Goal: Task Accomplishment & Management: Complete application form

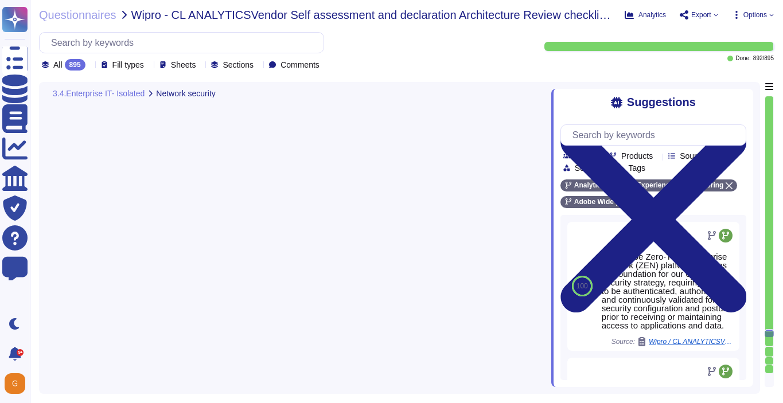
type textarea "Only organization owned equipment are permitted to connect from internal networ…"
type textarea "Adobe is committed to the privacy and security of our users and their data. The…"
type textarea "Adobe uses GlobalProtect for our VPN."
type textarea "If an Adobe employee receives an email they suspect is a phishing attempt or sp…"
type textarea "Employee Privacy Policy Equal Employment Opportunity Policy Facilities Usage Po…"
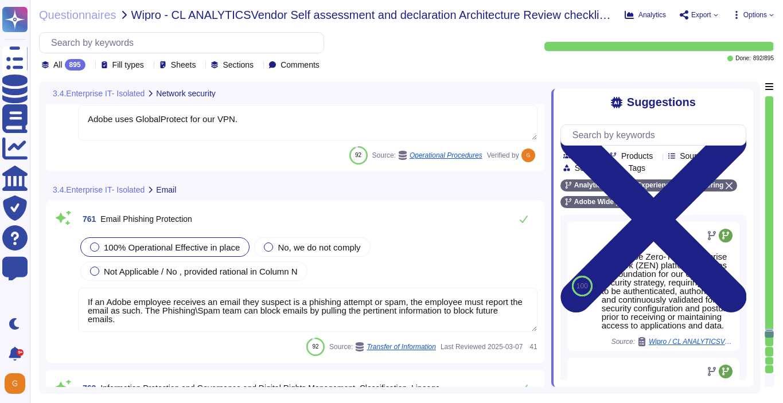
scroll to position [138150, 0]
type textarea "Lorem ipsu dol sita co adi elitsedd eius temp incididunt (UTL) etdo mag aliquae…"
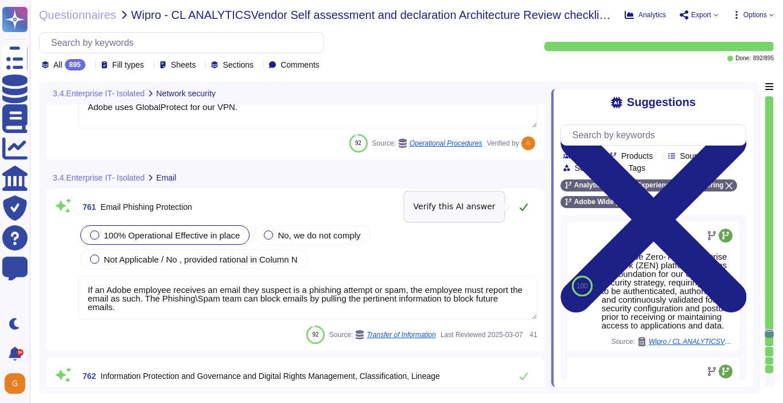
click at [525, 206] on icon at bounding box center [523, 206] width 9 height 9
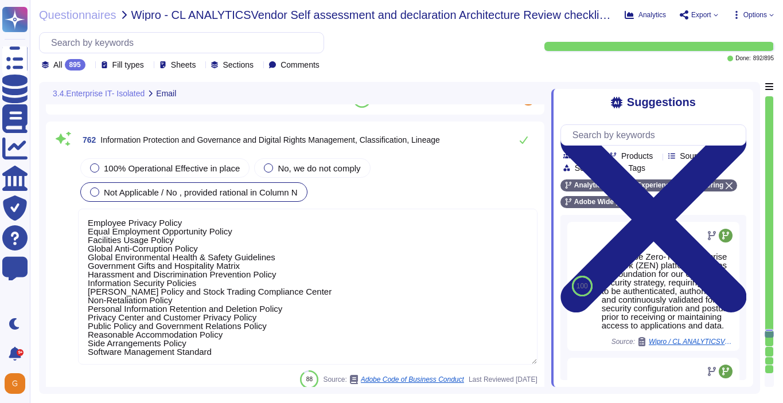
scroll to position [138373, 0]
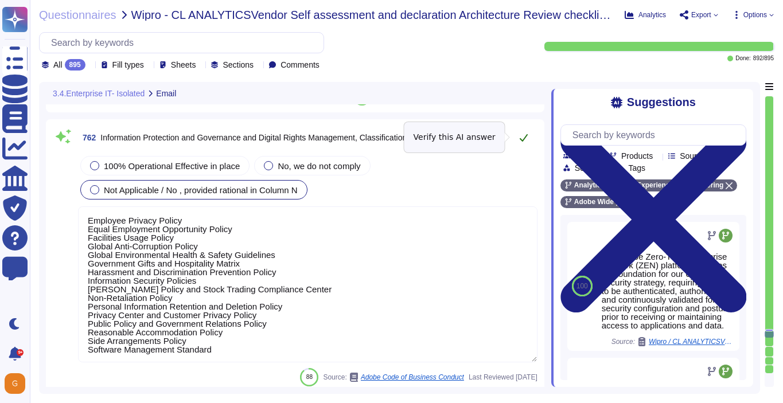
click at [526, 137] on icon at bounding box center [523, 137] width 9 height 9
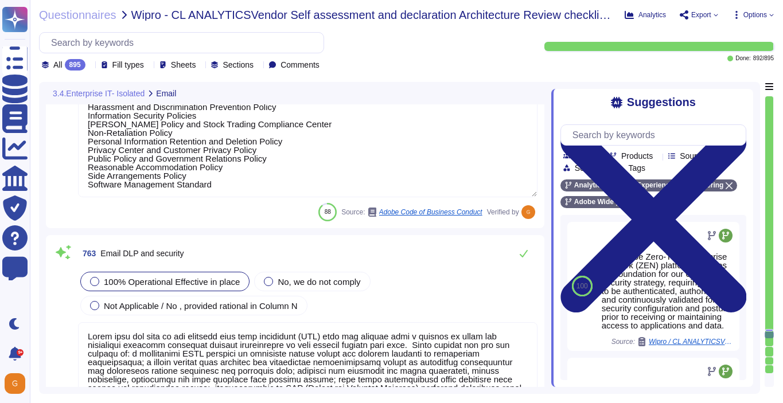
type textarea "Adobe utilizes AES-256 bit encryption at rest and TLS v1.2 or higher for data i…"
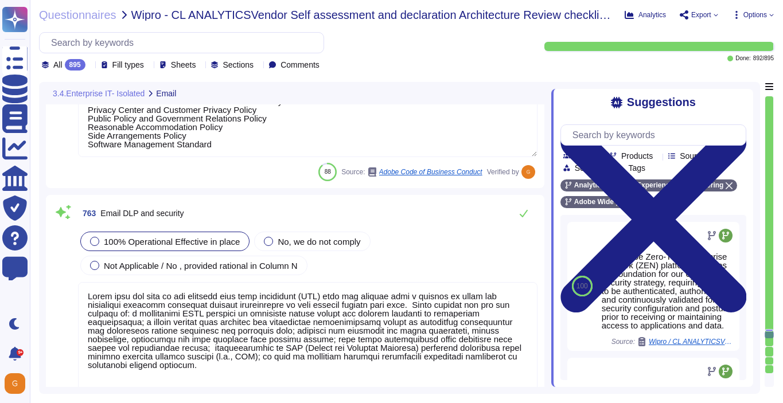
scroll to position [1, 0]
click at [520, 217] on icon at bounding box center [523, 213] width 9 height 9
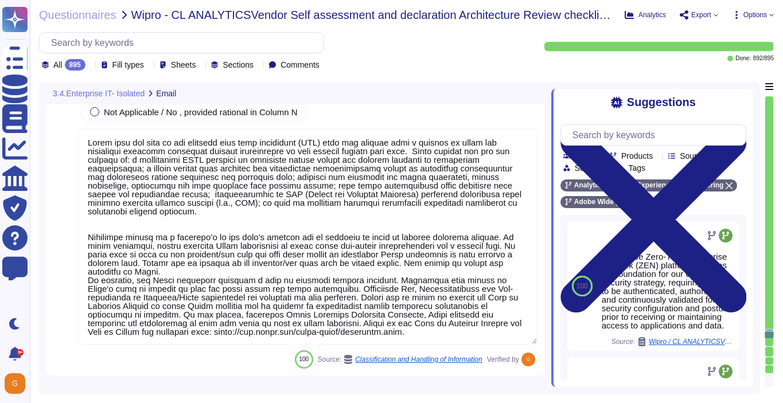
type textarea "File integrity monitoring is performed on files to ensure proper transfer and s…"
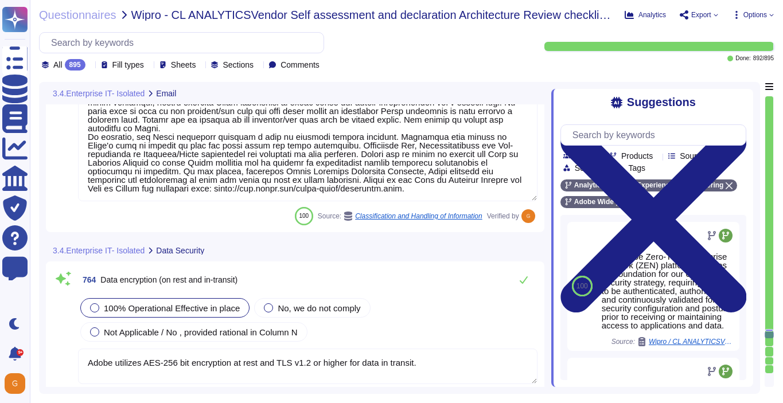
type textarea "Adobe utilizes AES-256 bit encryption at rest and TLS v1.2 or higher for data i…"
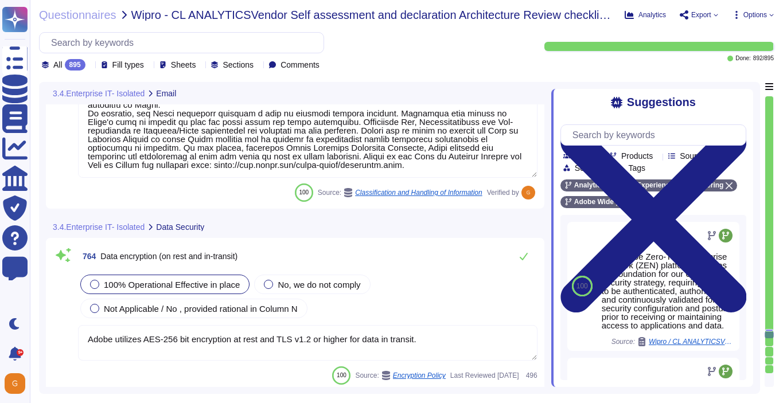
scroll to position [138933, 0]
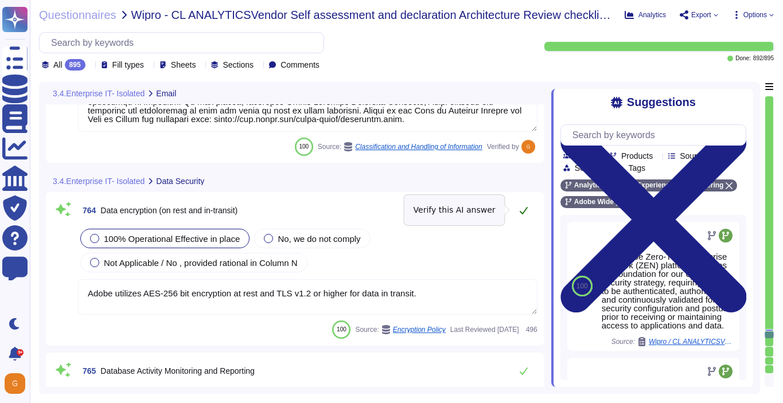
click at [525, 209] on icon at bounding box center [524, 210] width 8 height 7
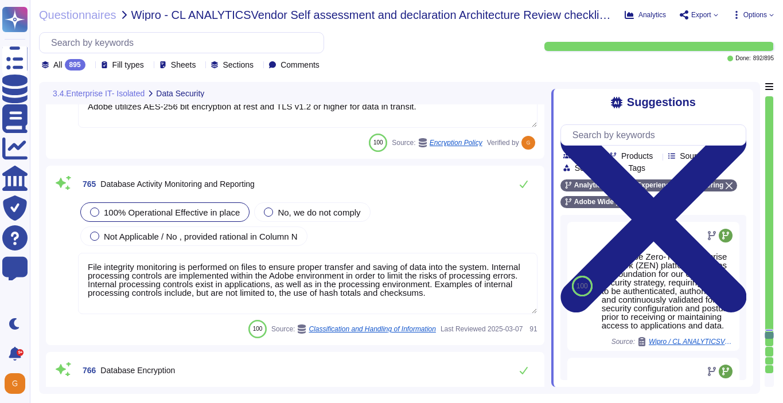
type textarea "Employee Privacy Policy Equal Employment Opportunity Policy Facilities Usage Po…"
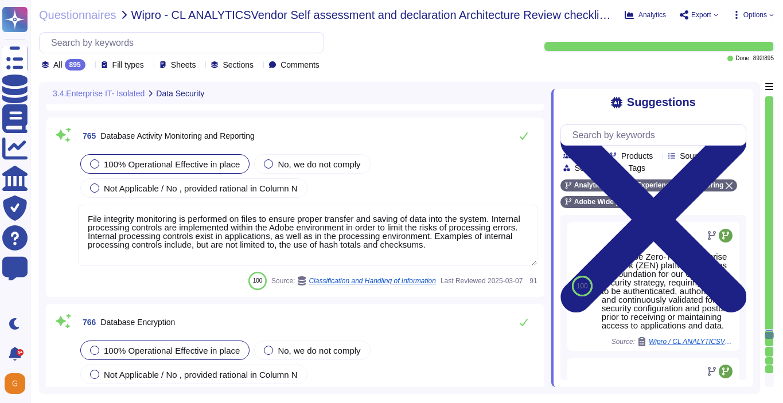
scroll to position [139154, 0]
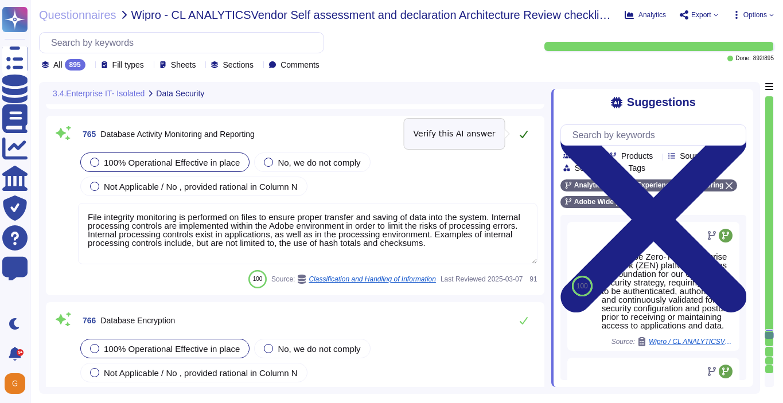
click at [526, 136] on icon at bounding box center [523, 134] width 9 height 9
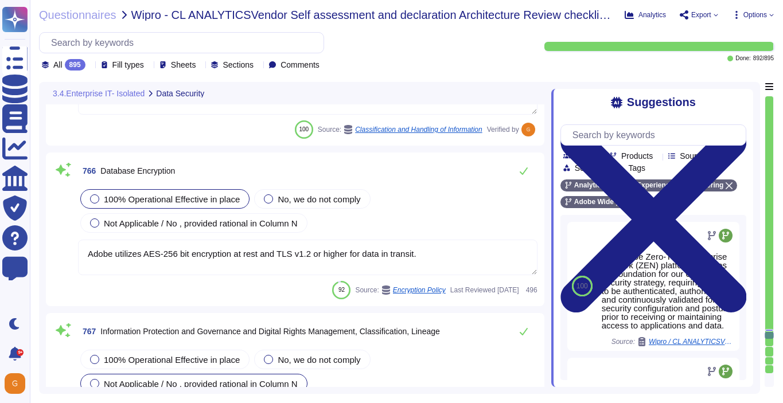
scroll to position [139301, 0]
type textarea "Keys that are used by a service, are bound to a specific service. There are uni…"
click at [524, 171] on icon at bounding box center [524, 171] width 8 height 7
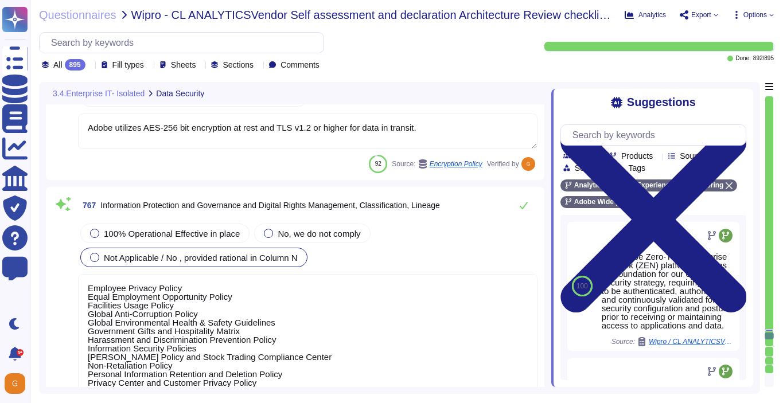
type textarea "Adobe services are expected to comply with the Key Management Standard. Adobe K…"
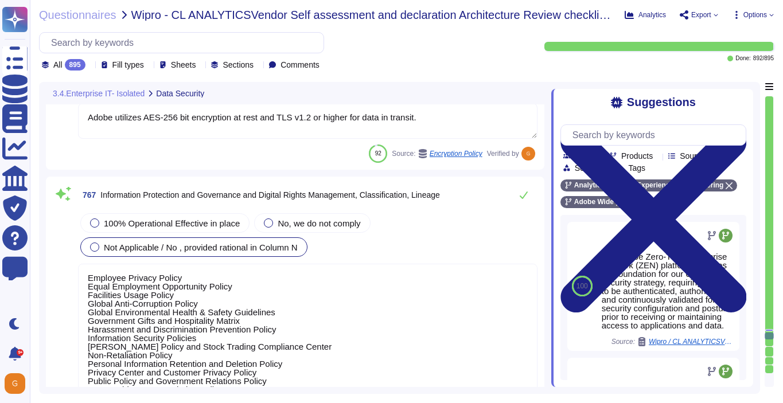
scroll to position [139433, 0]
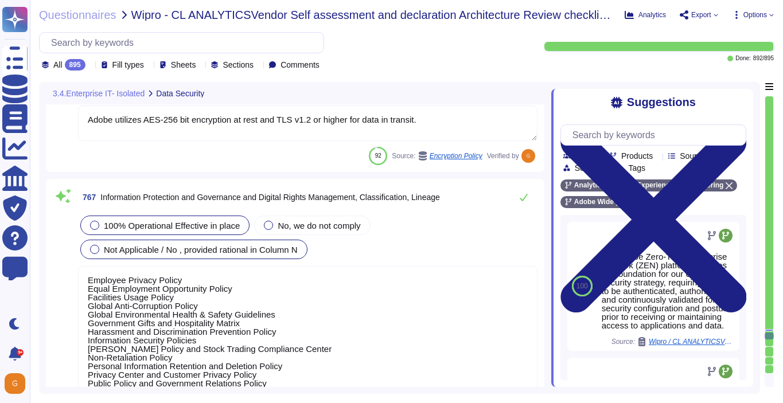
click at [182, 225] on span "100% Operational Effective in place" at bounding box center [172, 226] width 136 height 10
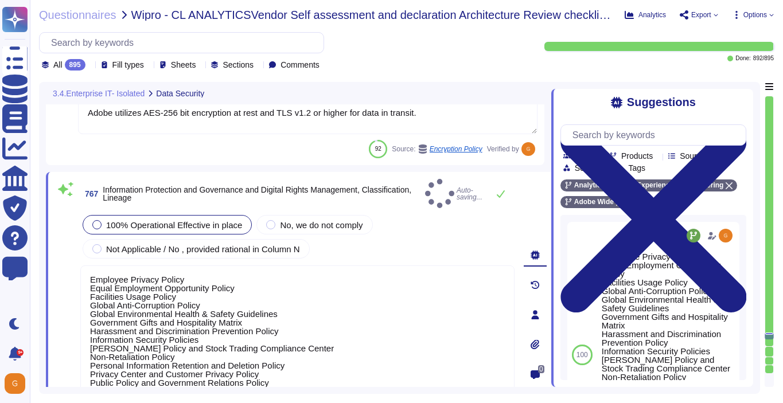
type textarea "Adobe services are expected to comply with the Key Management Standard. Adobe K…"
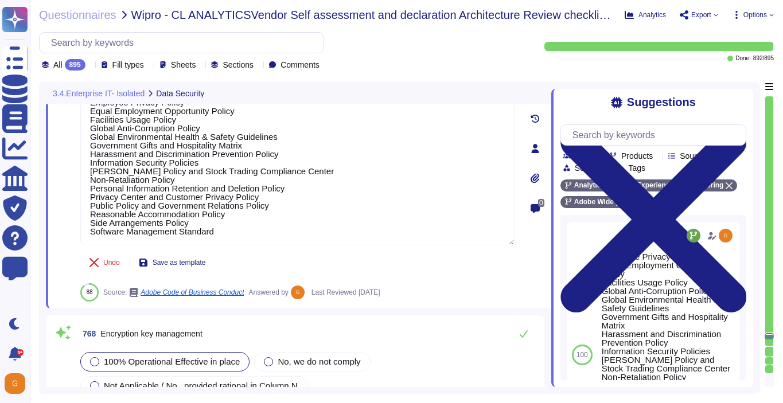
scroll to position [0, 0]
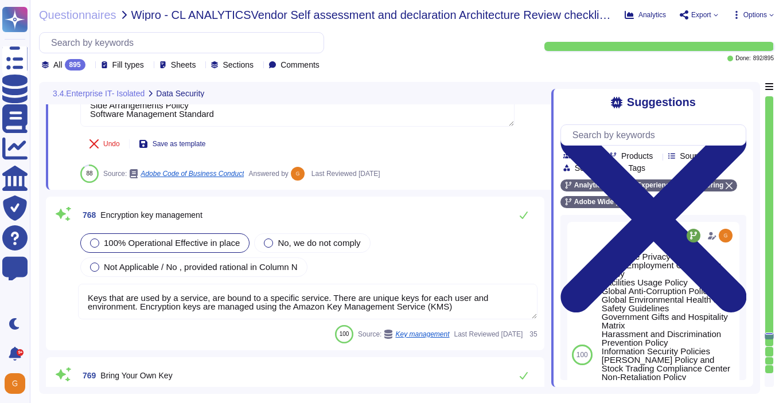
type textarea "Adobe ensures appropriate levels of security of customer's data by not altering…"
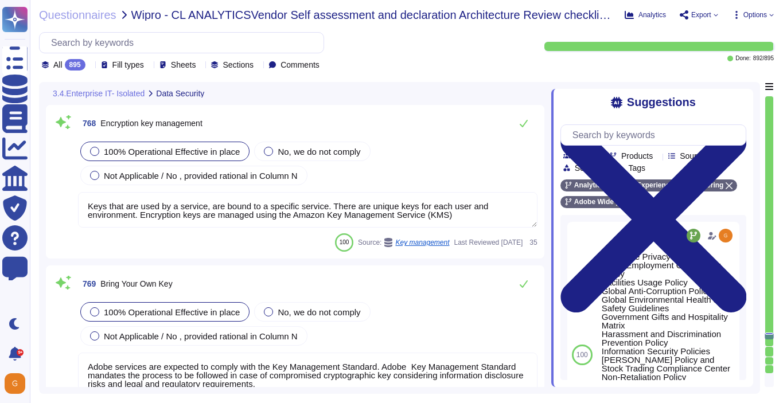
scroll to position [139805, 0]
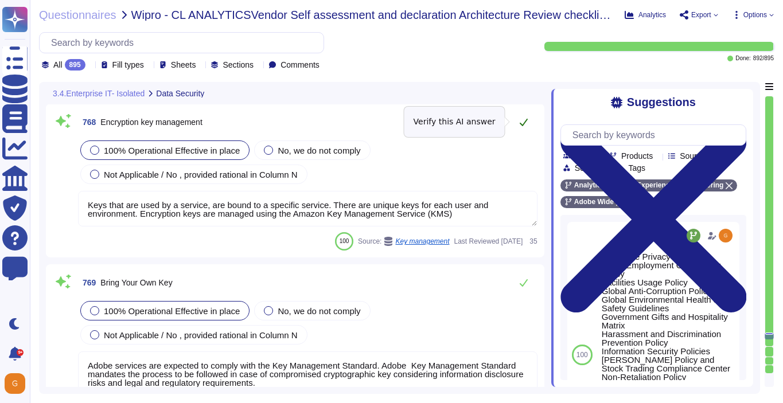
click at [522, 125] on icon at bounding box center [524, 122] width 8 height 7
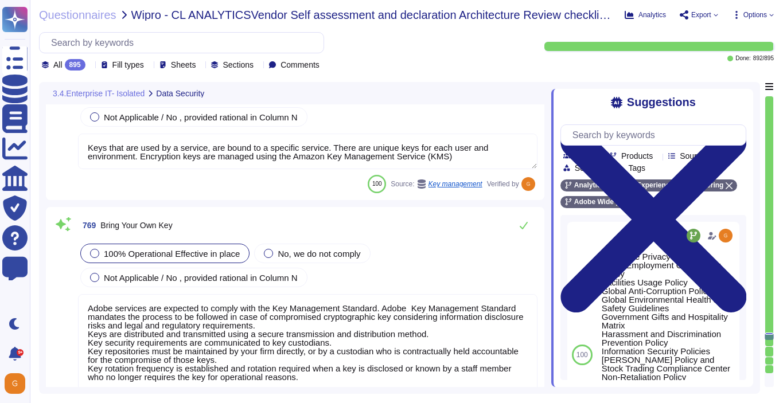
type textarea "Key management and rotation is handled by Adobe."
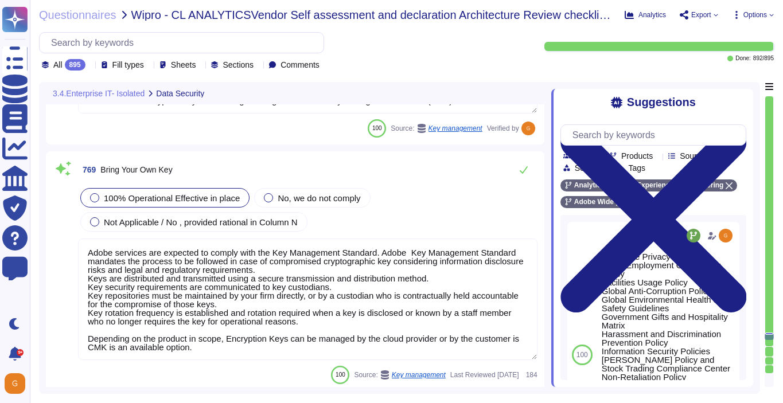
scroll to position [139911, 0]
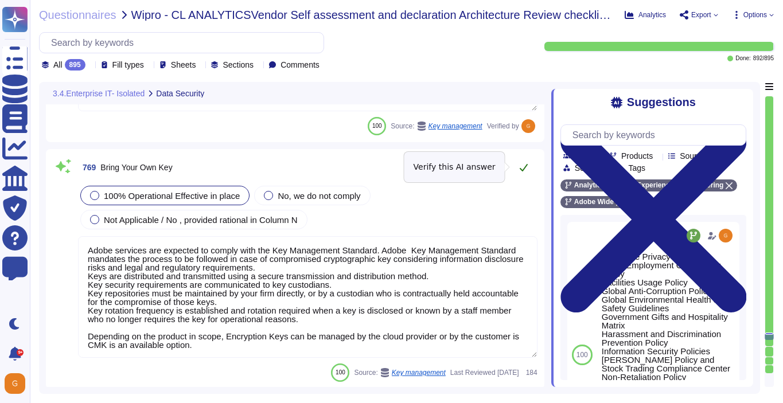
click at [523, 166] on icon at bounding box center [523, 167] width 9 height 9
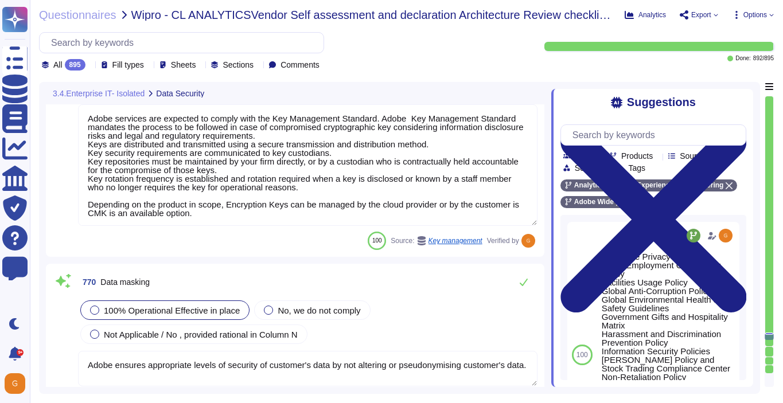
type textarea "User Credentials, Token- or Certificate-based authentication, various SSO (Sing…"
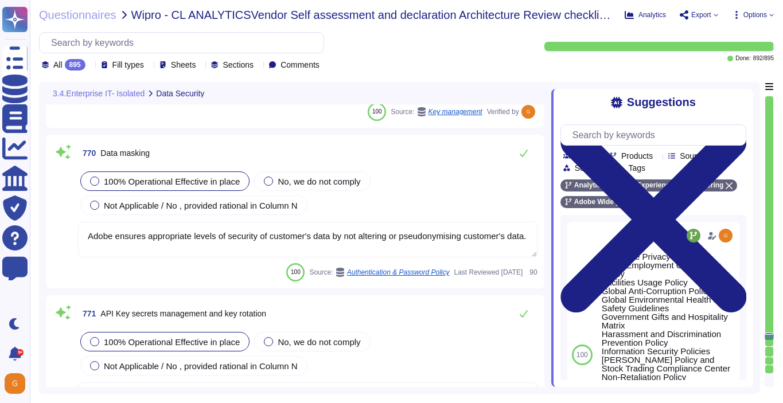
scroll to position [140171, 0]
type textarea "Not Enabled by default. Multi-factor authentication is available for client acc…"
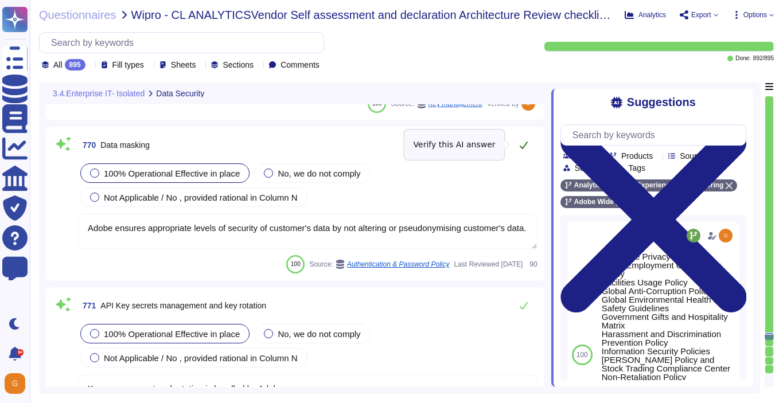
click at [522, 145] on icon at bounding box center [523, 145] width 9 height 9
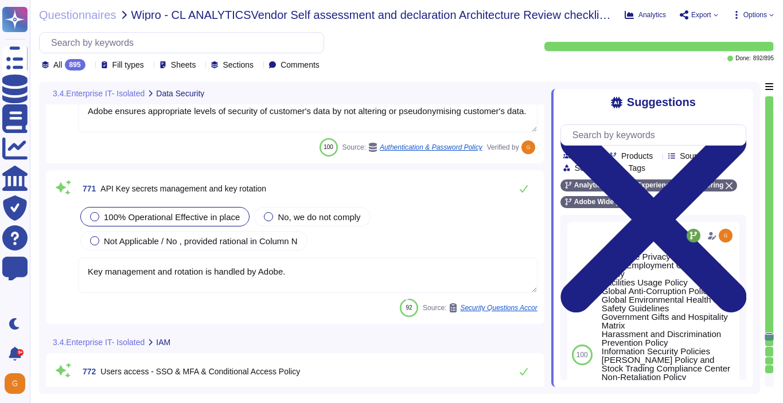
scroll to position [140285, 0]
click at [522, 186] on icon at bounding box center [523, 189] width 9 height 9
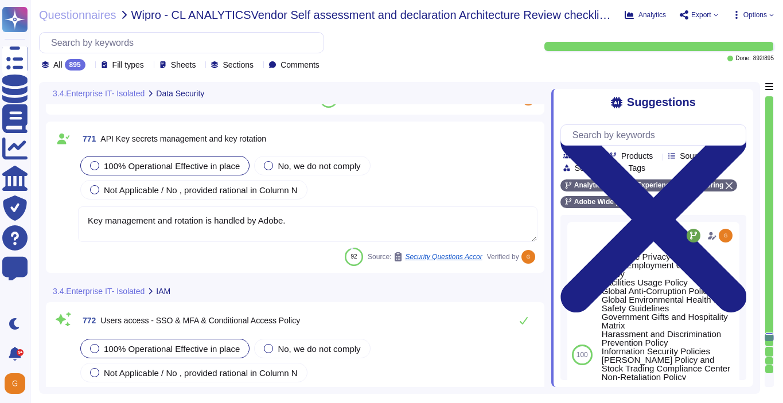
type textarea "Relevant professional certifications, including Certified Information Systems A…"
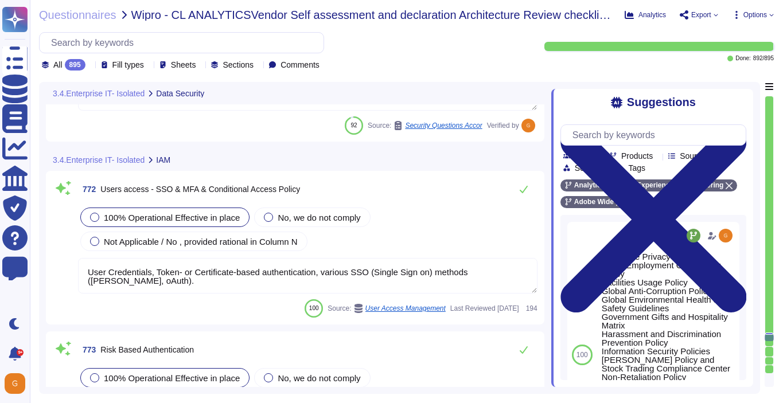
scroll to position [140460, 0]
click at [522, 186] on icon at bounding box center [523, 188] width 9 height 9
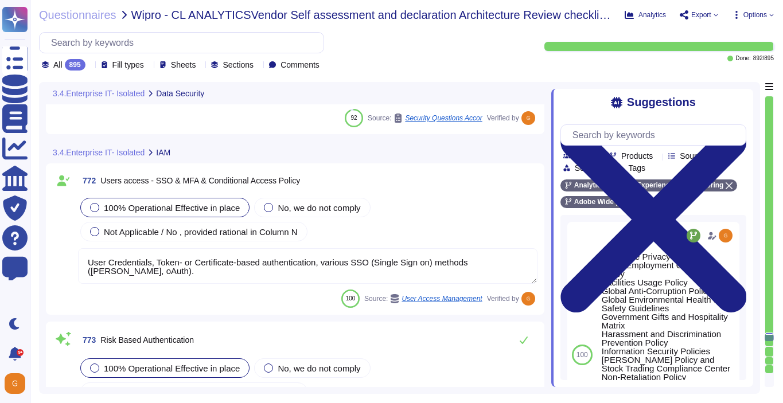
type textarea "Reviews and revalidation of user access for least privilege and separation of d…"
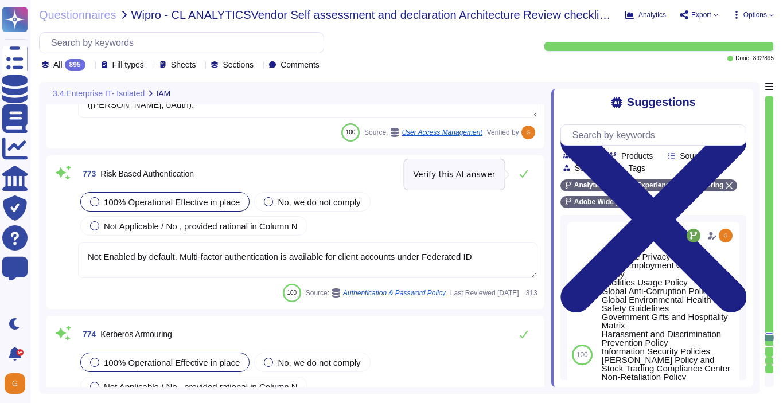
scroll to position [140615, 0]
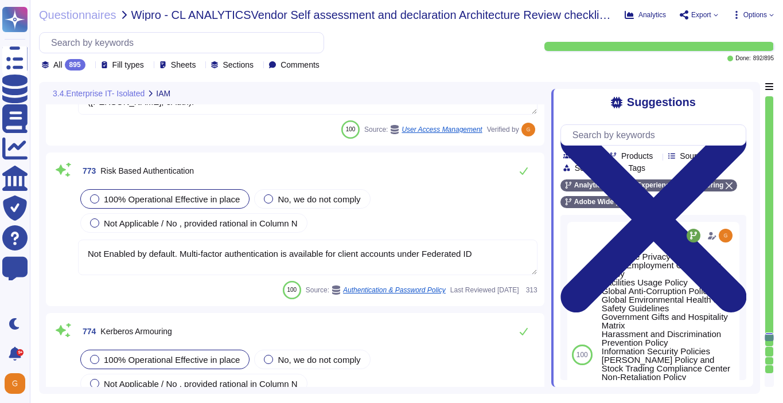
click at [331, 259] on textarea "Not Enabled by default. Multi-factor authentication is available for client acc…" at bounding box center [307, 258] width 459 height 36
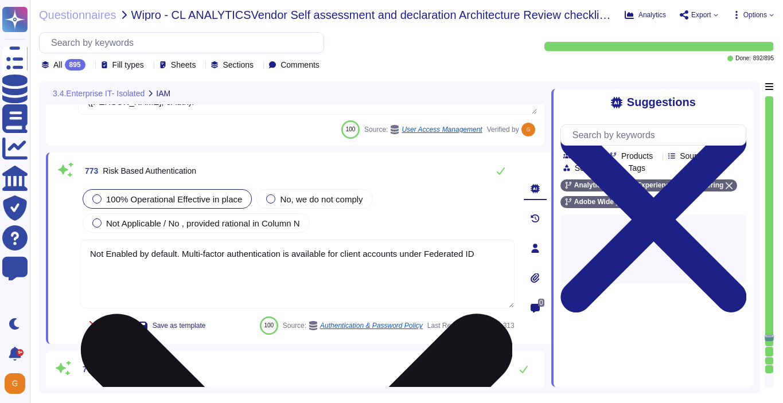
click at [182, 253] on textarea "Not Enabled by default. Multi-factor authentication is available for client acc…" at bounding box center [297, 274] width 434 height 69
drag, startPoint x: 184, startPoint y: 253, endPoint x: 84, endPoint y: 249, distance: 99.3
click at [84, 249] on textarea "Not Enabled by default. Multi-factor authentication is available for client acc…" at bounding box center [297, 274] width 434 height 69
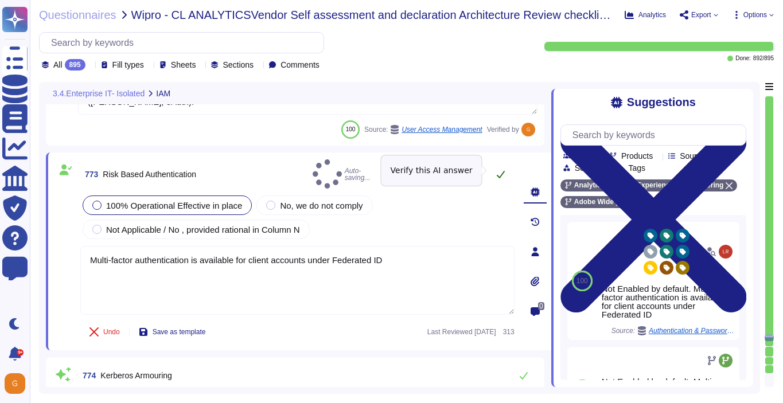
type textarea "Multi-factor authentication is available for client accounts under Federated ID"
click at [505, 170] on button at bounding box center [501, 174] width 28 height 23
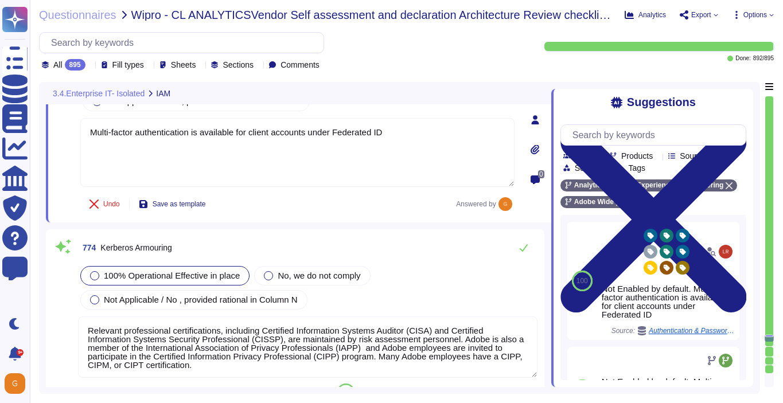
type textarea "Account permissions must be based on the principle of least privilege. Logical …"
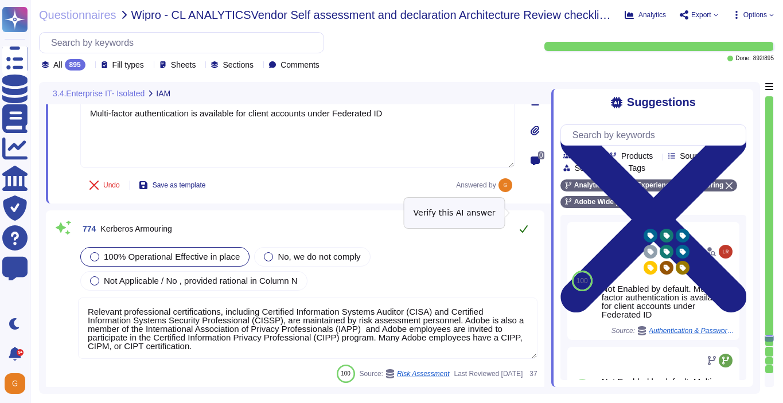
click at [519, 217] on button at bounding box center [524, 228] width 28 height 23
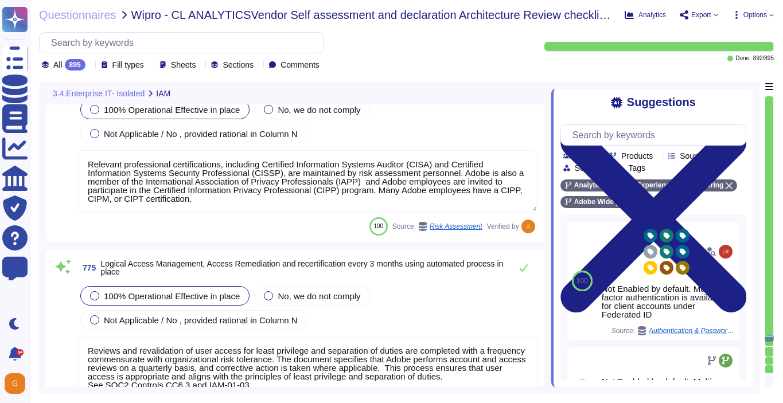
scroll to position [140914, 0]
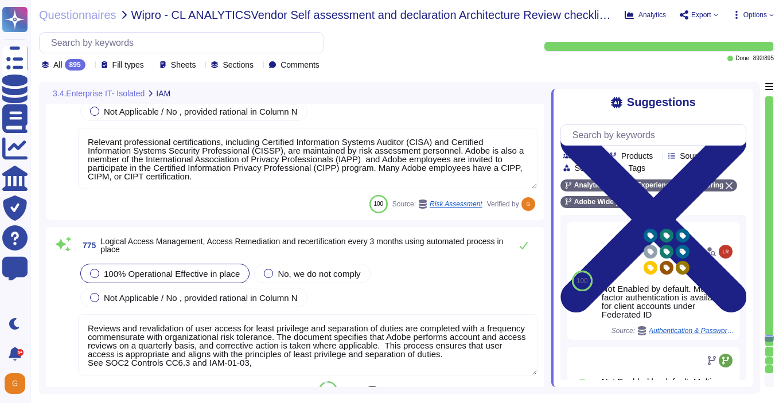
type textarea "Privileged access (administrator level) to information security management syst…"
click at [522, 248] on icon at bounding box center [524, 245] width 8 height 7
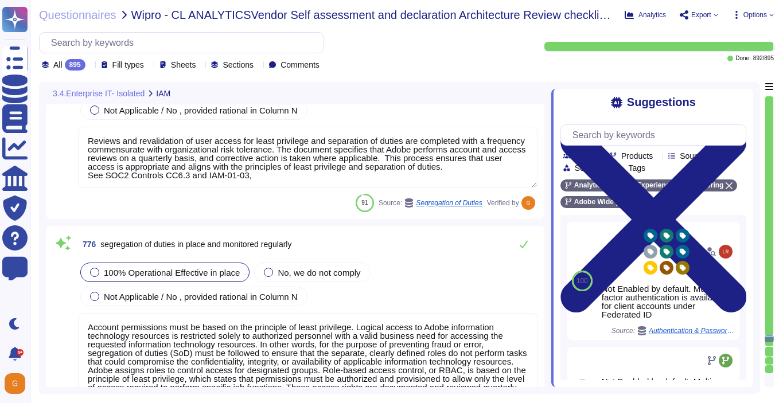
scroll to position [141100, 0]
click at [522, 248] on icon at bounding box center [523, 243] width 9 height 9
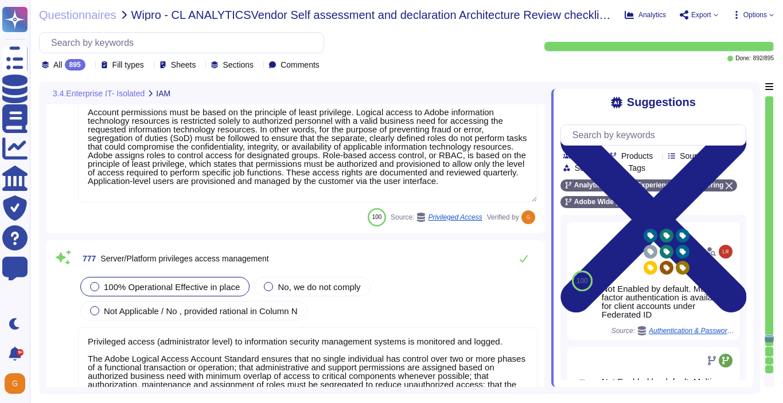
type textarea "Adobe uses Splunk for its SIEM. For some offerings, customer can retrieve appli…"
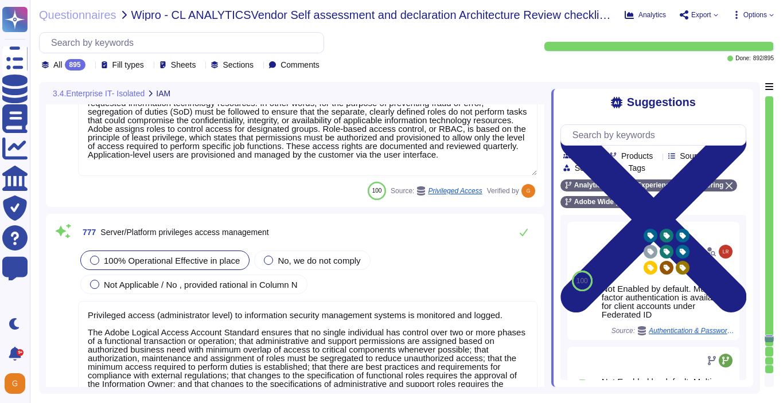
type textarea "Daily. Adobe has a SIEM in place to monitor security logs"
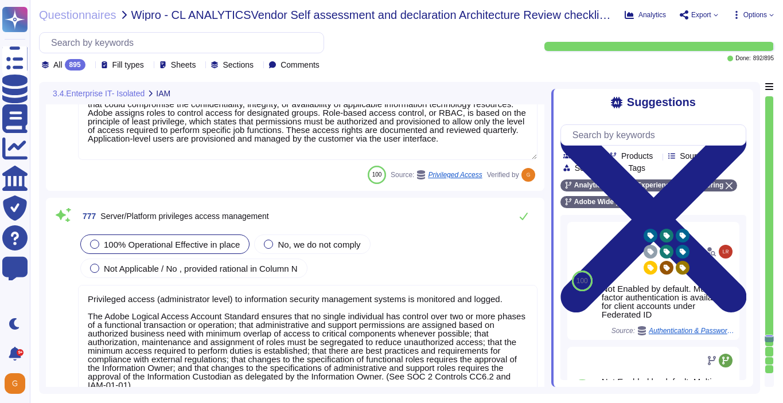
scroll to position [141342, 0]
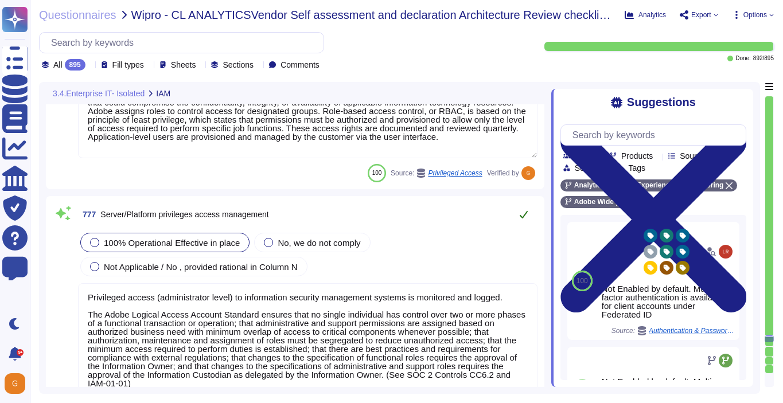
click at [520, 217] on icon at bounding box center [523, 214] width 9 height 9
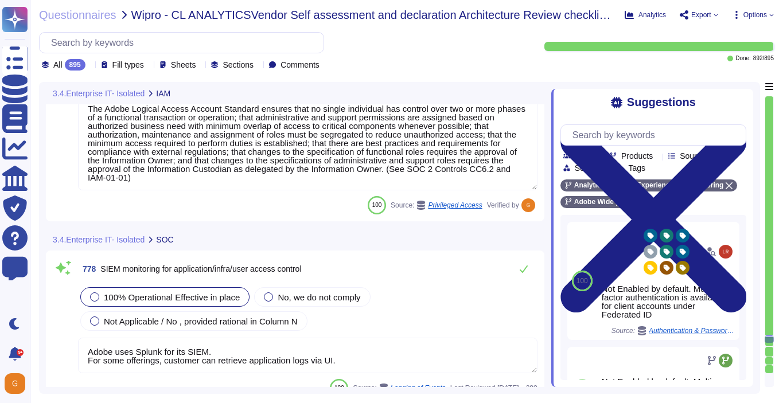
type textarea "Daily. Adobe has a SIEM in place to monitor security logs"
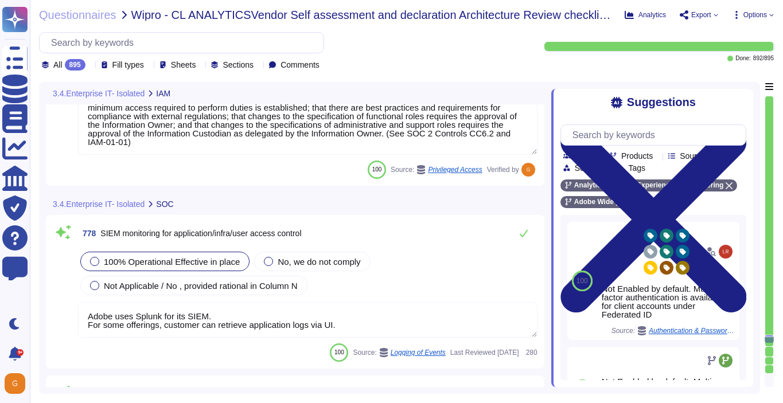
scroll to position [141575, 0]
click at [522, 234] on icon at bounding box center [523, 232] width 9 height 9
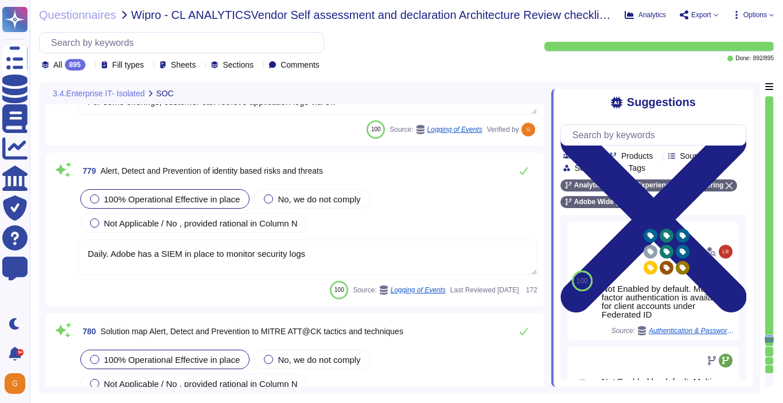
type textarea "Operational procedures for services offered or equipment loss are not defined w…"
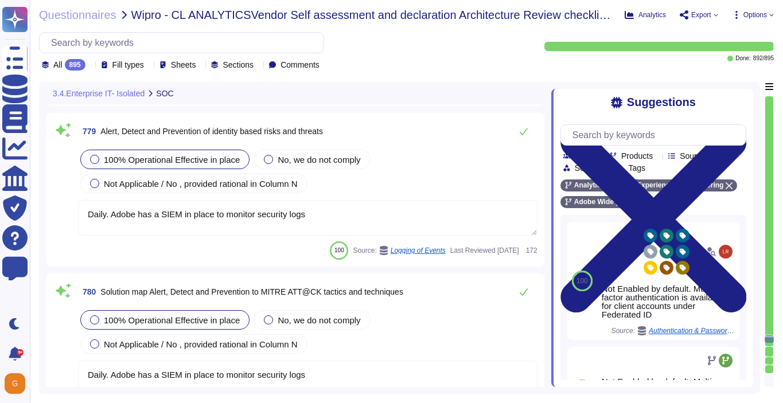
type textarea "Availability metrics and SLA related information are defined within the SLA agr…"
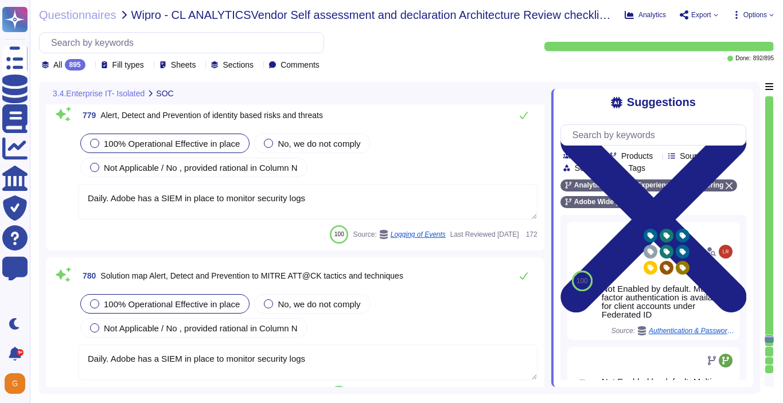
scroll to position [141839, 0]
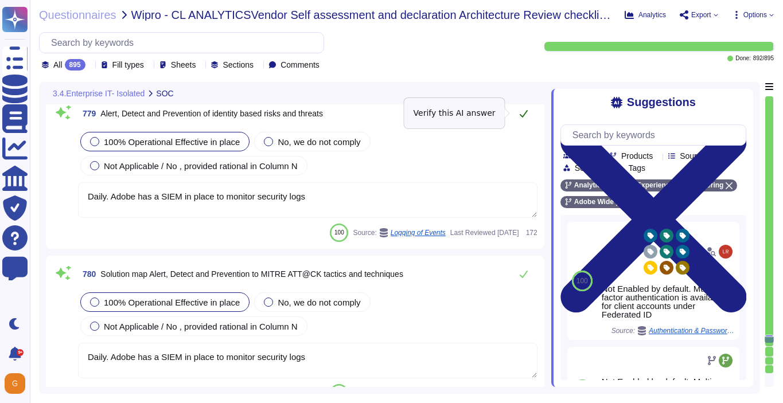
click at [522, 118] on button at bounding box center [524, 113] width 28 height 23
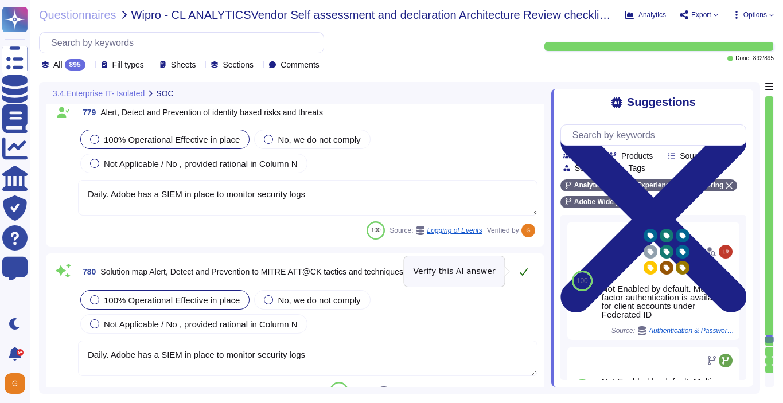
click at [526, 273] on icon at bounding box center [523, 271] width 9 height 9
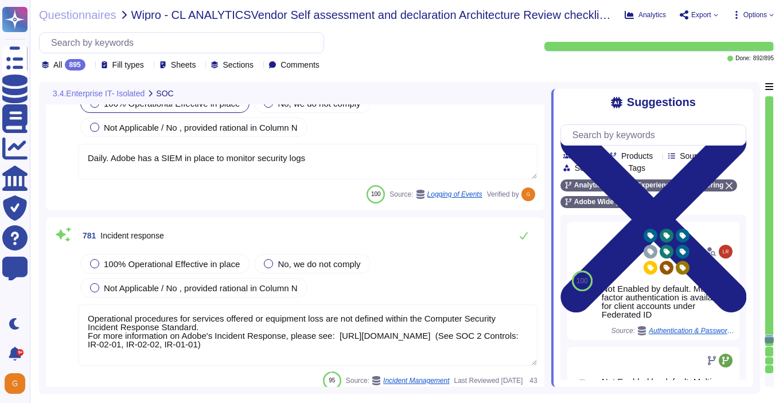
scroll to position [142041, 0]
type textarea "A systematic approach to managing change is followed where changes are reviewed…"
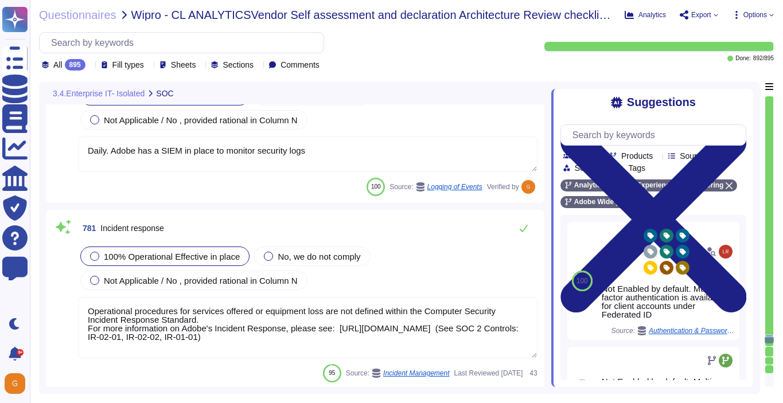
click at [110, 252] on span "100% Operational Effective in place" at bounding box center [172, 257] width 136 height 10
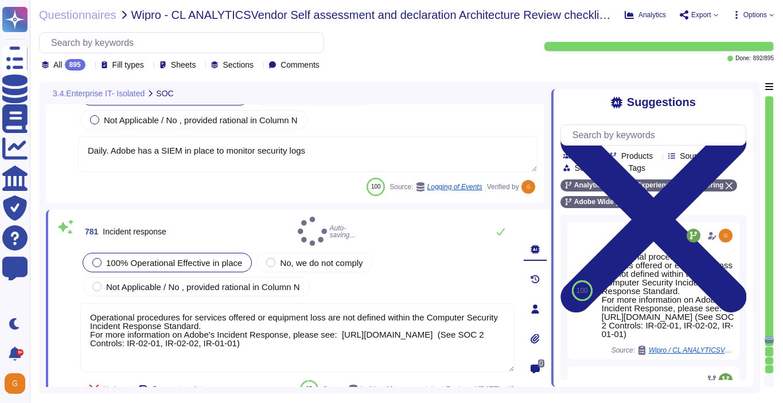
type textarea "A systematic approach to managing change is followed where changes are reviewed…"
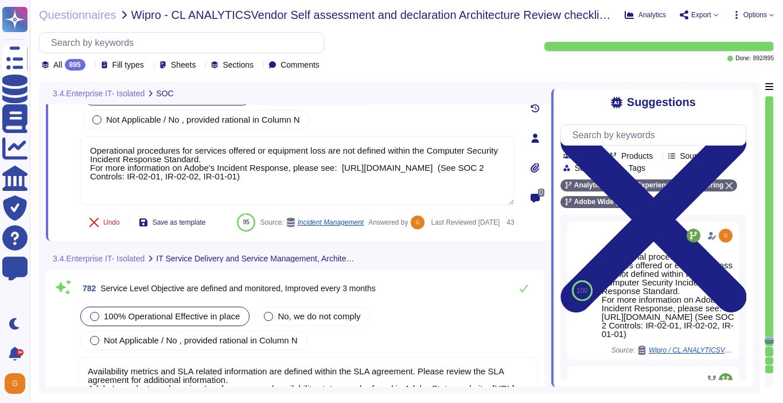
type textarea "A systematic approach to managing change is followed where changes are reviewed…"
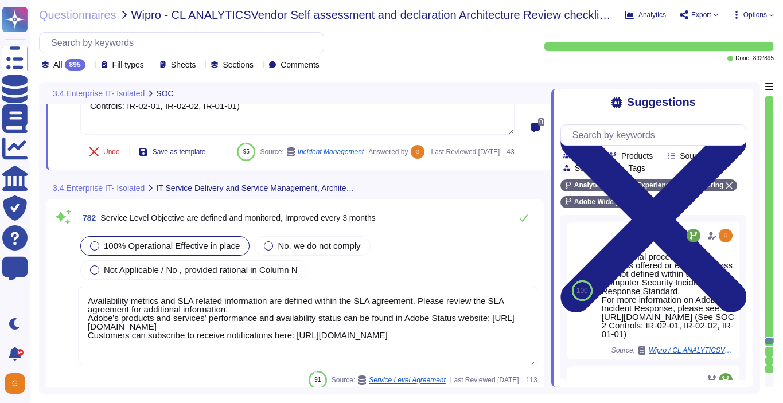
type textarea "This is Adobe Confidential Information."
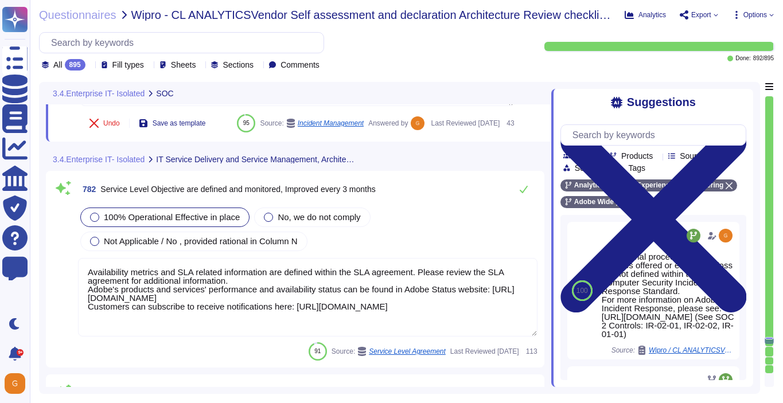
scroll to position [142301, 0]
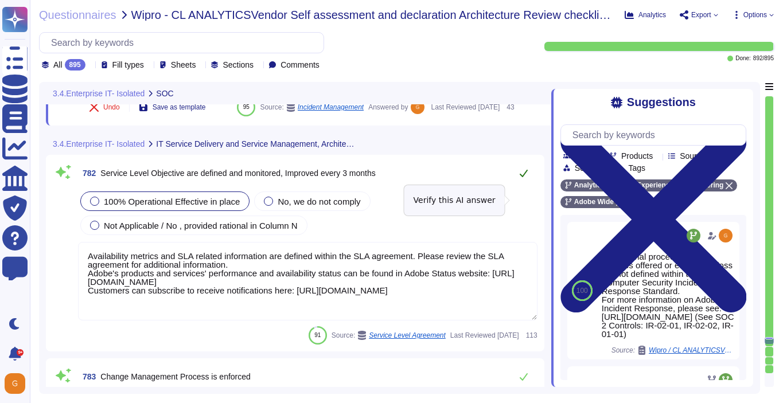
click at [526, 178] on icon at bounding box center [523, 173] width 9 height 9
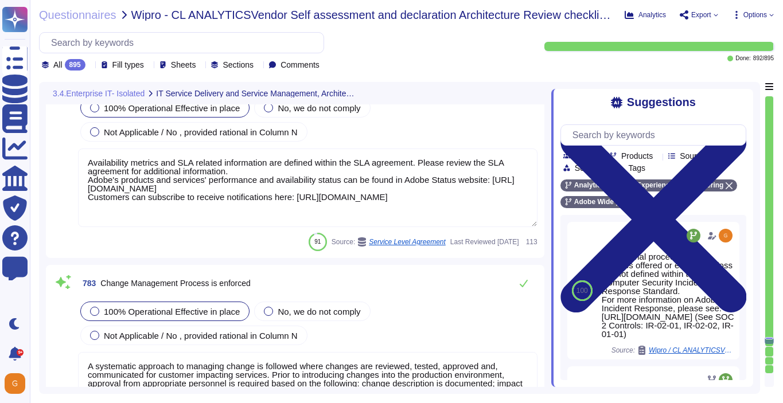
type textarea "Adobe has developed formal policies and standards governing the change manageme…"
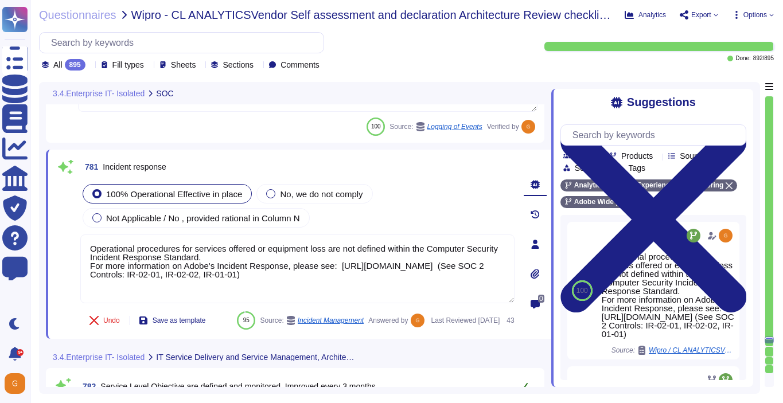
scroll to position [142079, 0]
type textarea "Daily. Adobe has a SIEM in place to monitor security logs"
type textarea "Operational procedures for services offered or equipment loss are not defined w…"
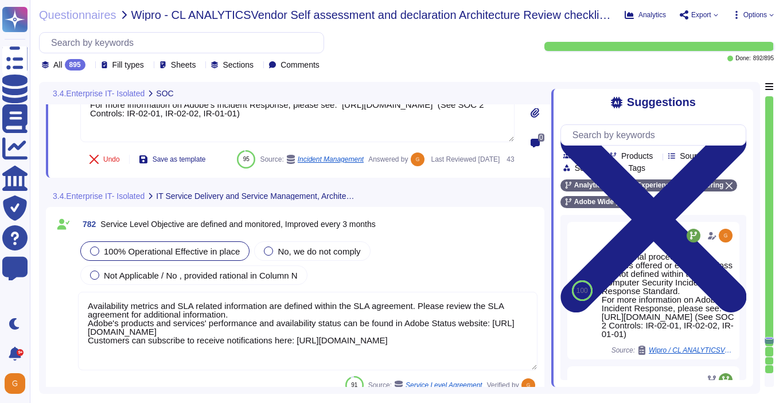
scroll to position [142253, 0]
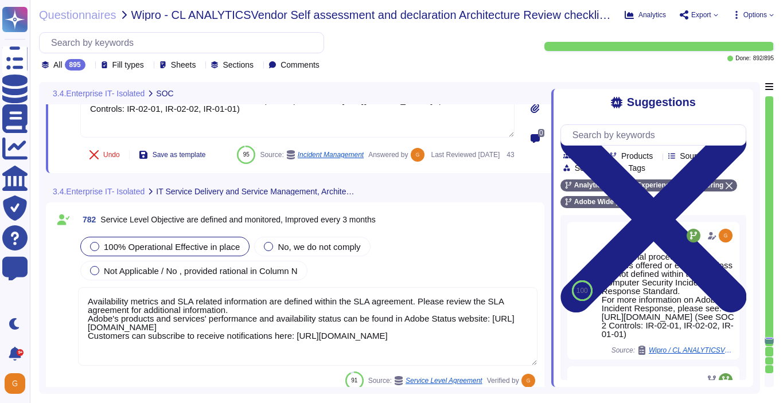
type textarea "This is Adobe Confidential Information."
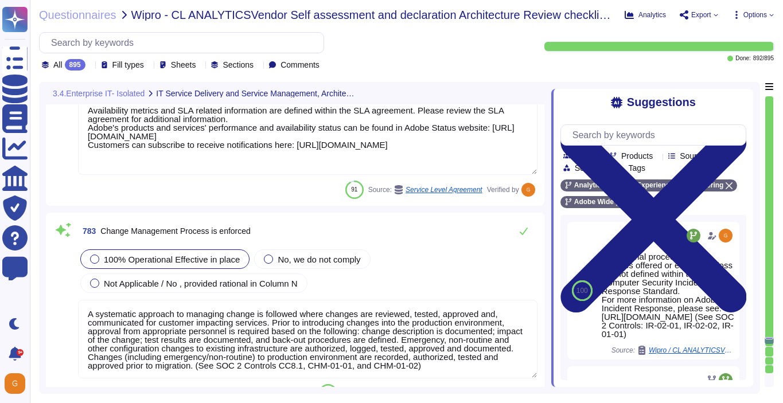
scroll to position [142471, 0]
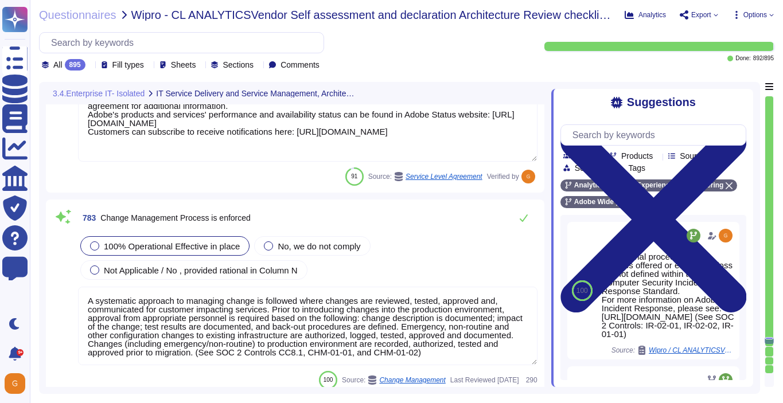
type textarea "Adobe has developed formal policies and standards governing the change manageme…"
click at [525, 224] on button at bounding box center [524, 217] width 28 height 23
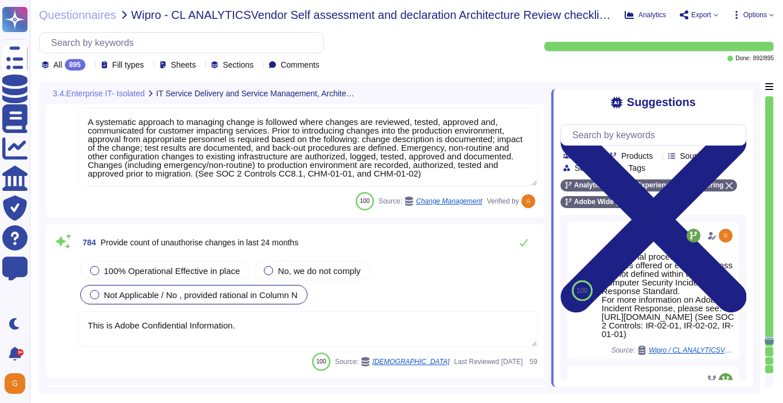
scroll to position [142669, 0]
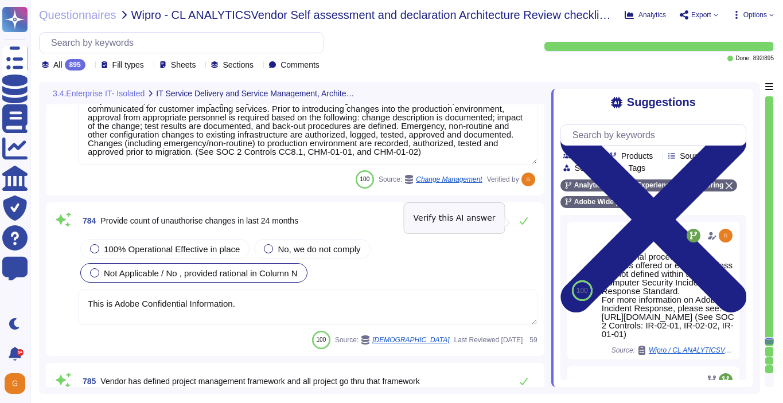
type textarea "Architecture requirements must be considered when developing the strategy for e…"
click at [525, 224] on icon at bounding box center [523, 220] width 9 height 9
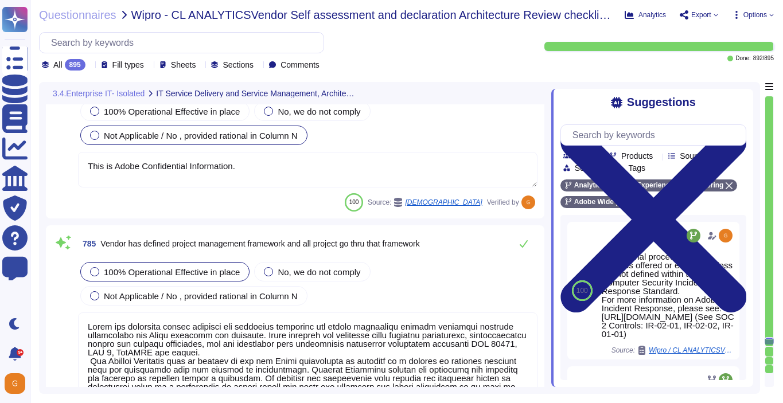
scroll to position [142824, 0]
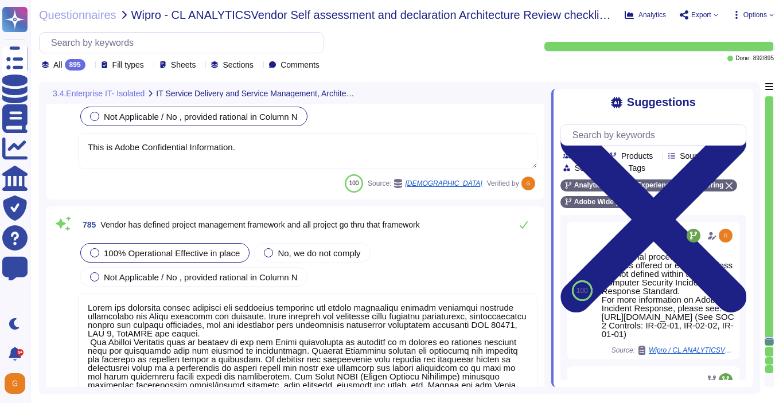
type textarea "The hosting providers of Adobe's cloud services and products maintain, monitor,…"
click at [525, 224] on icon at bounding box center [523, 224] width 9 height 9
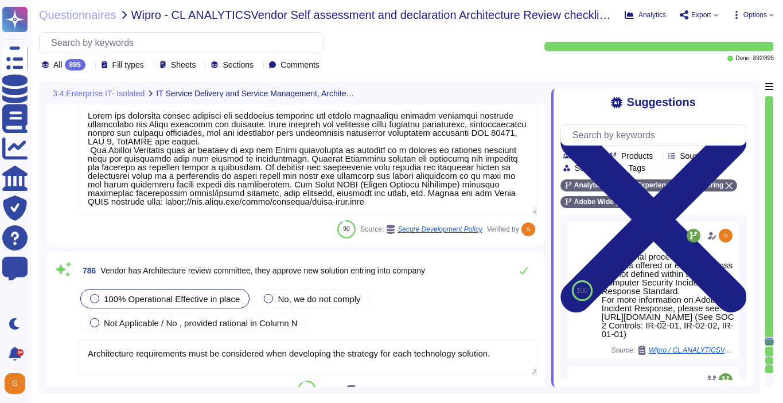
type textarea "Adobe has established a Crisis Management Plan (CMP) to address a variety of in…"
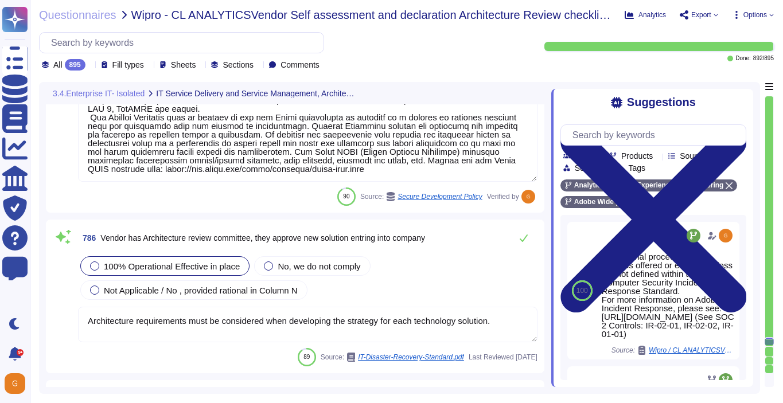
scroll to position [143040, 0]
click at [524, 239] on icon at bounding box center [524, 237] width 8 height 7
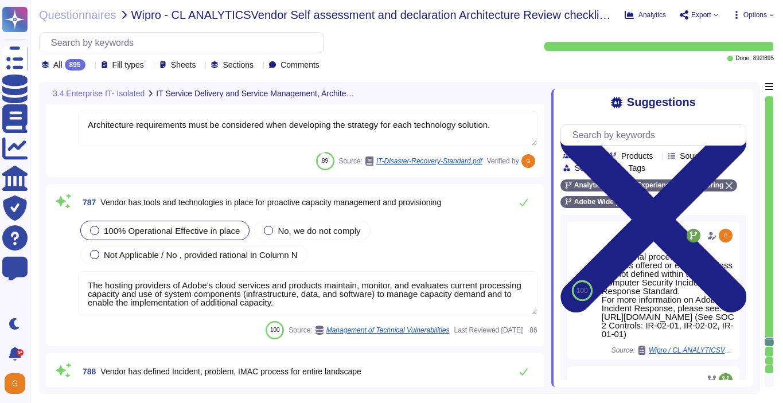
type textarea "Adobe has an established Enterprise-wide Risk Management process used by manage…"
click at [522, 198] on icon at bounding box center [523, 201] width 9 height 9
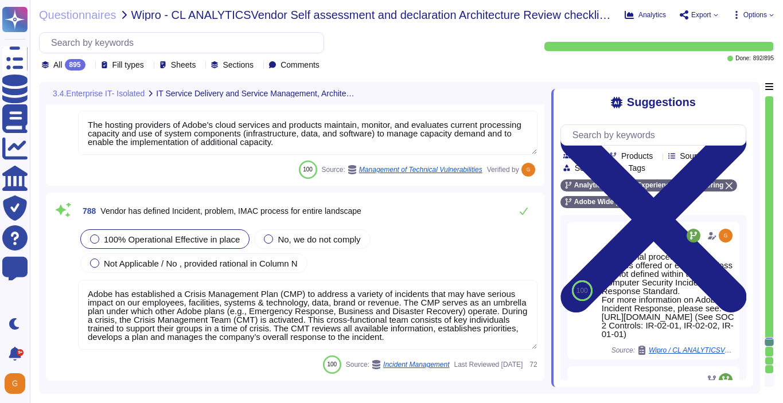
type textarea "Service Now is used to manage an inventory of assets. It maintains a list of al…"
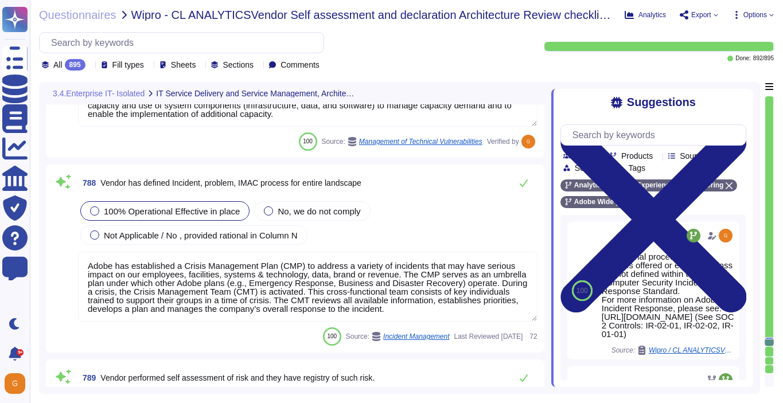
scroll to position [143407, 0]
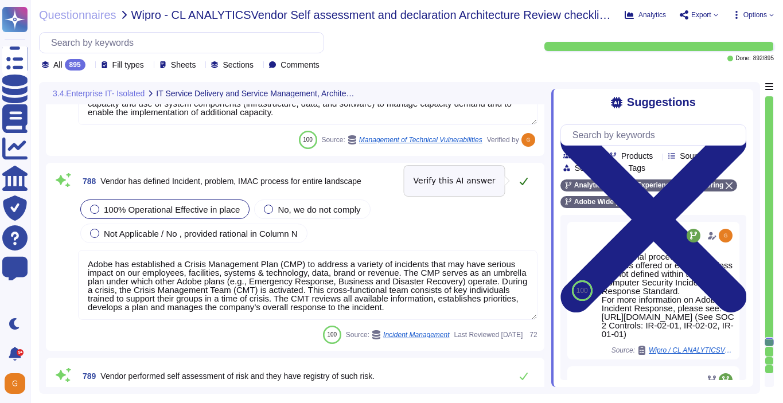
click at [524, 180] on icon at bounding box center [523, 181] width 9 height 9
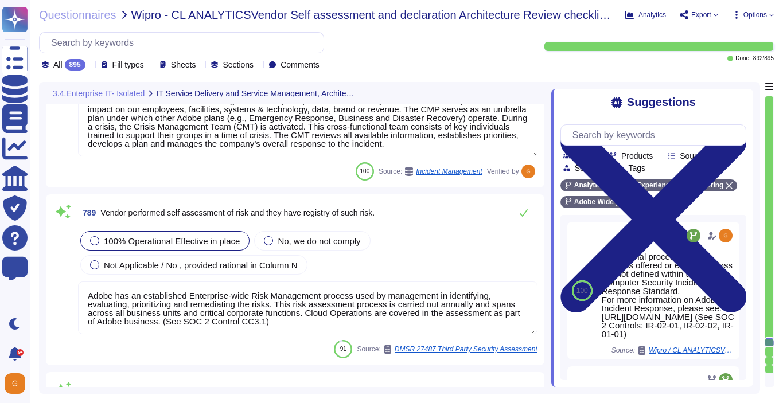
type textarea "All in scope cloud accounts are being scanned by our cloud security posture man…"
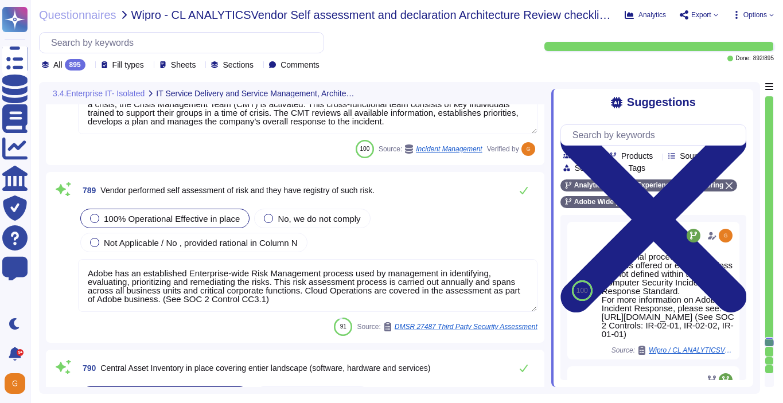
scroll to position [143586, 0]
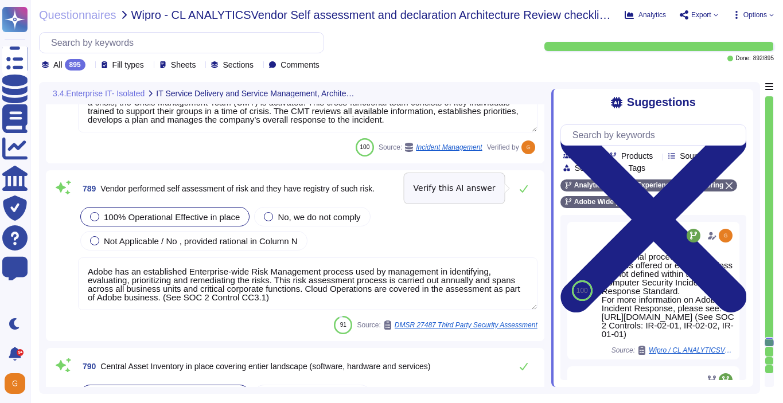
click at [524, 180] on button at bounding box center [524, 188] width 28 height 23
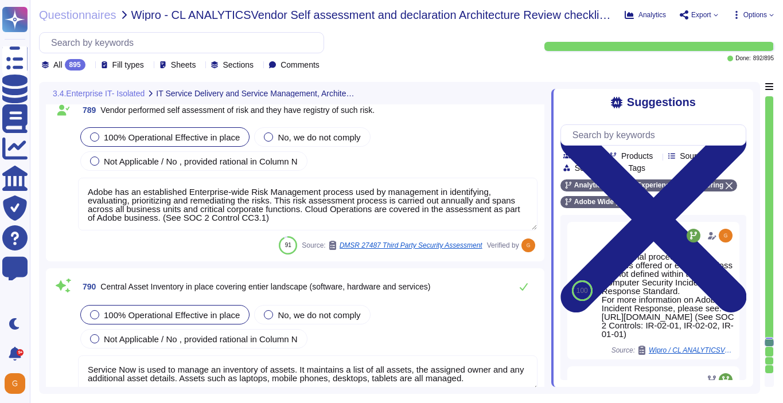
type textarea "Adobe relies on its current endpoint security stack, which includes Workspace O…"
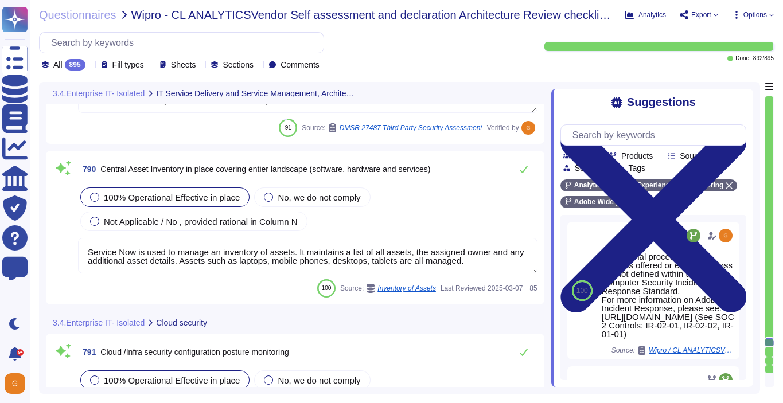
scroll to position [143774, 0]
click at [522, 169] on icon at bounding box center [523, 169] width 9 height 9
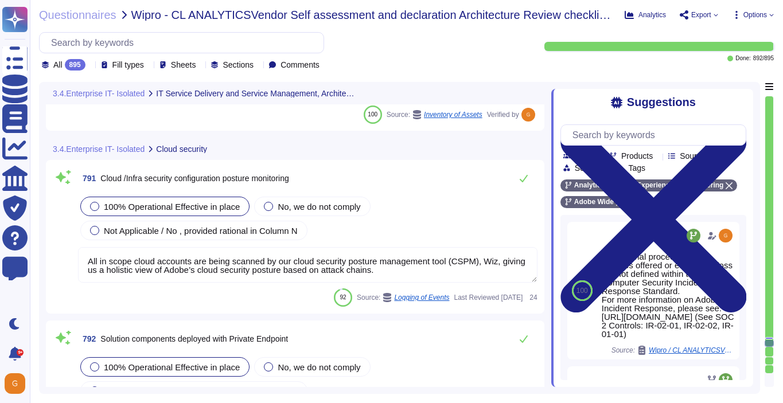
type textarea "All in scope cloud accounts are being scanned by our cloud security posture man…"
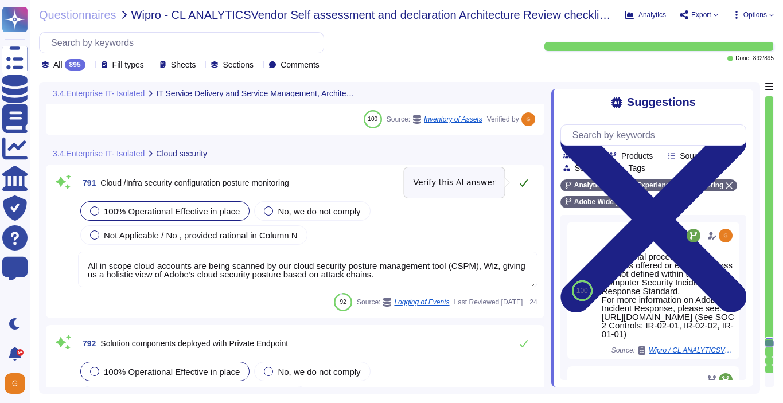
click at [521, 186] on icon at bounding box center [523, 182] width 9 height 9
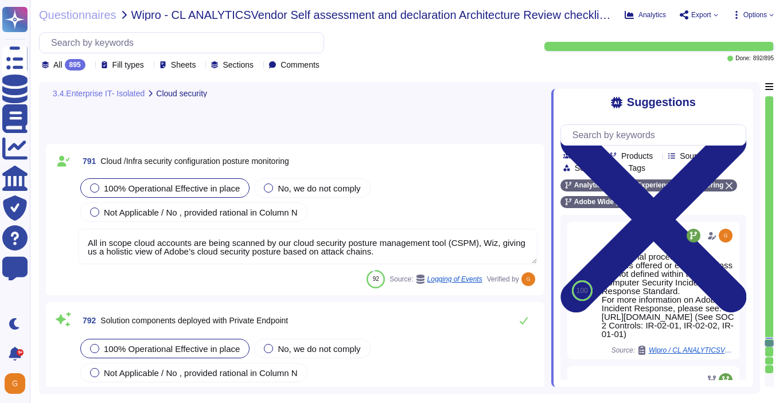
type textarea "Adobe employs a defense-in-depth strategy for Denial-of-Service (DoS) and Distr…"
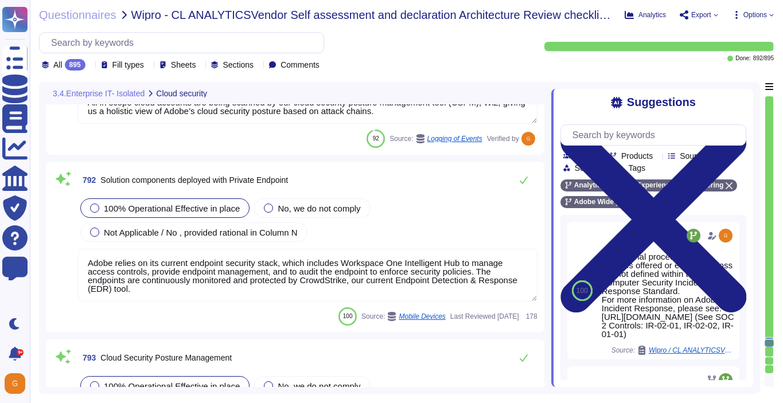
scroll to position [144074, 0]
click at [521, 186] on button at bounding box center [524, 180] width 28 height 23
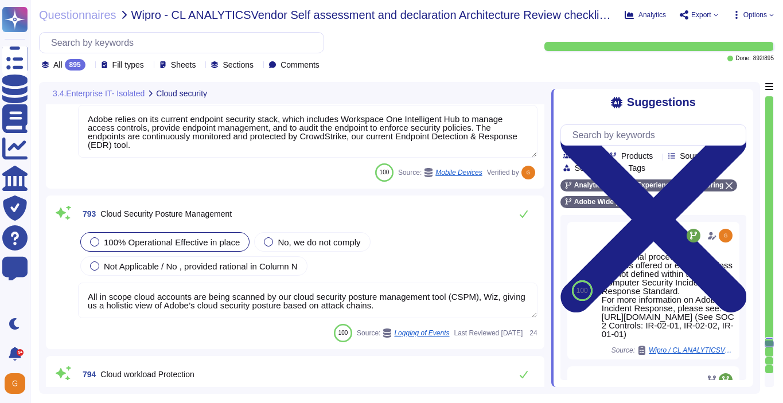
scroll to position [144230, 0]
type textarea "Amazon Web Services Server-Side Encryption S3 buckets are used to encrypt data …"
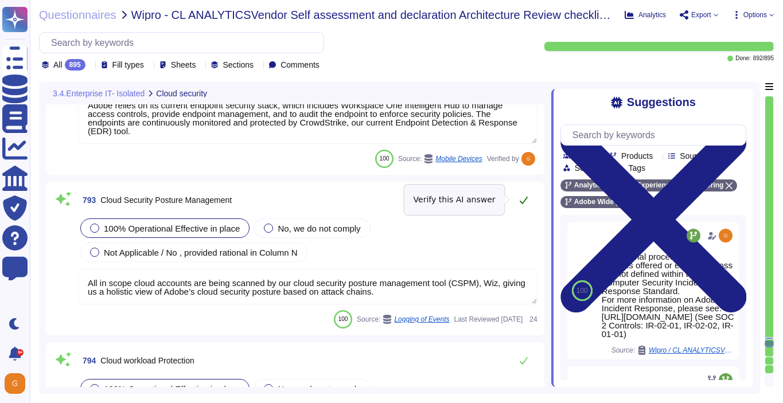
click at [521, 202] on icon at bounding box center [524, 200] width 8 height 7
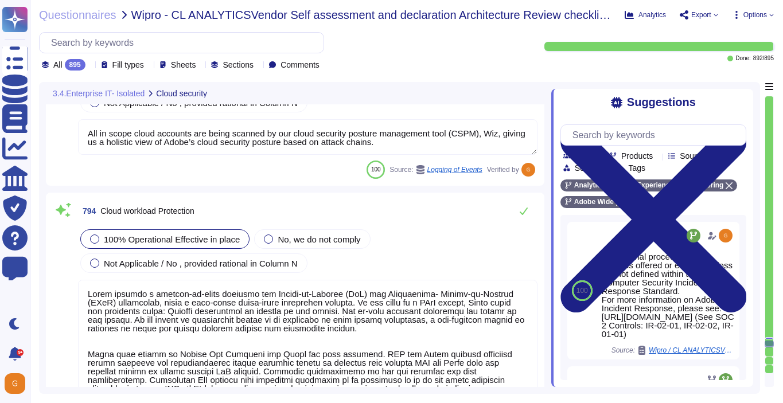
type textarea "Adobe has a Logical Access Policy and Data Classification and Handling Standard…"
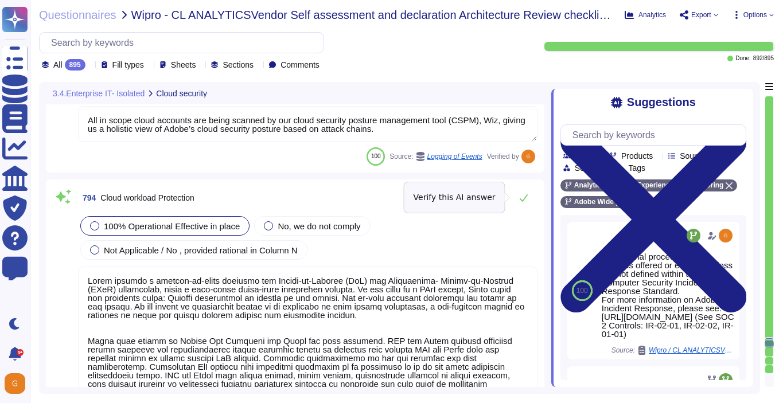
click at [521, 202] on button at bounding box center [524, 197] width 28 height 23
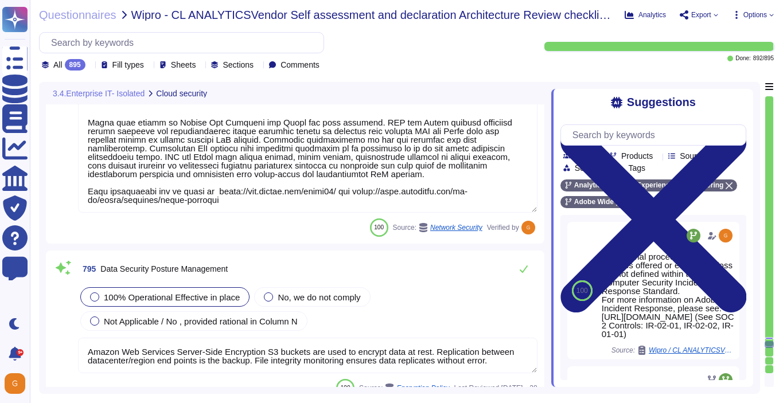
type textarea "Lorem'i Dolors Ametcon Adipiscin (ELIT) sed doeiusmo temp inc utlabo et dol mag…"
click at [523, 271] on icon at bounding box center [524, 269] width 8 height 7
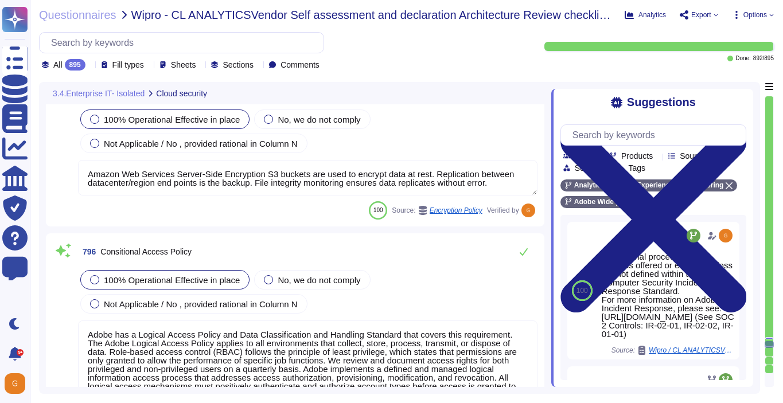
scroll to position [144769, 0]
click at [523, 252] on icon at bounding box center [524, 251] width 8 height 7
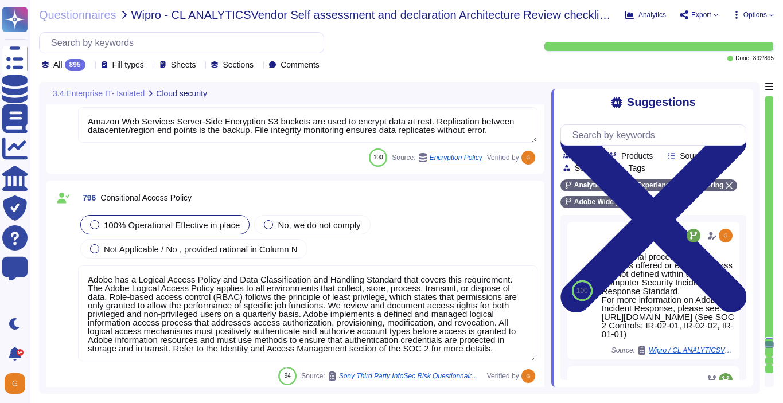
type textarea "Adobe has standardized on using HashiCorp's Vault for password vault."
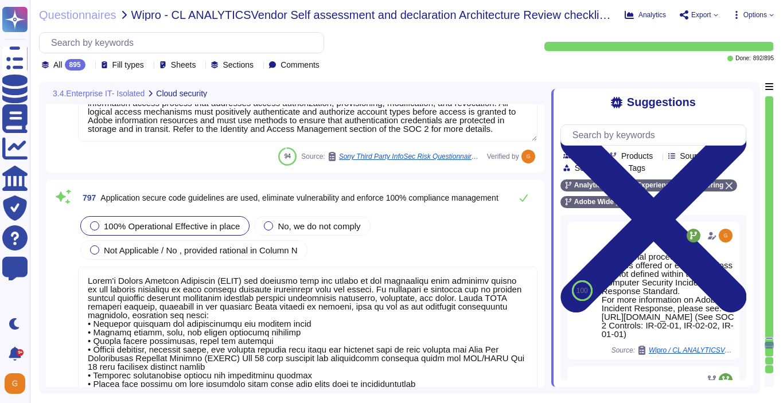
type textarea "Adobe's access control policies and standards ensure that users have the least …"
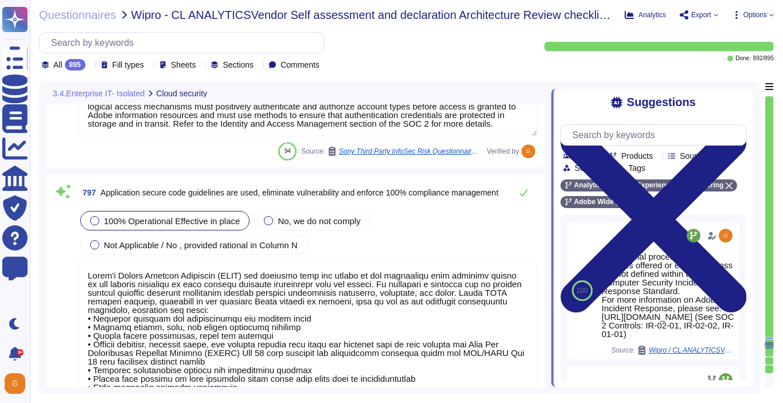
scroll to position [145031, 0]
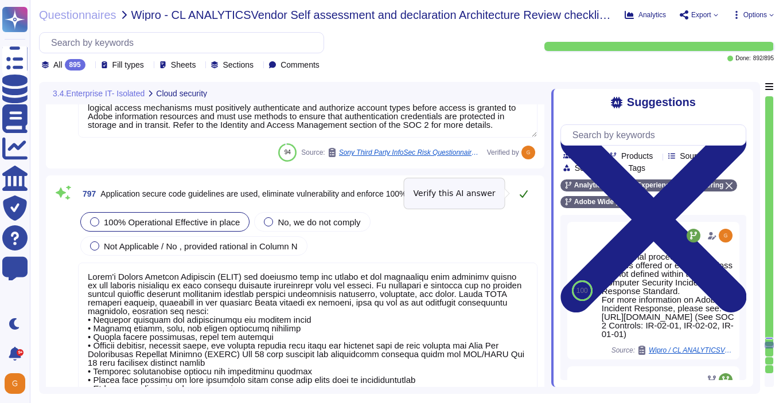
click at [524, 202] on button at bounding box center [524, 193] width 28 height 23
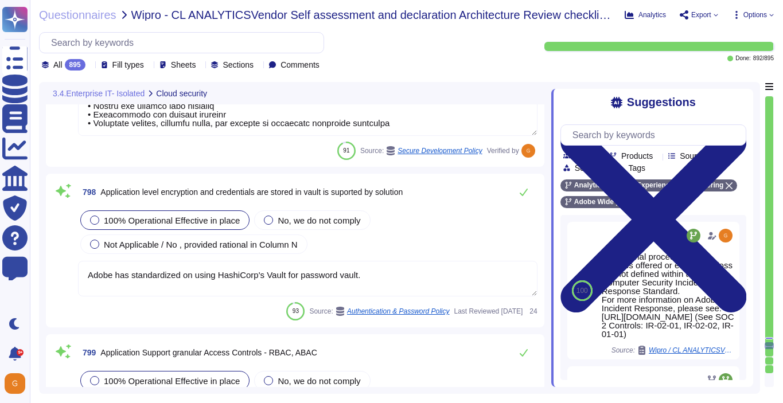
scroll to position [145318, 0]
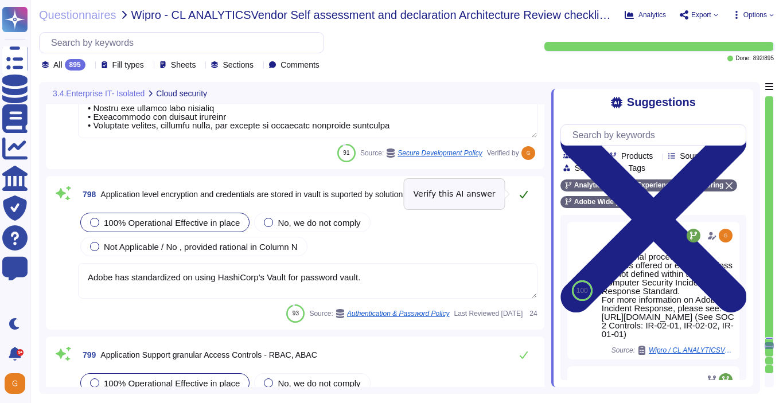
click at [527, 194] on icon at bounding box center [523, 194] width 9 height 9
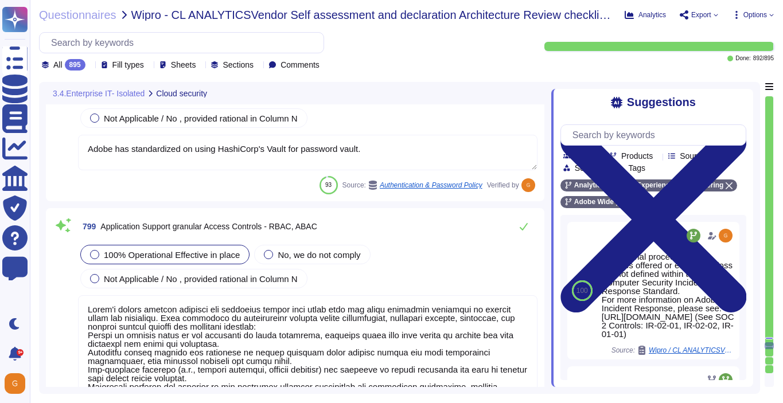
type textarea "Lorem'i Dolors Ametcon Adipiscin (ELIT) sed doeiusmo temp inc utlabo et dol mag…"
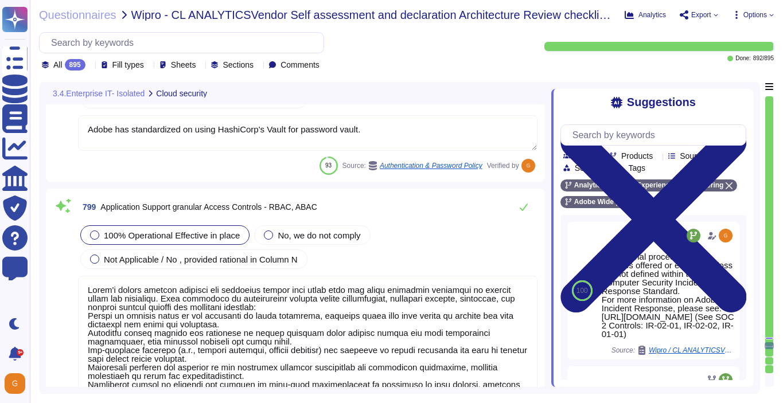
scroll to position [145449, 0]
click at [525, 212] on button at bounding box center [524, 207] width 28 height 23
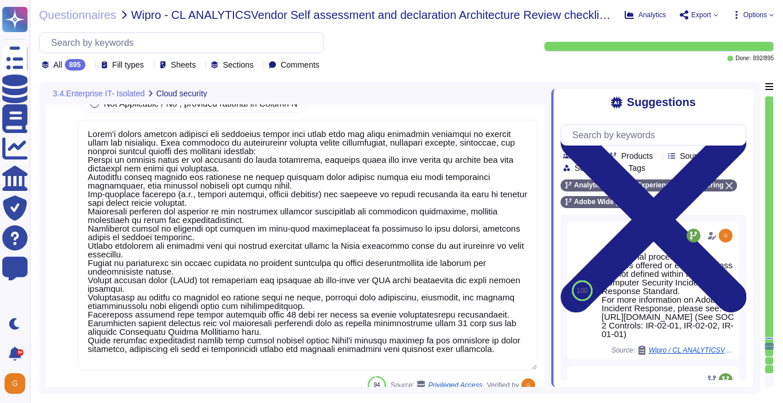
scroll to position [0, 0]
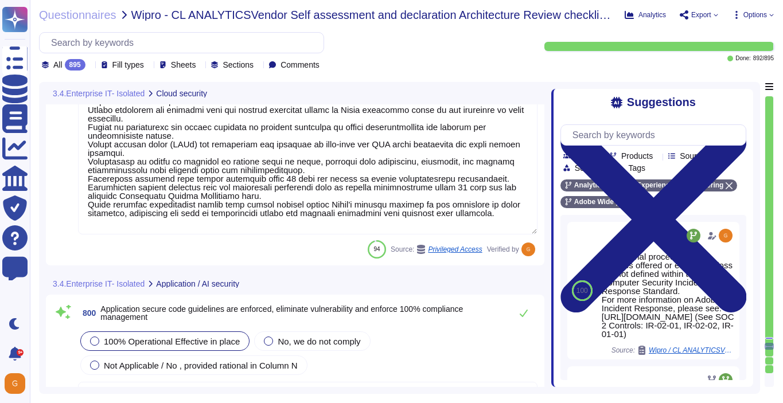
type textarea "Adobe has standardized on using HashiCorp's Vault for password vault."
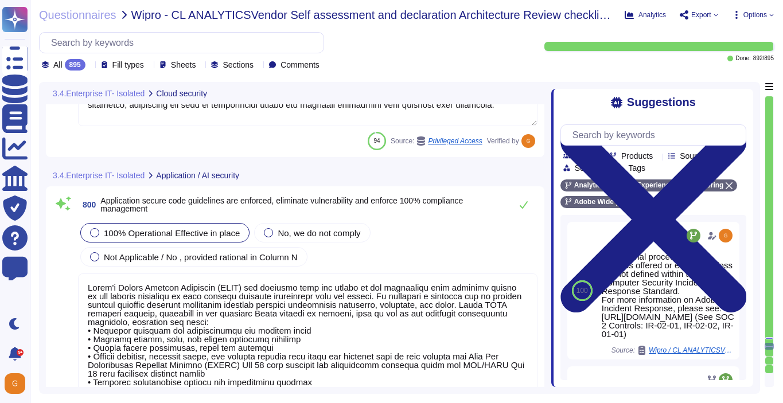
type textarea "Unit tests are run automatically when we push code. The procedure is that we do…"
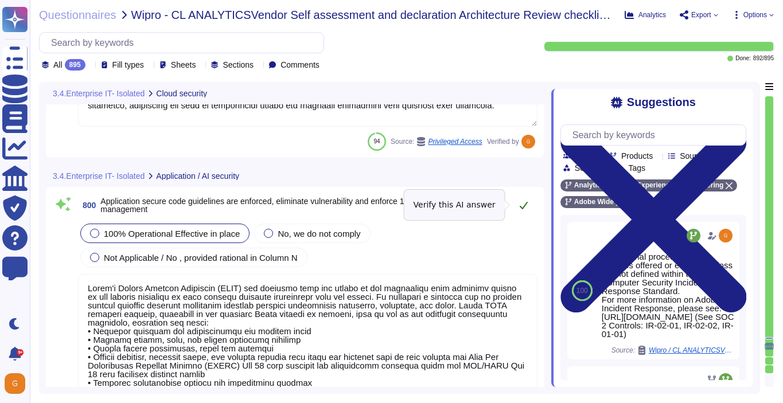
click at [522, 204] on icon at bounding box center [523, 205] width 9 height 9
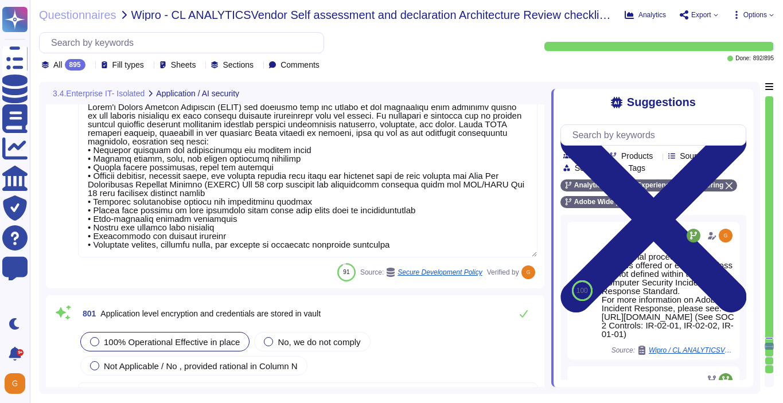
type textarea "Adobe utilizes AES-256 bit encryption at rest and TLS v1.2 or higher for data i…"
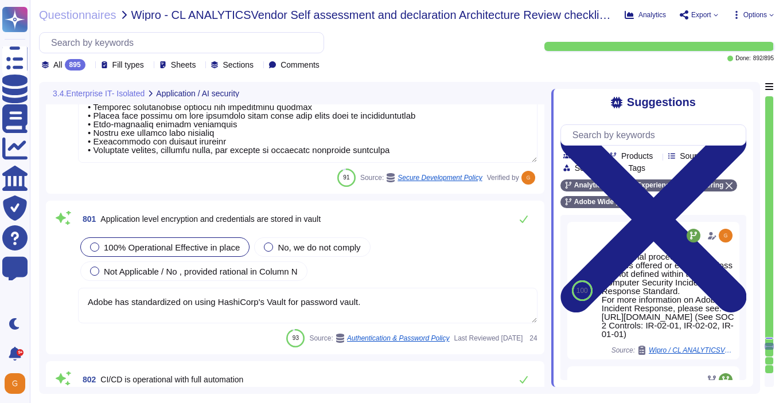
scroll to position [146100, 0]
click at [518, 217] on button at bounding box center [524, 219] width 28 height 23
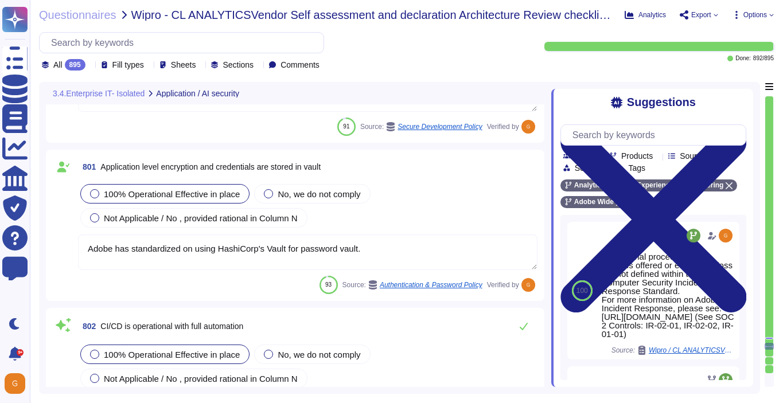
type textarea "This is part of the release process."
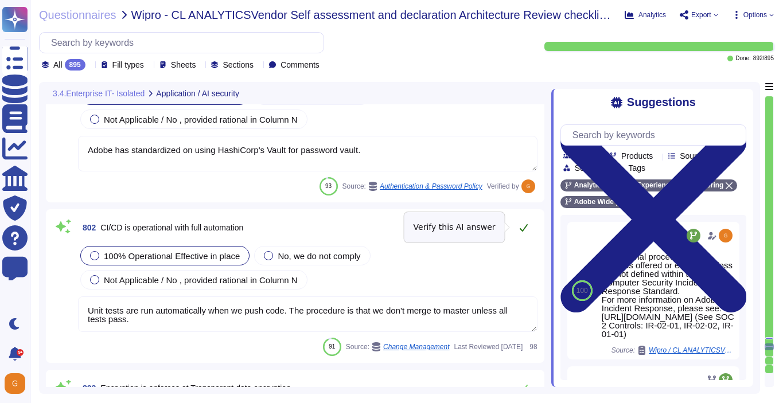
click at [525, 223] on icon at bounding box center [523, 227] width 9 height 9
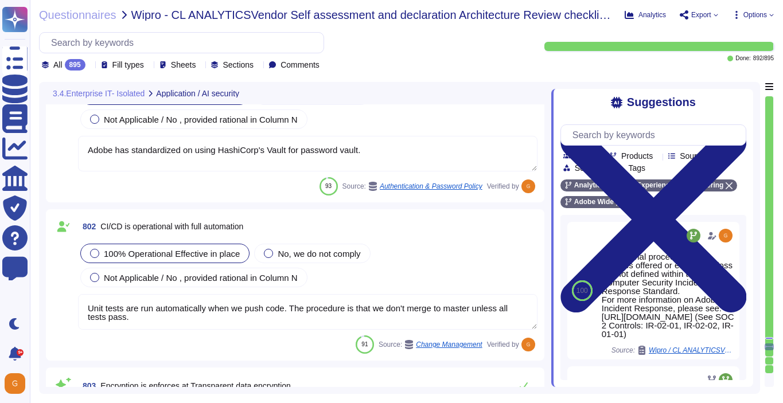
type textarea "Adobe's access control policies and standards ensure that users have the least …"
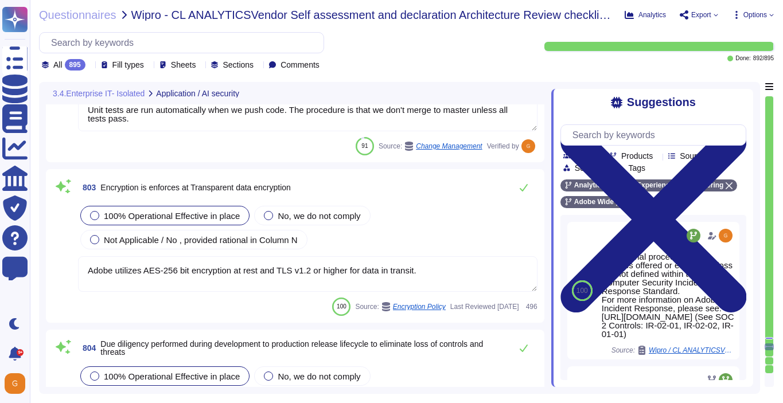
scroll to position [146448, 0]
click at [522, 193] on button at bounding box center [524, 188] width 28 height 23
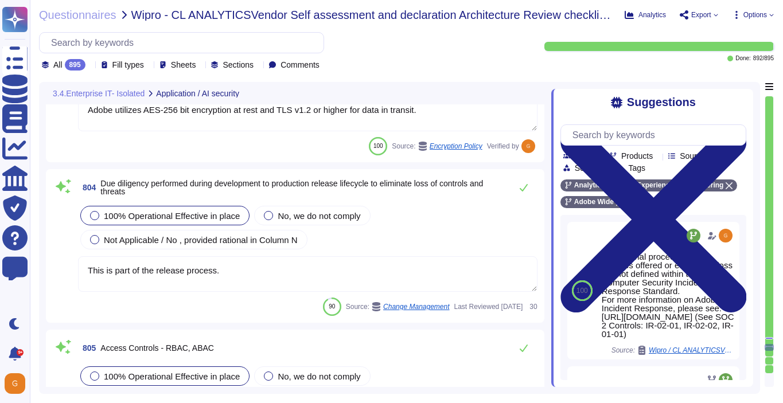
scroll to position [146602, 0]
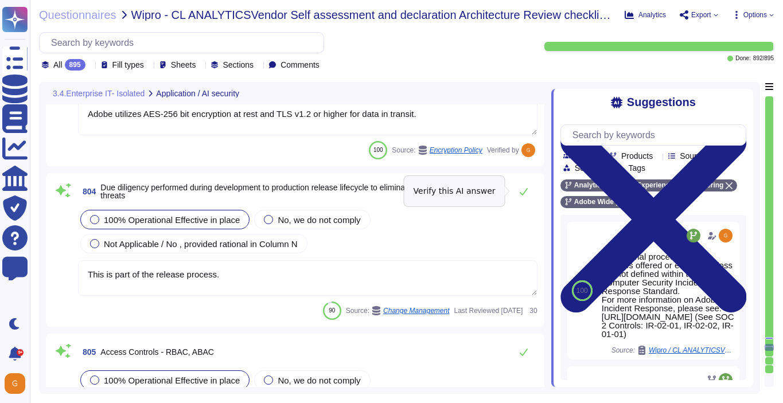
click at [522, 193] on icon at bounding box center [524, 191] width 8 height 7
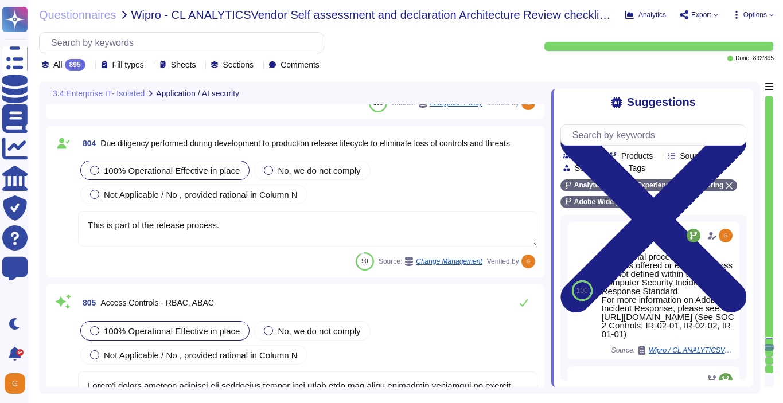
type textarea "Based on two main principles— detection and prevention—these platforms include …"
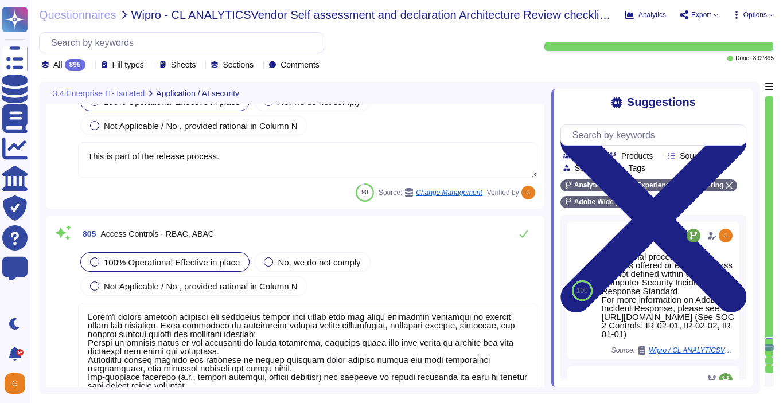
scroll to position [146740, 0]
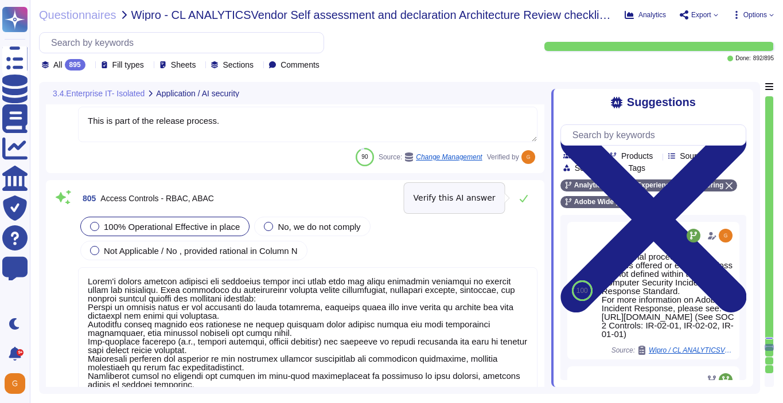
click at [522, 194] on icon at bounding box center [523, 198] width 9 height 9
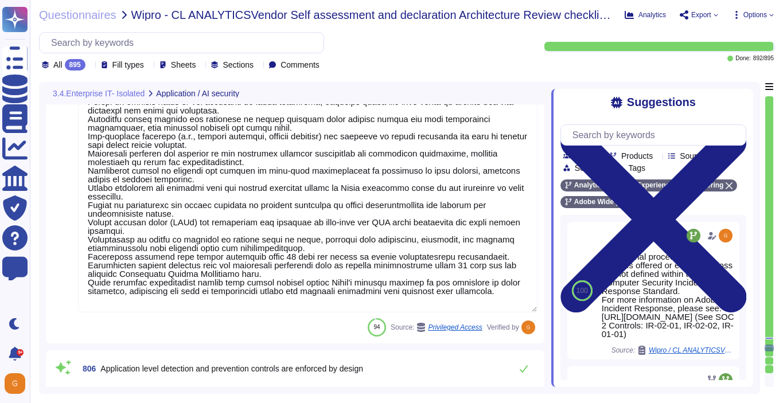
scroll to position [146937, 0]
type textarea "Adobe performs periodic backups or has implemented failover technology of criti…"
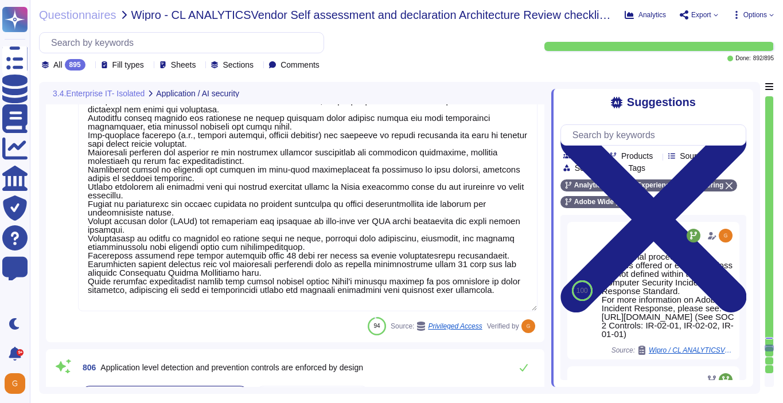
scroll to position [1, 0]
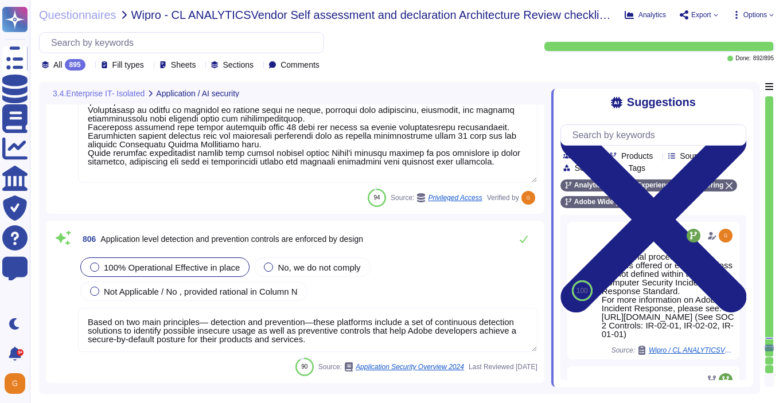
type textarea "We use an enterprise-wide managed solution to scan for known threats."
click at [519, 240] on icon at bounding box center [523, 240] width 9 height 9
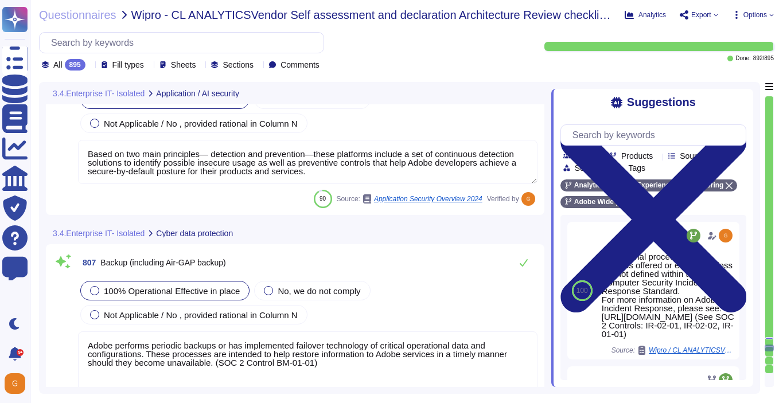
scroll to position [0, 0]
click at [523, 268] on button at bounding box center [524, 263] width 28 height 23
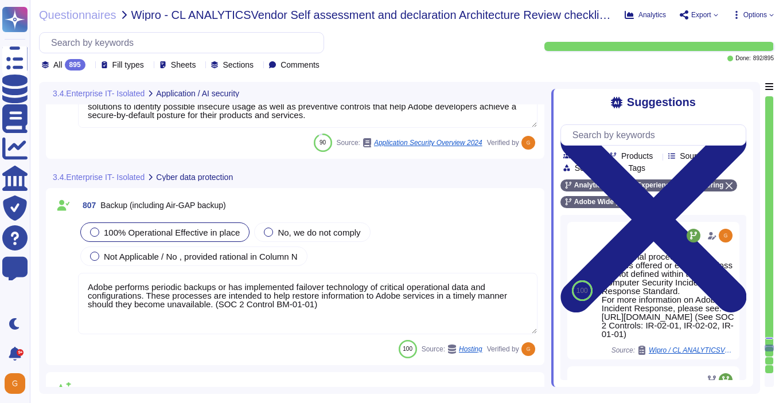
type textarea "We have determined that responsibility is the critical foundational principle t…"
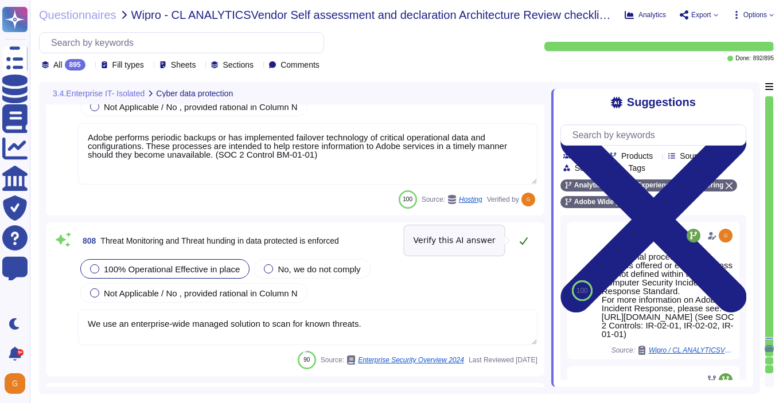
click at [525, 241] on icon at bounding box center [523, 240] width 9 height 9
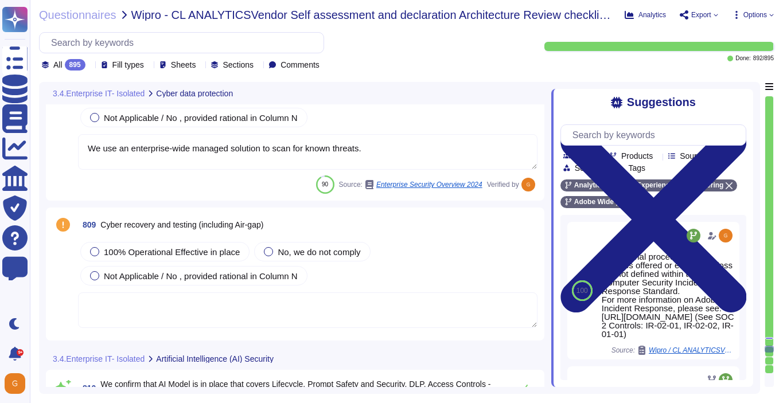
type textarea "AI is only as good as the data on which it is trained."
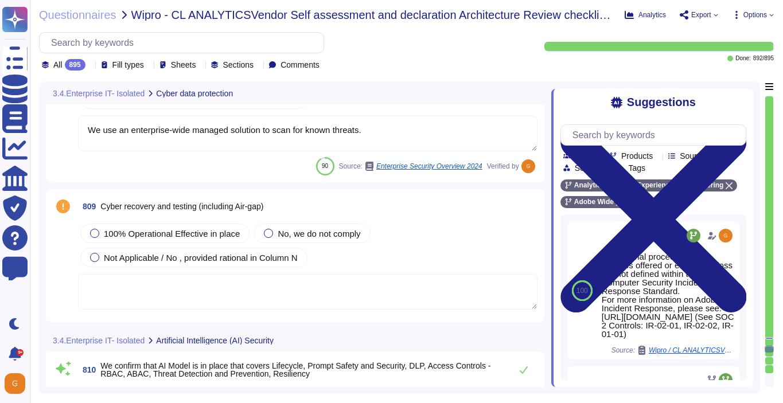
scroll to position [147603, 0]
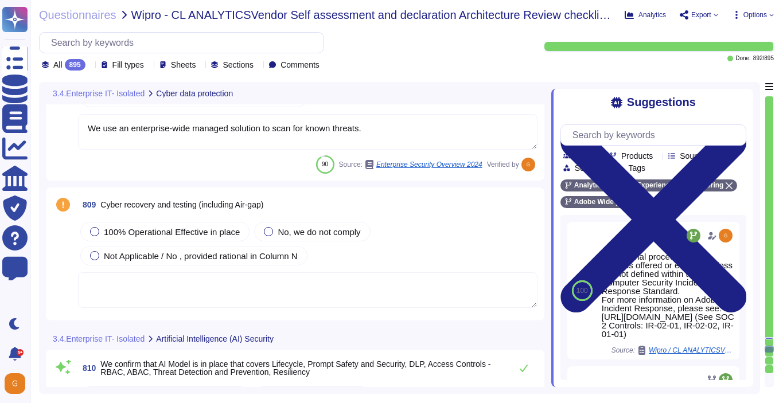
click at [345, 284] on textarea at bounding box center [307, 290] width 459 height 36
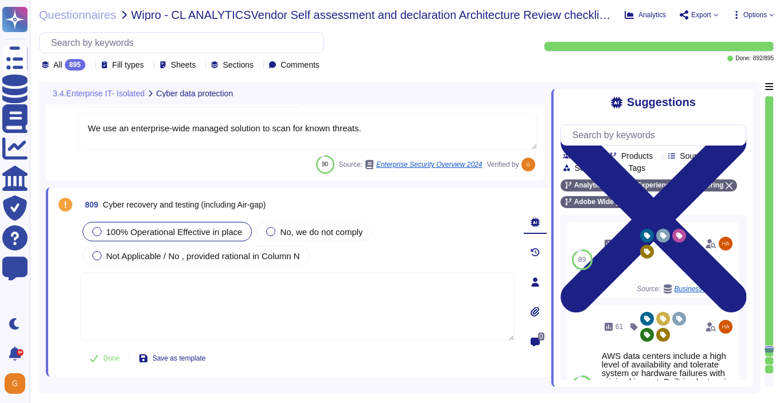
click at [202, 237] on div "100% Operational Effective in place" at bounding box center [167, 231] width 169 height 19
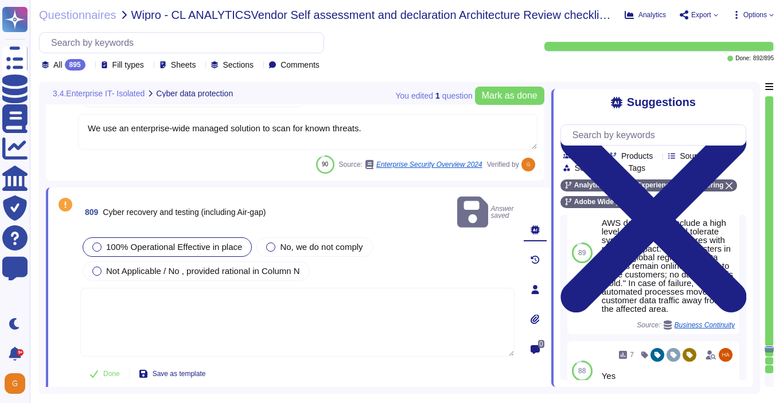
scroll to position [170, 0]
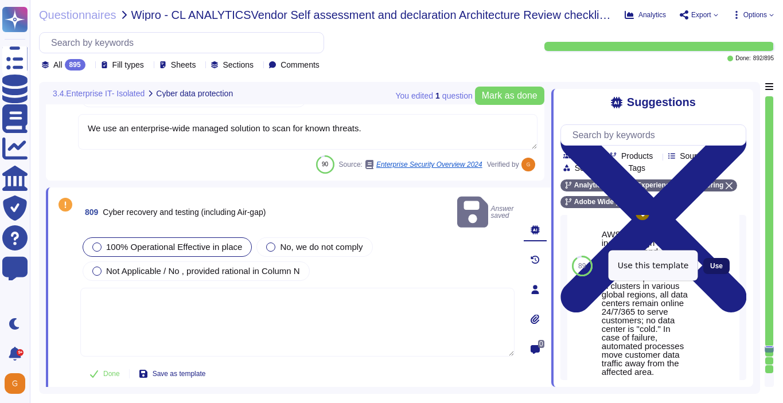
click at [713, 264] on span "Use" at bounding box center [716, 266] width 13 height 7
type textarea "AWS data centers include a high level of availability and tolerate system or ha…"
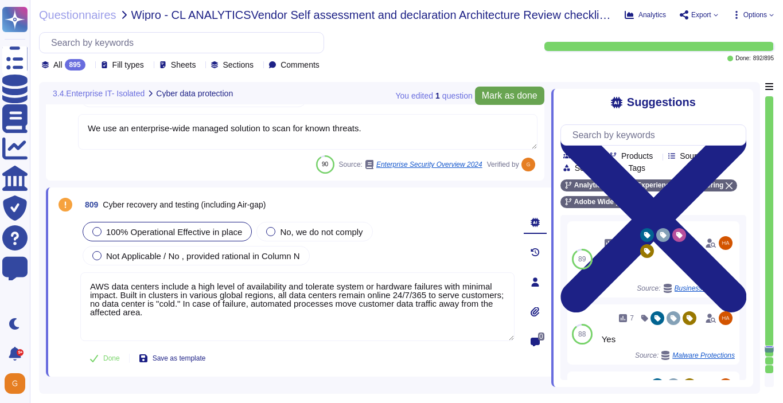
click at [498, 96] on span "Mark as done" at bounding box center [510, 95] width 56 height 9
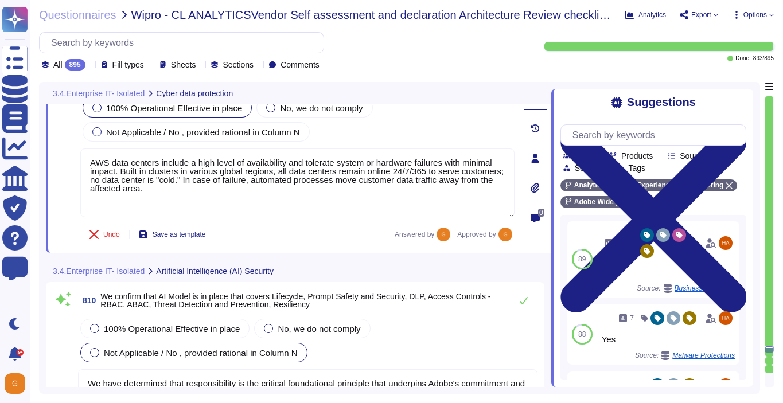
type textarea "The journey to adopting AI responsibly begins with the people who will lead it."
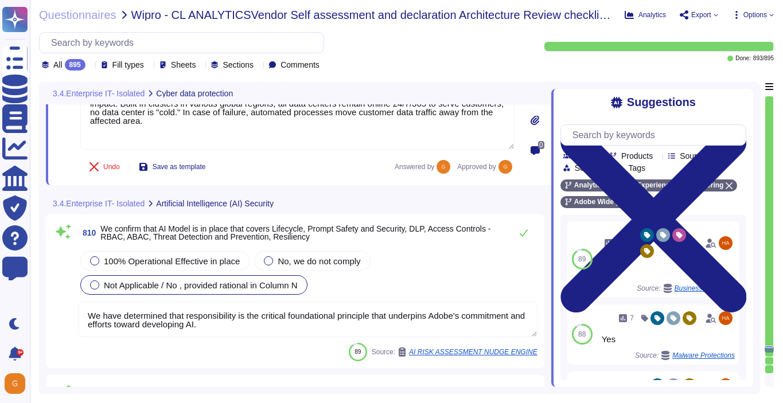
scroll to position [147795, 0]
click at [215, 259] on span "100% Operational Effective in place" at bounding box center [172, 261] width 136 height 10
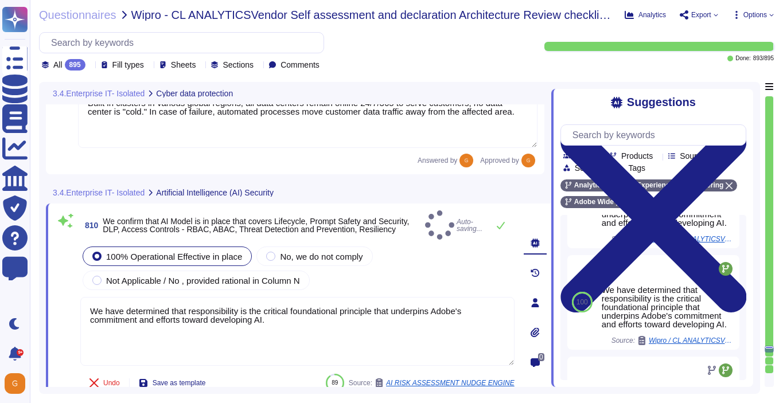
scroll to position [0, 0]
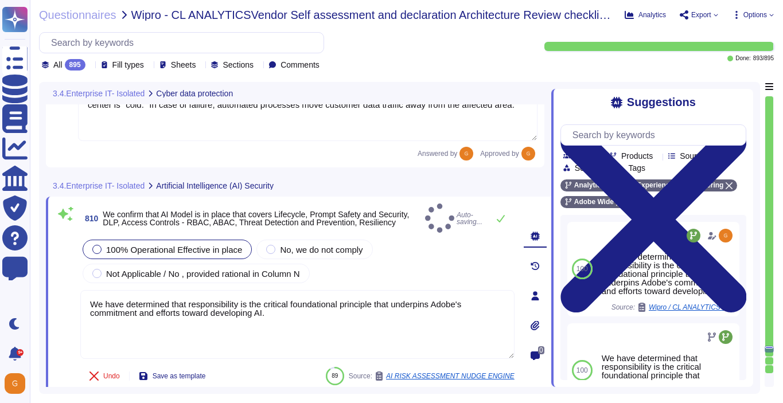
type textarea "The journey to adopting AI responsibly begins with the people who will lead it."
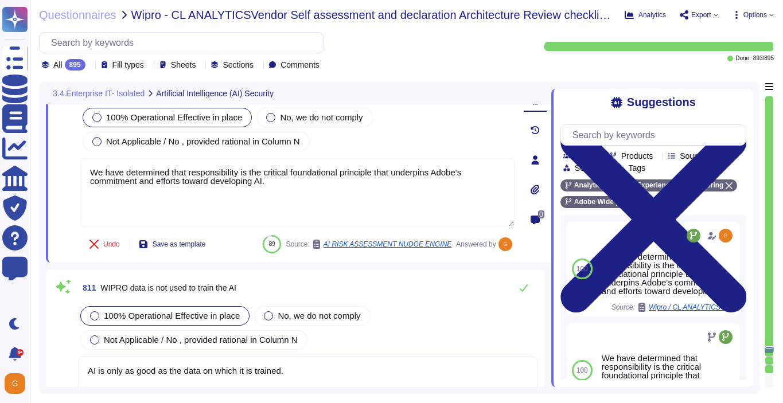
type textarea "For more information, please visit the Adobe Trust Center here: [URL][DOMAIN_NA…"
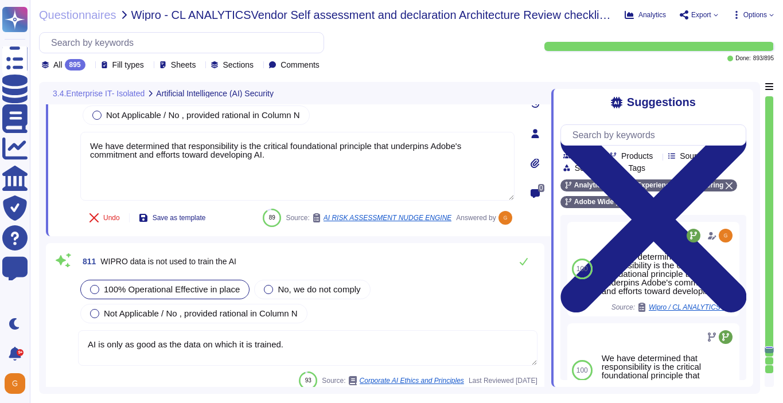
scroll to position [147950, 0]
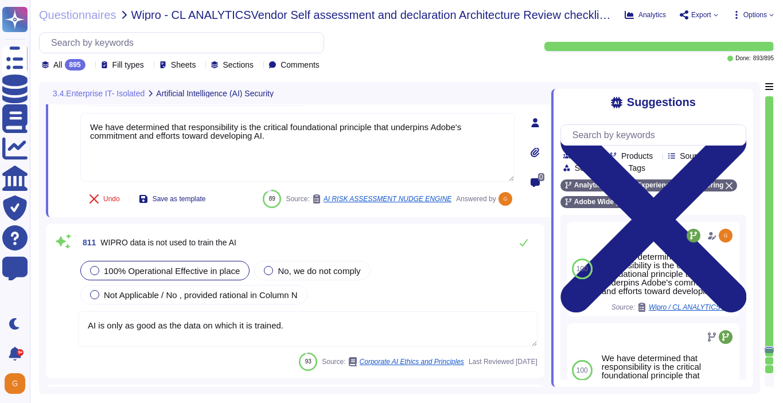
click at [350, 325] on textarea "AI is only as good as the data on which it is trained." at bounding box center [307, 329] width 459 height 36
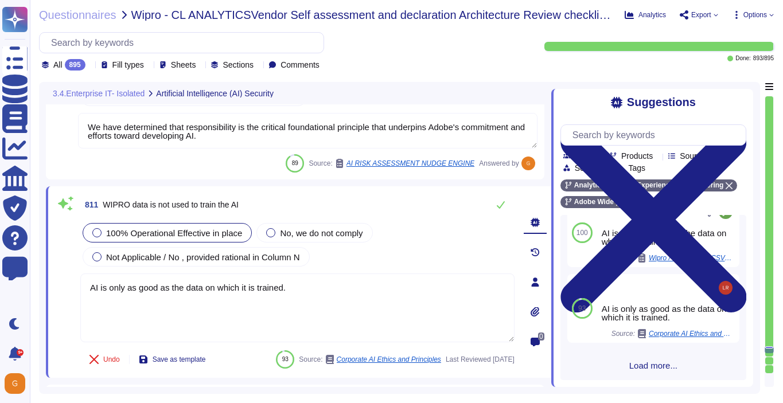
click at [642, 365] on span "Load more..." at bounding box center [653, 365] width 186 height 9
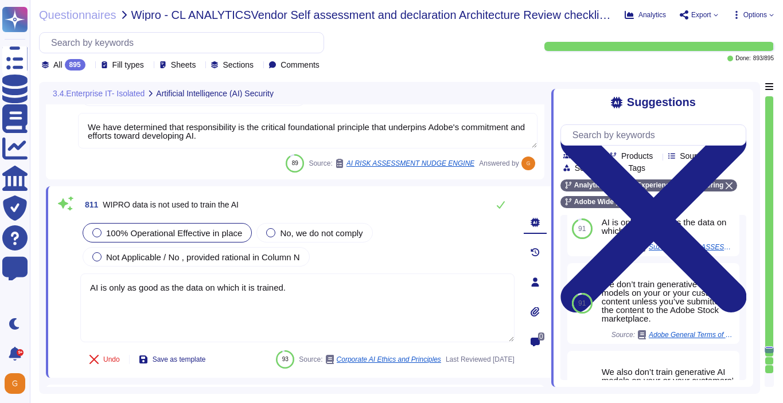
scroll to position [543, 0]
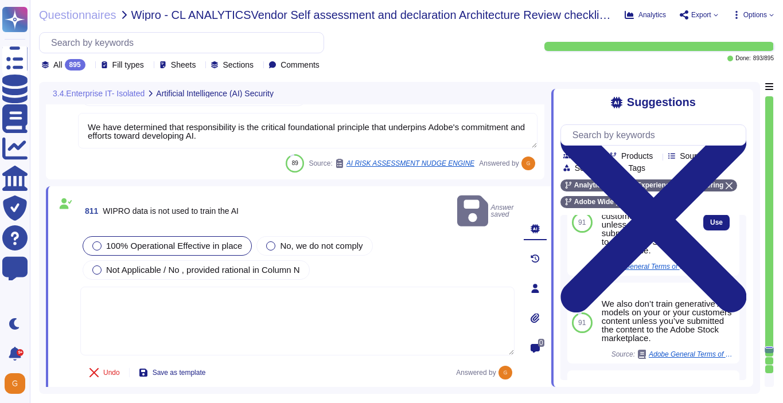
scroll to position [626, 0]
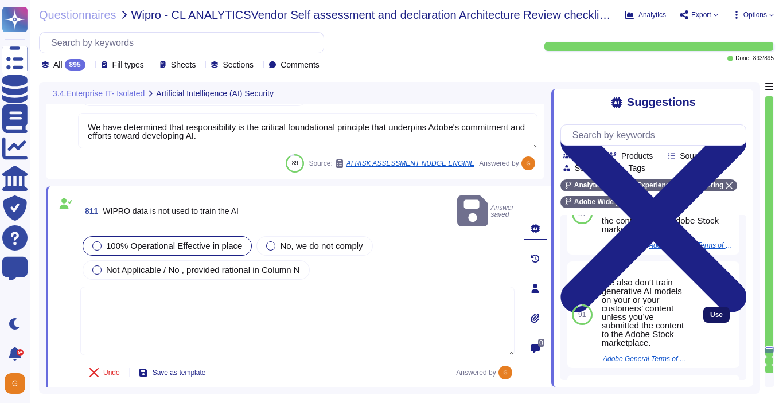
click at [709, 313] on button "Use" at bounding box center [716, 315] width 26 height 16
type textarea "We also don’t train generative AI models on your or your customers’ content unl…"
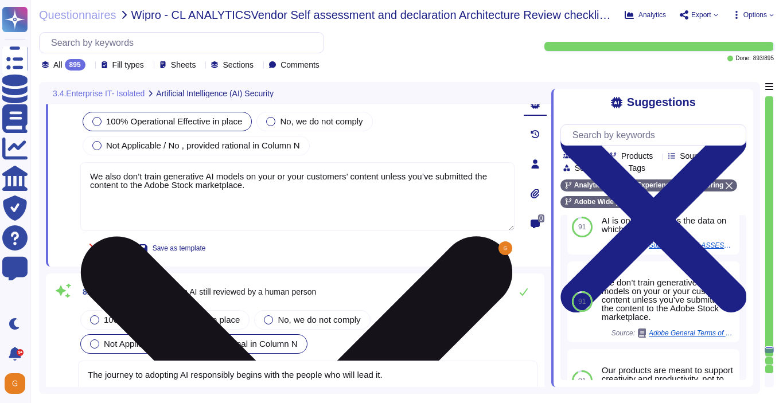
type textarea "AI systems trained on biased data can unintentionally discriminate, disparage, …"
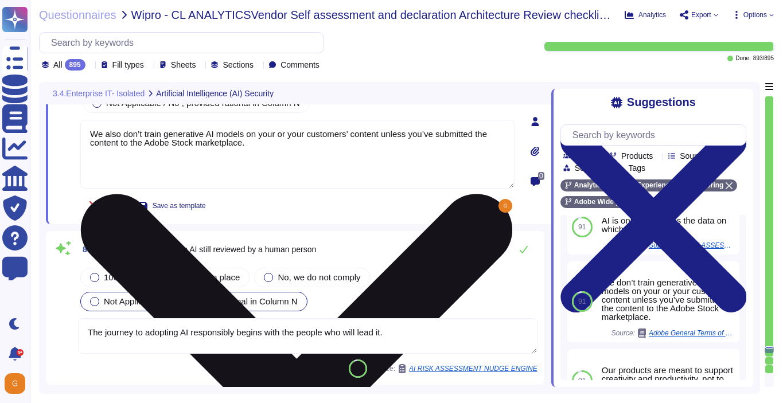
scroll to position [148184, 0]
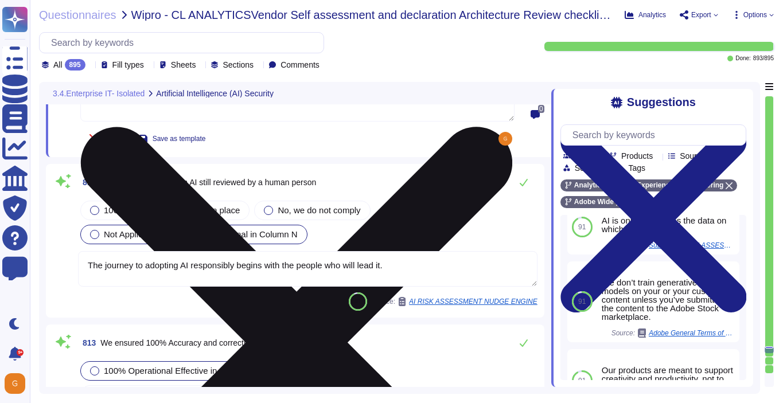
type textarea "Other mentions being developed, data privacy related to mode training, bot cont…"
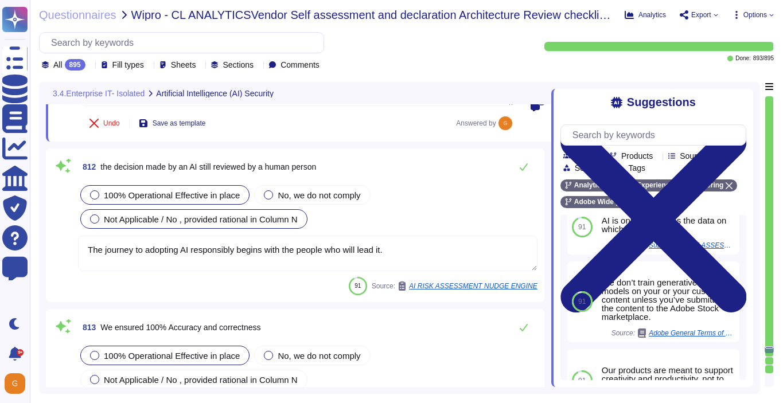
click at [217, 197] on span "100% Operational Effective in place" at bounding box center [172, 195] width 136 height 10
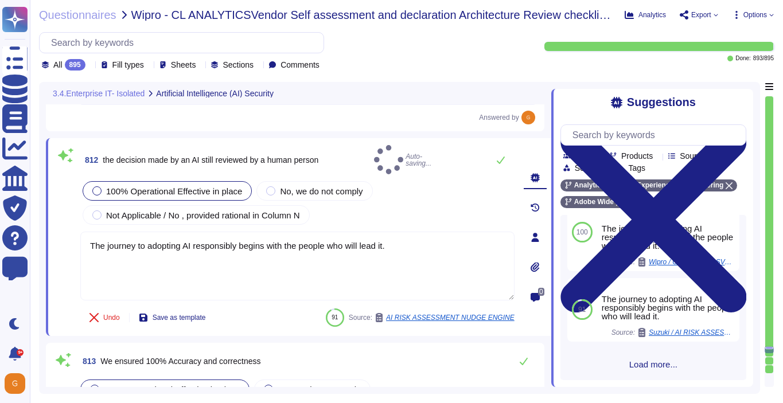
scroll to position [0, 0]
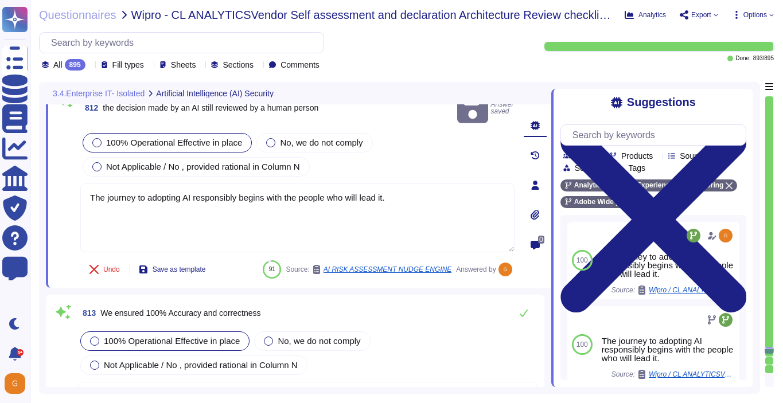
type textarea "Other mentions being developed, data privacy related to mode training, bot cont…"
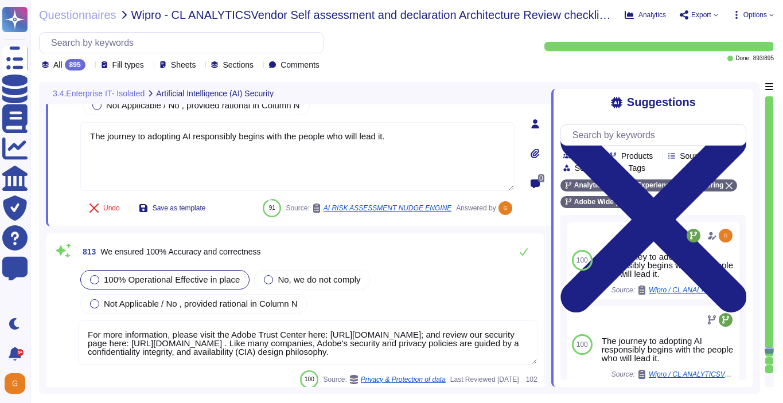
scroll to position [148310, 0]
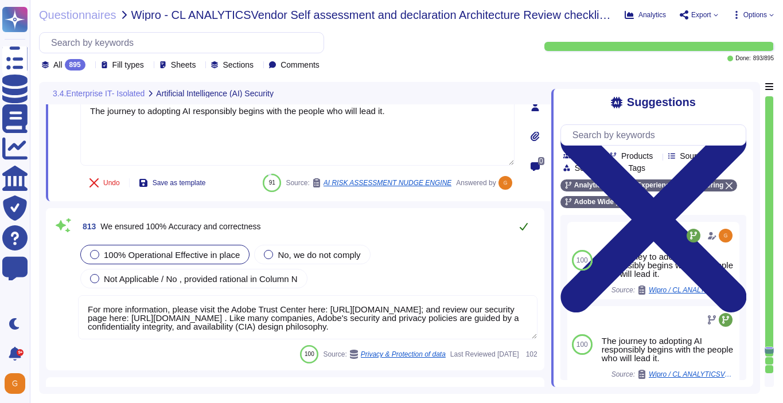
click at [528, 221] on button at bounding box center [524, 226] width 28 height 23
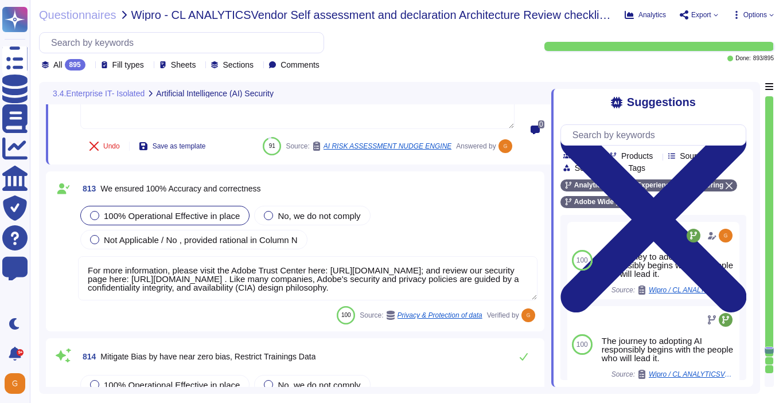
scroll to position [148392, 0]
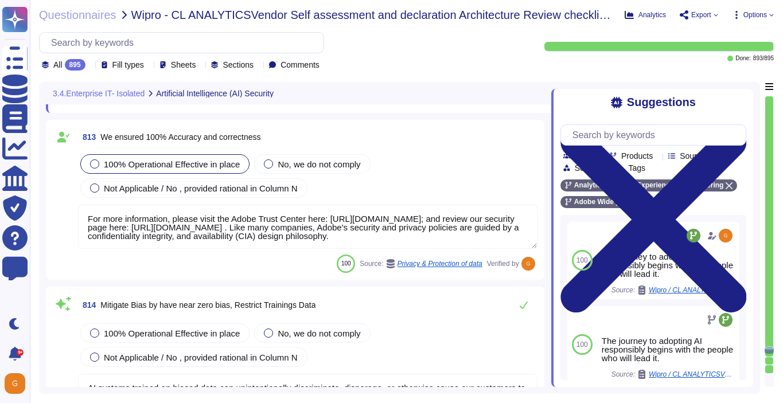
type textarea "Adobe offers several APIs to its clients, enabling them to integrate Adobe serv…"
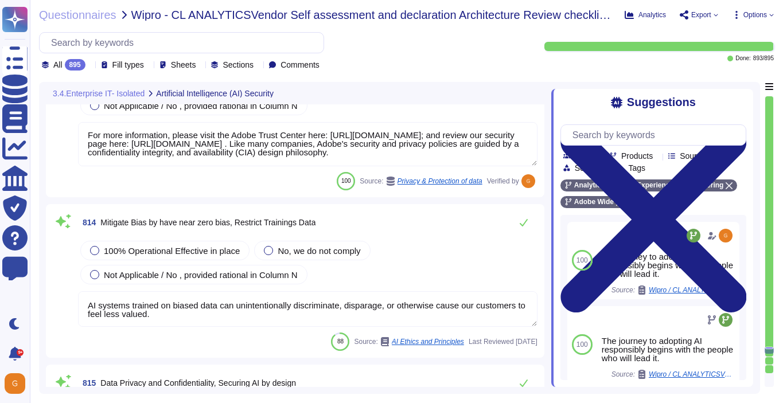
scroll to position [148491, 0]
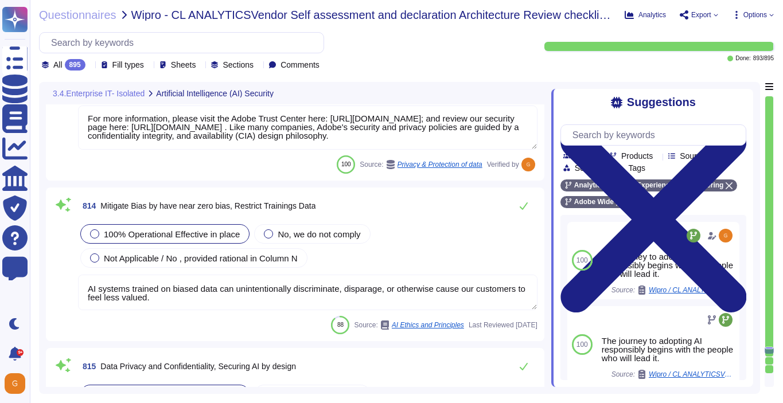
click at [179, 234] on span "100% Operational Effective in place" at bounding box center [172, 234] width 136 height 10
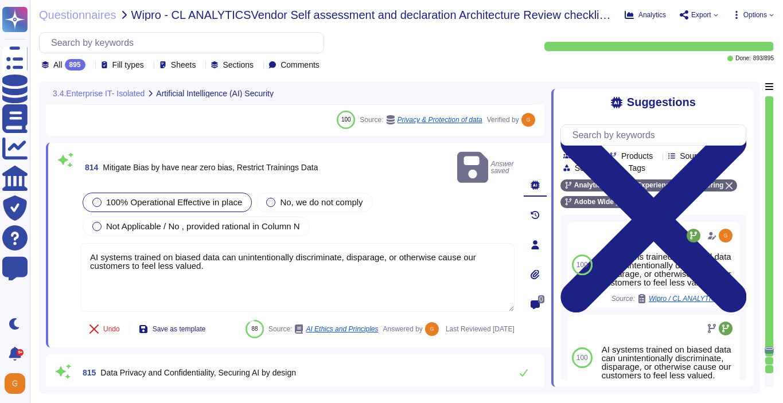
type textarea "Adobe offers several APIs to its clients, enabling them to integrate Adobe serv…"
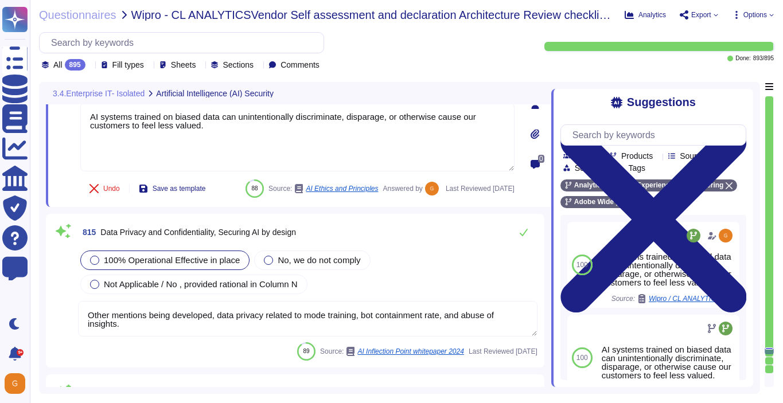
type textarea "Please refer to the Trust Center for ISO 27001 and SOC 2 information."
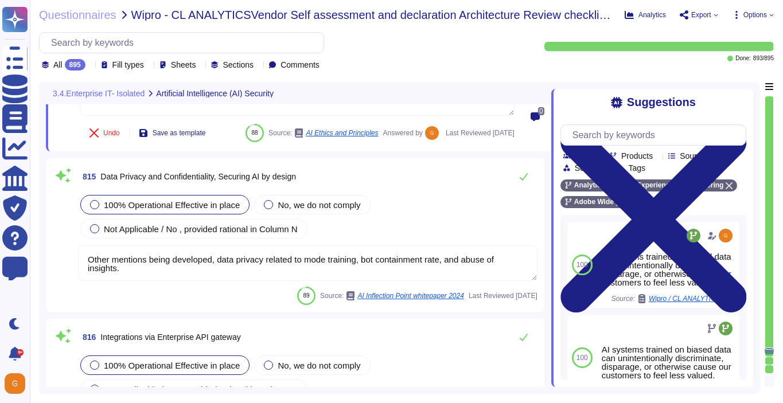
scroll to position [148688, 0]
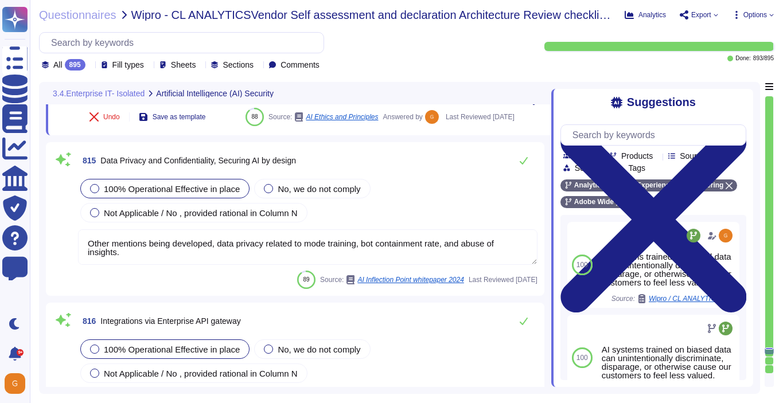
click at [463, 265] on textarea "Other mentions being developed, data privacy related to mode training, bot cont…" at bounding box center [307, 247] width 459 height 36
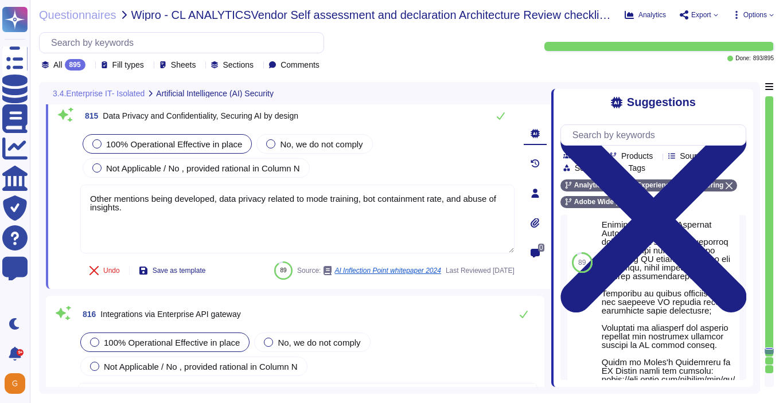
scroll to position [490, 0]
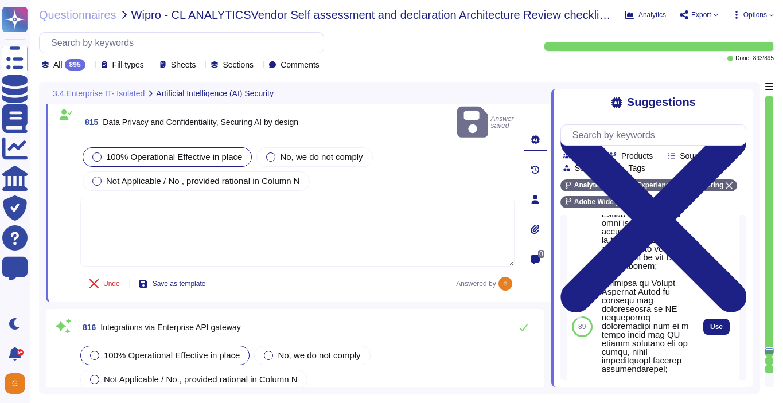
scroll to position [572, 0]
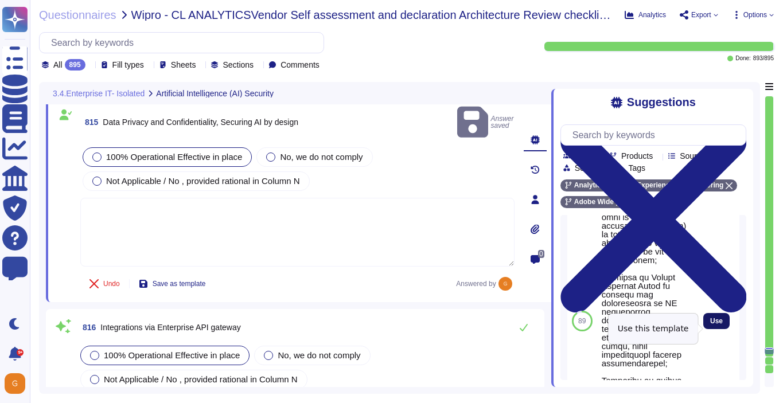
click at [711, 325] on span "Use" at bounding box center [716, 321] width 13 height 7
type textarea "Adobe has deployed governance processes to evaluate and track the performance o…"
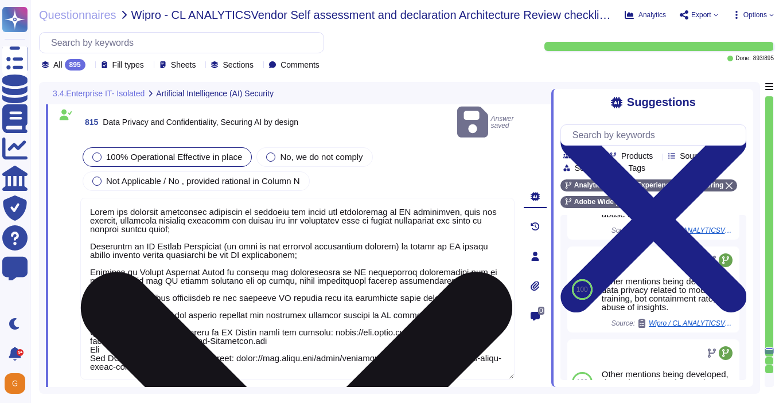
scroll to position [1, 0]
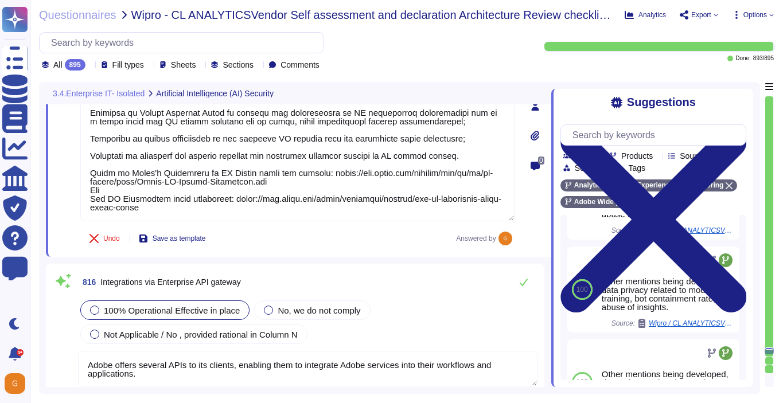
type textarea "New vulnerabilities and threats evolve each day and Adobe strives to respond an…"
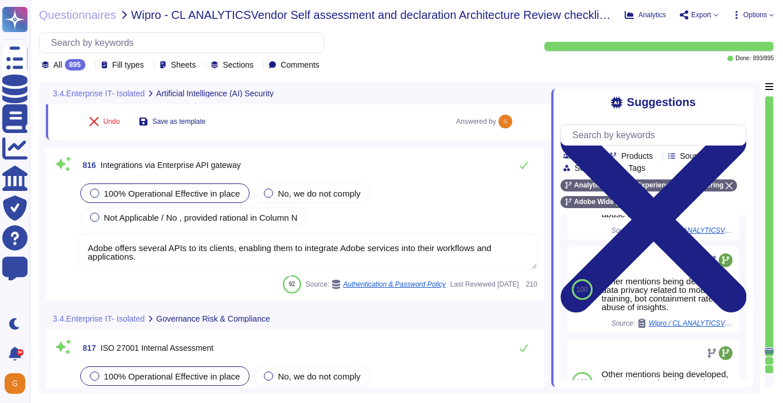
scroll to position [148942, 0]
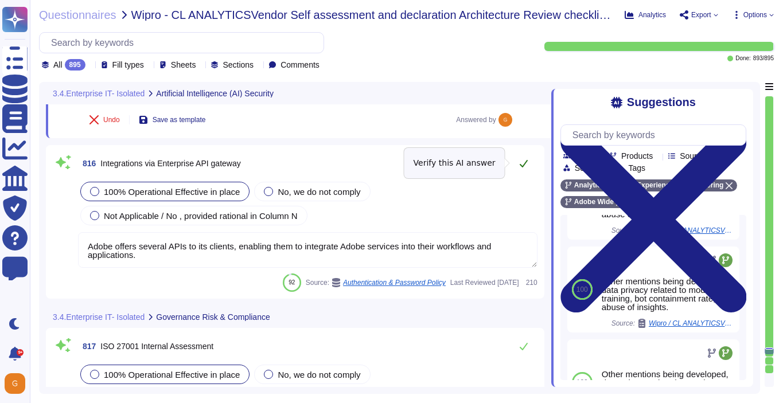
click at [528, 163] on button at bounding box center [524, 163] width 28 height 23
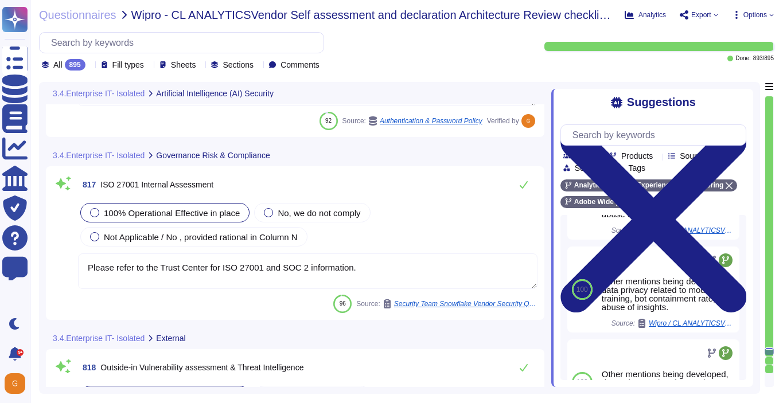
type textarea "As a global company, Adobe strives to meet the requirements of data protection …"
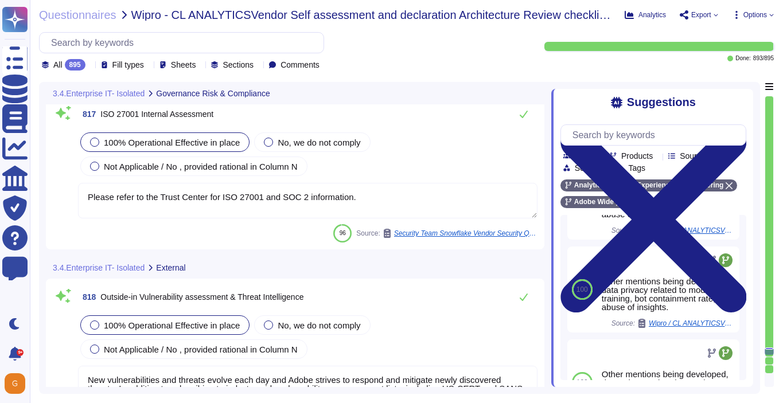
scroll to position [149152, 0]
click at [523, 116] on icon at bounding box center [523, 113] width 9 height 9
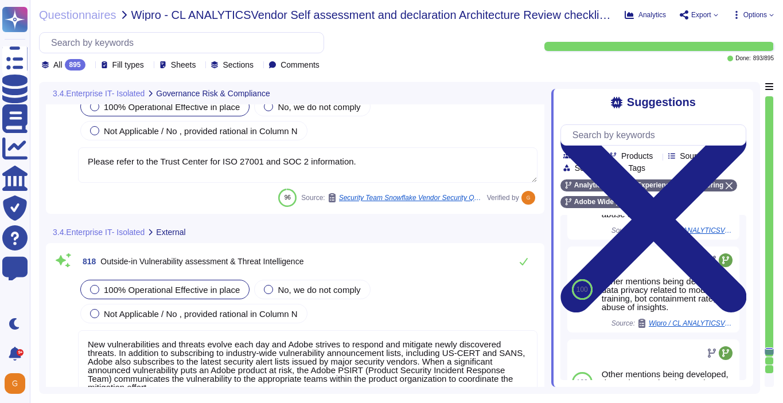
type textarea "This is handled by the Technology Governance Risk and Compliance (TechGRC) team…"
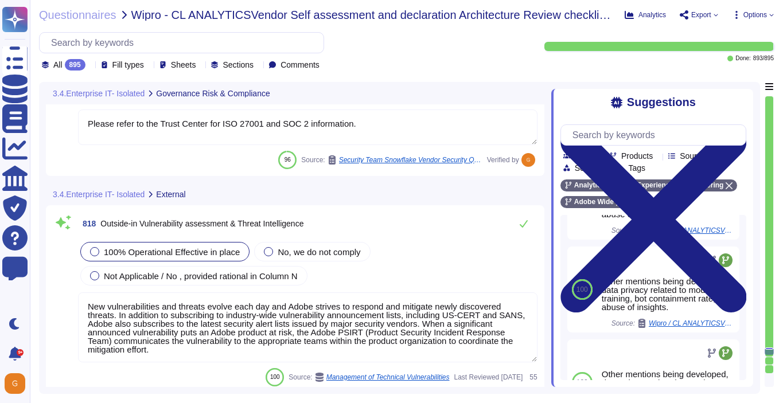
scroll to position [149233, 0]
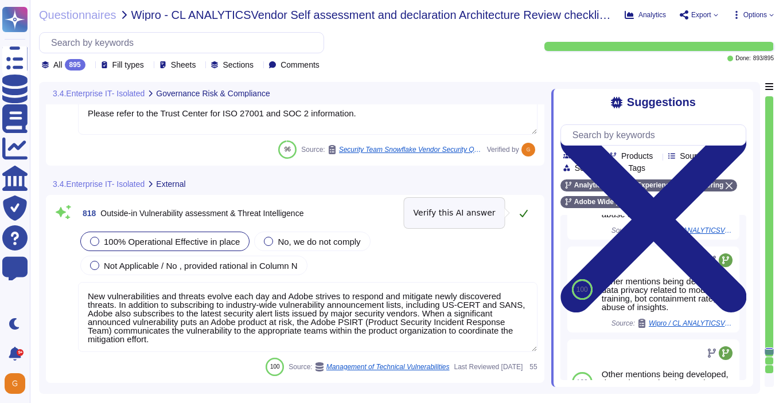
click at [529, 217] on button at bounding box center [524, 213] width 28 height 23
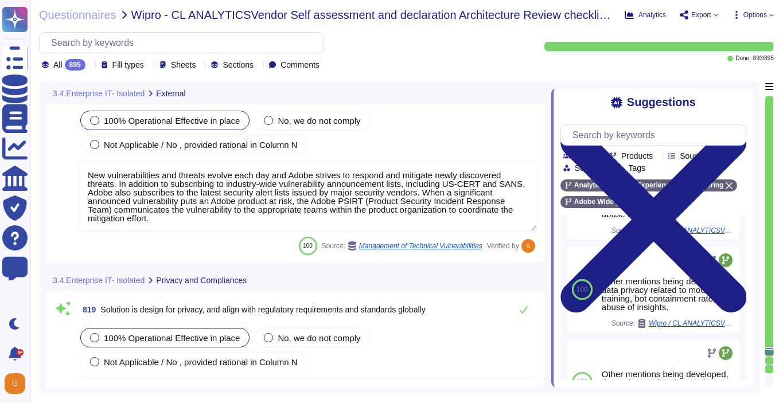
scroll to position [149357, 0]
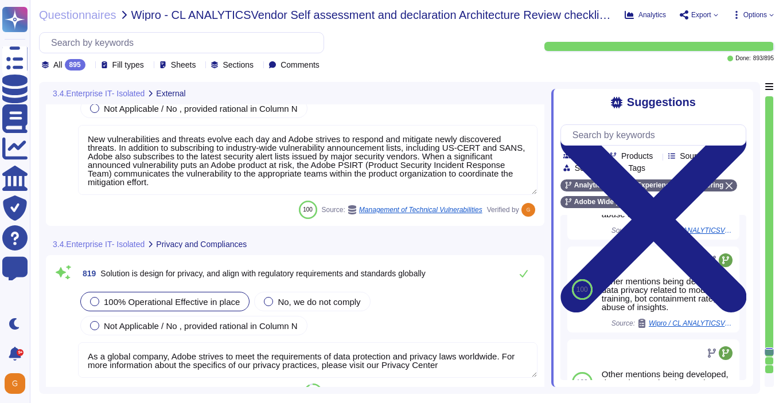
type textarea "In this Standard, a risk refers to one of two situations"
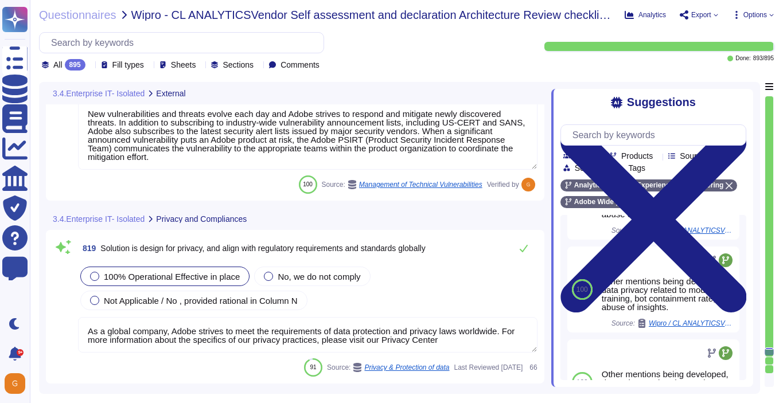
scroll to position [149416, 0]
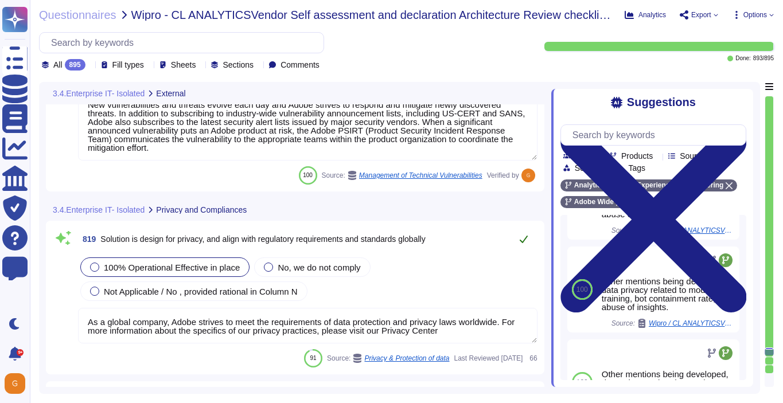
click at [521, 240] on icon at bounding box center [524, 239] width 8 height 7
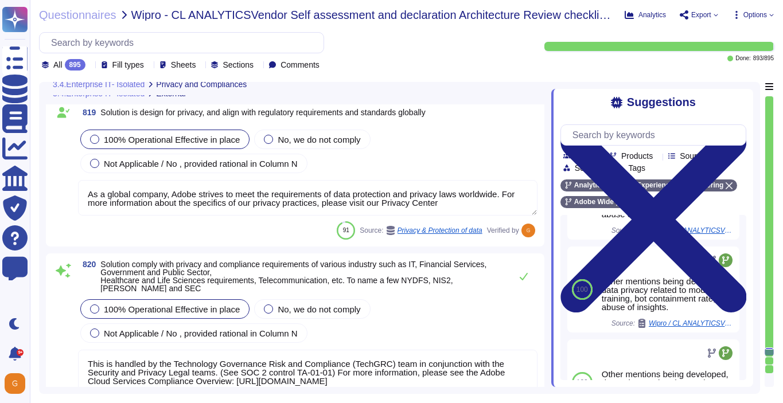
scroll to position [149543, 0]
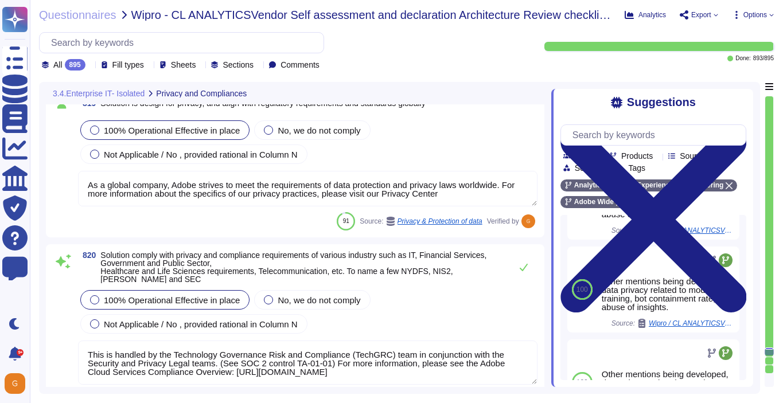
type textarea "The Operating Committee reviews the Security Risk Register monthly, including p…"
click at [522, 267] on icon at bounding box center [523, 267] width 9 height 9
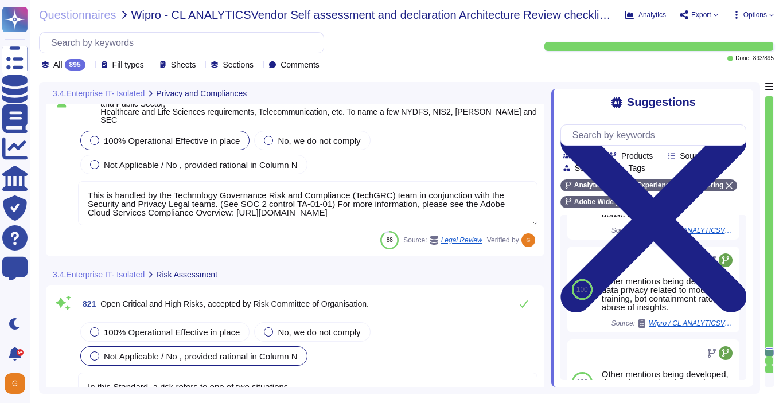
type textarea "To request an exception for consideration, please go to the Technology Policies…"
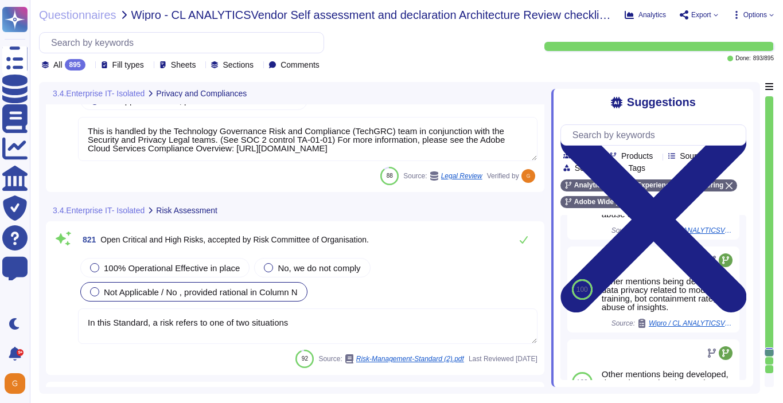
scroll to position [149766, 0]
click at [222, 264] on span "100% Operational Effective in place" at bounding box center [172, 269] width 136 height 10
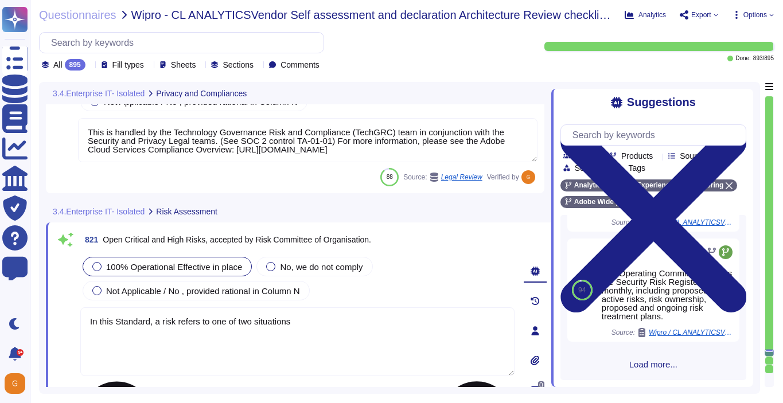
scroll to position [285, 0]
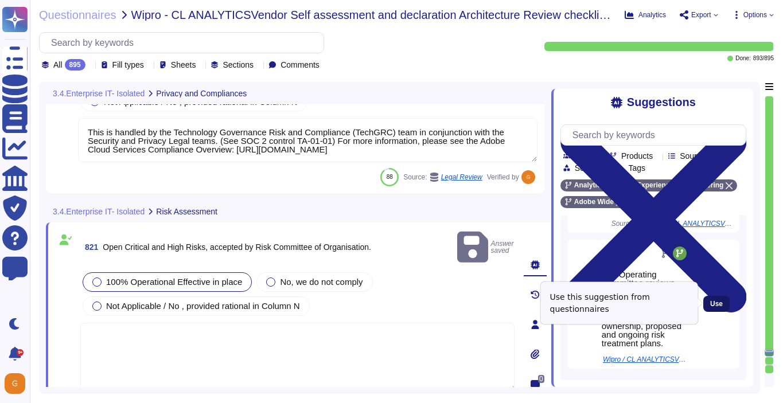
click at [713, 301] on span "Use" at bounding box center [716, 304] width 13 height 7
type textarea "The Operating Committee reviews the Security Risk Register monthly, including p…"
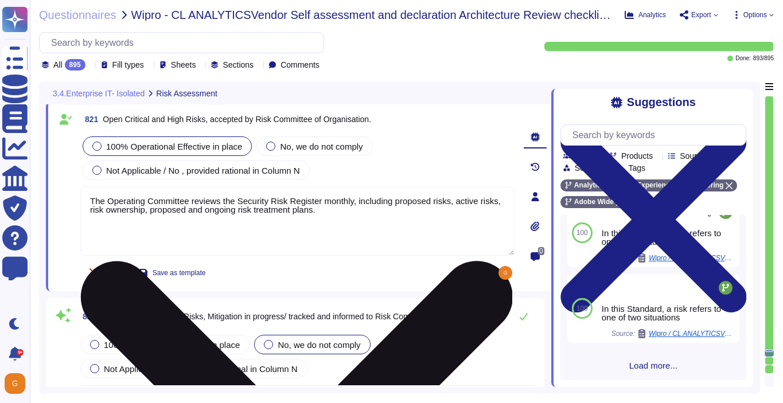
type textarea "The Business continuity plan is documented and reviewed annually and attested b…"
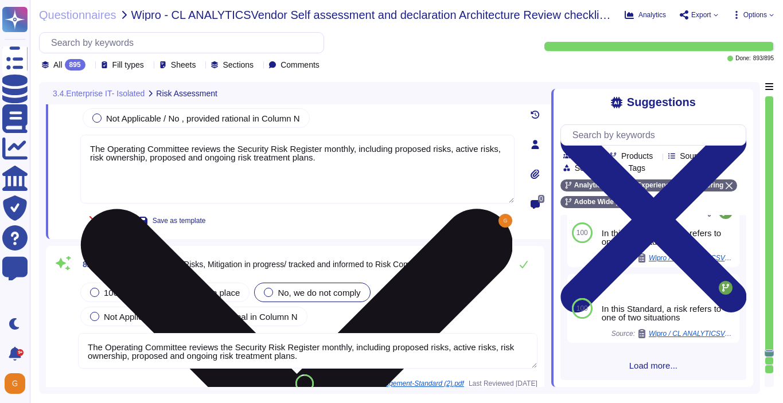
scroll to position [149917, 0]
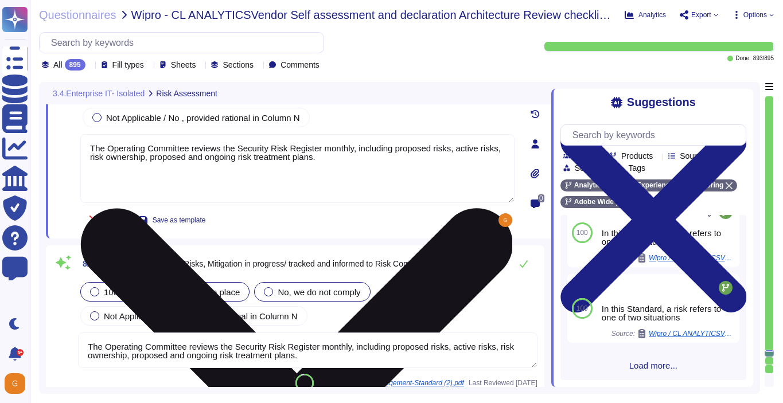
click at [177, 289] on span "100% Operational Effective in place" at bounding box center [172, 292] width 136 height 10
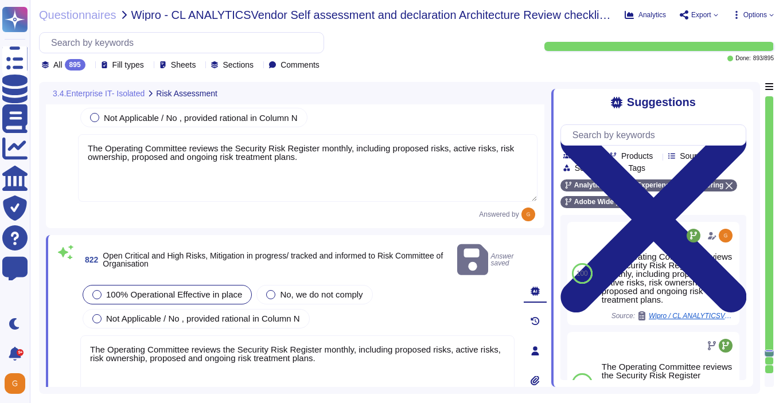
type textarea "The Business continuity plan is documented and reviewed annually and attested b…"
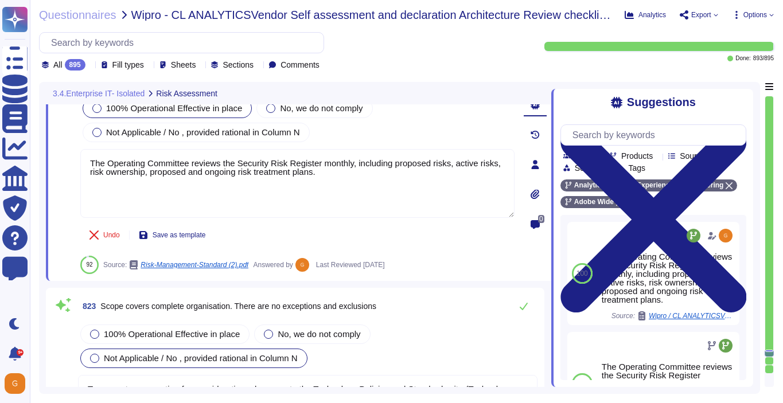
scroll to position [150151, 0]
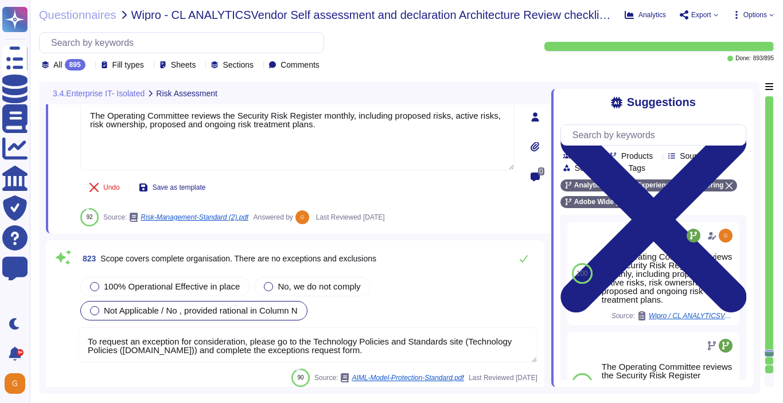
type textarea "ISO/IEC 27002 is an international standard that provides guidance for organizat…"
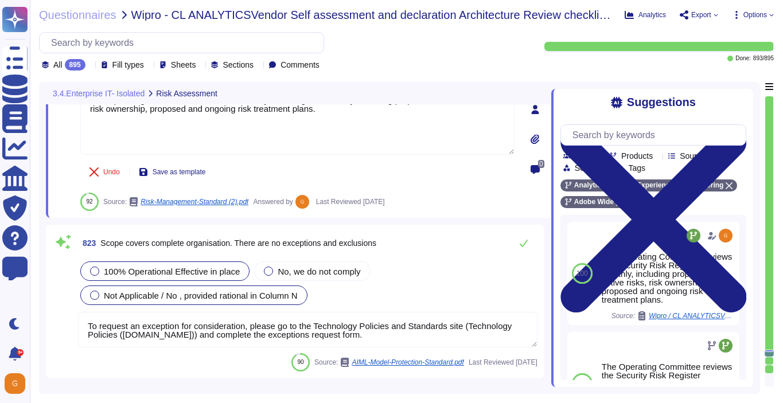
click at [204, 262] on div "100% Operational Effective in place" at bounding box center [164, 271] width 169 height 19
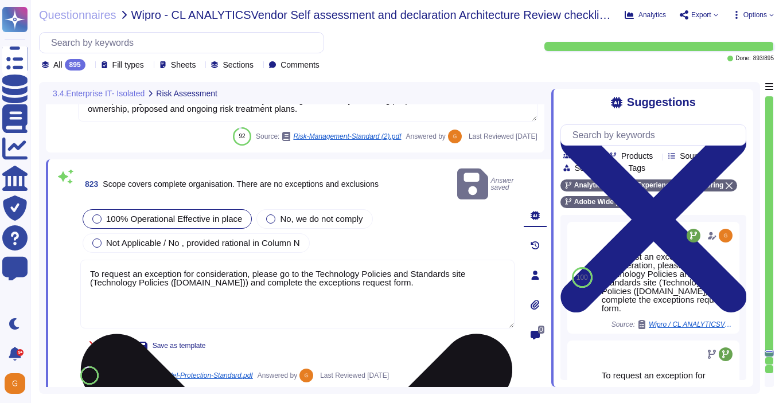
click at [440, 260] on textarea "To request an exception for consideration, please go to the Technology Policies…" at bounding box center [297, 294] width 434 height 69
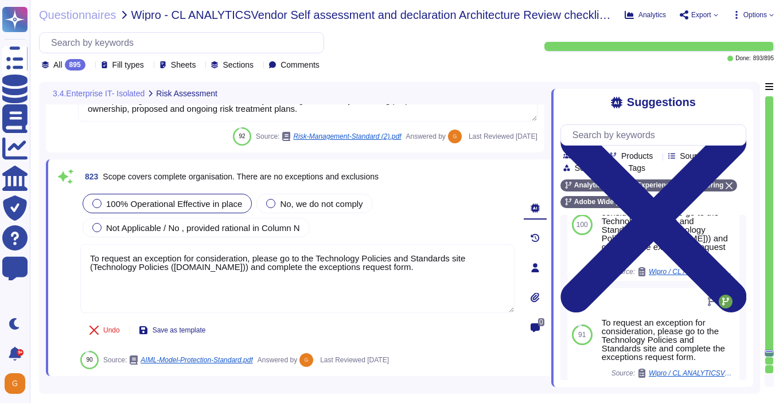
scroll to position [448, 0]
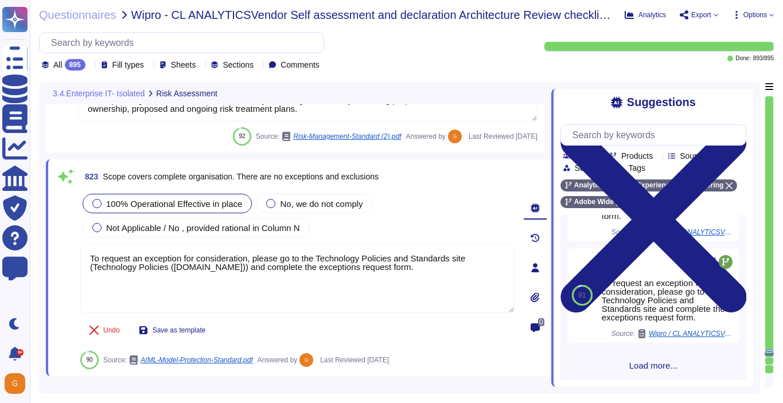
click at [652, 365] on span "Load more..." at bounding box center [653, 365] width 186 height 9
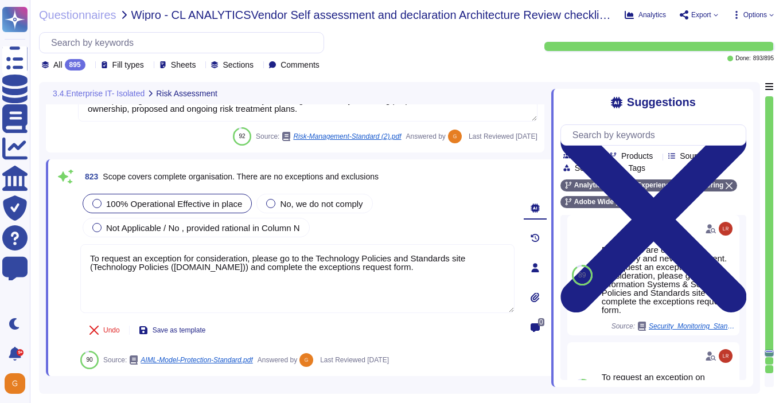
scroll to position [1948, 0]
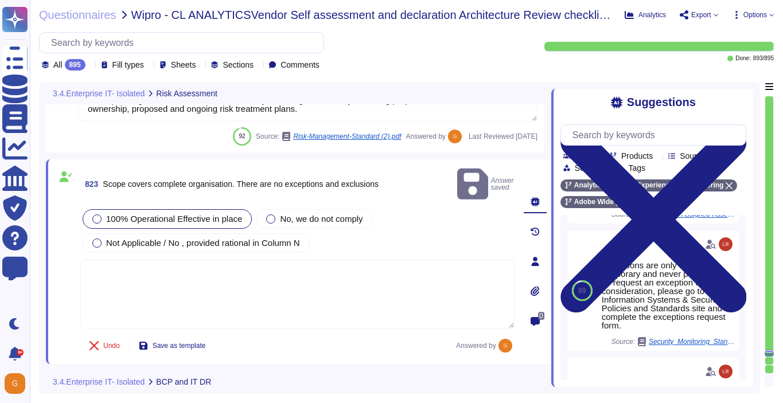
click at [340, 288] on textarea at bounding box center [297, 294] width 434 height 69
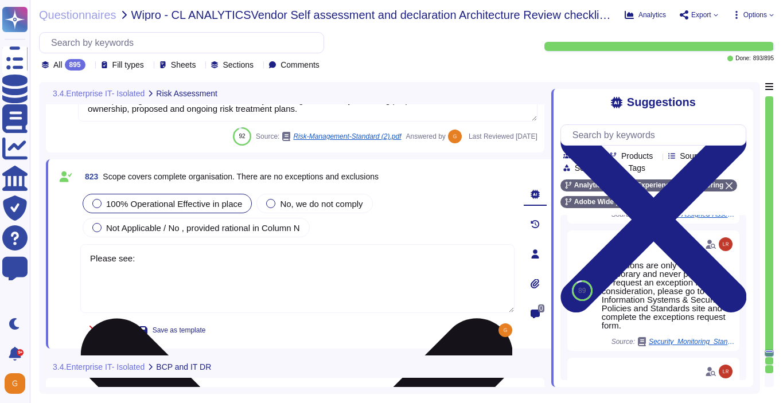
click at [212, 273] on textarea "Please see:" at bounding box center [297, 278] width 434 height 69
paste textarea "[URL][DOMAIN_NAME]"
type textarea "Please see: [URL][DOMAIN_NAME]"
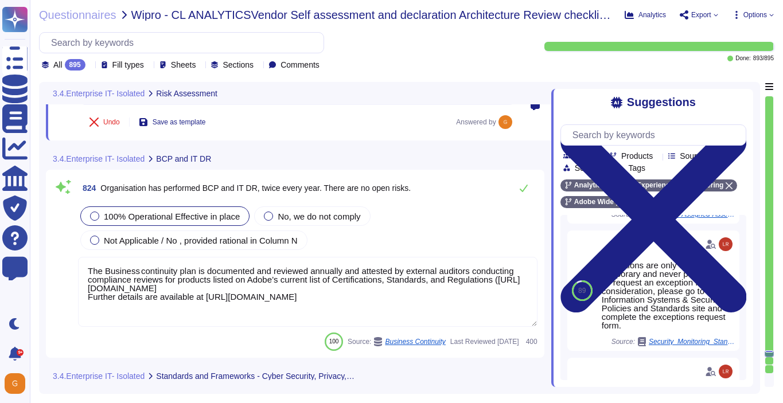
scroll to position [150357, 0]
type textarea "As a global company, Adobe strives to meet the requirements of data protection …"
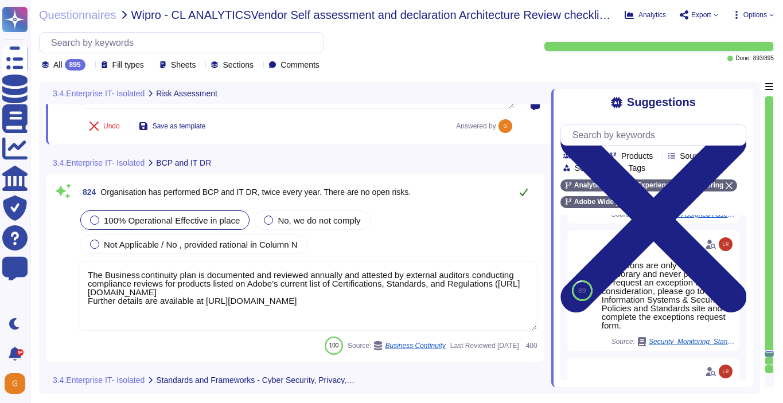
type textarea "Please see: [URL][DOMAIN_NAME]"
click at [524, 188] on icon at bounding box center [523, 192] width 9 height 9
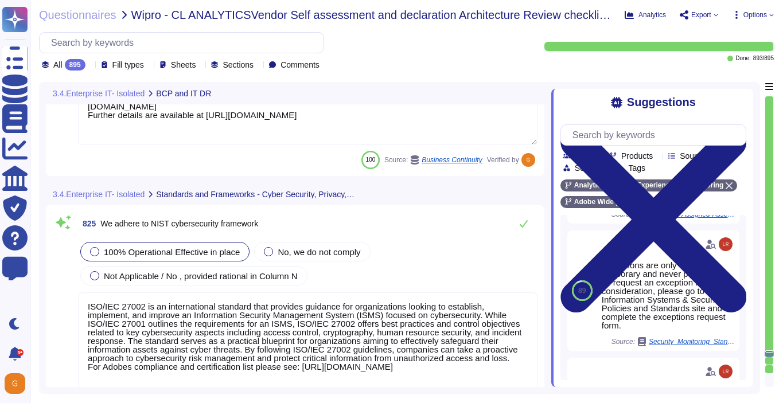
type textarea "Please refer to the Trust Center for ISO 27001 and SOC 2 information."
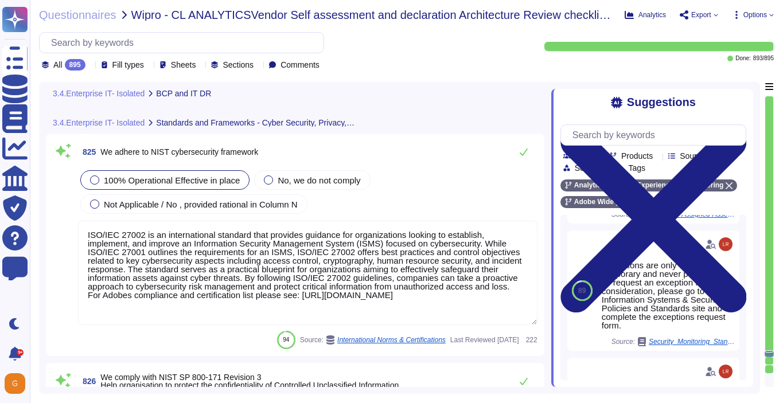
scroll to position [150588, 0]
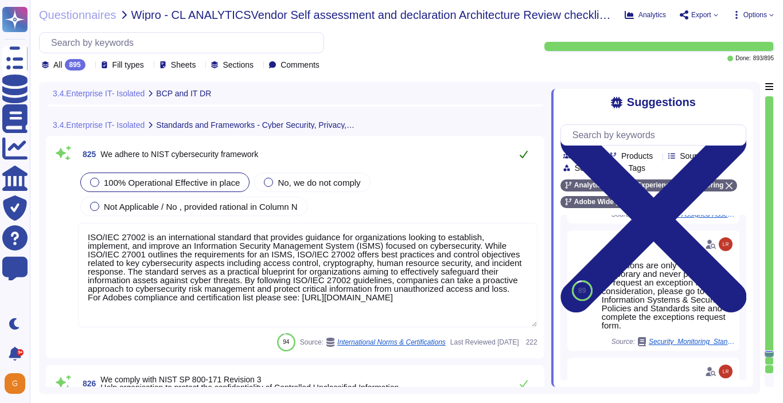
click at [522, 157] on icon at bounding box center [524, 154] width 8 height 7
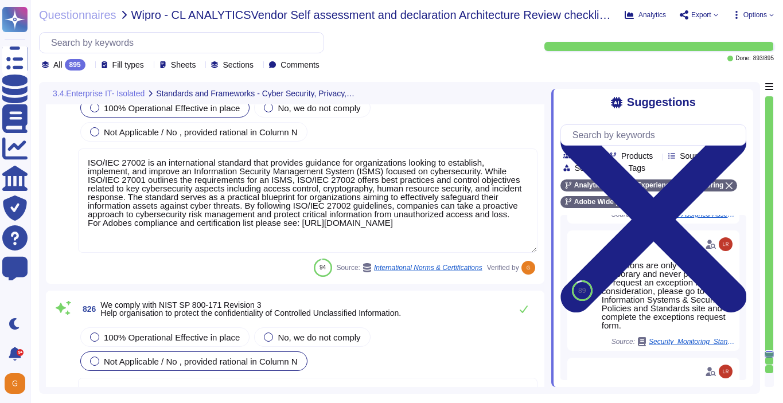
type textarea "ISO/IEC 27002 is an international standard that provides guidance for organizat…"
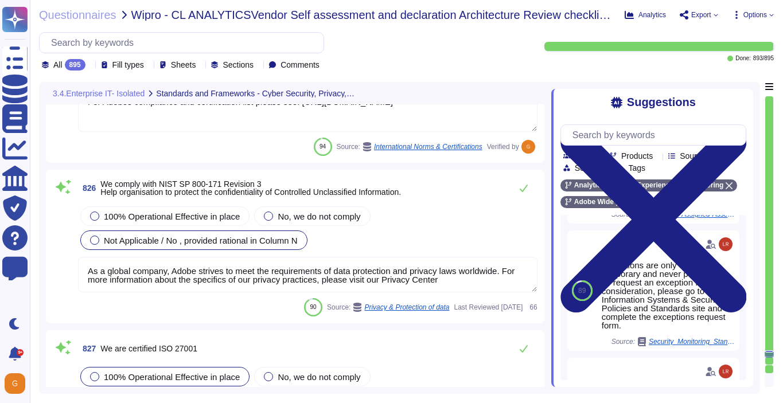
scroll to position [150904, 0]
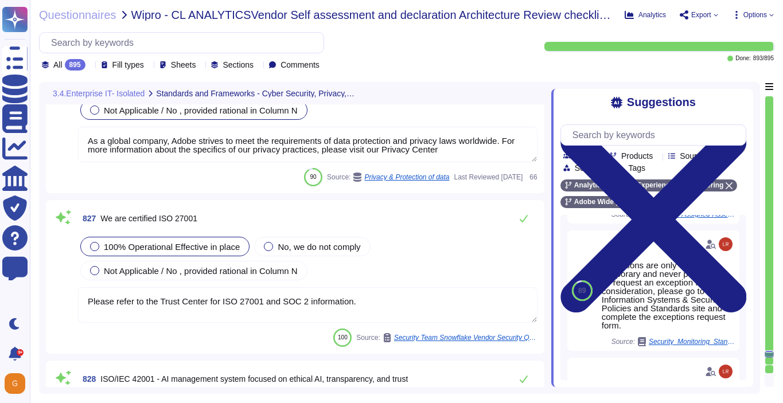
type textarea "As described within our SOC 2 reports, Adobe uses the Common Controls Framework…"
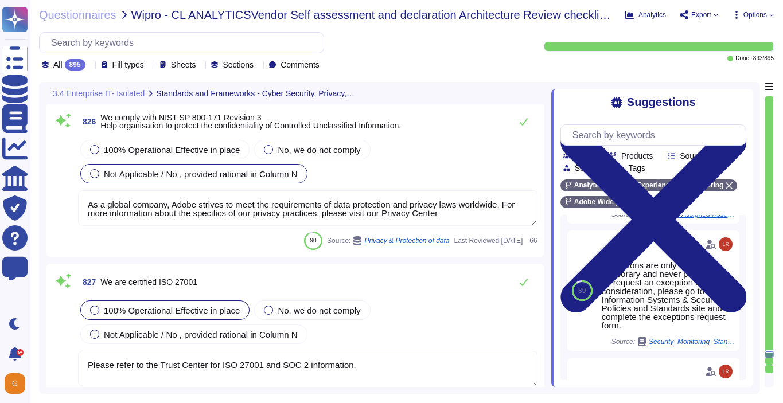
type textarea "As described within our SOC 2 reports, Adobe uses the Common Controls Framework…"
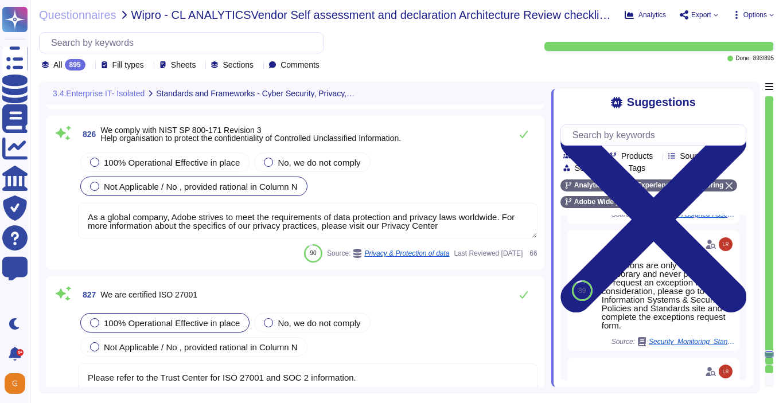
scroll to position [150828, 0]
click at [138, 166] on span "100% Operational Effective in place" at bounding box center [172, 163] width 136 height 10
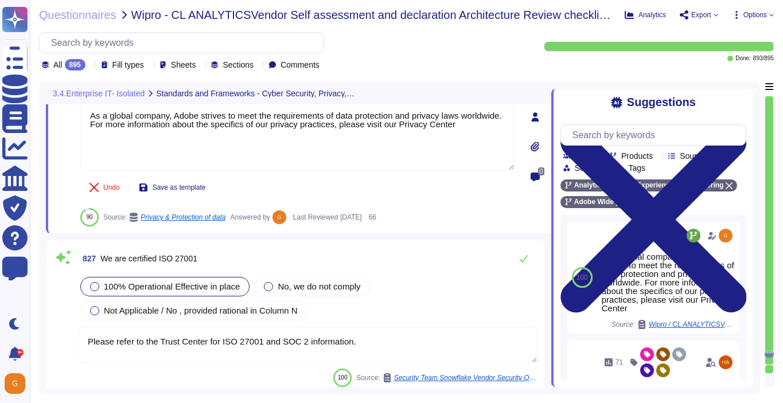
scroll to position [150955, 0]
type textarea "As described within our SOC 2 reports, Adobe uses the Common Controls Framework…"
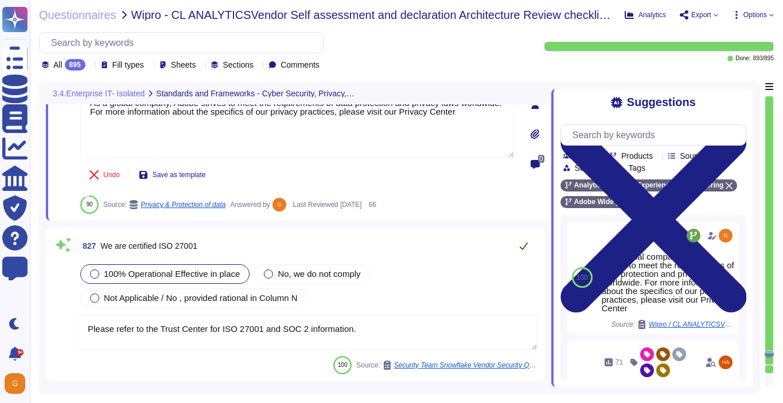
click at [522, 241] on icon at bounding box center [523, 245] width 9 height 9
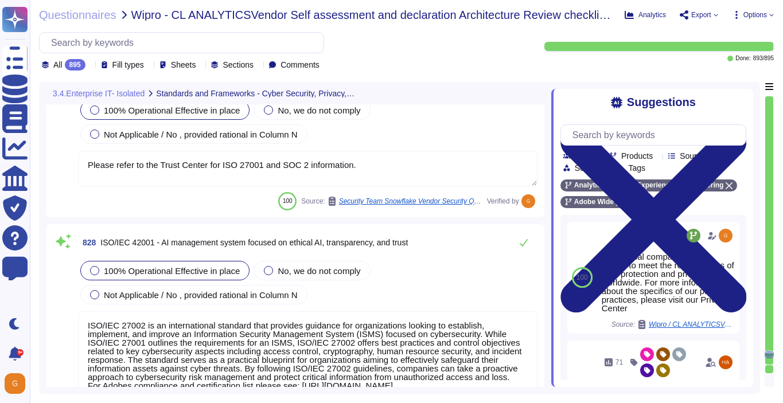
type textarea "In alignment with ISO 27001, Adobe has been validated and certified by an indep…"
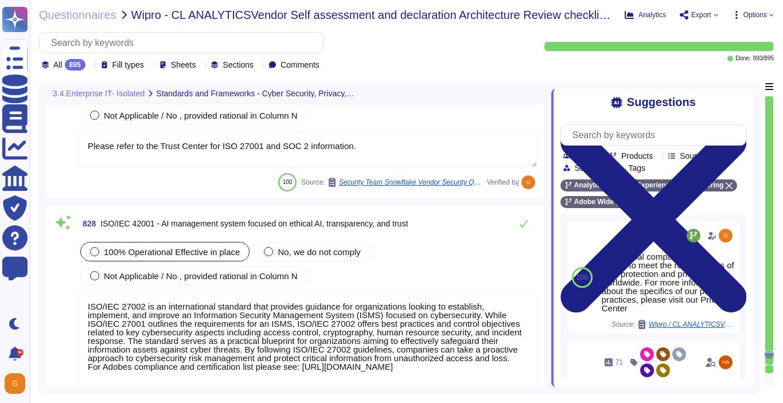
scroll to position [151111, 0]
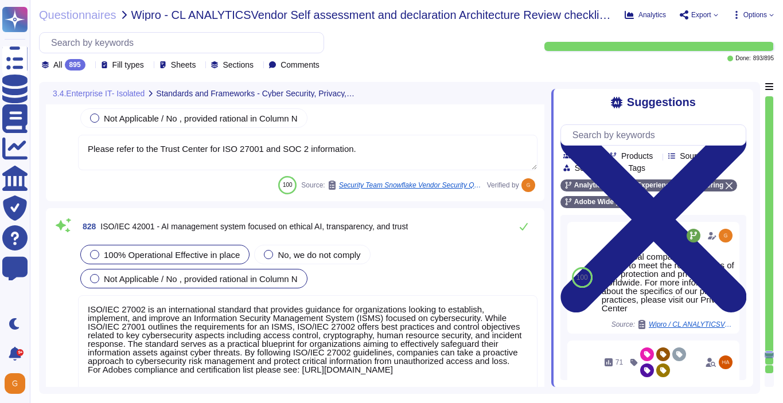
click at [237, 280] on span "Not Applicable / No , provided rational in Column N" at bounding box center [201, 279] width 194 height 10
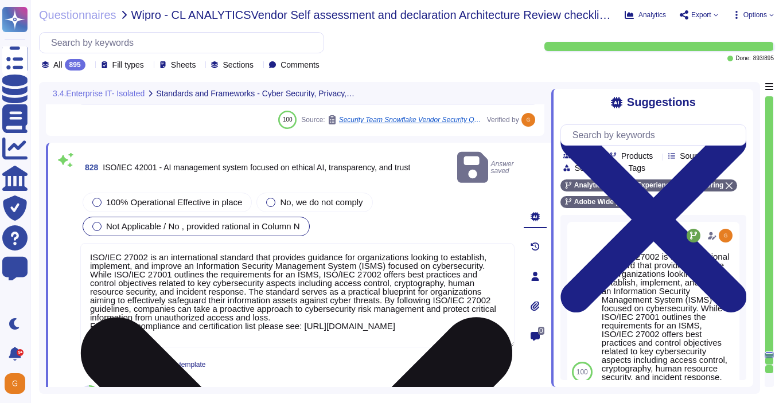
scroll to position [1, 0]
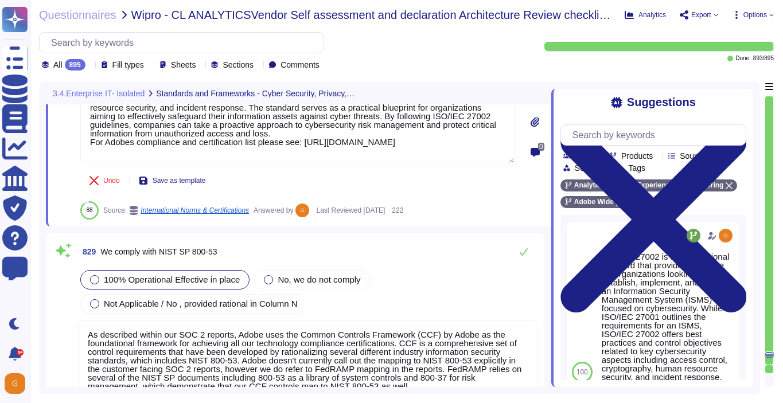
type textarea "SOC 2 certification is a security framework developed by the American Institute…"
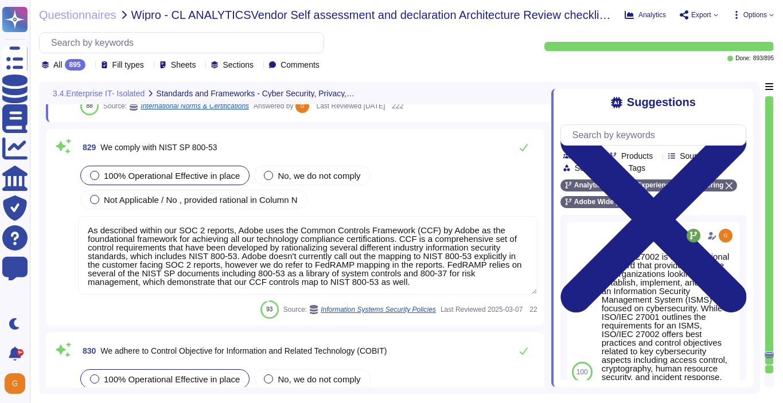
scroll to position [151391, 0]
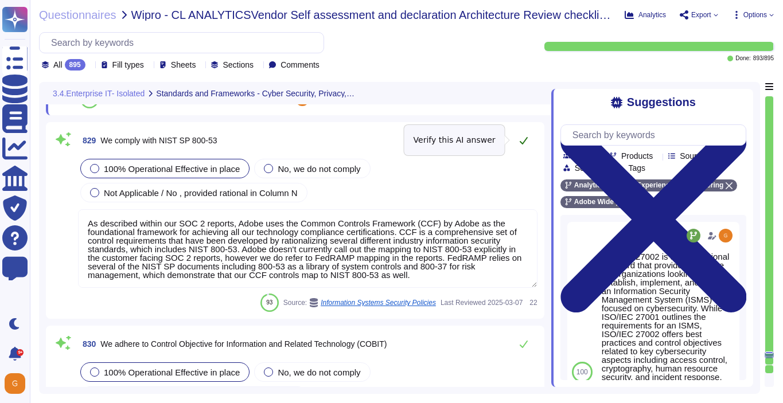
click at [523, 142] on icon at bounding box center [524, 140] width 8 height 7
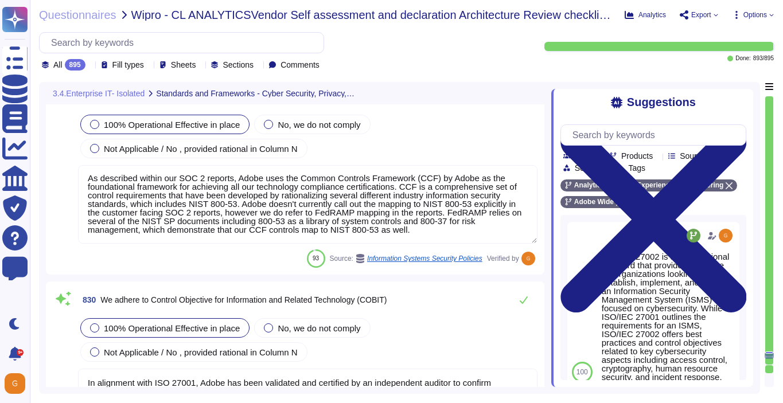
scroll to position [151512, 0]
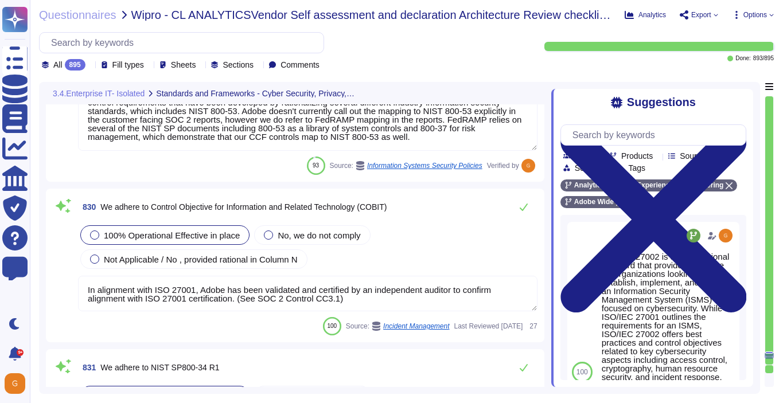
type textarea "Adobe abides by all national and local rules and restrictions regarding Busines…"
click at [524, 206] on icon at bounding box center [524, 207] width 8 height 7
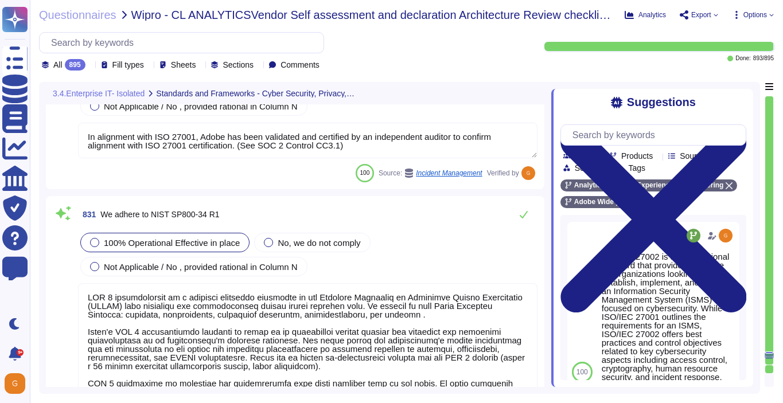
scroll to position [151675, 0]
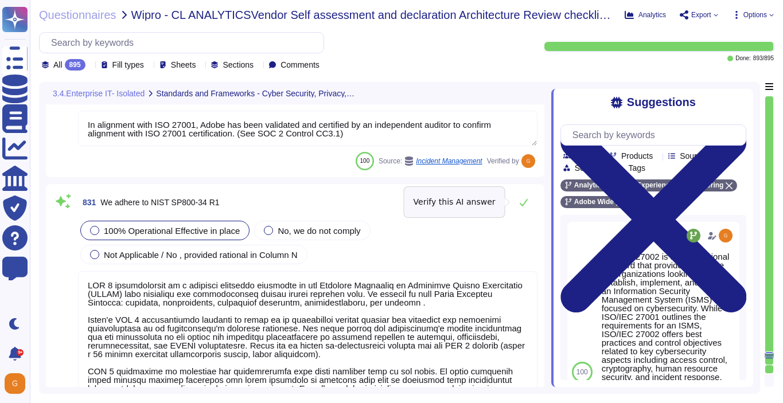
click at [524, 206] on icon at bounding box center [523, 202] width 9 height 9
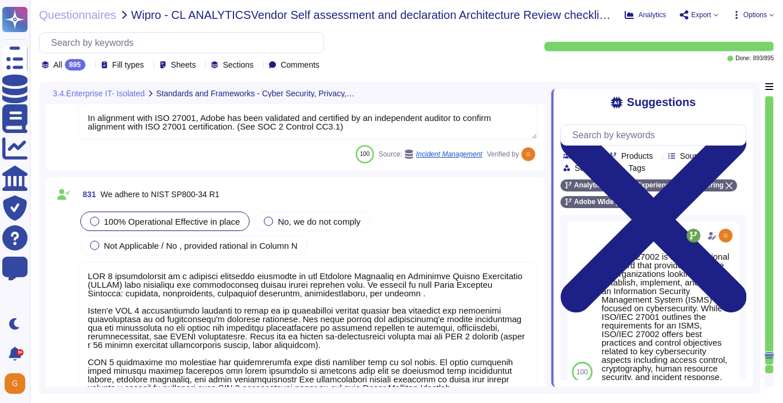
type textarea "ISO/IEC 27002 is an international standard that provides guidance for organizat…"
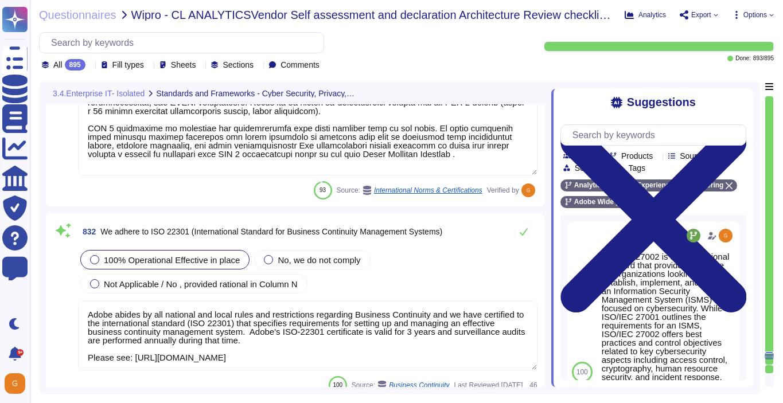
type textarea "As a global company, Adobe strives to meet the requirements of data protection …"
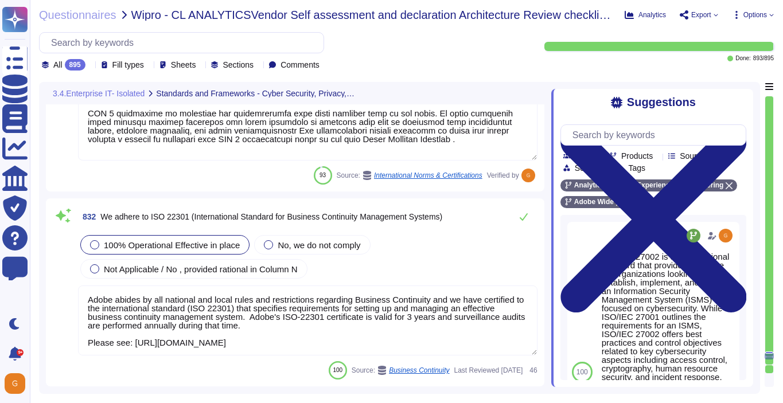
scroll to position [151918, 0]
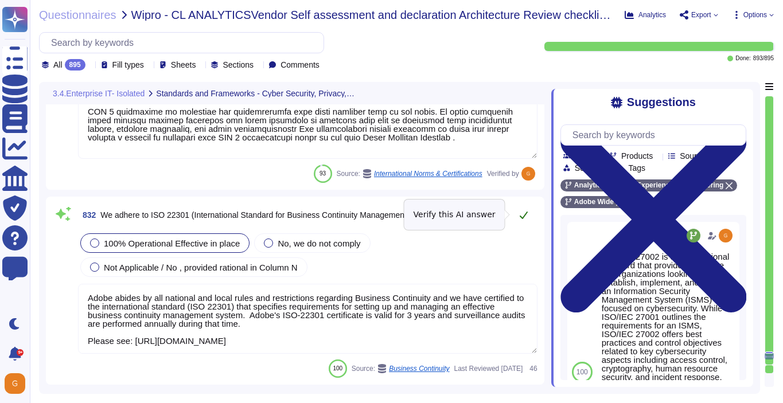
click at [525, 217] on icon at bounding box center [523, 214] width 9 height 9
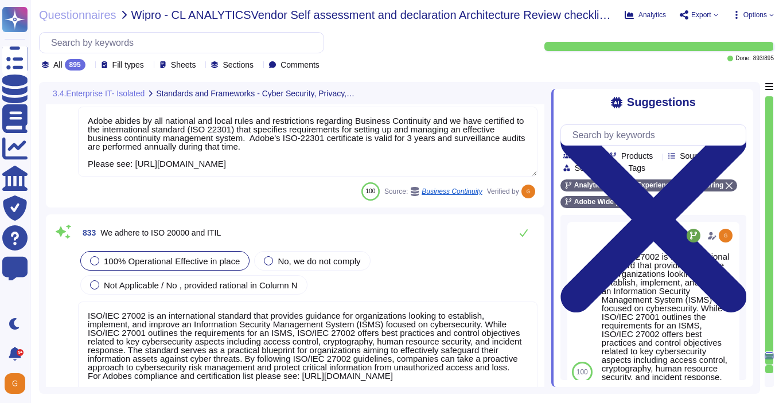
type textarea "See: [URL][DOMAIN_NAME]"
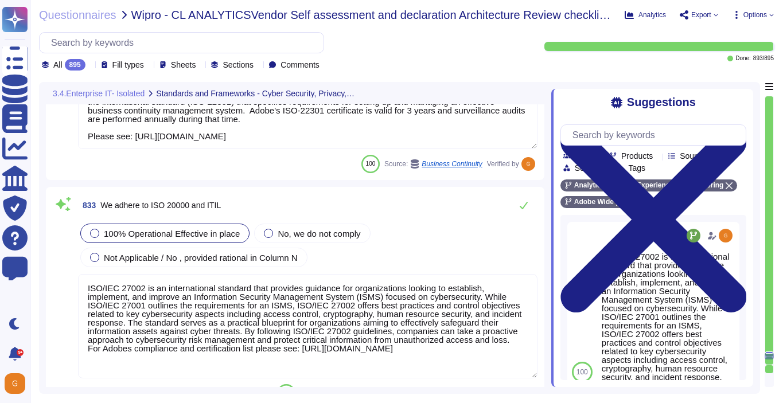
scroll to position [152119, 0]
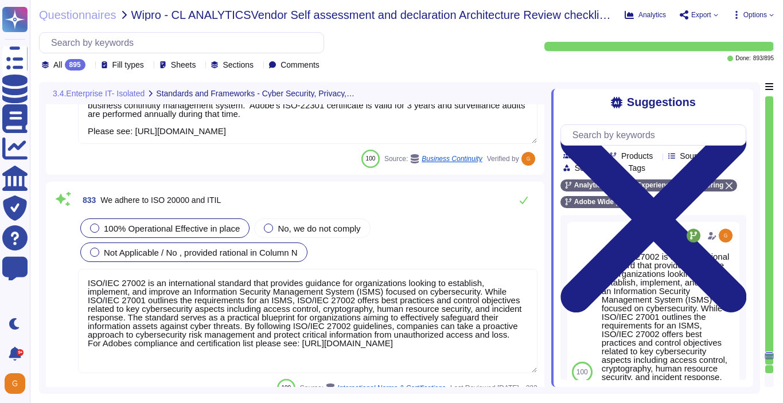
click at [271, 253] on span "Not Applicable / No , provided rational in Column N" at bounding box center [201, 253] width 194 height 10
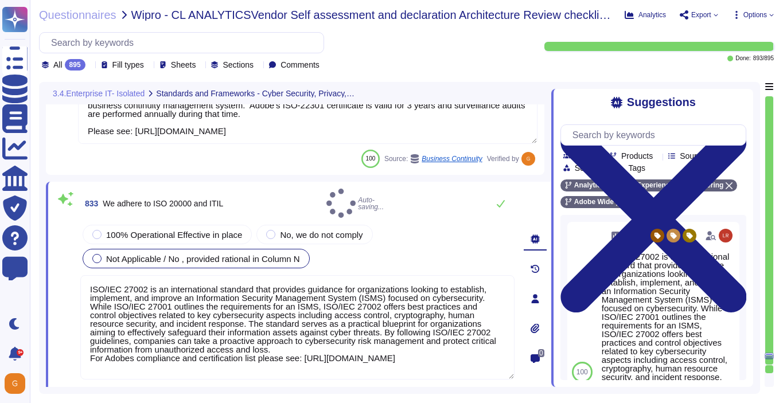
type textarea "See: [URL][DOMAIN_NAME]"
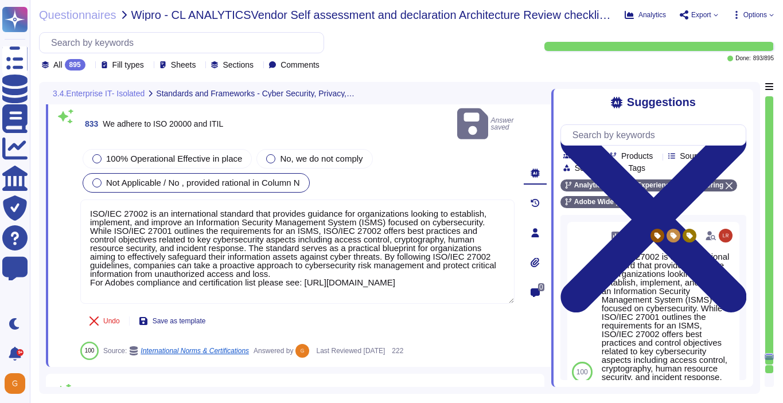
type textarea "Adobe utilizes cloud-native key management systems (KMS) and/or approved key re…"
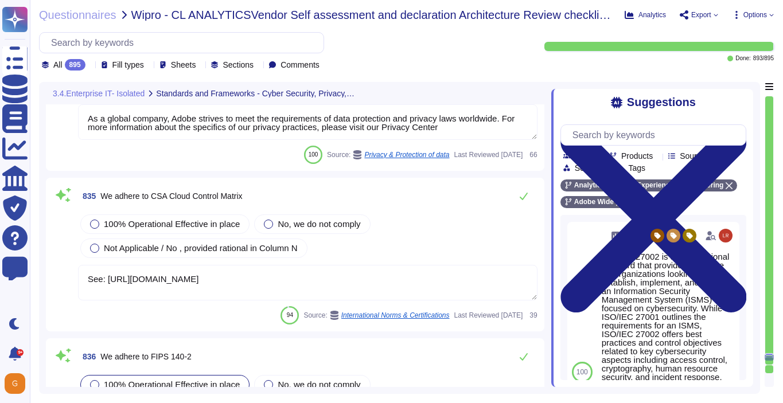
type textarea "Adobe coordinates all security efforts under the CSO. Adobe has a Chief Securit…"
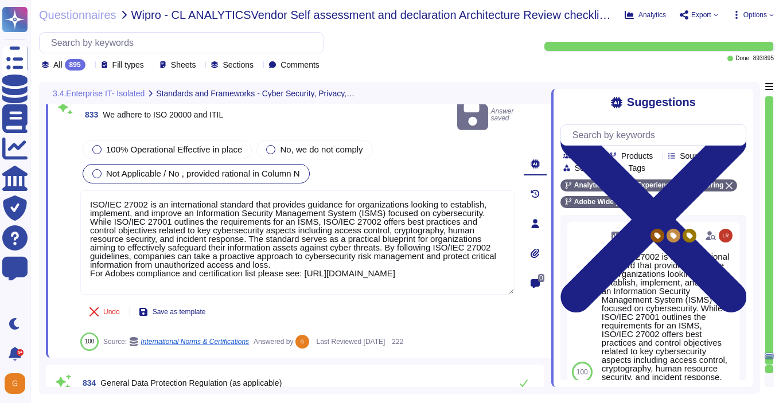
type textarea "SOC 2 certification is a security framework developed by the American Institute…"
type textarea "Adobe abides by all national and local rules and restrictions regarding Busines…"
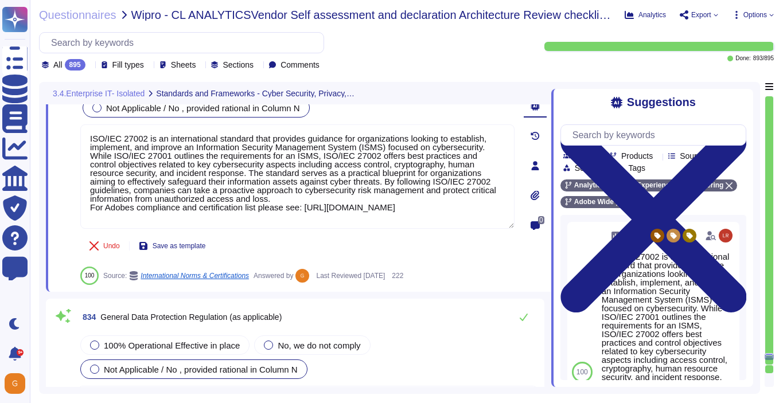
scroll to position [152315, 0]
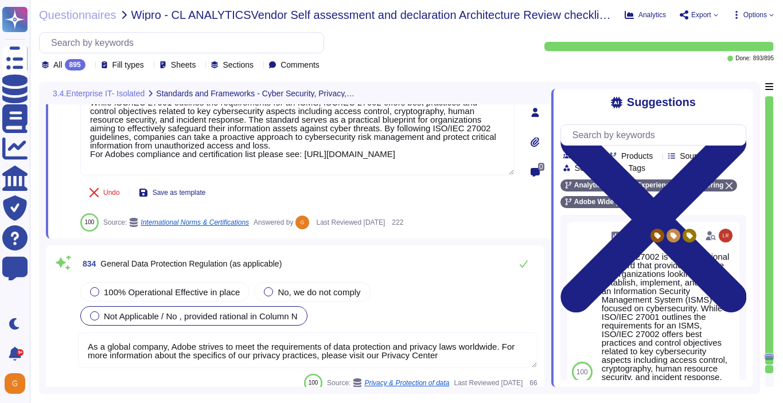
type textarea "Adobe utilizes cloud-native key management systems (KMS) and/or approved key re…"
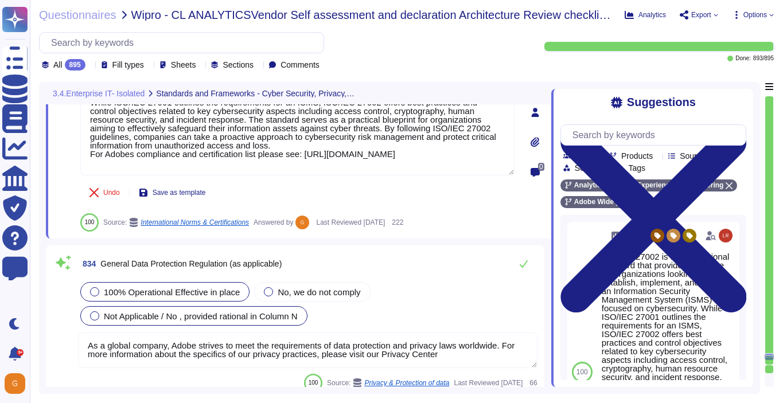
click at [198, 284] on div "100% Operational Effective in place" at bounding box center [164, 291] width 169 height 19
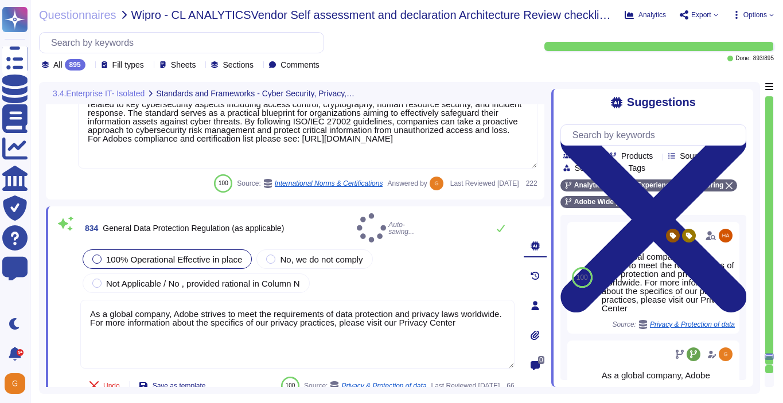
type textarea "Adobe utilizes cloud-native key management systems (KMS) and/or approved key re…"
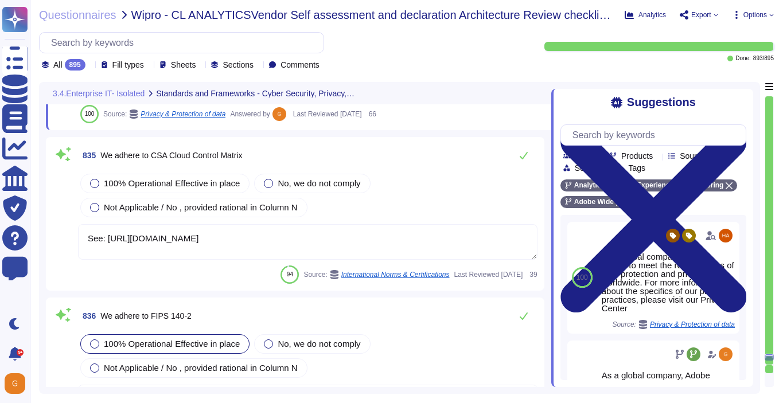
type textarea "Adobe coordinates all security efforts under the CSO. Adobe has a Chief Securit…"
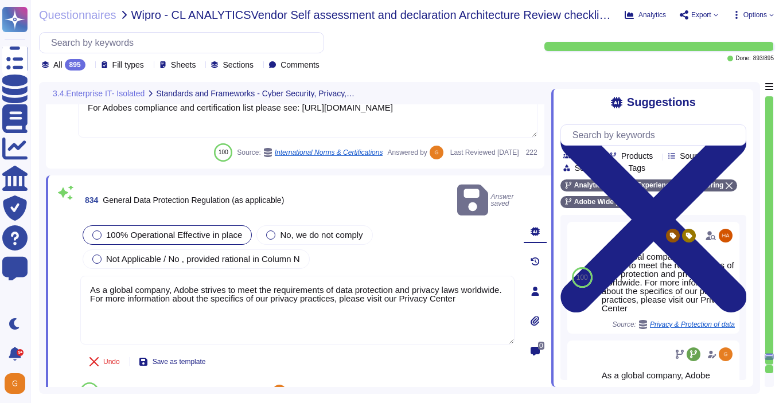
type textarea "Adobe abides by all national and local rules and restrictions regarding Busines…"
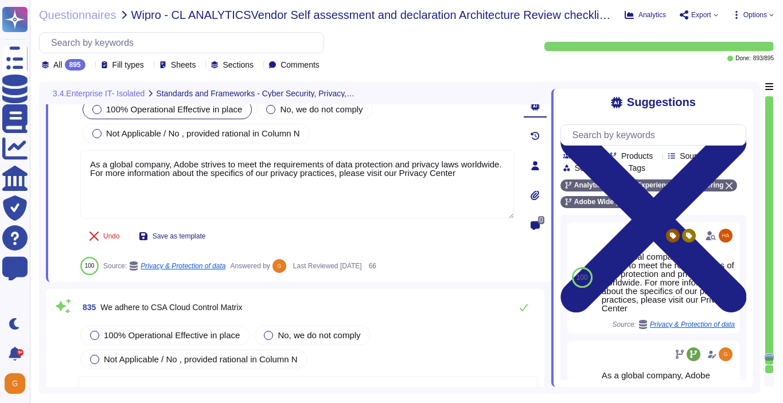
type textarea "Adobe coordinates all security efforts under the CSO. Adobe has a Chief Securit…"
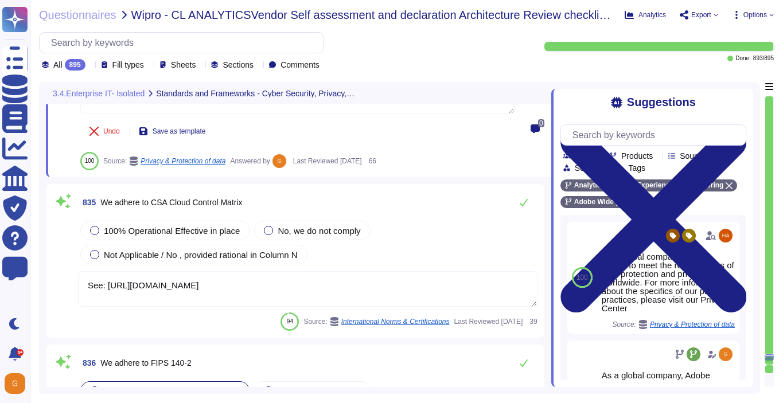
scroll to position [152563, 0]
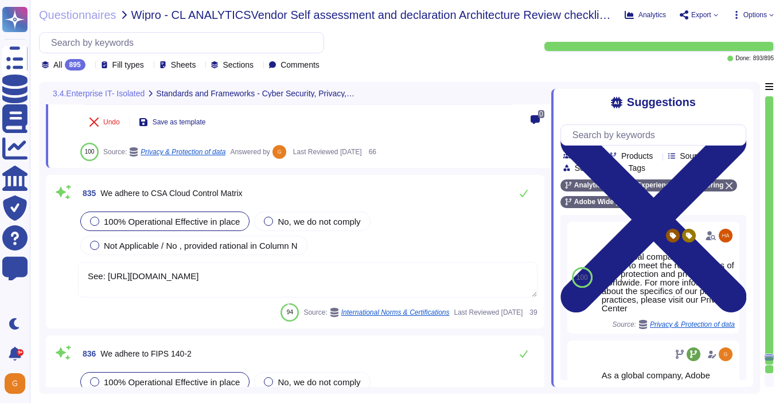
click at [118, 218] on span "100% Operational Effective in place" at bounding box center [172, 222] width 136 height 10
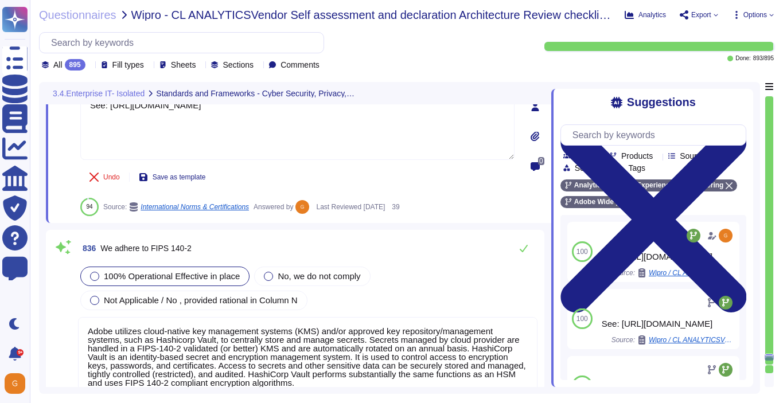
type textarea "We follow U.S. generally accepted accounting principles to produce our financia…"
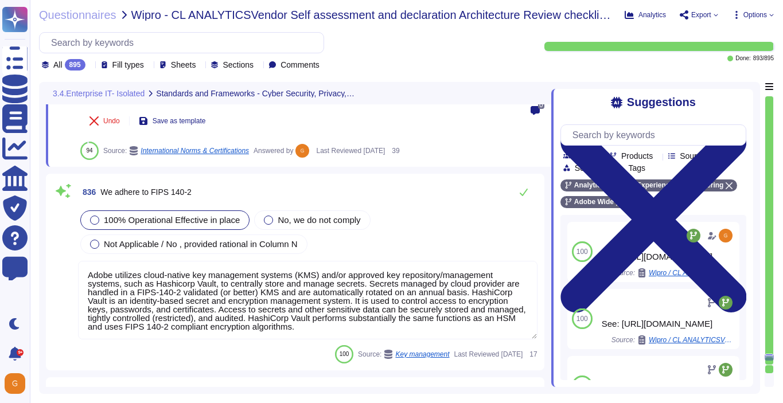
scroll to position [152740, 0]
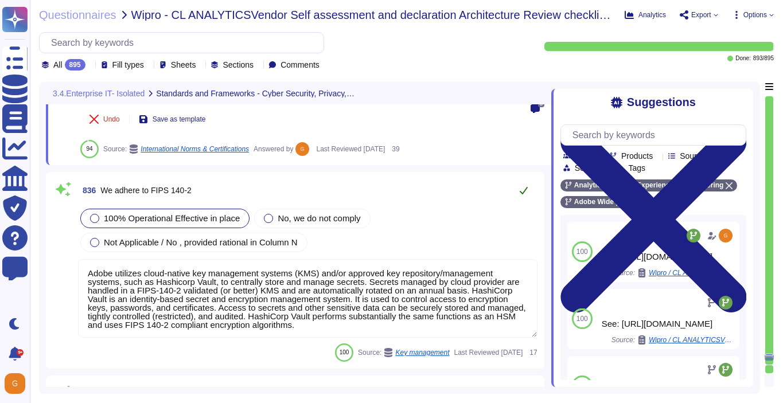
click at [523, 187] on icon at bounding box center [524, 190] width 8 height 7
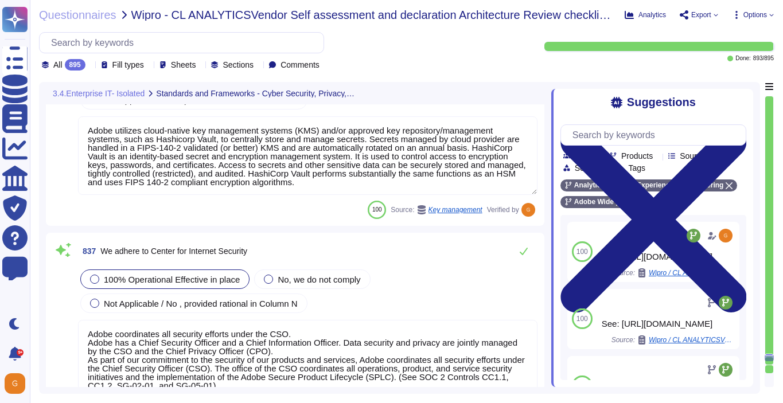
type textarea "We follow U.S. generally accepted accounting principles to produce our financia…"
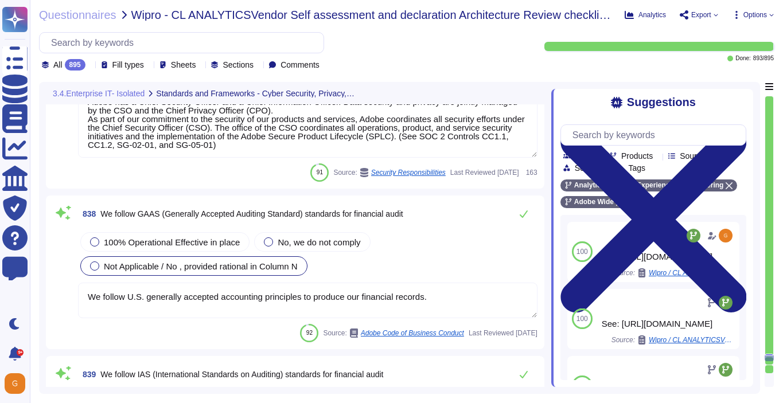
type textarea "Yes. Adobe risk assessments are performed in alignment with NIST SP 800-30 Revi…"
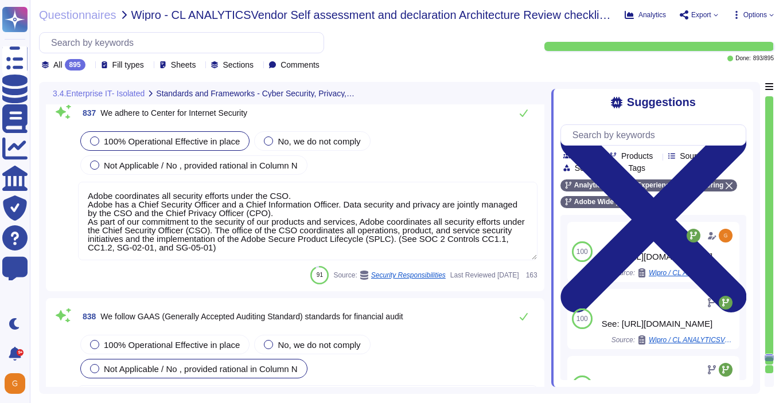
scroll to position [152964, 0]
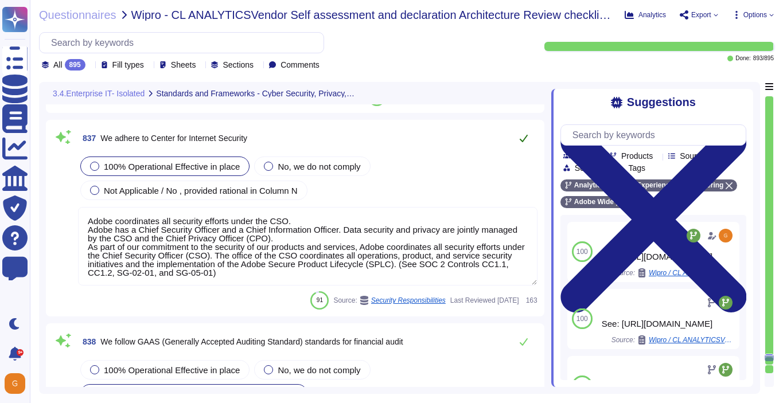
click at [519, 139] on icon at bounding box center [523, 138] width 9 height 9
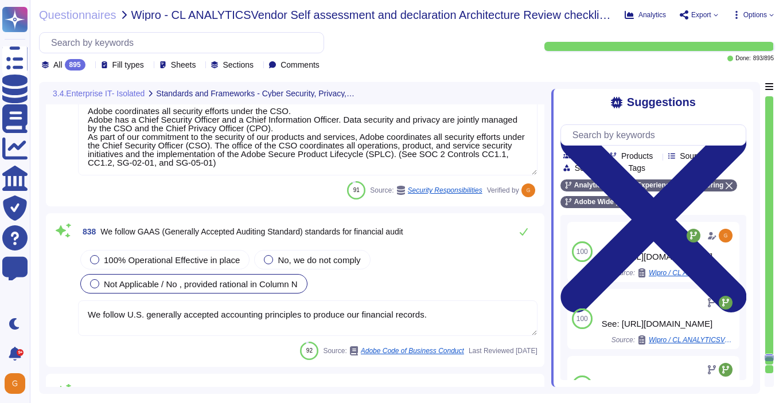
scroll to position [153086, 0]
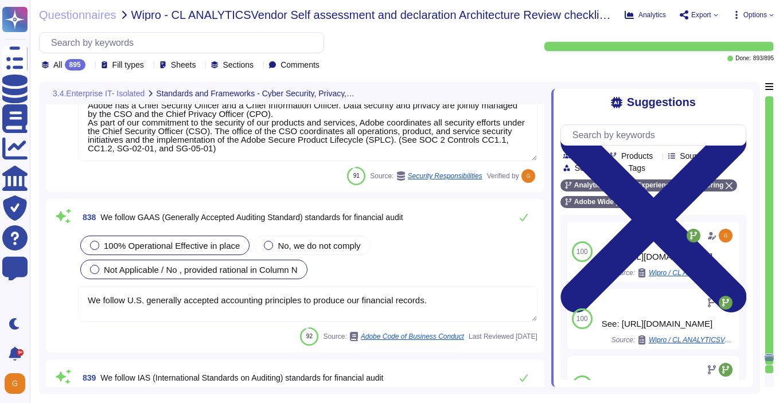
click at [198, 244] on span "100% Operational Effective in place" at bounding box center [172, 246] width 136 height 10
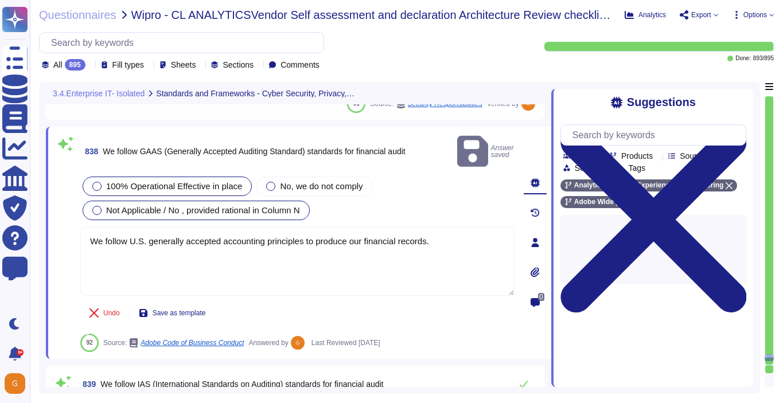
click at [284, 205] on span "Not Applicable / No , provided rational in Column N" at bounding box center [203, 210] width 194 height 10
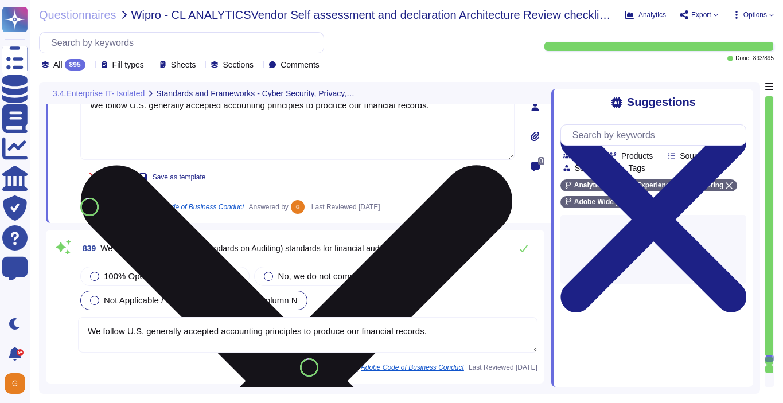
type textarea "There are many regulatory standards in place, such as the European Union's AI A…"
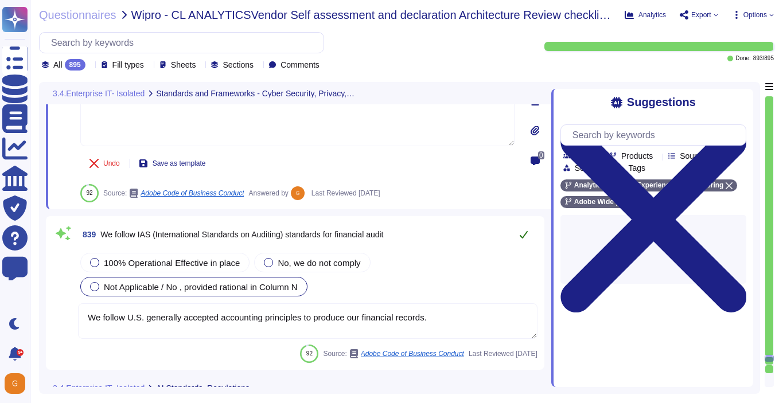
click at [520, 235] on icon at bounding box center [524, 234] width 8 height 7
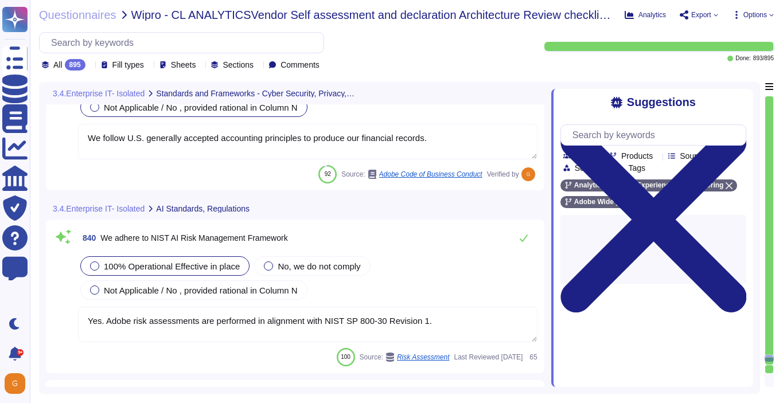
type textarea "There are many regulatory standards in place, such as the European Union's AI A…"
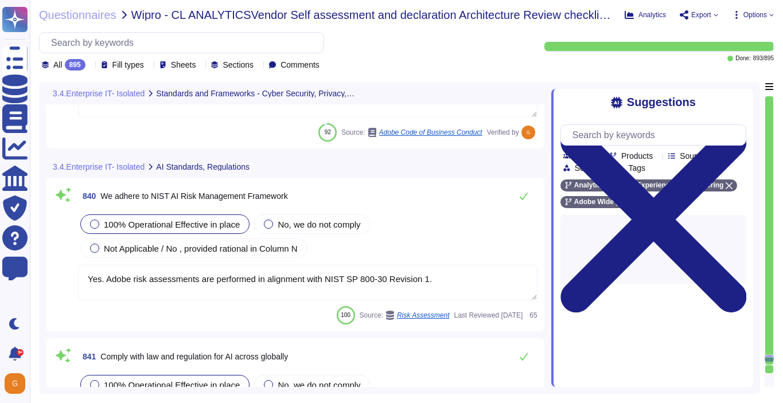
scroll to position [153433, 0]
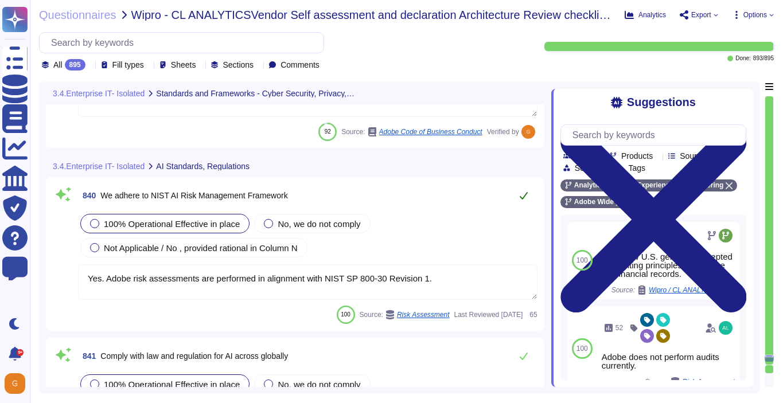
click at [521, 192] on icon at bounding box center [523, 195] width 9 height 9
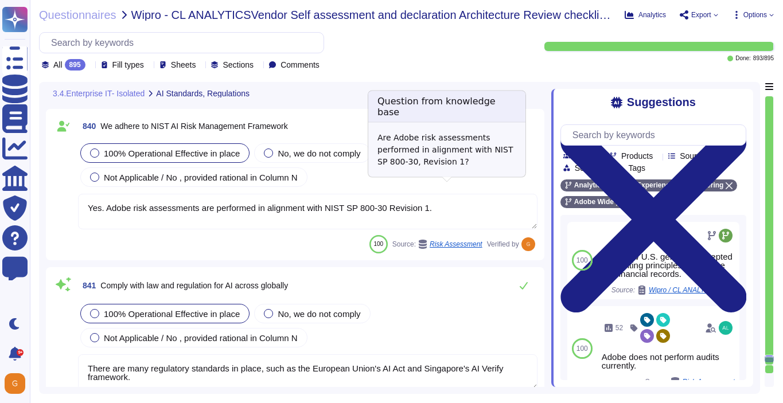
scroll to position [153567, 0]
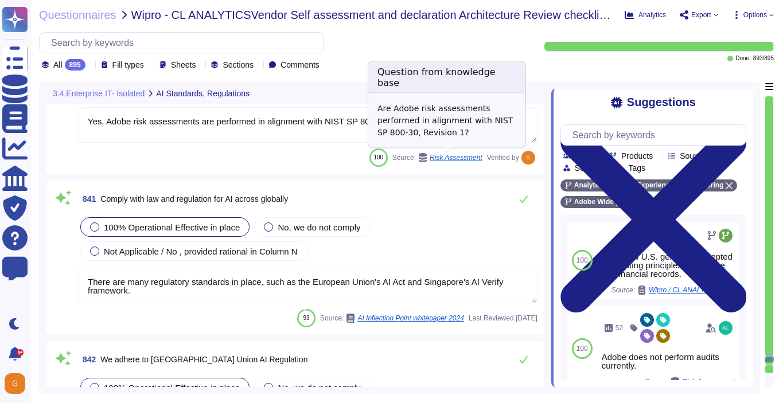
type textarea "We hold ourselves to these principles in everything we do. We strive to communi…"
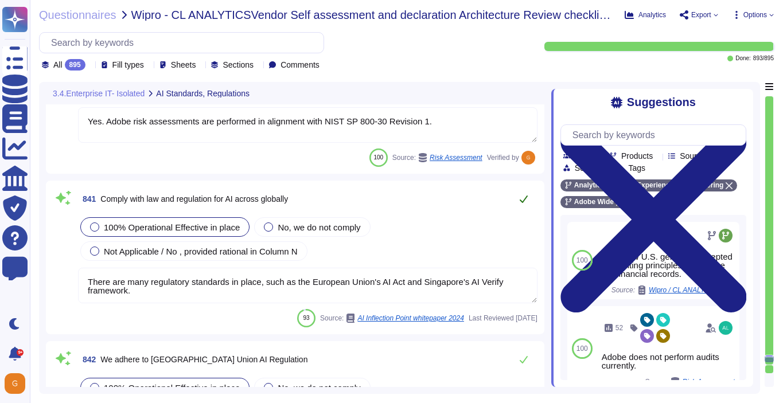
click at [524, 198] on icon at bounding box center [523, 198] width 9 height 9
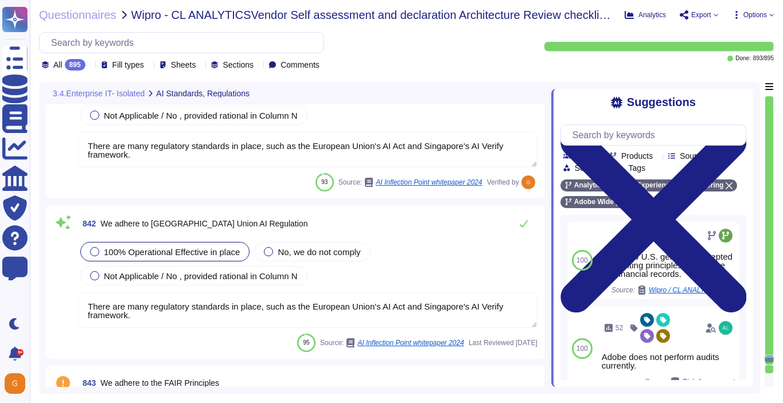
scroll to position [153719, 0]
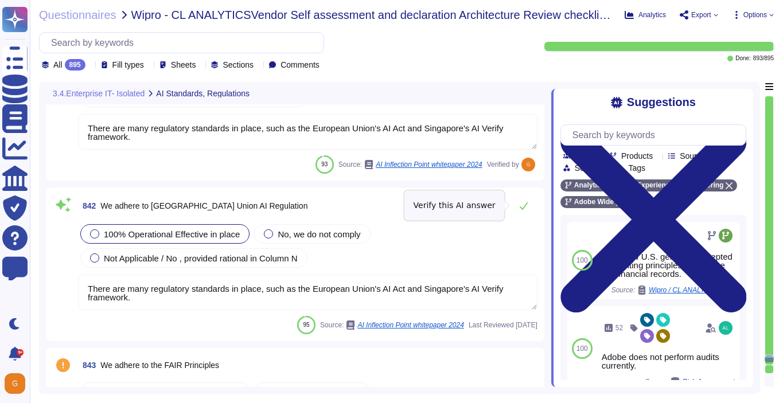
click at [524, 198] on button at bounding box center [524, 205] width 28 height 23
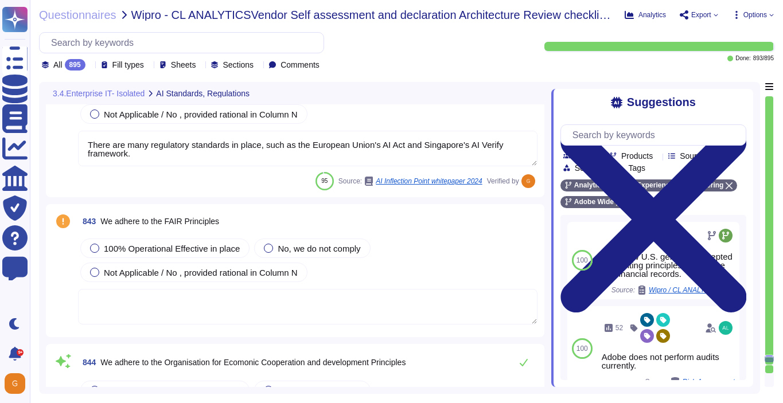
scroll to position [153876, 0]
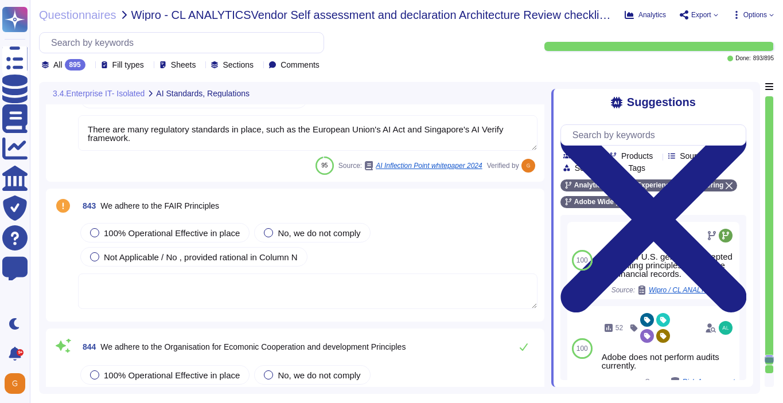
type textarea "Permissions checks fail gracefully and result in an immediate error preventing …"
click at [183, 257] on span "Not Applicable / No , provided rational in Column N" at bounding box center [201, 257] width 194 height 10
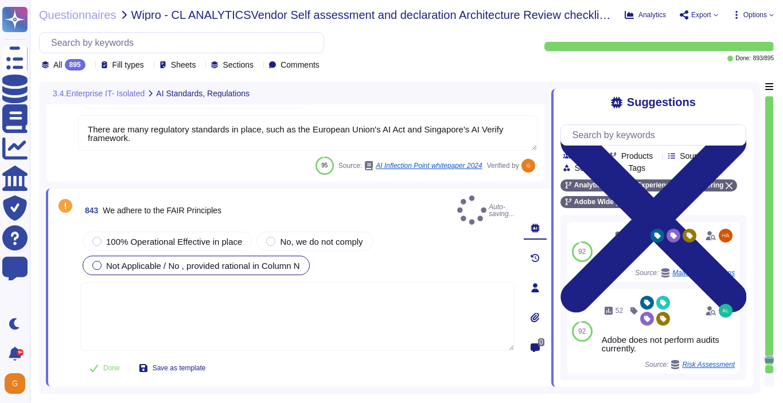
type textarea "Permissions checks fail gracefully and result in an immediate error preventing …"
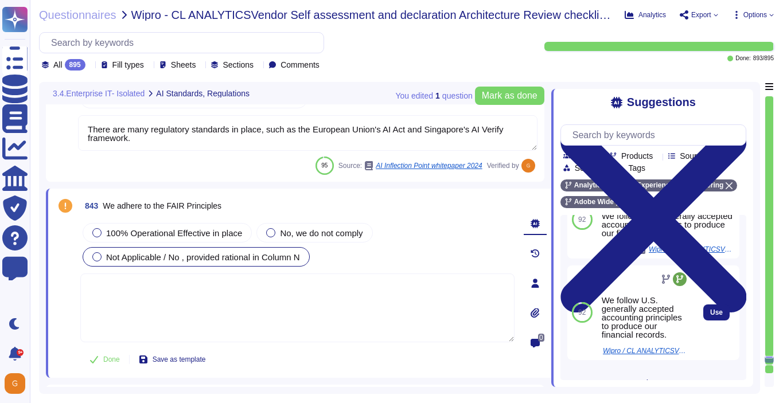
scroll to position [301, 0]
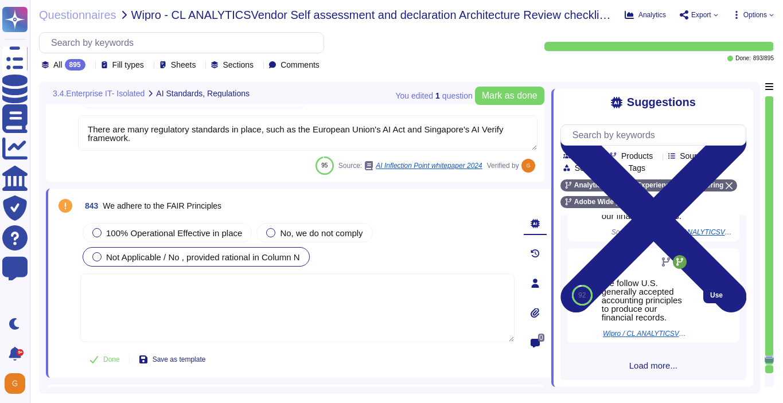
click at [702, 295] on div "Use" at bounding box center [716, 295] width 46 height 95
click at [712, 294] on span "Use" at bounding box center [716, 295] width 13 height 7
type textarea "We follow U.S. generally accepted accounting principles to produce our financia…"
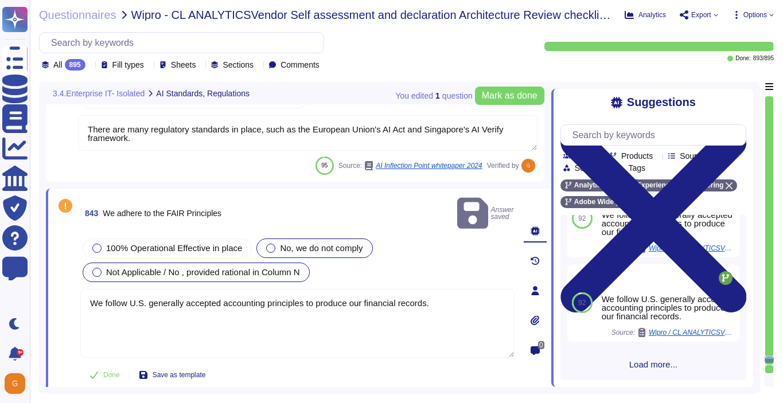
scroll to position [284, 0]
click at [512, 99] on span "Mark as done" at bounding box center [510, 95] width 56 height 9
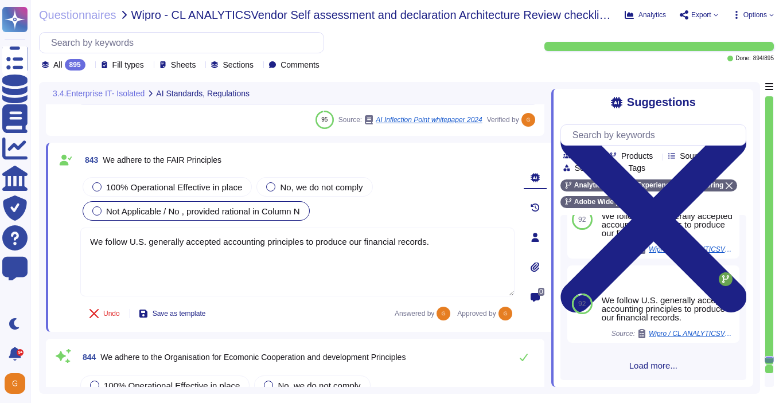
type textarea "128 bit value in a 32 bit hexadecimal field"
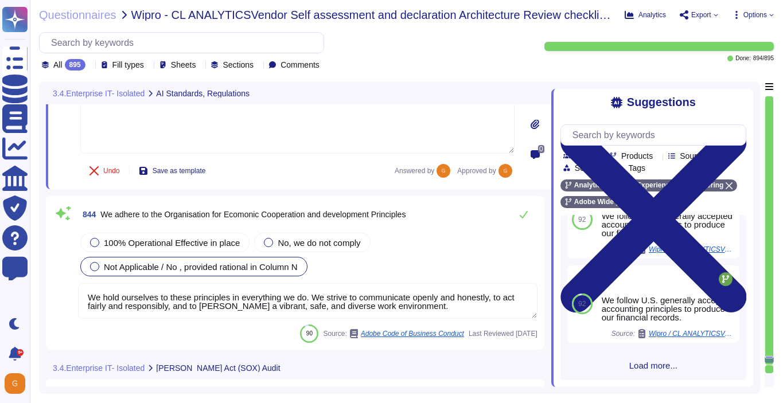
scroll to position [154068, 0]
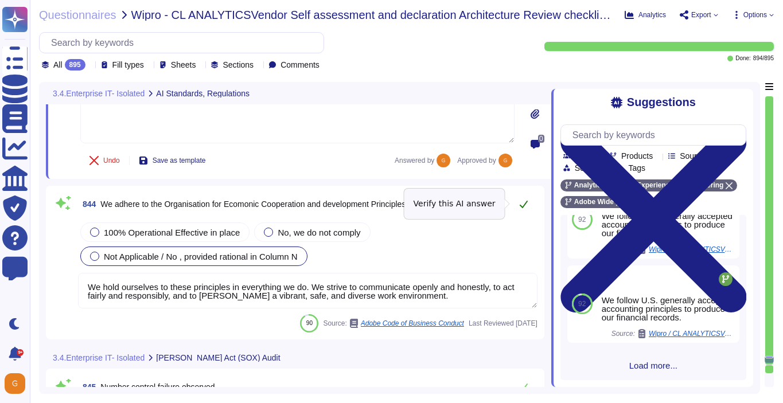
click at [524, 206] on icon at bounding box center [523, 204] width 9 height 9
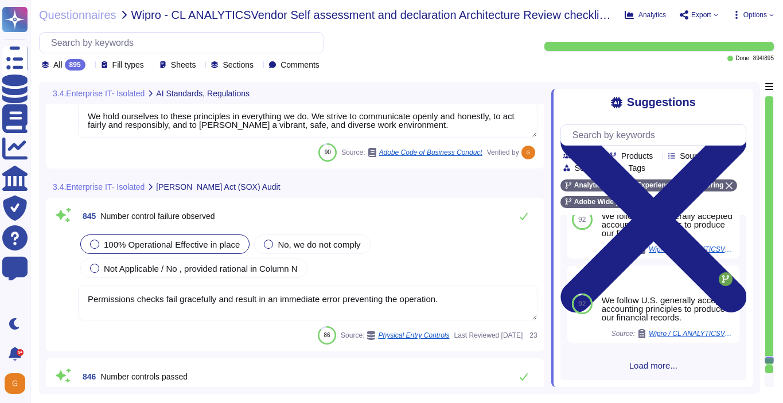
type textarea "Minor issues not complying with this Standard are non-punitive and are part of …"
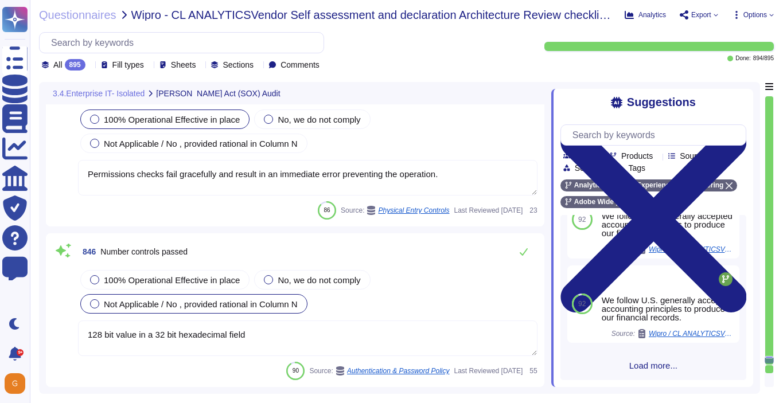
type textarea "Significant Changes including modification/addition of code, modification/addit…"
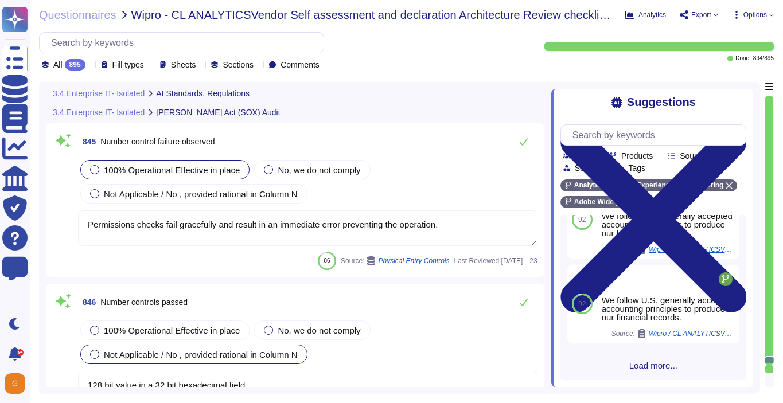
scroll to position [154291, 0]
type textarea "We follow U.S. generally accepted accounting principles to produce our financia…"
type textarea "We hold ourselves to these principles in everything we do. We strive to communi…"
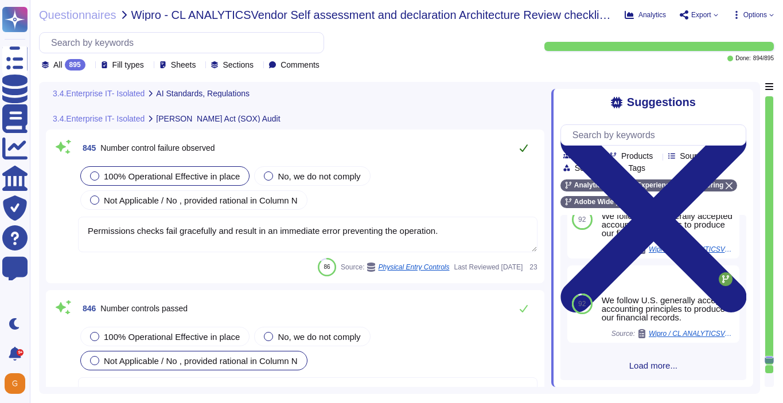
click at [522, 149] on icon at bounding box center [523, 147] width 9 height 9
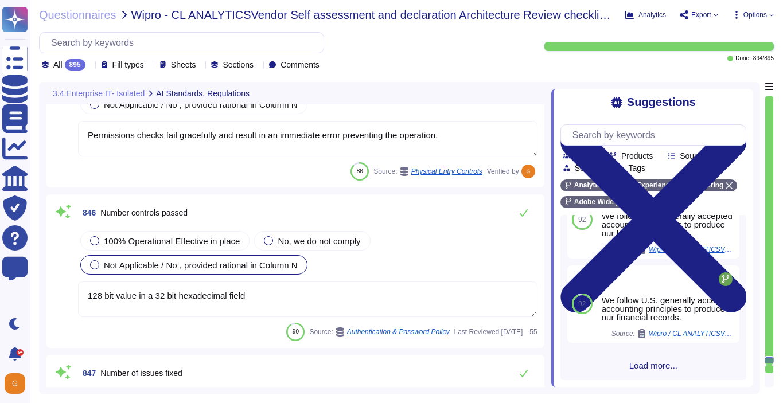
scroll to position [154397, 0]
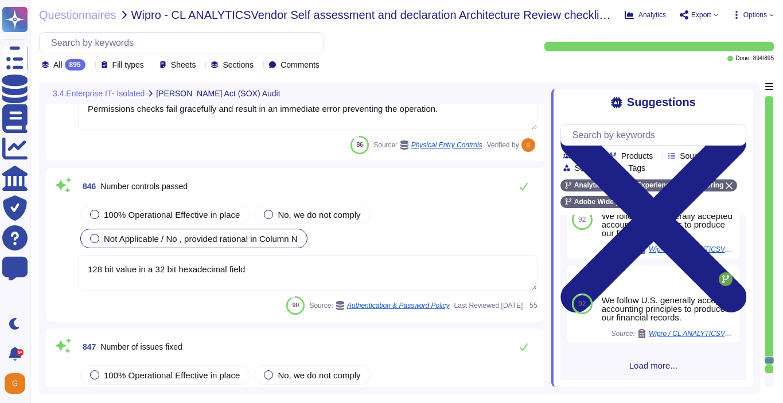
click at [246, 276] on textarea "128 bit value in a 32 bit hexadecimal field" at bounding box center [307, 273] width 459 height 36
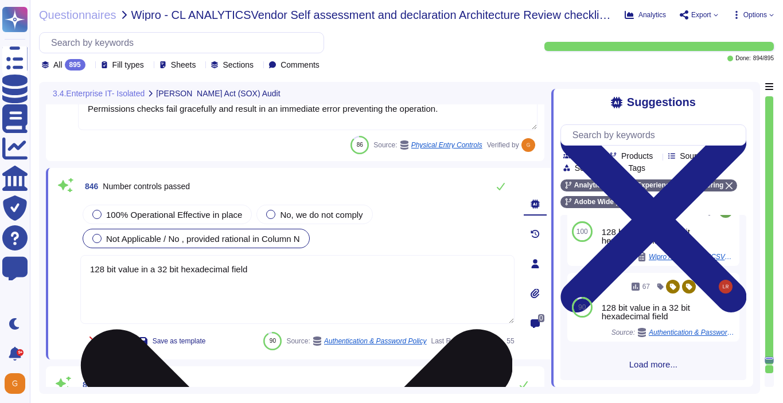
scroll to position [0, 0]
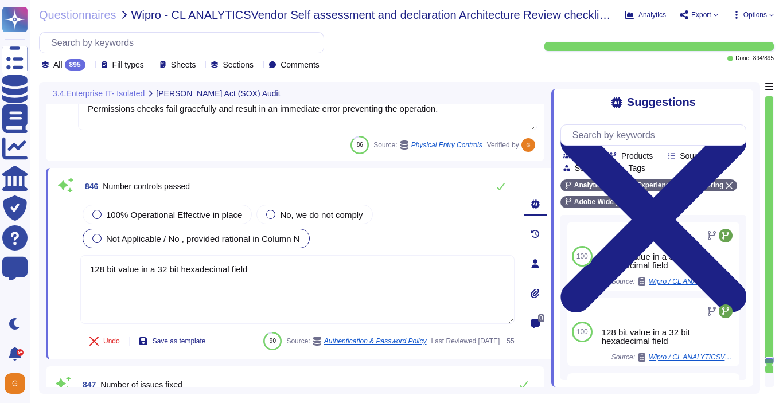
drag, startPoint x: 268, startPoint y: 270, endPoint x: 80, endPoint y: 272, distance: 188.7
click at [80, 272] on div "846 Number controls passed 100% Operational Effective in place No, we do not co…" at bounding box center [284, 264] width 459 height 178
drag, startPoint x: 268, startPoint y: 272, endPoint x: 61, endPoint y: 266, distance: 207.1
click at [61, 266] on div "846 Number controls passed 100% Operational Effective in place No, we do not co…" at bounding box center [284, 264] width 459 height 178
type textarea "Adobe doesn't share this kind of information."
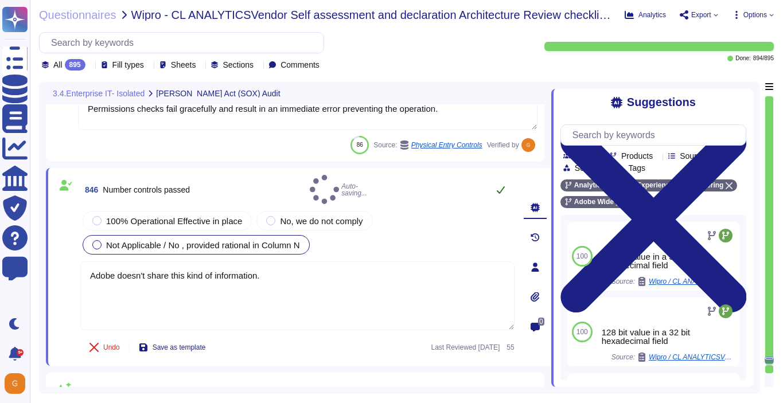
click at [494, 185] on button at bounding box center [501, 189] width 28 height 23
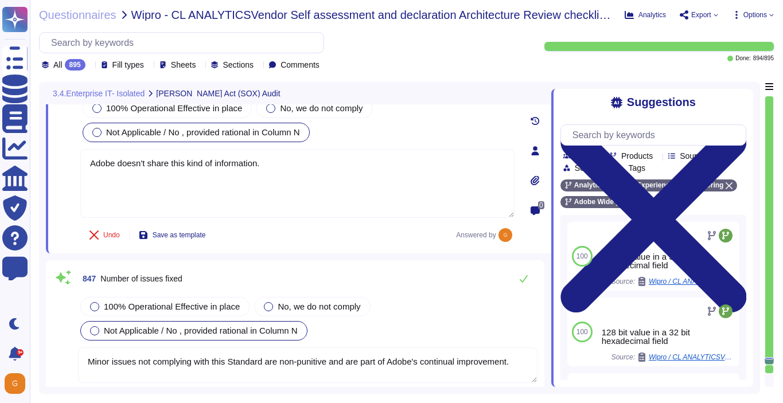
type textarea "Adobe Security Coordination Center (“SCC”) thoroughly analyzes and investigates…"
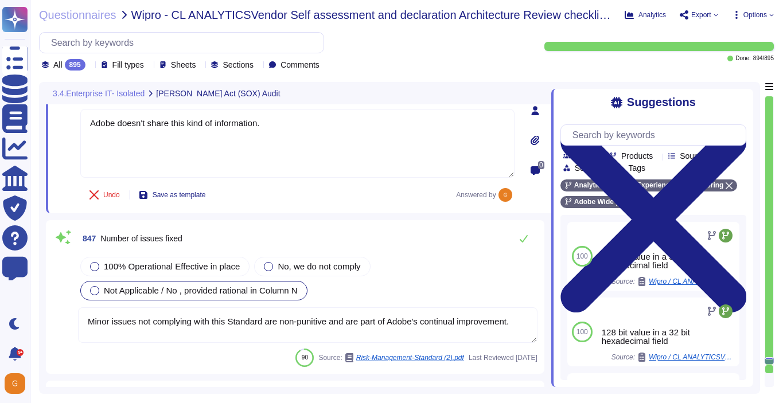
scroll to position [154558, 0]
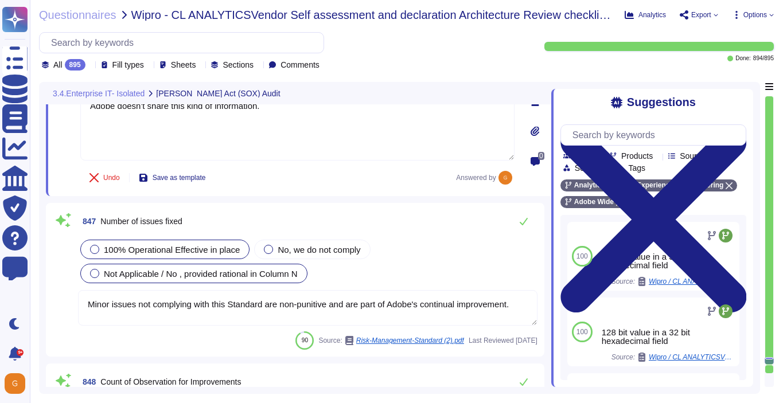
click at [158, 251] on span "100% Operational Effective in place" at bounding box center [172, 250] width 136 height 10
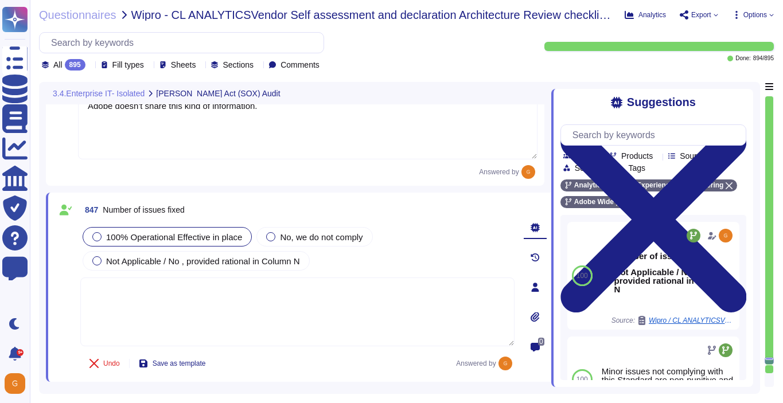
click at [419, 333] on textarea at bounding box center [297, 312] width 434 height 69
paste textarea "Adobe doesn't share this kind of information."
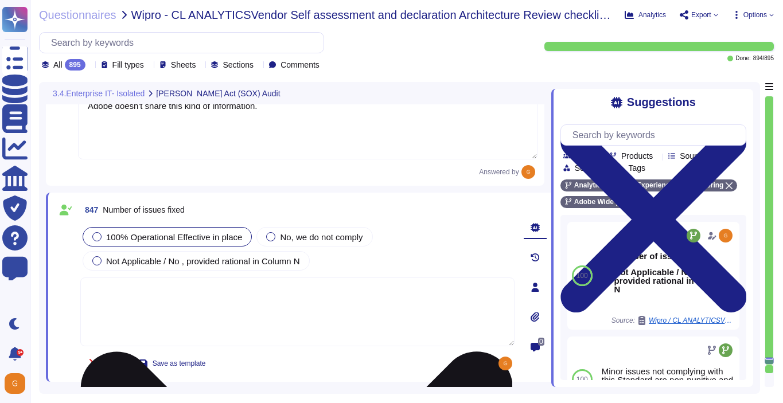
type textarea "Adobe doesn't share this kind of information."
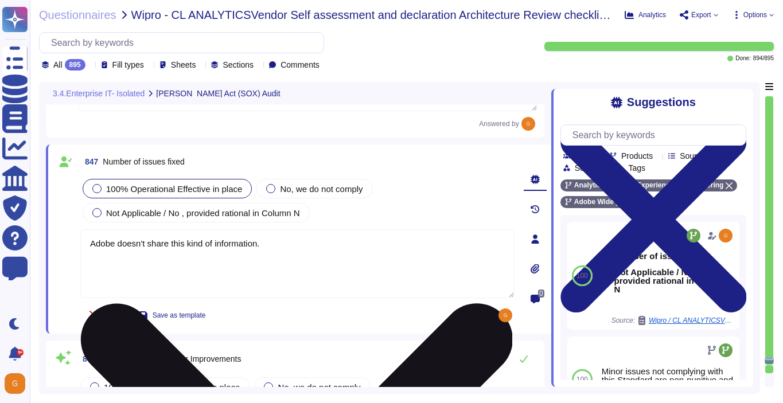
type textarea "To request an exception for consideration, please go to the Technology Policies…"
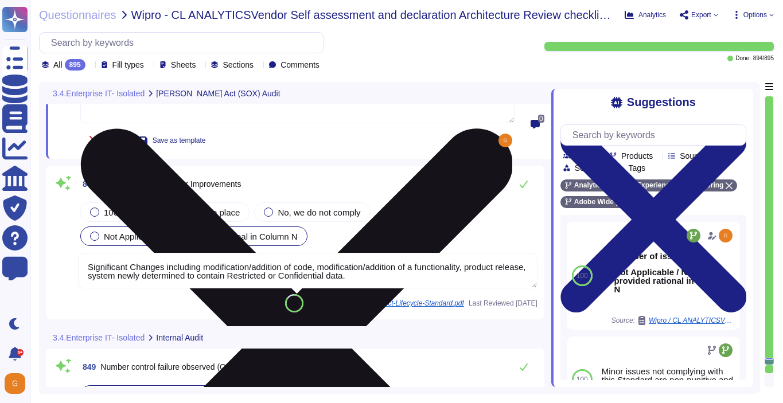
scroll to position [154783, 0]
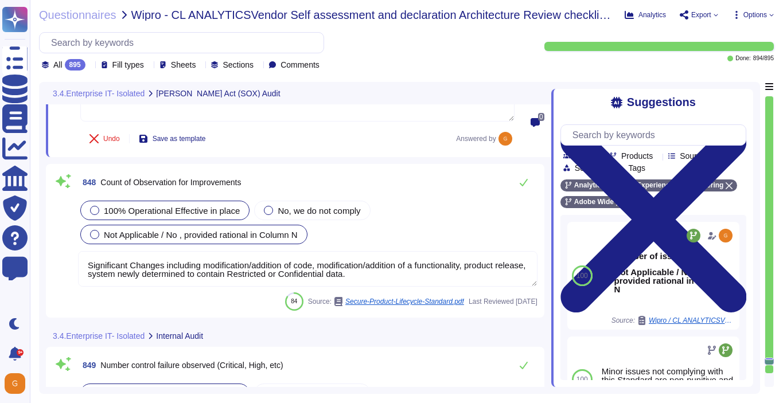
type textarea "Adobe doesn't share this kind of information."
click at [170, 202] on div "100% Operational Effective in place" at bounding box center [164, 210] width 169 height 19
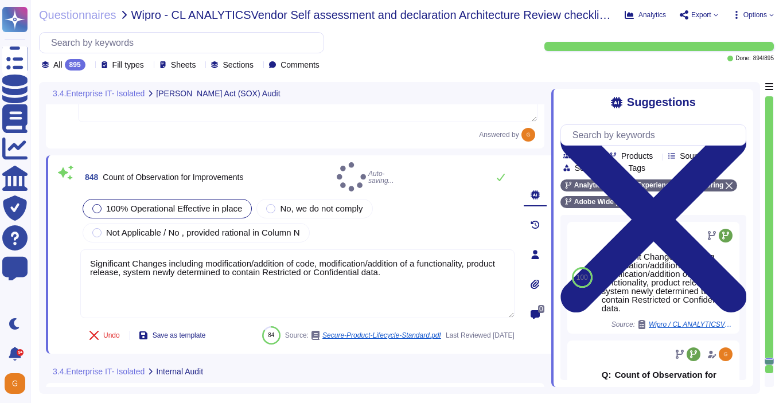
type textarea "To request an exception for consideration, please go to the Technology Policies…"
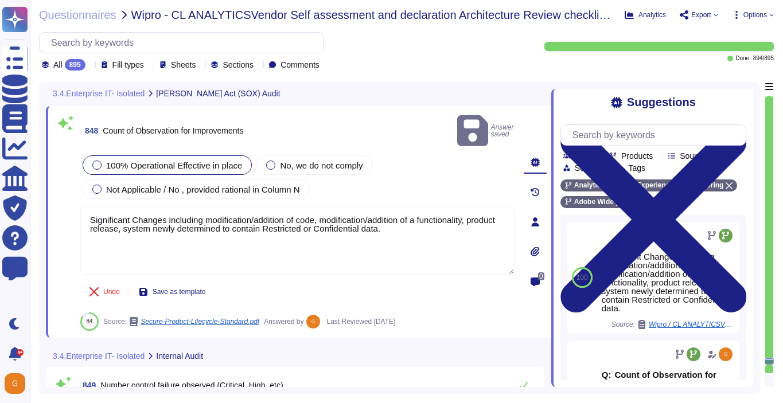
type textarea "Adobe does not provide this level of information externally. Release notes are …"
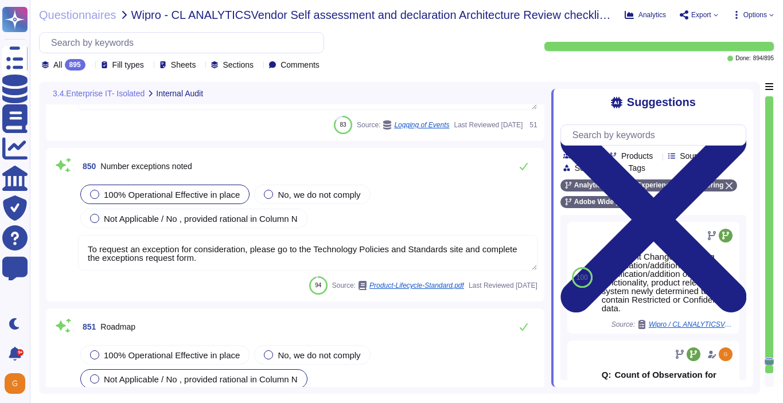
type textarea "Significant Changes including modification/addition of code, modification/addit…"
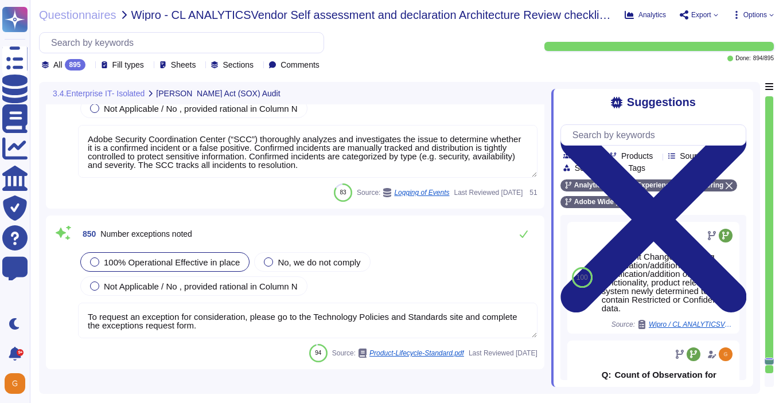
type textarea "Adobe doesn't share this kind of information."
type textarea "Significant Changes including modification/addition of code, modification/addit…"
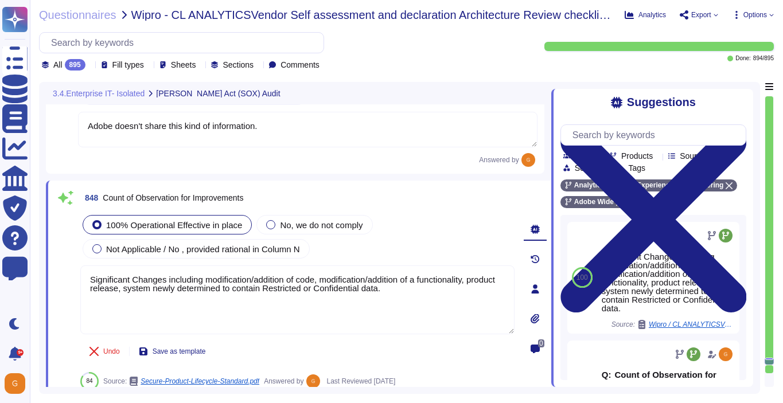
scroll to position [154676, 0]
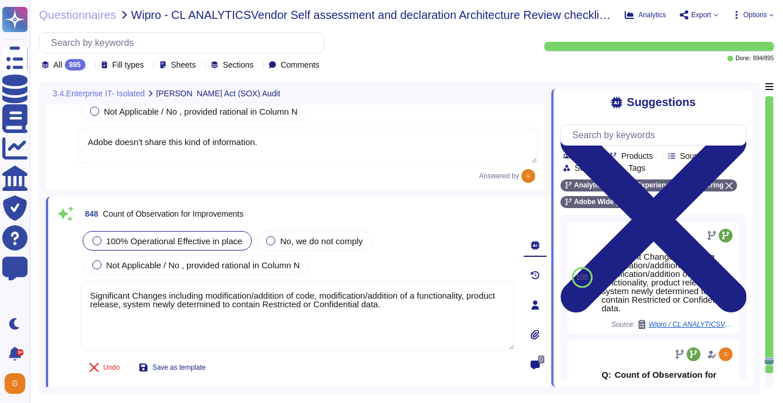
type textarea "Permissions checks fail gracefully and result in an immediate error preventing …"
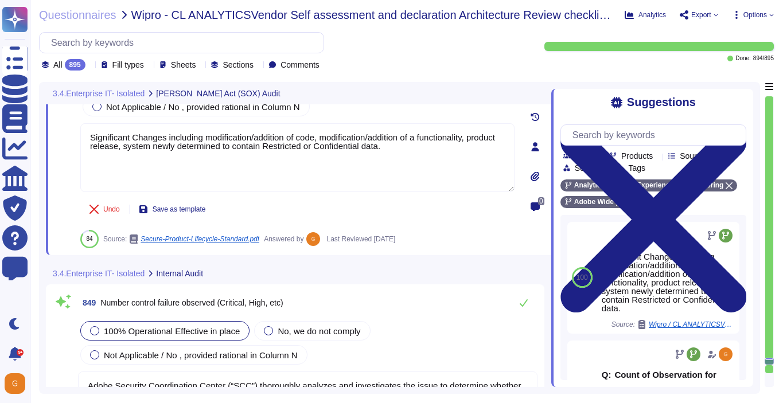
type textarea "Adobe does not provide this level of information externally. Release notes are …"
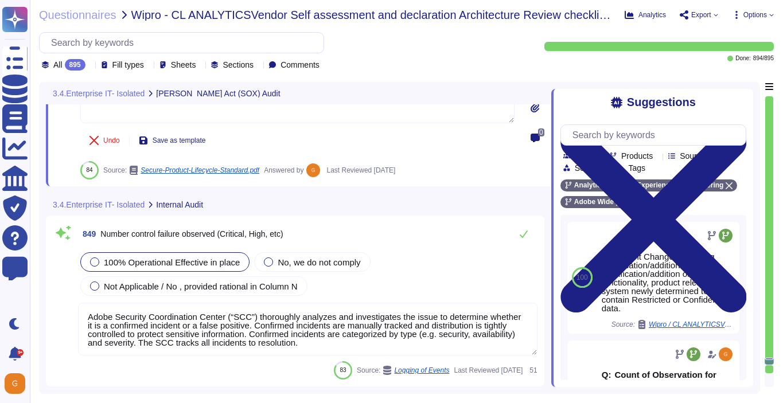
scroll to position [154919, 0]
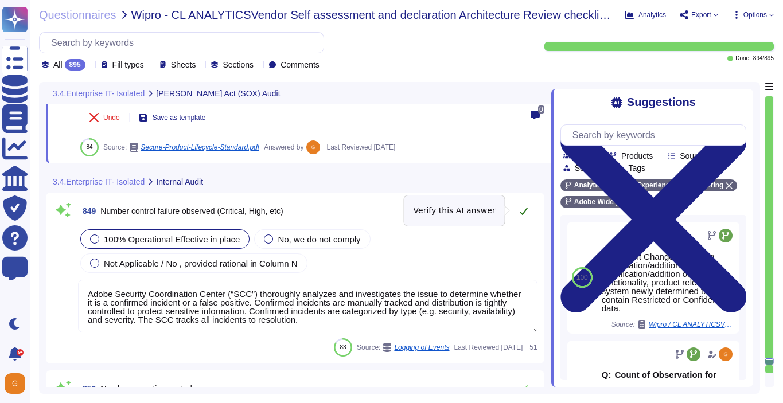
click at [524, 210] on icon at bounding box center [523, 210] width 9 height 9
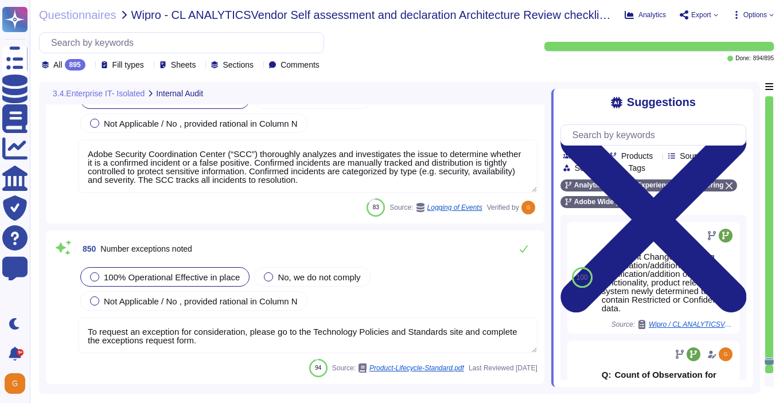
type textarea "Significant Changes including modification/addition of code, modification/addit…"
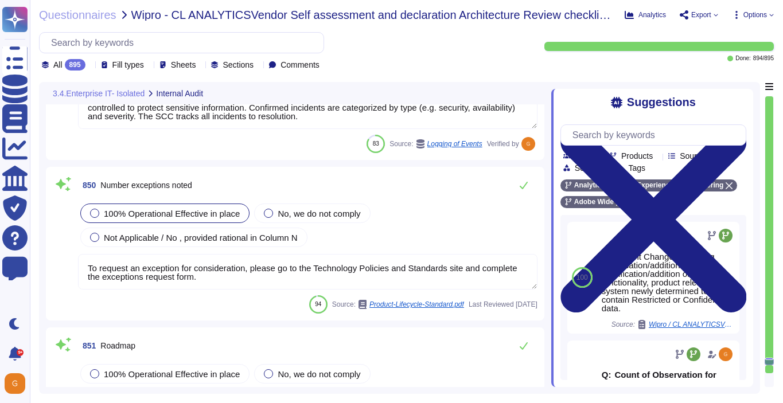
scroll to position [155105, 0]
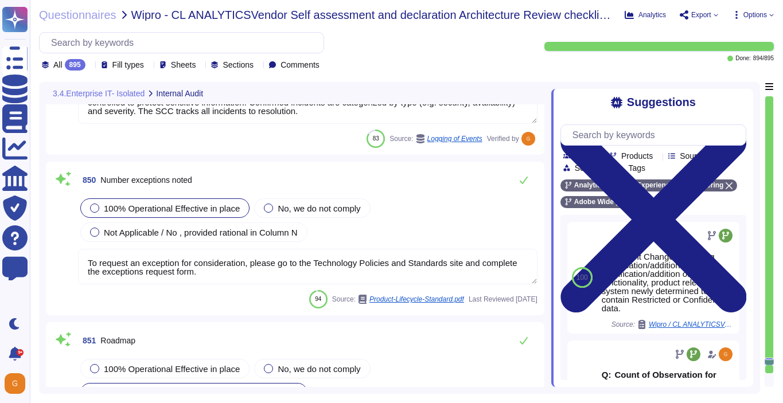
click at [439, 272] on textarea "To request an exception for consideration, please go to the Technology Policies…" at bounding box center [307, 267] width 459 height 36
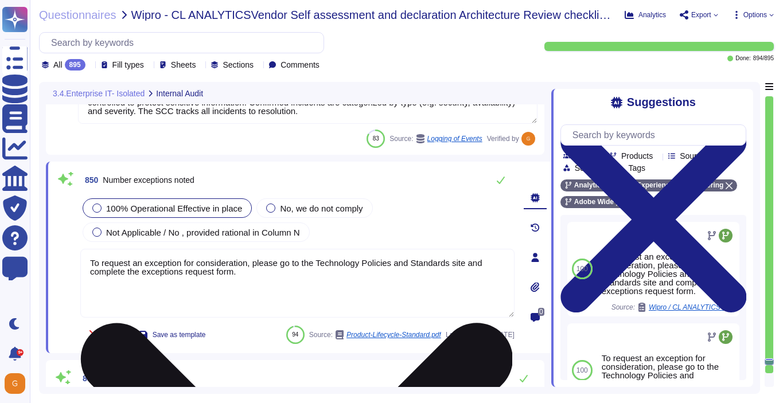
click at [275, 260] on textarea "To request an exception for consideration, please go to the Technology Policies…" at bounding box center [297, 283] width 434 height 69
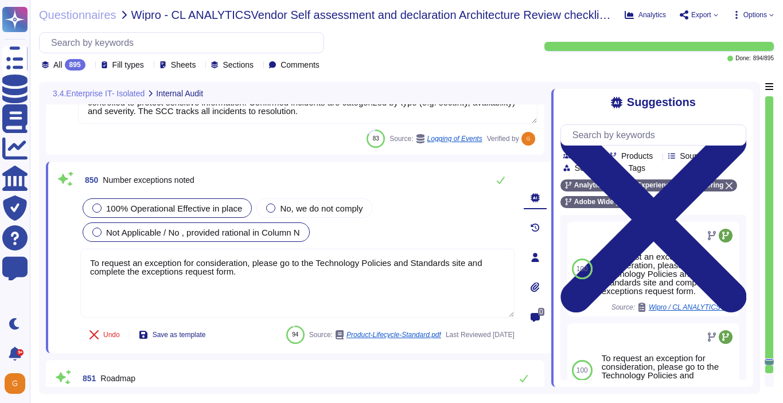
drag, startPoint x: 257, startPoint y: 270, endPoint x: 104, endPoint y: 240, distance: 156.0
click at [96, 243] on div "100% Operational Effective in place No, we do not comply Not Applicable / No , …" at bounding box center [297, 257] width 434 height 123
paste textarea "Adobe doesn't share this kind of information"
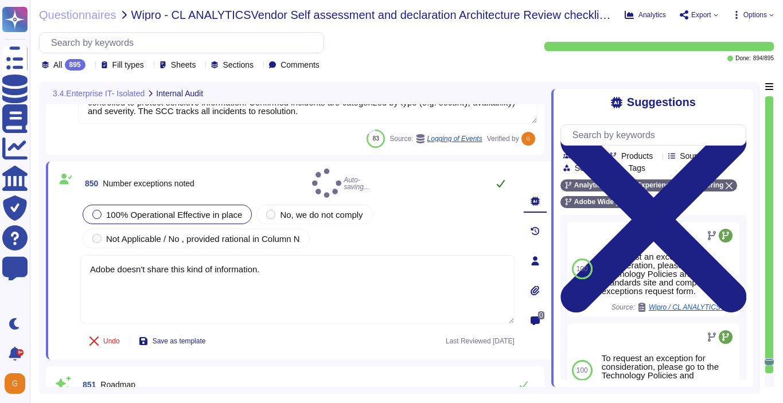
type textarea "Adobe doesn't share this kind of information."
click at [500, 180] on icon at bounding box center [500, 183] width 9 height 9
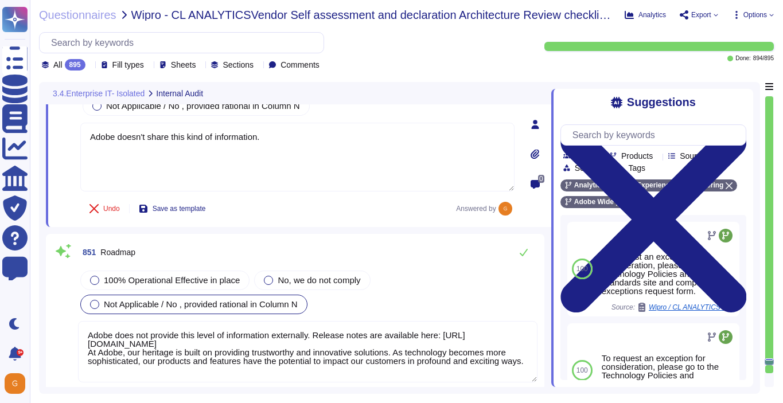
type textarea "Adobe Security Coordination Center (“SCC”) thoroughly analyzes and investigates…"
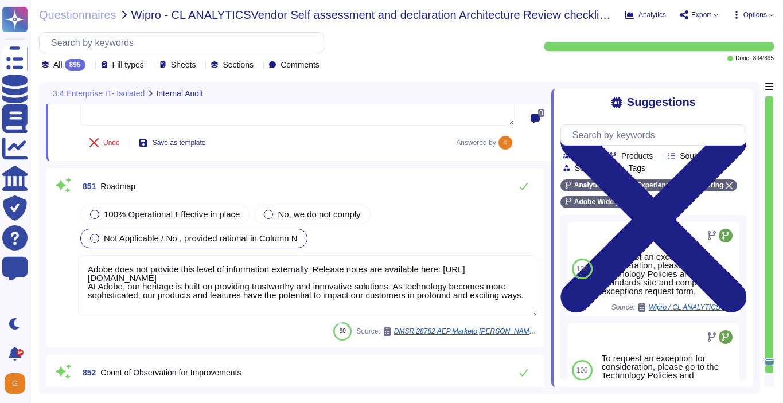
scroll to position [155311, 0]
click at [160, 209] on span "100% Operational Effective in place" at bounding box center [172, 214] width 136 height 10
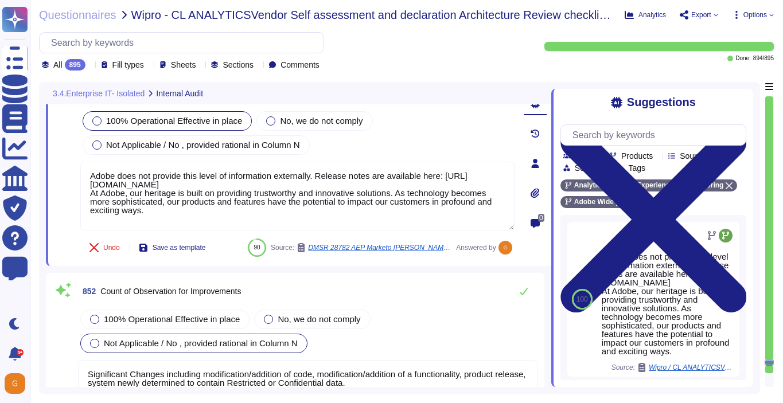
type textarea "To request an exception for consideration, please go to the Technology Policies…"
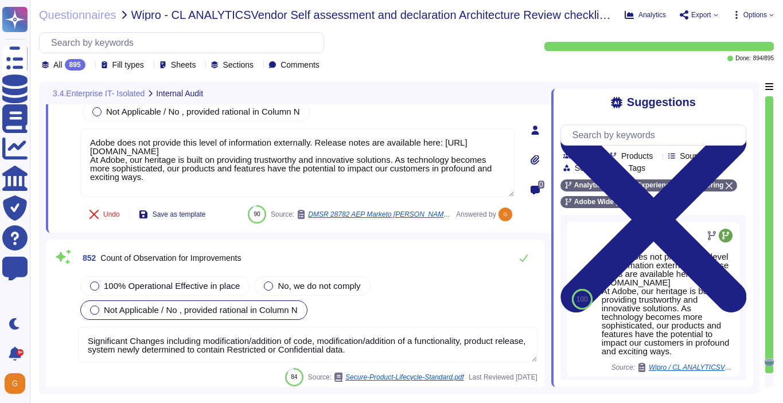
scroll to position [155434, 0]
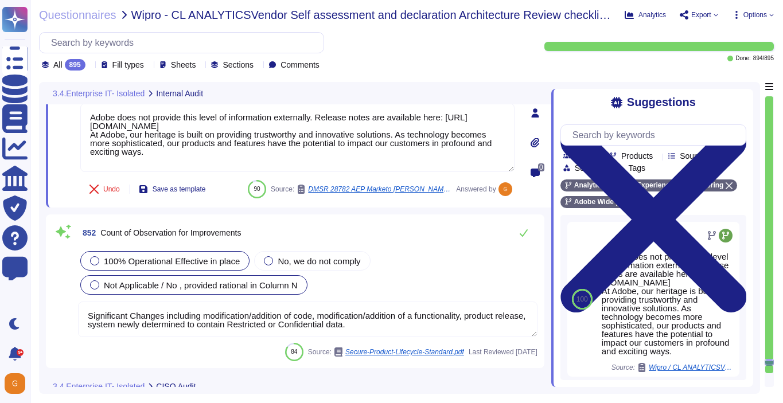
click at [128, 268] on div "100% Operational Effective in place" at bounding box center [164, 260] width 169 height 19
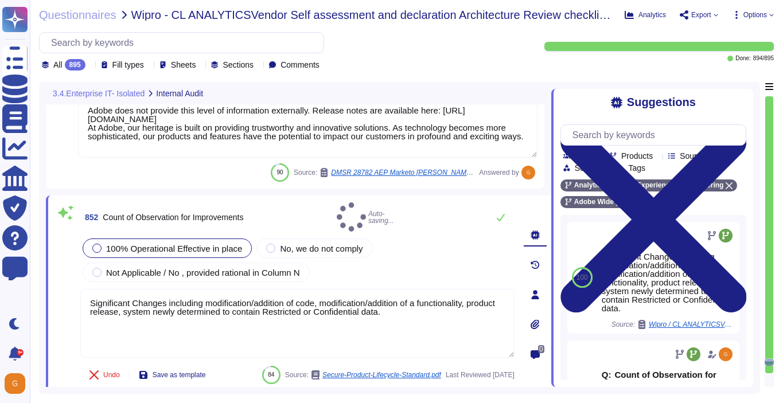
type textarea "To request an exception for consideration, please go to the Technology Policies…"
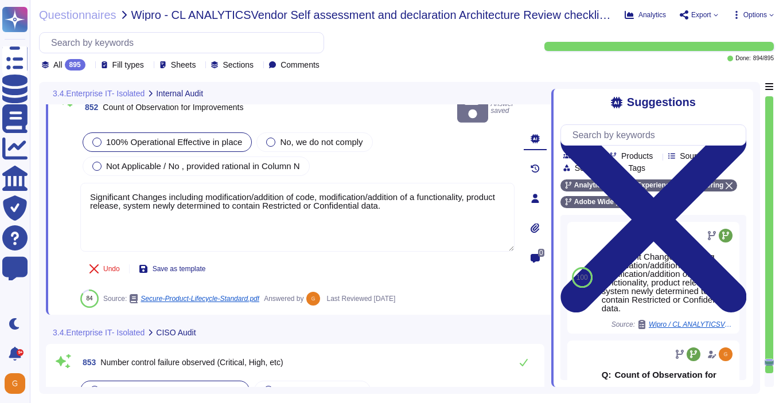
type textarea "Adobe does not provide this level of information externally. Release notes are …"
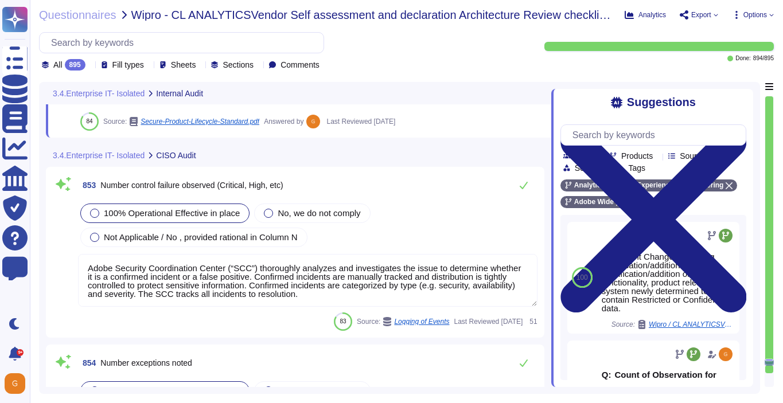
scroll to position [155725, 0]
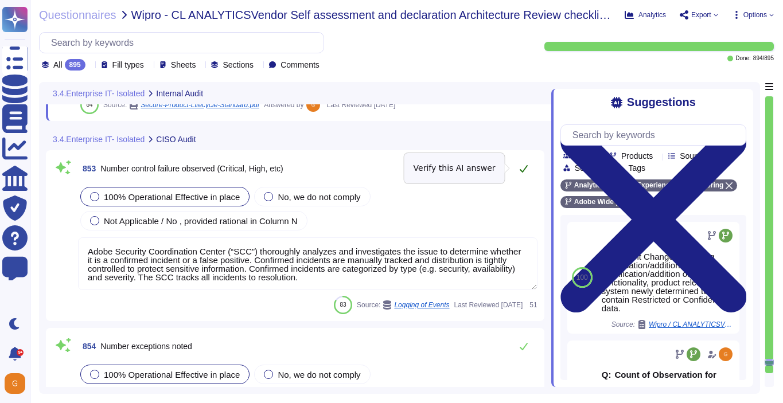
click at [521, 170] on icon at bounding box center [524, 168] width 8 height 7
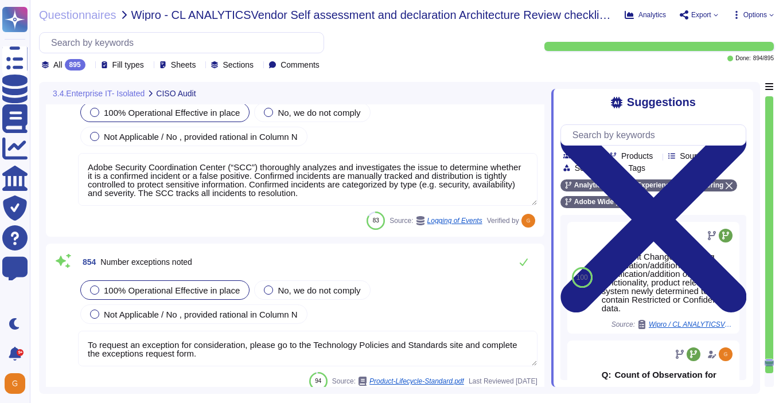
type textarea "Significant Changes including modification/addition of code, modification/addit…"
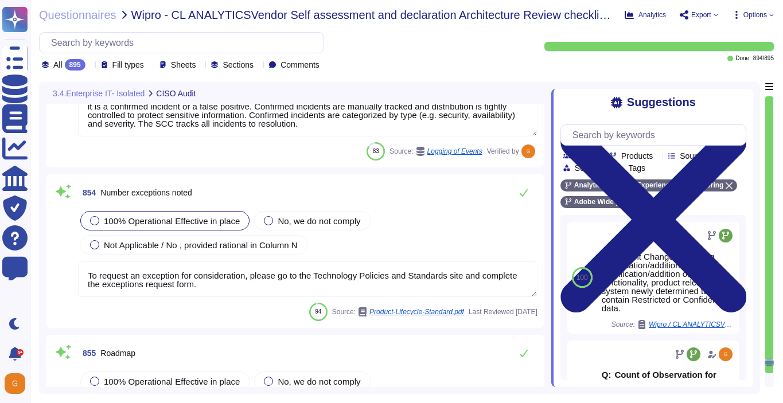
click at [216, 275] on textarea "To request an exception for consideration, please go to the Technology Policies…" at bounding box center [307, 280] width 459 height 36
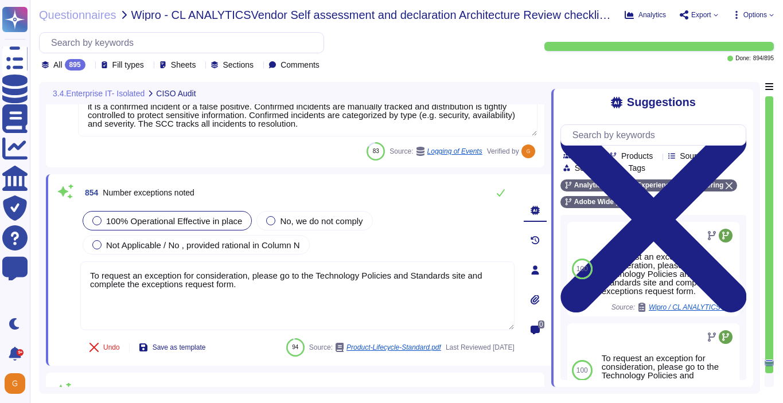
drag, startPoint x: 251, startPoint y: 284, endPoint x: 34, endPoint y: 262, distance: 217.9
click at [32, 263] on div "Questionnaires Wipro - CL ANALYTICSVendor Self assessment and declaration Archi…" at bounding box center [406, 201] width 753 height 403
paste textarea "Adobe doesn't share this kind of information"
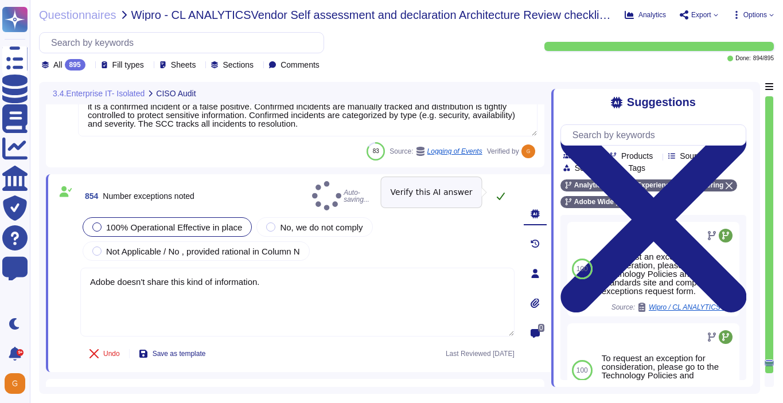
type textarea "Adobe doesn't share this kind of information."
click at [496, 196] on icon at bounding box center [500, 196] width 9 height 9
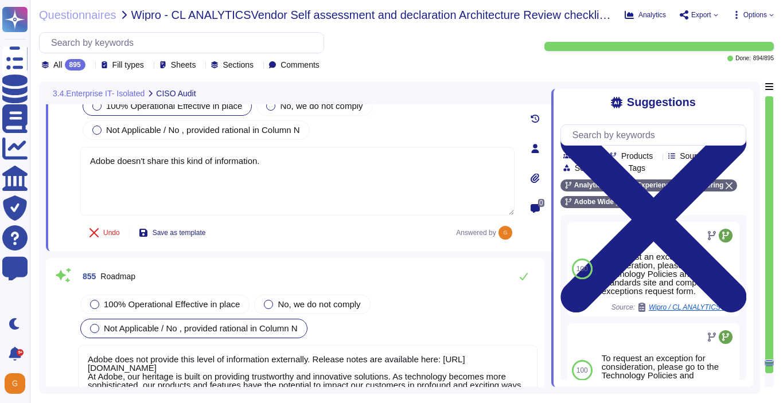
type textarea "Adobe Security Coordination Center (“SCC”) thoroughly analyzes and investigates…"
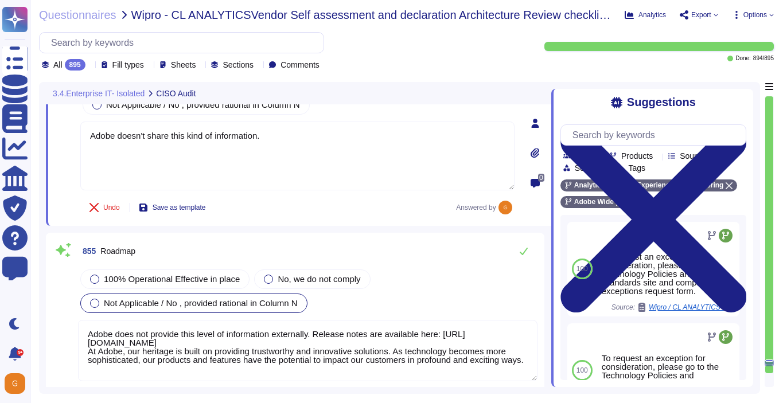
scroll to position [156048, 0]
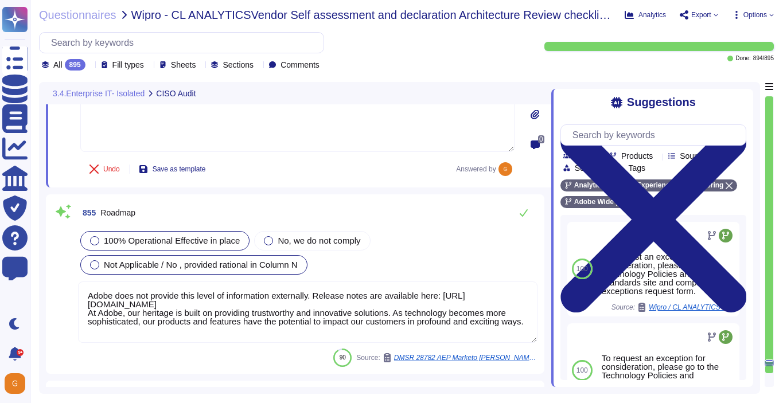
click at [209, 231] on div "100% Operational Effective in place" at bounding box center [164, 240] width 169 height 19
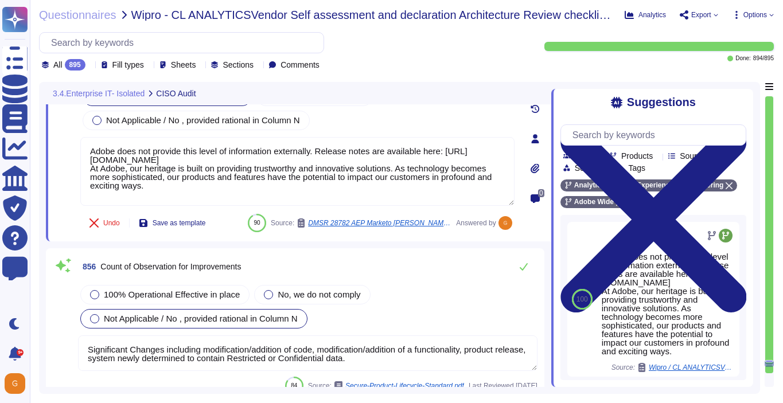
type textarea "To request an exception for consideration, please go to the Technology Policies…"
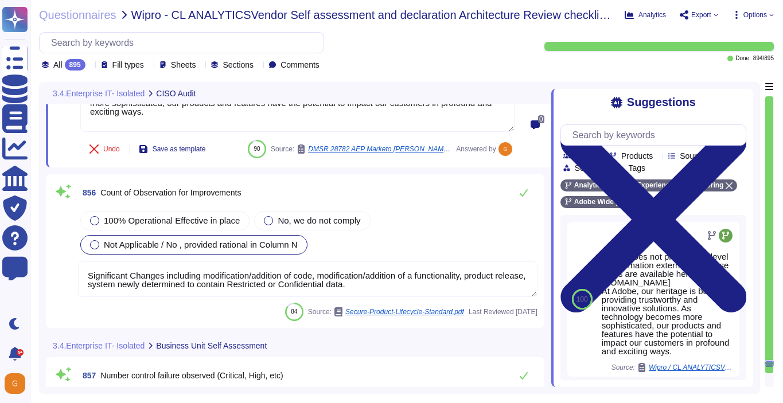
scroll to position [156259, 0]
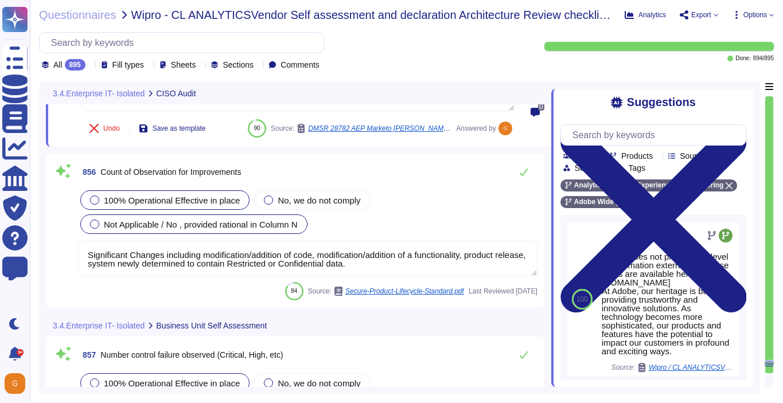
click at [171, 203] on span "100% Operational Effective in place" at bounding box center [172, 201] width 136 height 10
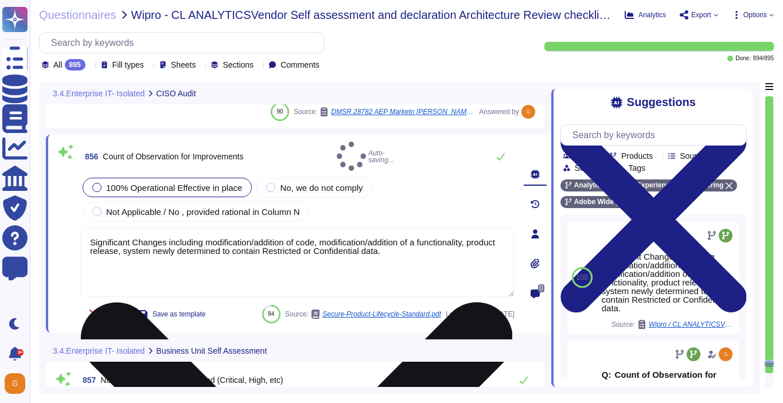
type textarea "To request an exception for consideration, please go to the Technology Policies…"
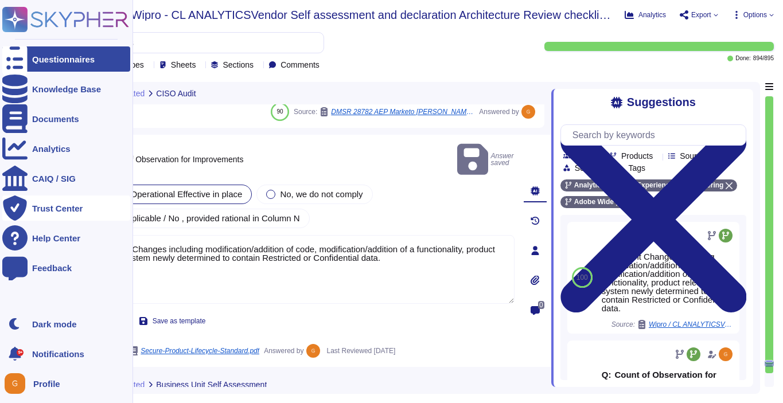
drag, startPoint x: 429, startPoint y: 247, endPoint x: 16, endPoint y: 201, distance: 415.5
click at [16, 201] on div "Questionnaires Knowledge Base Documents Analytics CAIQ / SIG Trust Center Help …" at bounding box center [391, 201] width 783 height 403
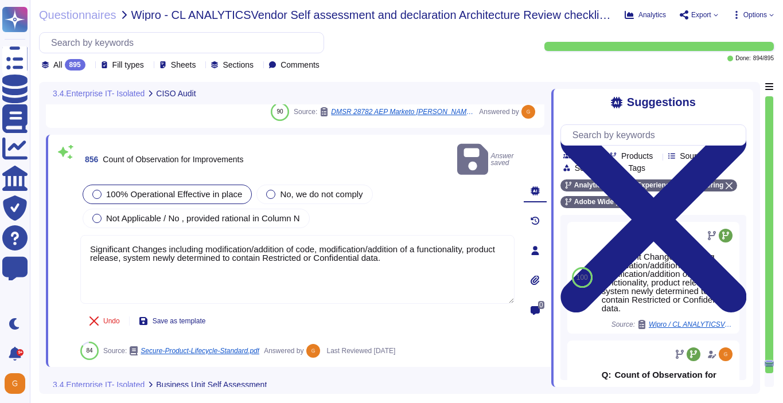
paste textarea "Adobe doesn't share this kind of information"
type textarea "Adobe doesn't share this kind of information."
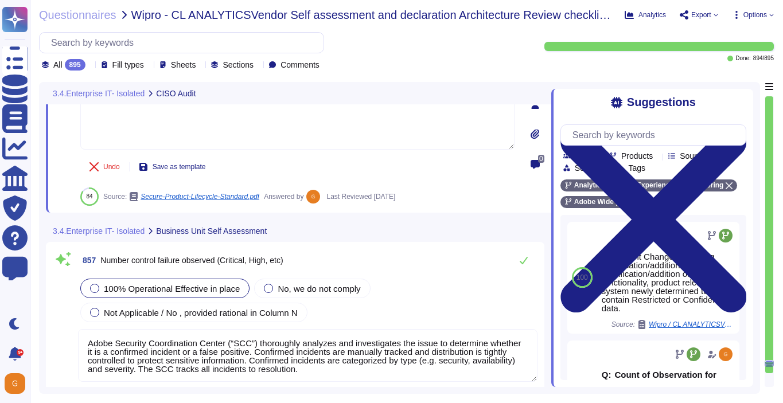
type textarea "Adobe does not provide this level of information externally. Release notes are …"
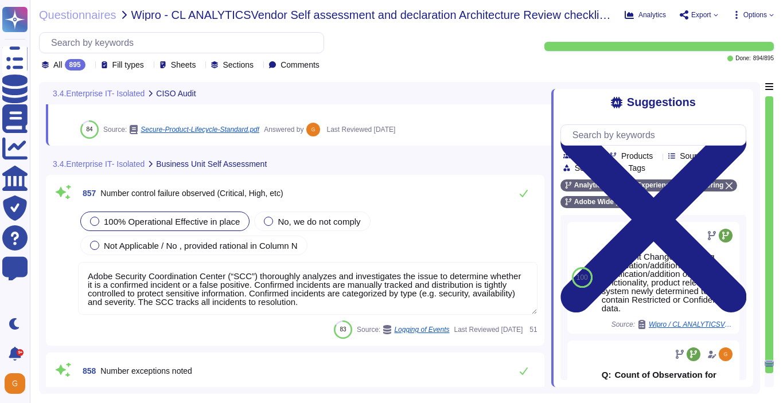
scroll to position [156467, 0]
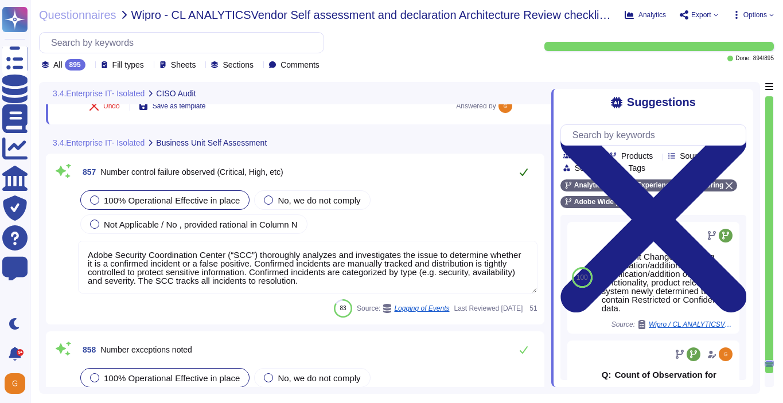
type textarea "Adobe doesn't share this kind of information."
click at [526, 190] on div "857 Number control failure observed (Critical, High, etc) 100% Operational Effe…" at bounding box center [295, 239] width 485 height 157
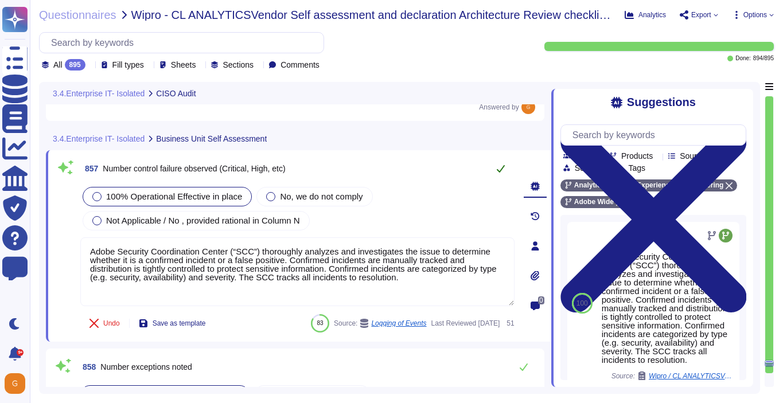
click at [501, 158] on button at bounding box center [501, 168] width 28 height 23
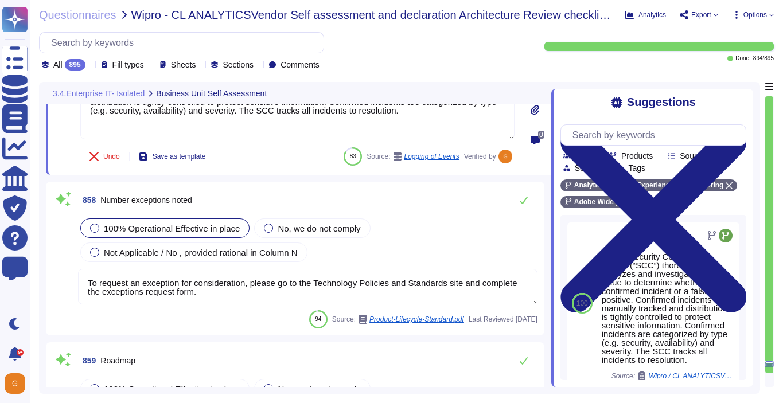
type textarea "Significant Changes including modification/addition of code, modification/addit…"
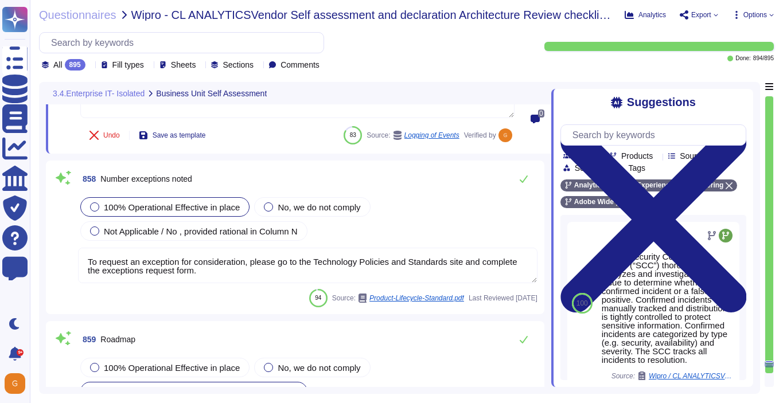
scroll to position [156618, 0]
click at [446, 271] on textarea "To request an exception for consideration, please go to the Technology Policies…" at bounding box center [307, 265] width 459 height 36
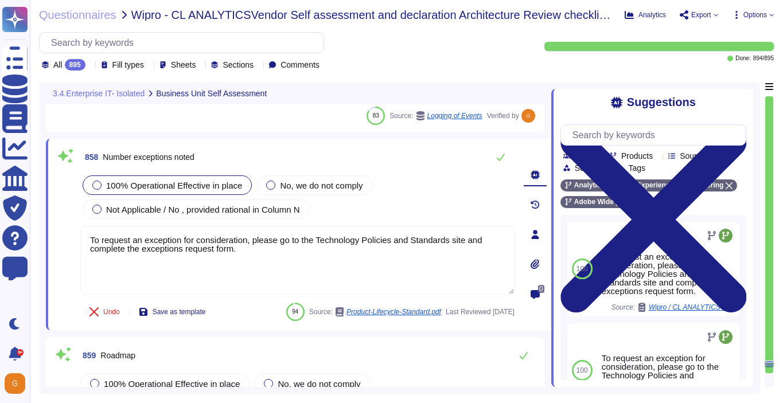
drag, startPoint x: 249, startPoint y: 257, endPoint x: 44, endPoint y: 230, distance: 207.1
click at [44, 231] on div "3.4.Enterprise IT- Isolated Business Unit Self Assessment 857 Number control fa…" at bounding box center [399, 238] width 721 height 312
paste textarea "Adobe doesn't share this kind of information"
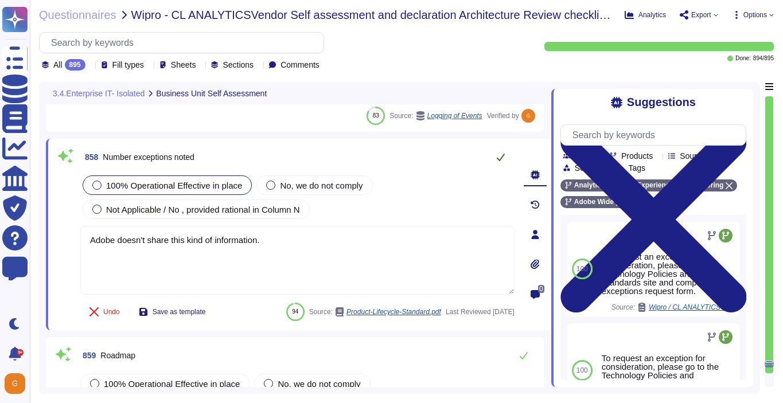
type textarea "Adobe doesn't share this kind of information."
click at [498, 157] on icon at bounding box center [500, 157] width 9 height 9
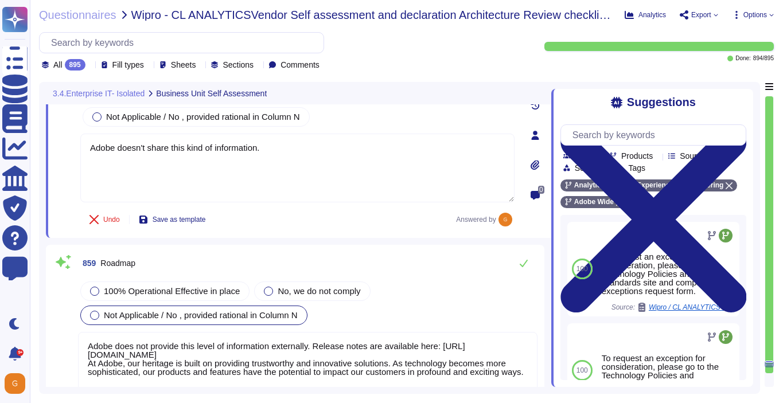
type textarea "Please refer to the online help section for information relating to the AGA and…"
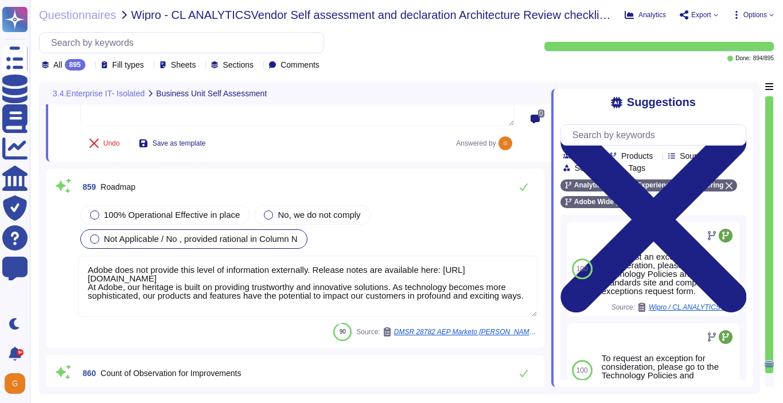
type textarea "Yes"
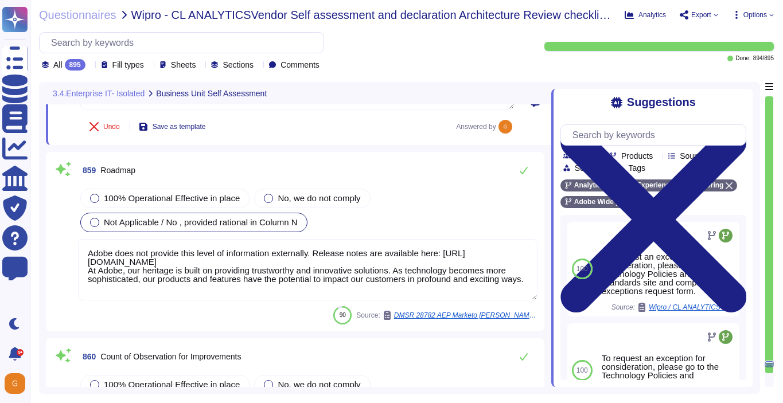
scroll to position [156836, 0]
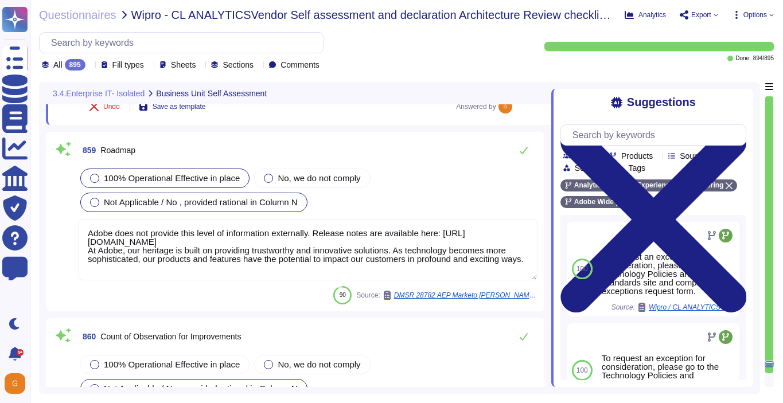
click at [198, 173] on span "100% Operational Effective in place" at bounding box center [172, 178] width 136 height 10
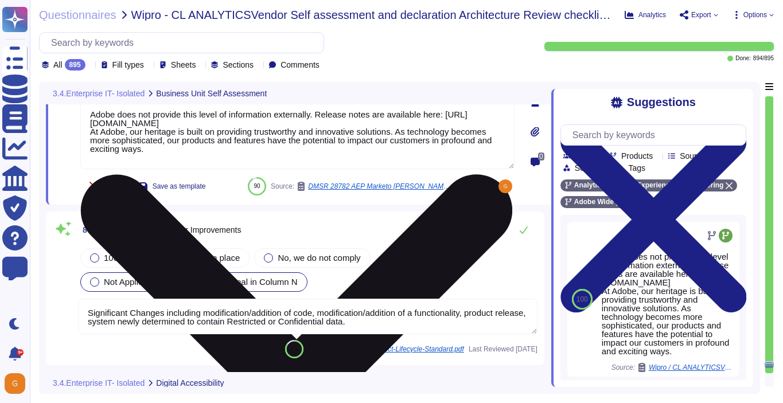
type textarea "SaaS administrators and end users access the application through the same web i…"
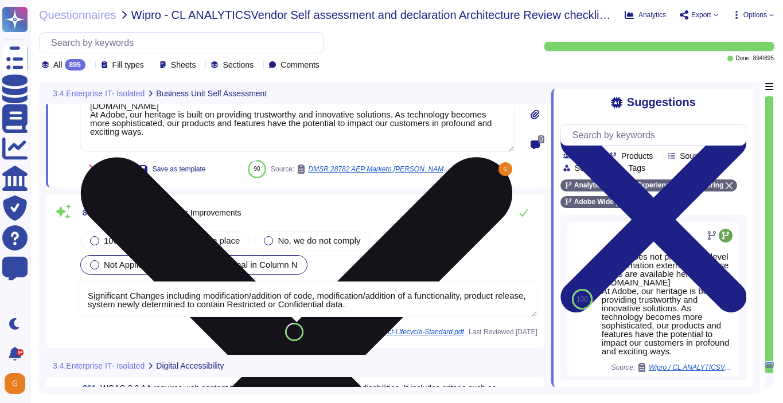
scroll to position [156960, 0]
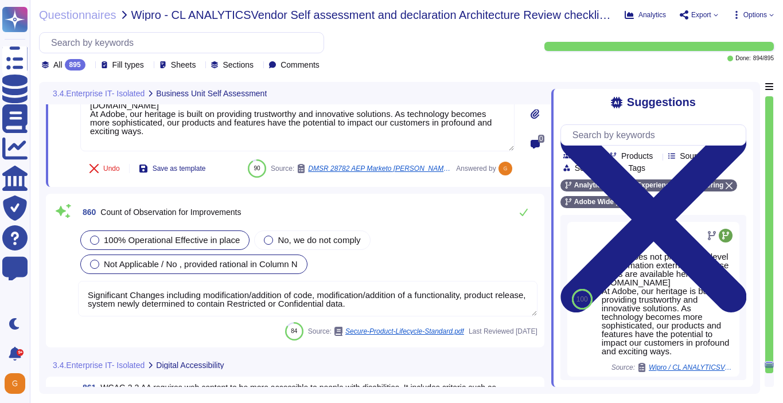
click at [150, 235] on span "100% Operational Effective in place" at bounding box center [172, 240] width 136 height 10
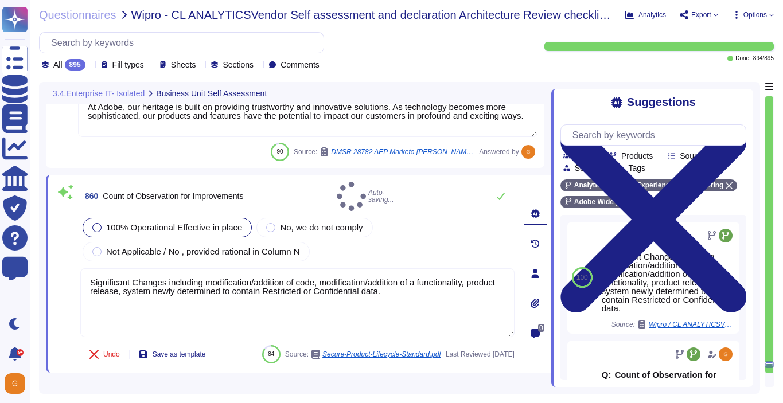
type textarea "SaaS administrators and end users access the application through the same web i…"
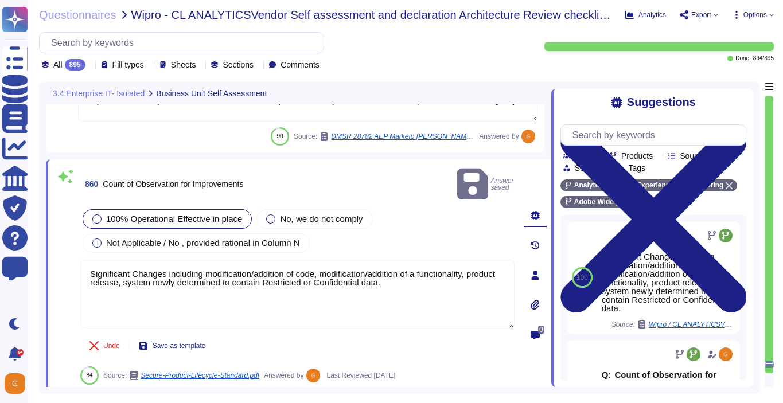
drag, startPoint x: 475, startPoint y: 265, endPoint x: 46, endPoint y: 246, distance: 429.4
click at [46, 246] on div "860 Count of Observation for Improvements Answer saved 100% Operational Effecti…" at bounding box center [298, 275] width 505 height 232
paste textarea "Adobe doesn't share this kind of information"
type textarea "Adobe doesn't share this kind of information."
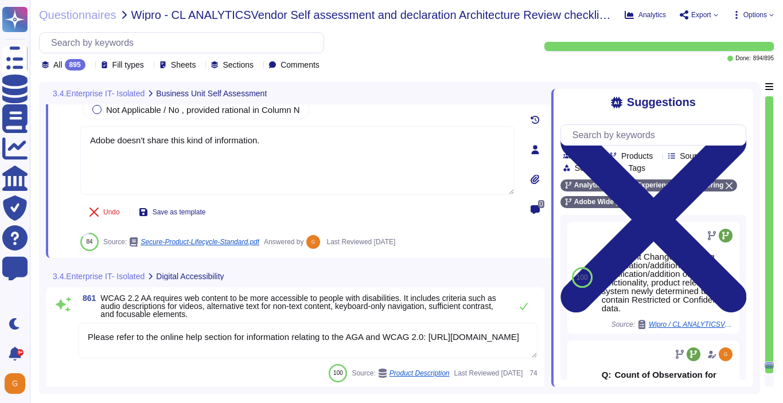
type textarea "Yes"
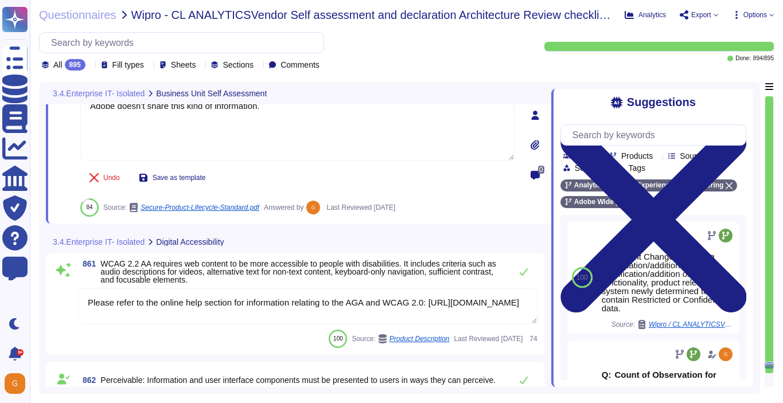
scroll to position [157112, 0]
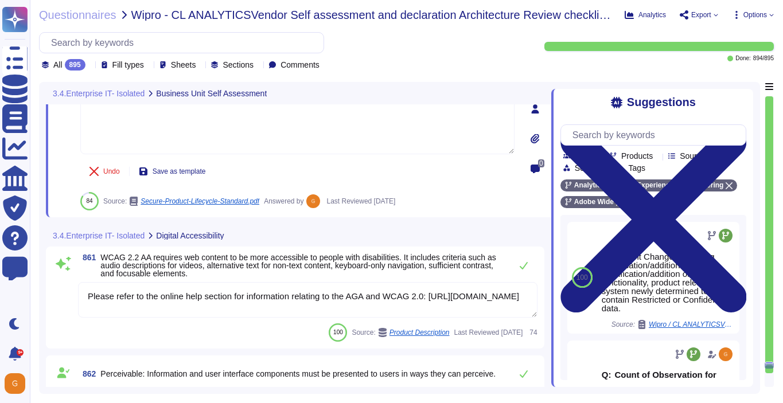
type textarea "Input validation is performed on all fields on the server side to prevent tempe…"
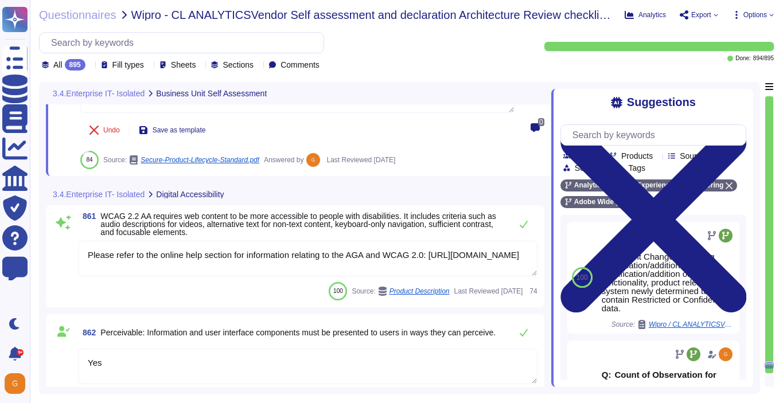
scroll to position [157159, 0]
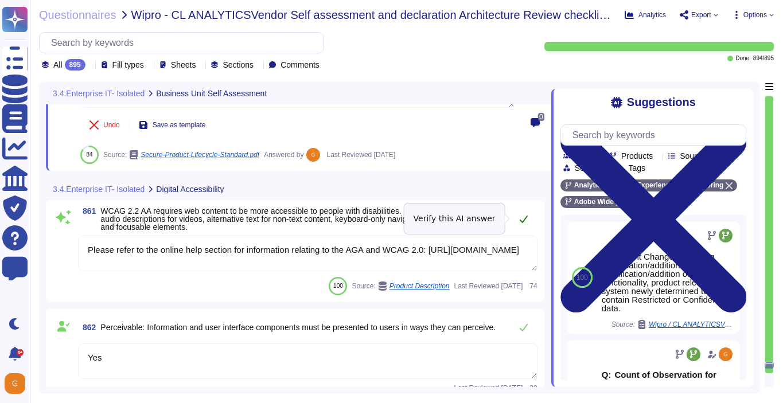
type textarea "Adobe doesn't share this kind of information."
click at [524, 217] on div "861 WCAG 2.2 AA requires web content to be more accessible to people with disab…" at bounding box center [295, 251] width 485 height 88
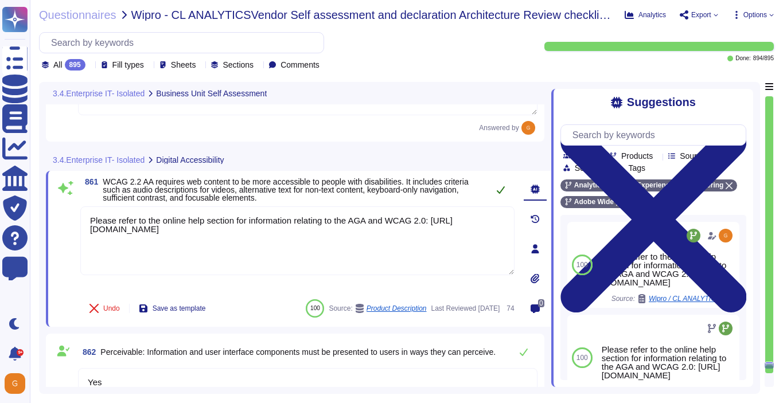
type textarea "Input validation is performed on all fields on the server side to prevent tempe…"
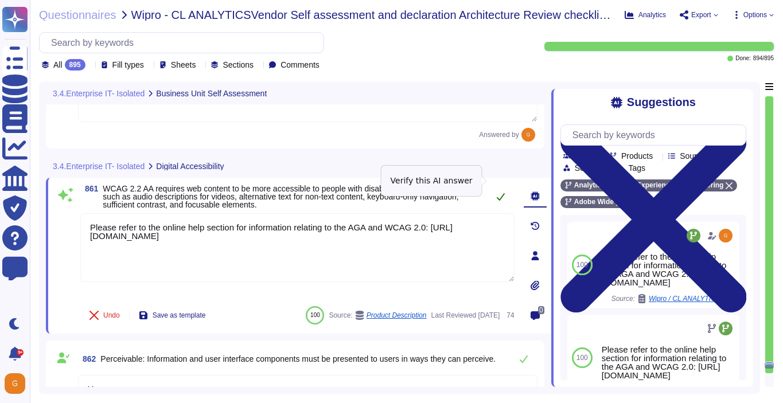
click at [498, 192] on icon at bounding box center [500, 196] width 9 height 9
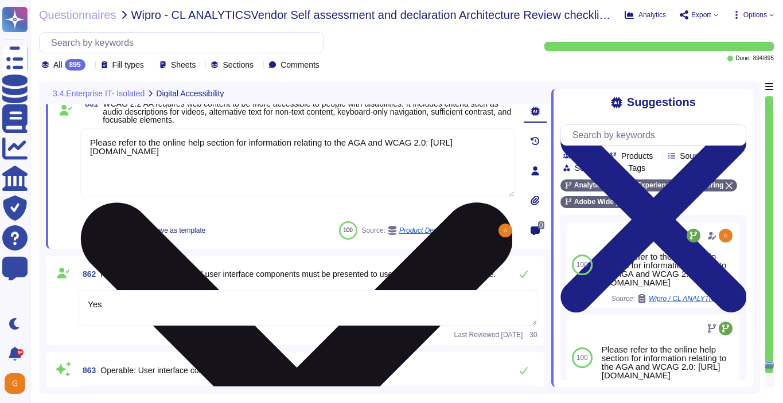
scroll to position [157297, 0]
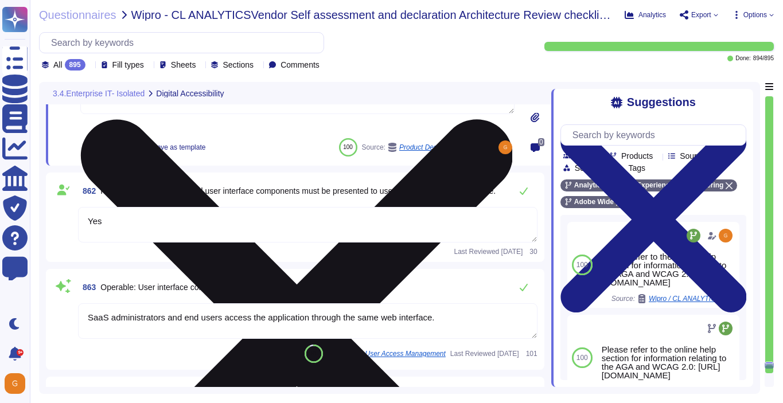
type textarea "ADBE"
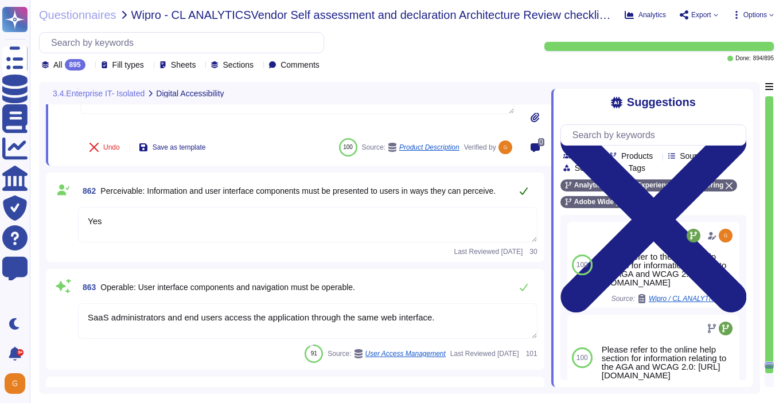
click at [521, 187] on icon at bounding box center [523, 190] width 9 height 9
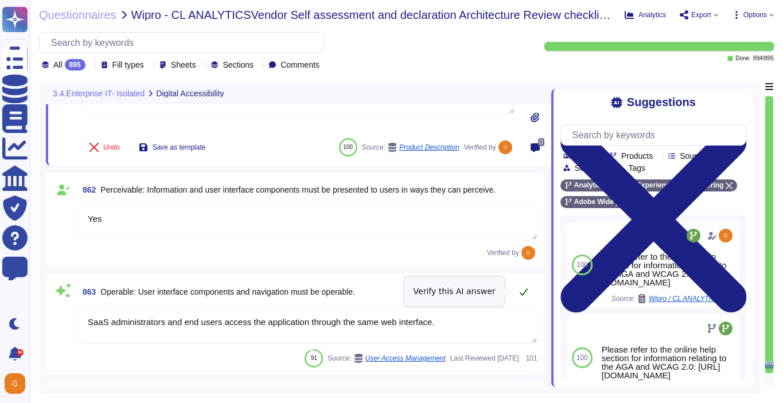
click at [525, 293] on icon at bounding box center [523, 291] width 9 height 9
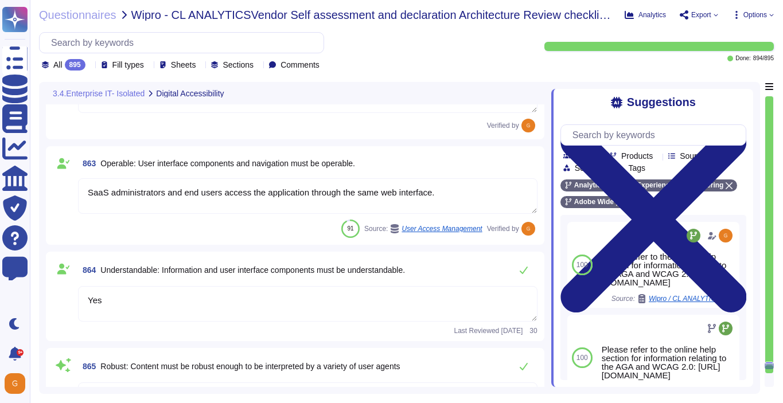
type textarea "No"
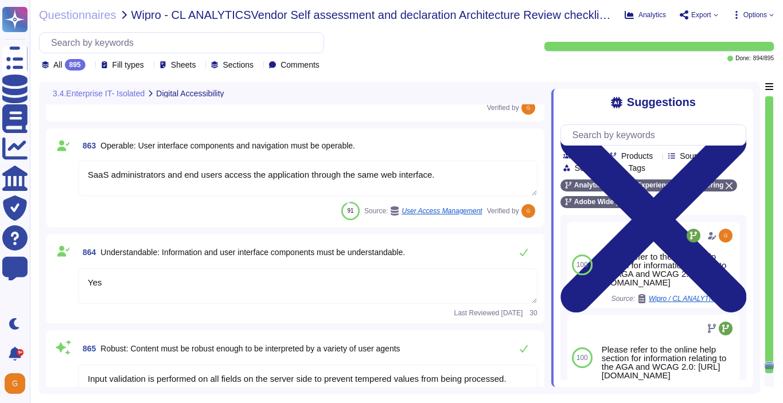
scroll to position [157452, 0]
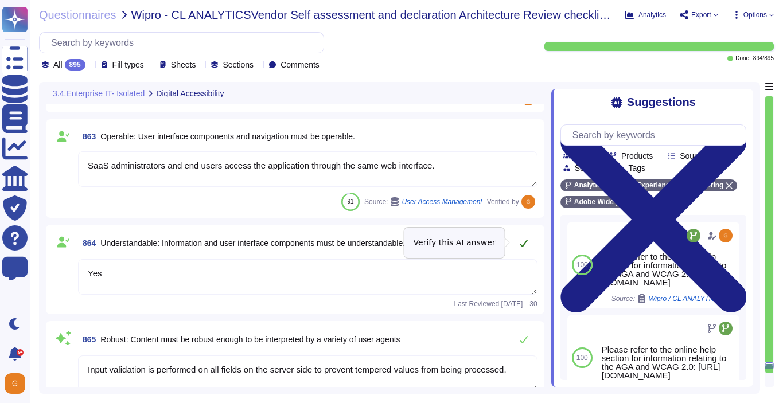
click at [525, 245] on icon at bounding box center [523, 243] width 9 height 9
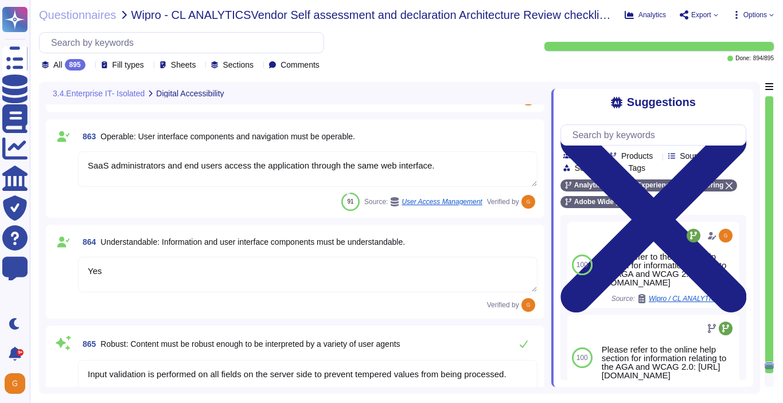
type textarea "Adobe was founded in [DATE]."
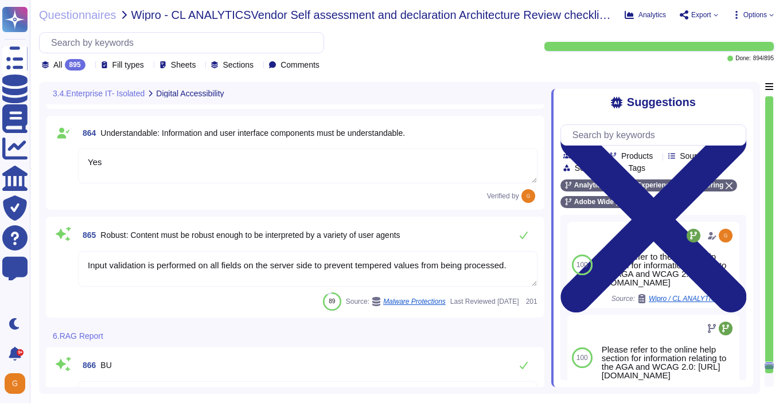
scroll to position [157563, 0]
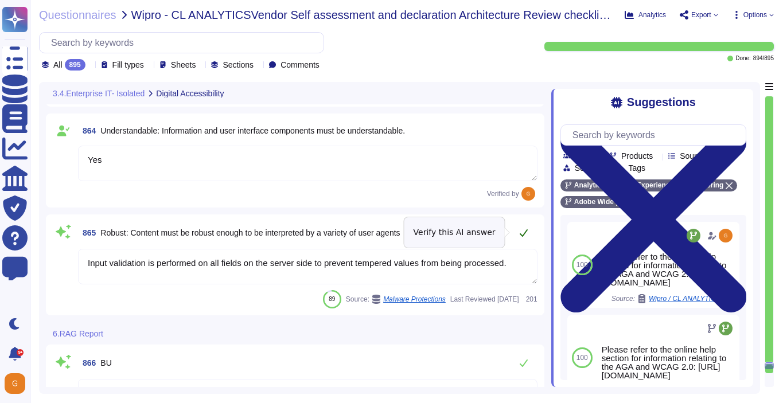
click at [519, 235] on icon at bounding box center [523, 232] width 9 height 9
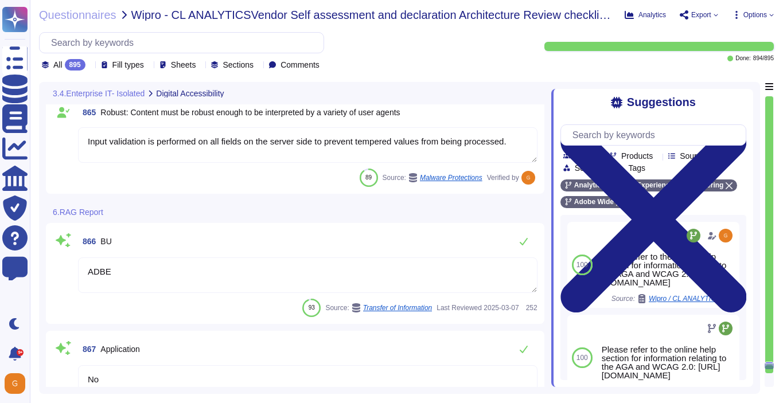
scroll to position [157700, 0]
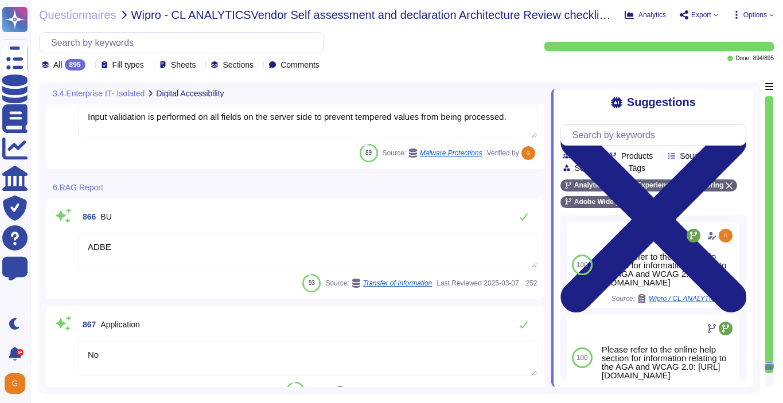
type textarea "Responses"
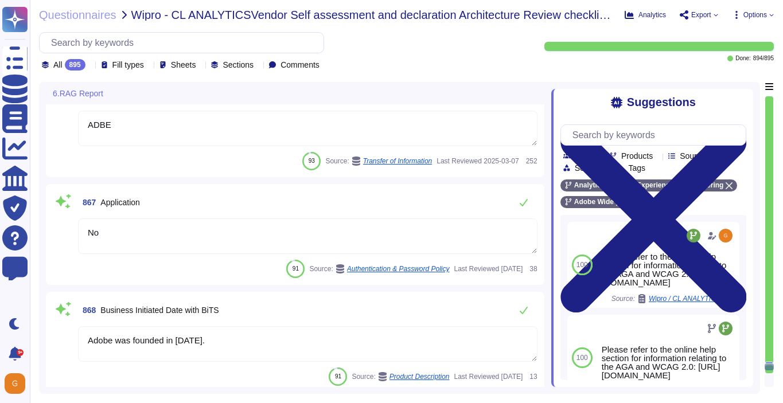
scroll to position [157815, 0]
type textarea "The Chief Security Officer (CSO) is a critically important global role at Adobe…"
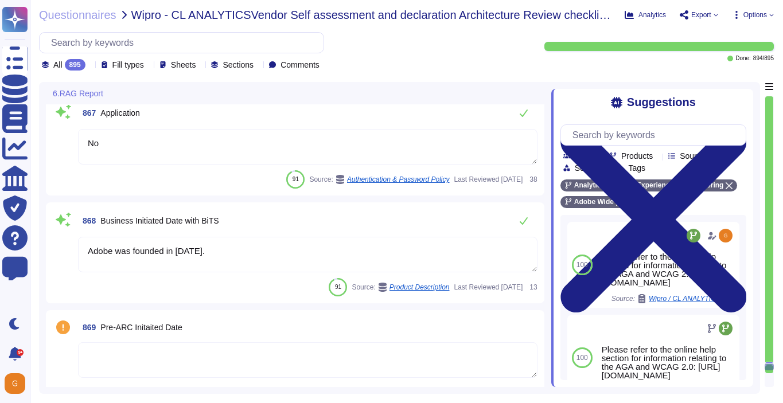
type textarea "Min"
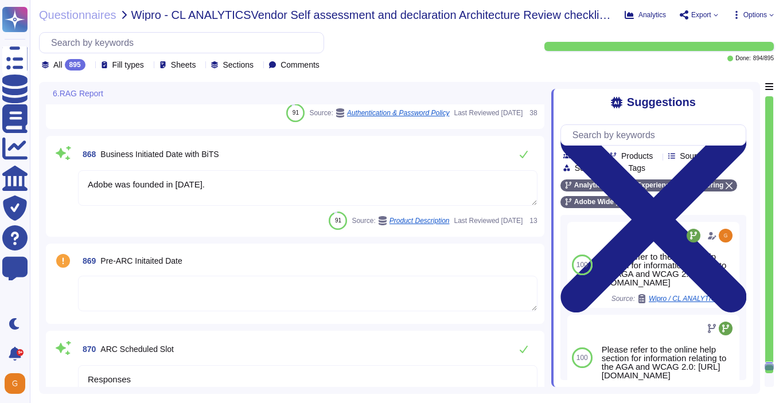
scroll to position [157951, 0]
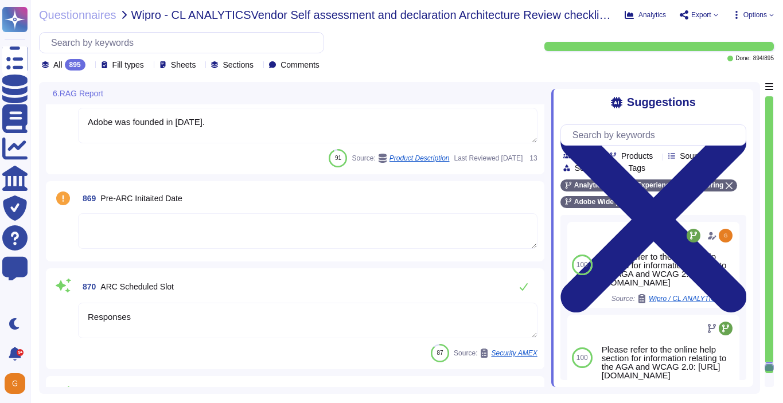
type textarea "The Chief Security Officer (CSO) is a critically important global role at Adobe…"
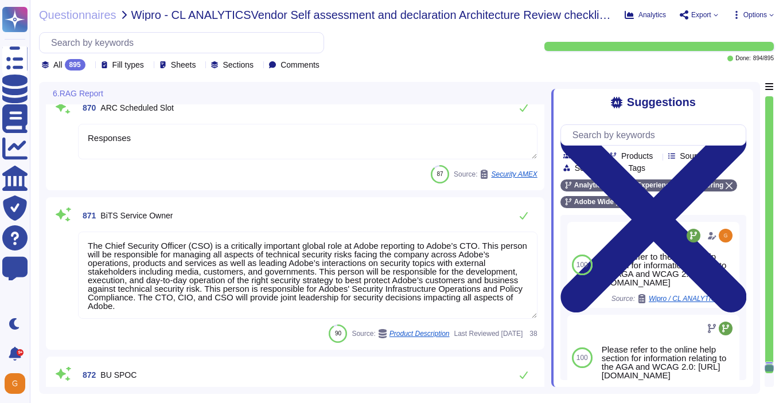
type textarea "SOC 2 certification is a security framework developed by the American Institute…"
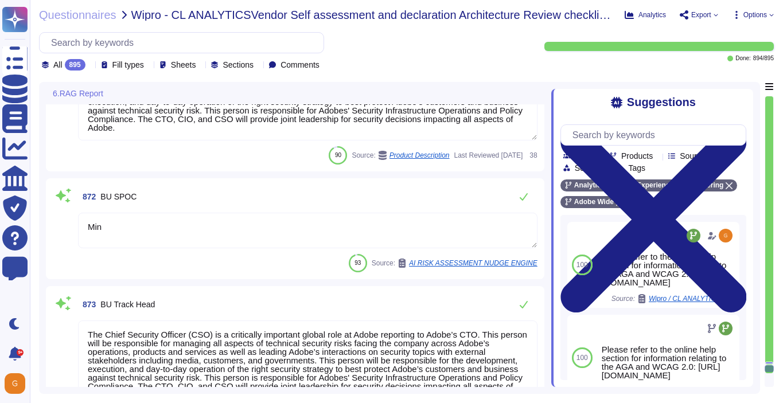
type textarea "Informed receives document status updates; stakeholders click here for Informed…"
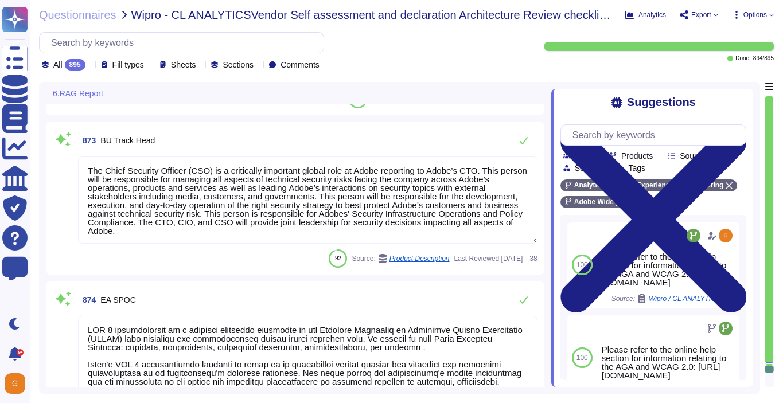
type textarea "Yes"
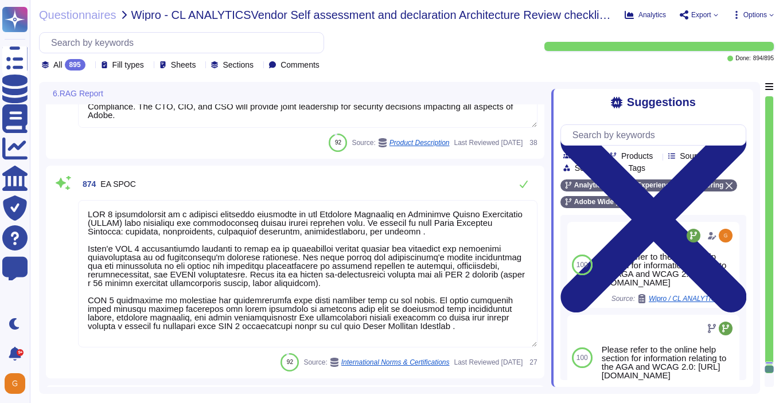
type textarea "Docker is part of Adobe’s containerization strategy. The technology allows deve…"
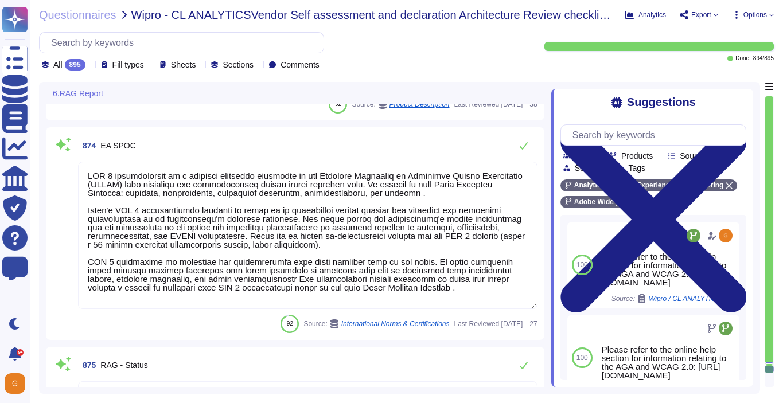
scroll to position [1, 0]
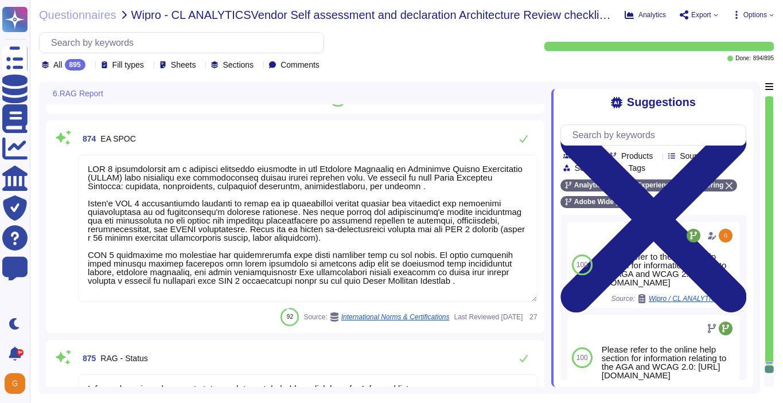
type textarea "All of our information, including current white papers, SOC2 reports, pen test …"
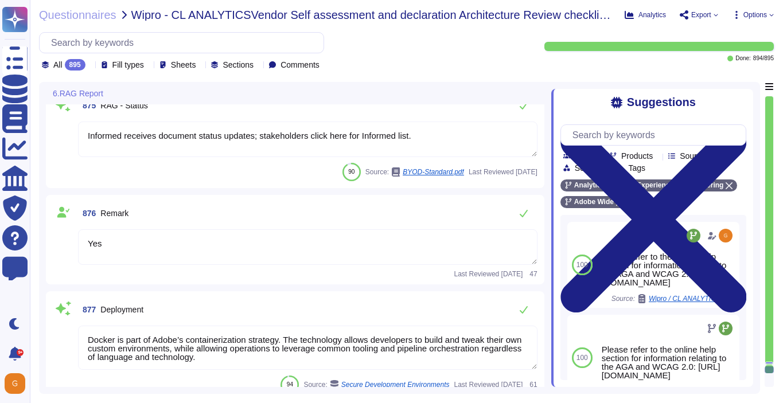
type textarea "There is a vendor risk management program maintained to address the security of…"
type textarea "ADBE"
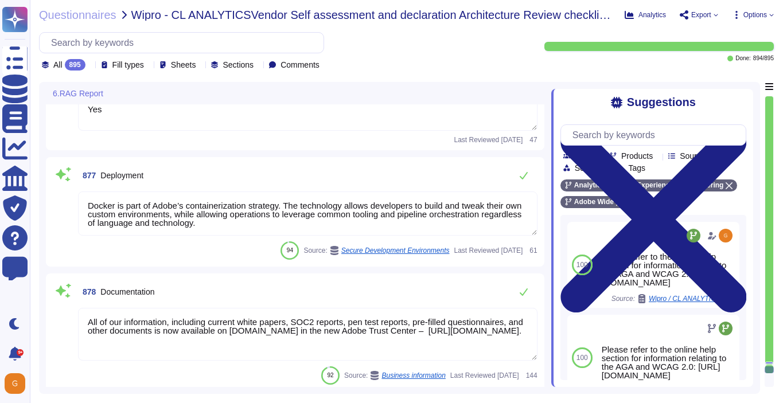
type textarea "Yes"
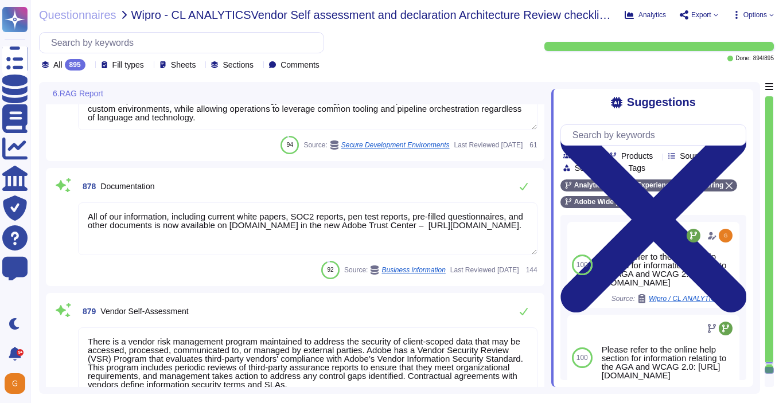
type textarea "Adobe Inc."
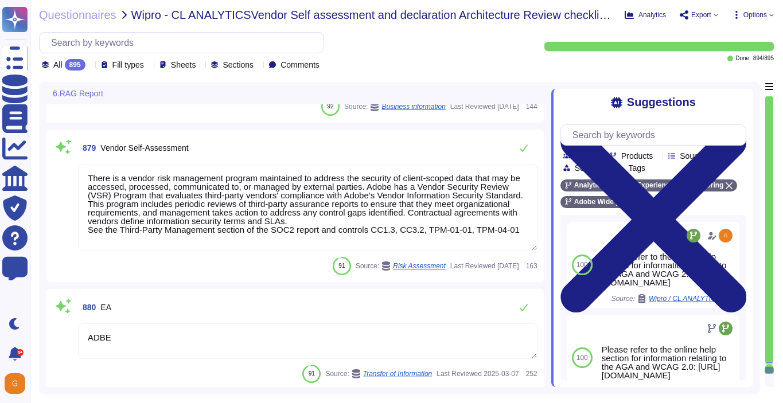
type textarea "Please speak with your Adobe Legal representative for more information."
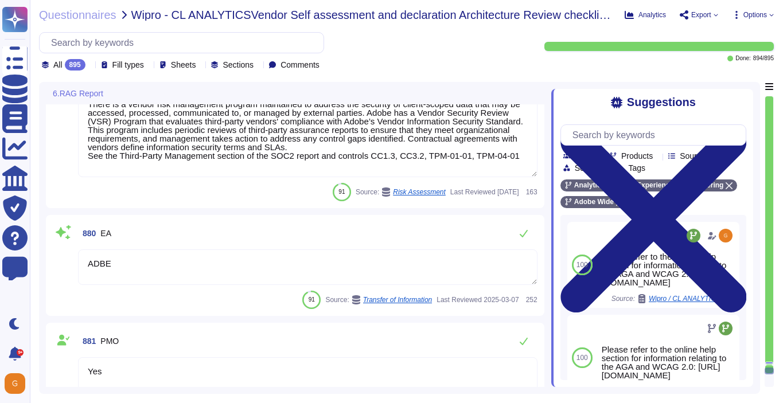
type textarea "As the data controller, you will determine the personal data that Adobe process…"
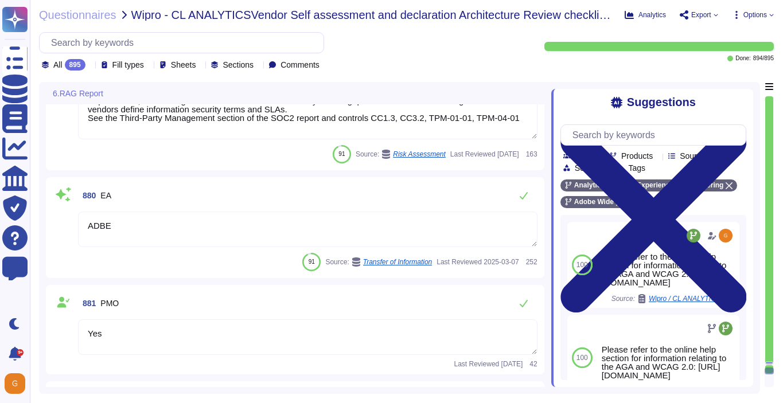
scroll to position [159399, 0]
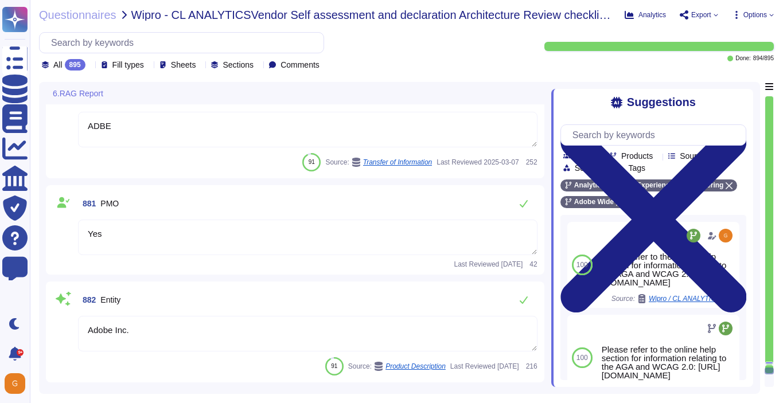
type textarea "Yes"
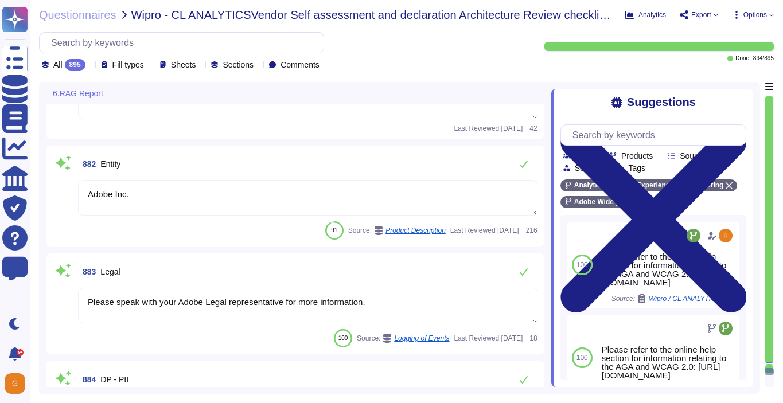
scroll to position [159613, 0]
type textarea "Yes"
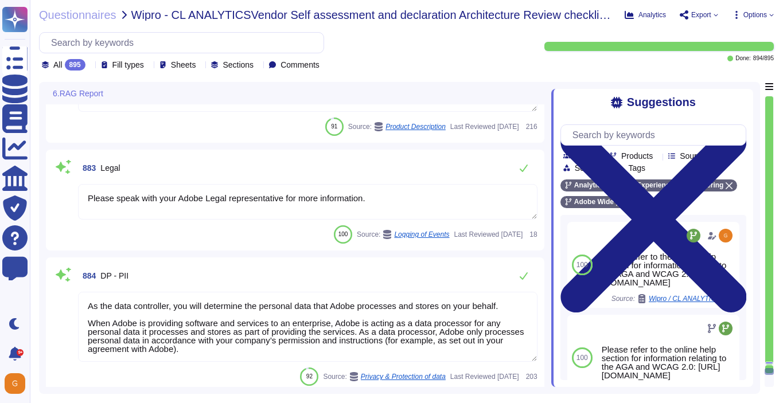
type textarea "Adobe has established, documented, approved, communicated, applied, evaluated, …"
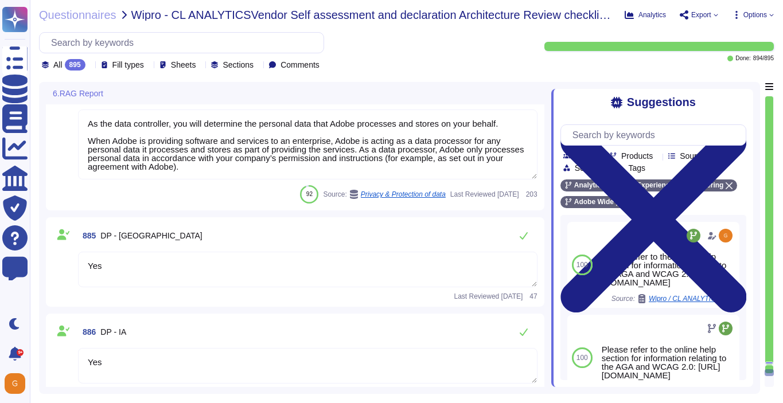
type textarea "Yes"
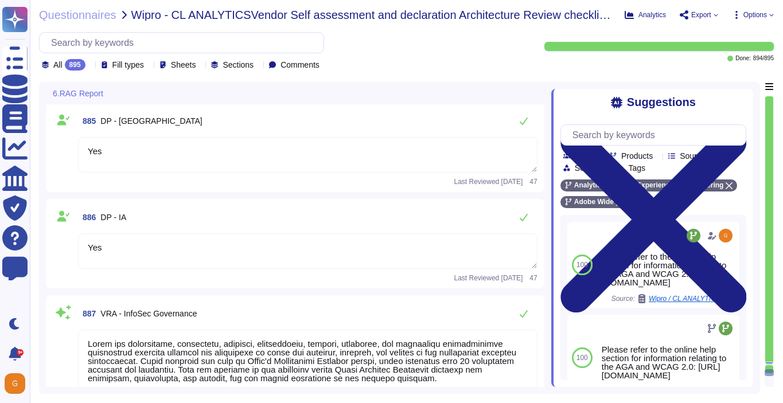
type textarea "Adobe has an established Enterprise-wide Risk Management process used by manage…"
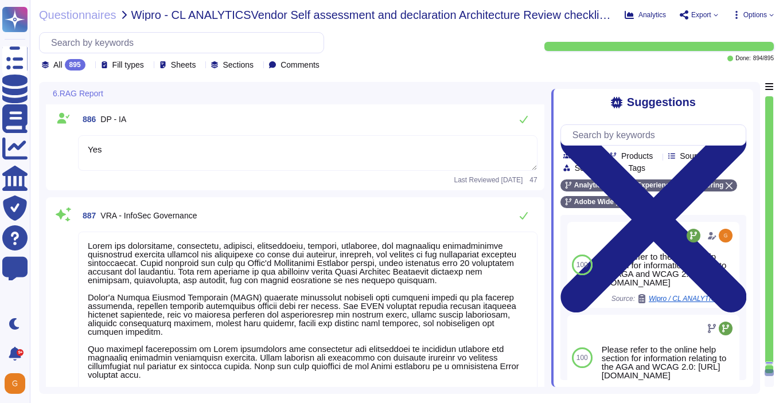
scroll to position [1, 0]
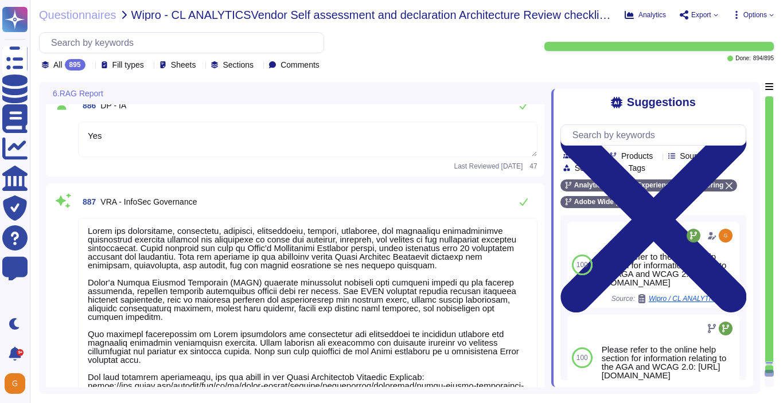
type textarea "ADBE"
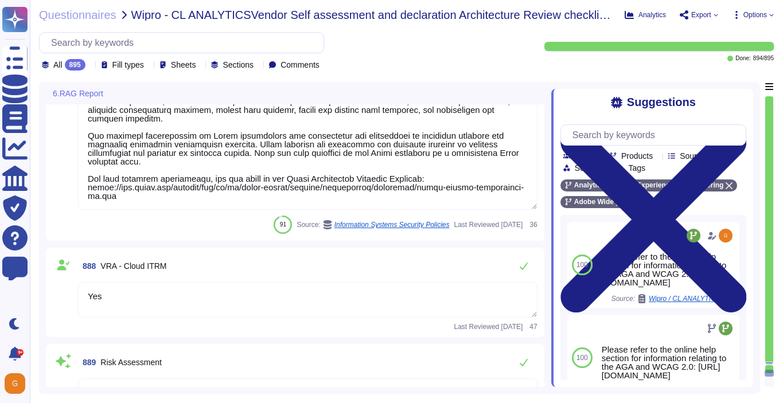
type textarea "ADBE"
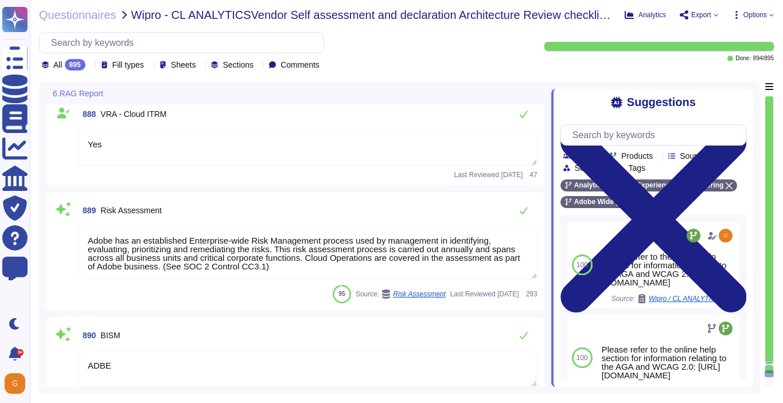
type textarea "Adobe has two CloudOps/IT provided tools that fall under the heading of CASB - …"
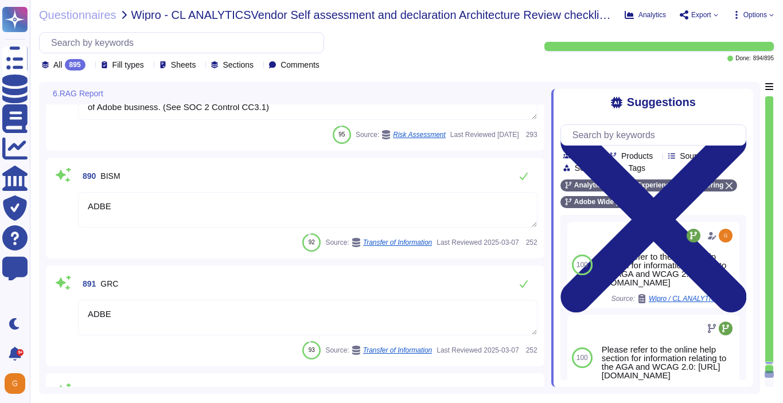
type textarea "ADBE"
type textarea "Only authorized Adobe administrators from Adobe customer care teams have access…"
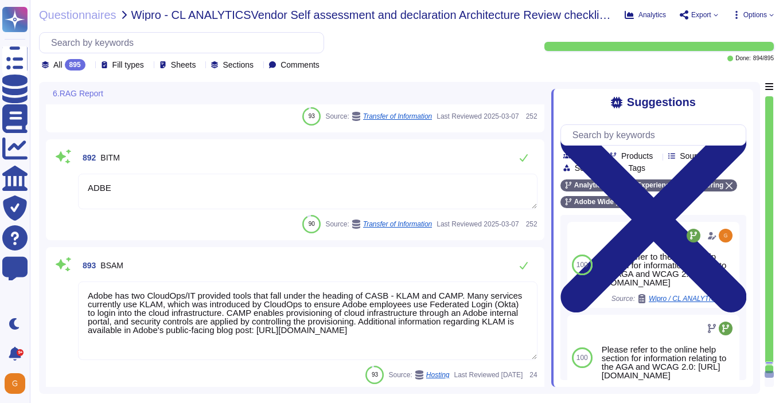
scroll to position [161021, 0]
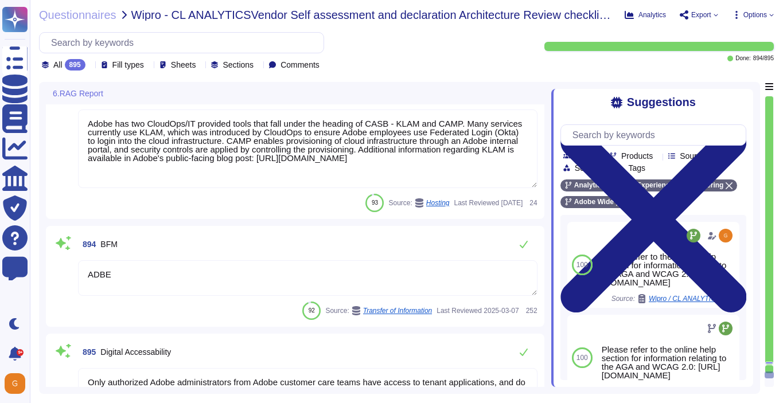
type textarea "Adobe has an established Enterprise-wide Risk Management process used by manage…"
type textarea "ADBE"
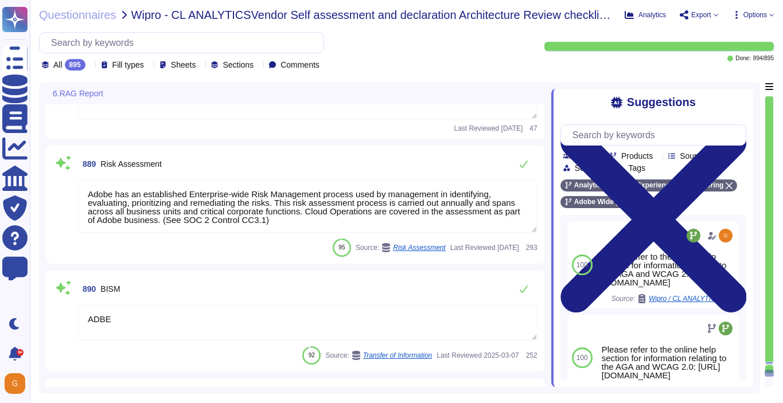
type textarea "Adobe has established, documented, approved, communicated, applied, evaluated, …"
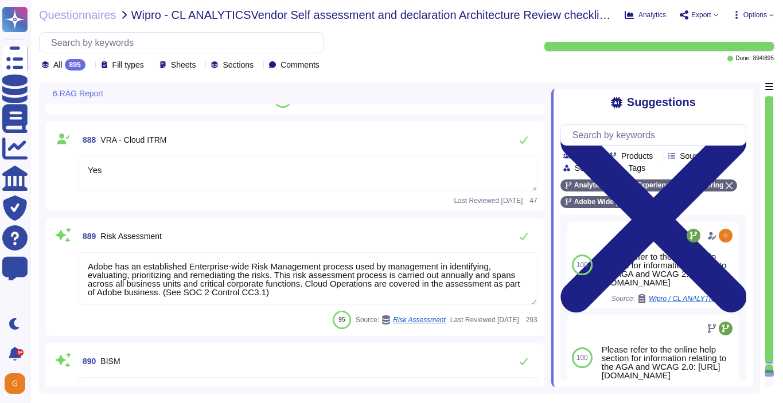
type textarea "Yes"
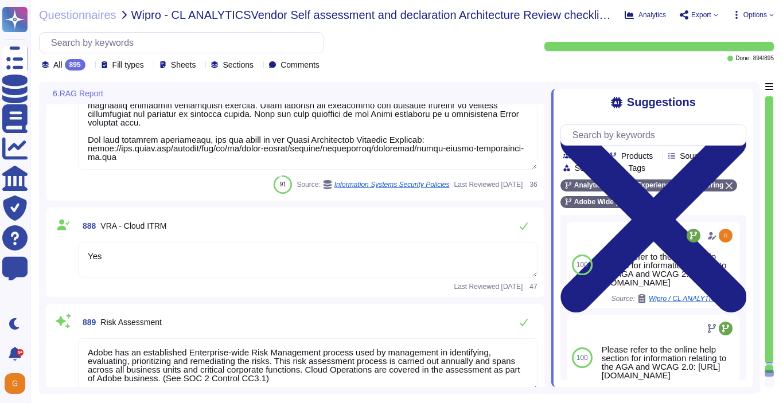
type textarea "Yes"
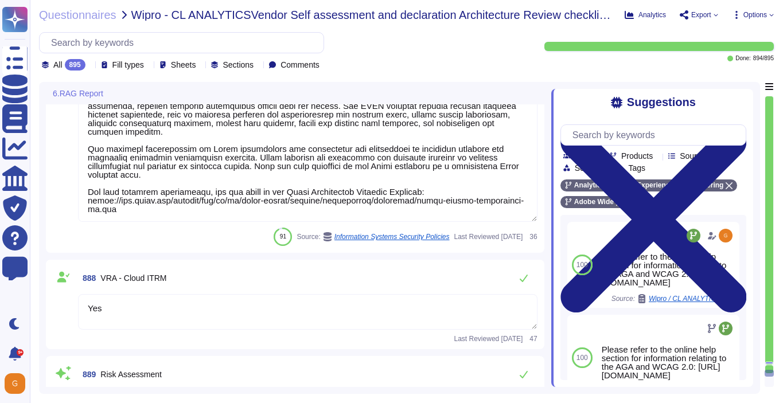
type textarea "Yes"
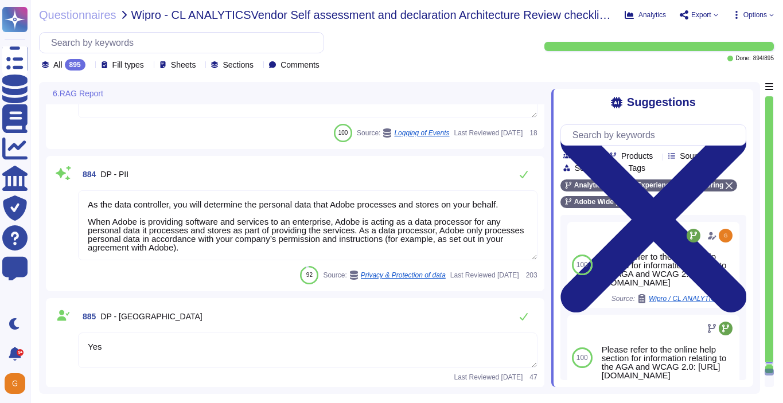
type textarea "Yes"
type textarea "Adobe Inc."
type textarea "Please speak with your Adobe Legal representative for more information."
type textarea "As the data controller, you will determine the personal data that Adobe process…"
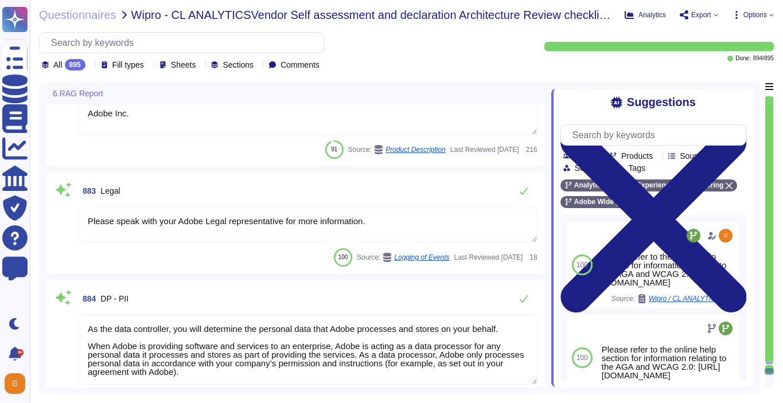
type textarea "There is a vendor risk management program maintained to address the security of…"
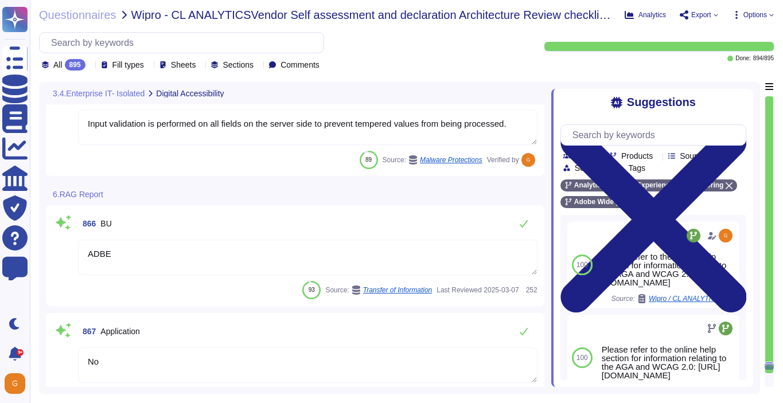
scroll to position [157691, 0]
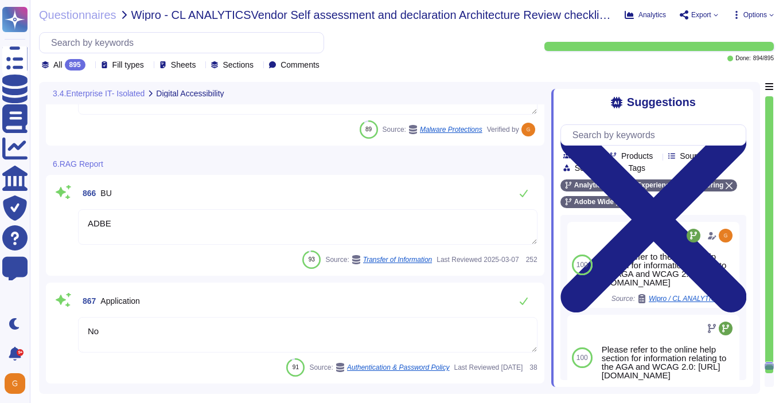
click at [110, 165] on icon at bounding box center [110, 165] width 0 height 0
click at [358, 166] on div "6.RAG Report" at bounding box center [218, 164] width 345 height 22
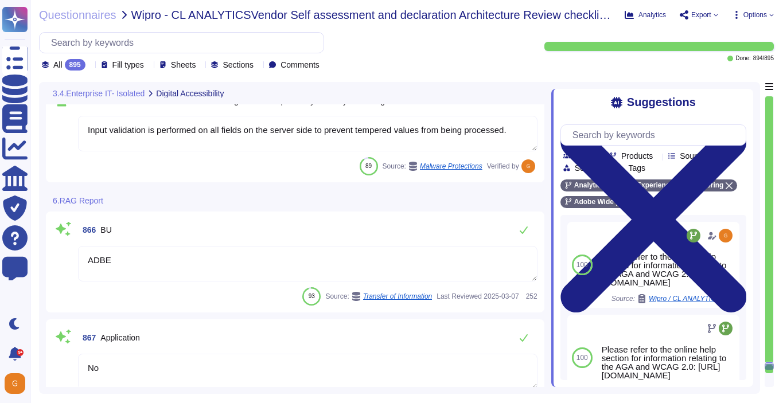
scroll to position [157631, 0]
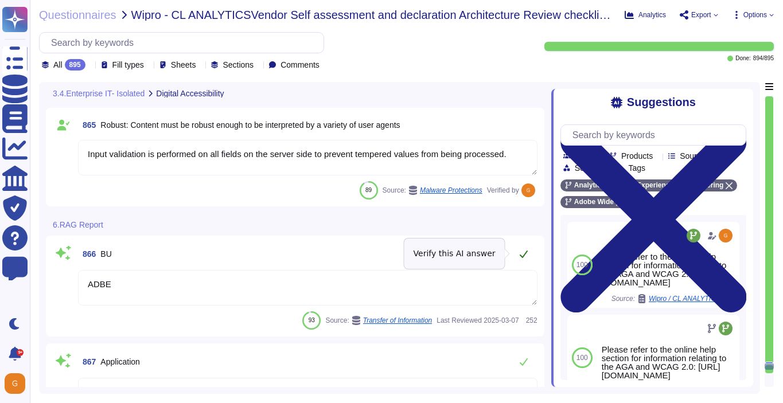
click at [521, 254] on icon at bounding box center [523, 253] width 9 height 9
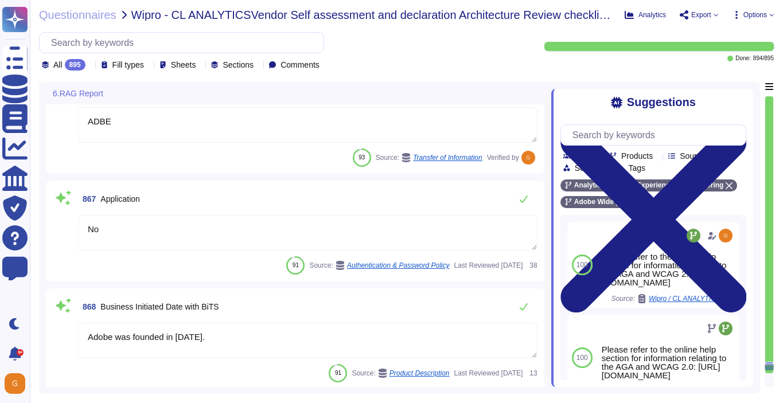
scroll to position [157764, 0]
click at [189, 235] on textarea "No" at bounding box center [307, 232] width 459 height 36
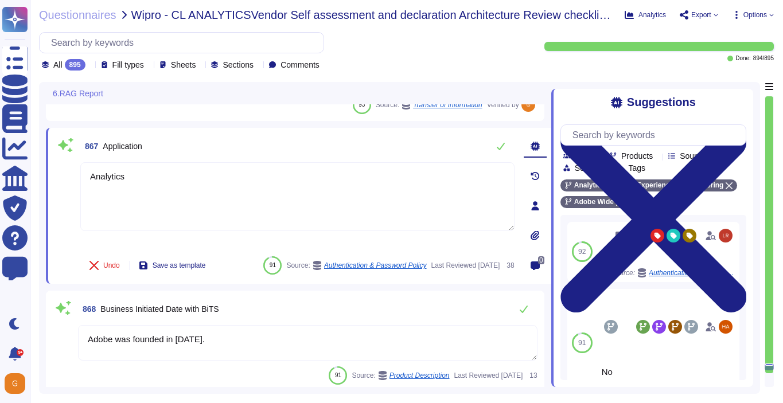
scroll to position [157865, 0]
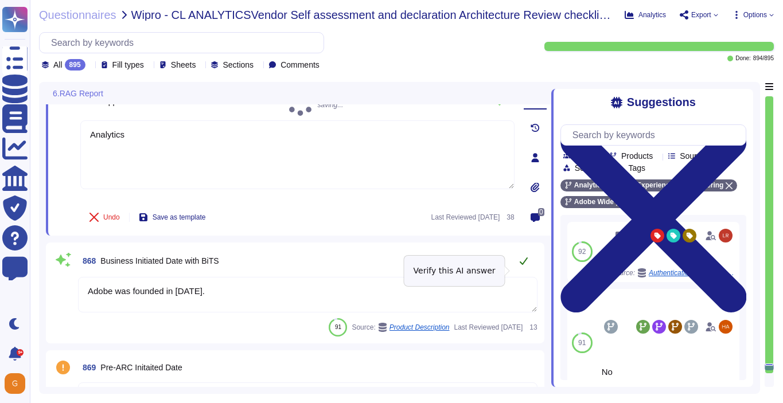
click at [517, 268] on button at bounding box center [524, 260] width 28 height 23
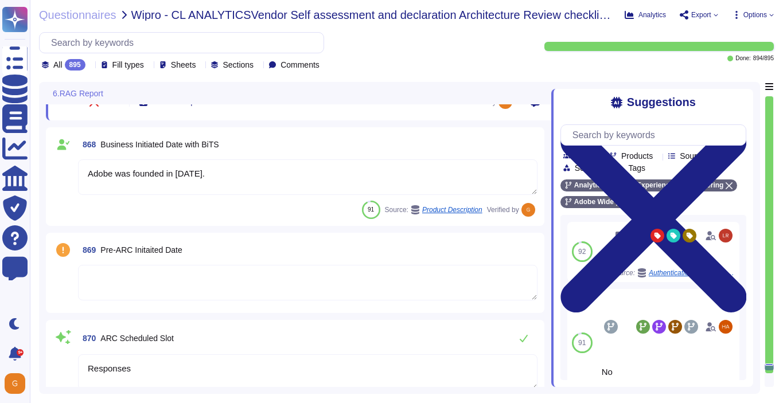
scroll to position [157988, 0]
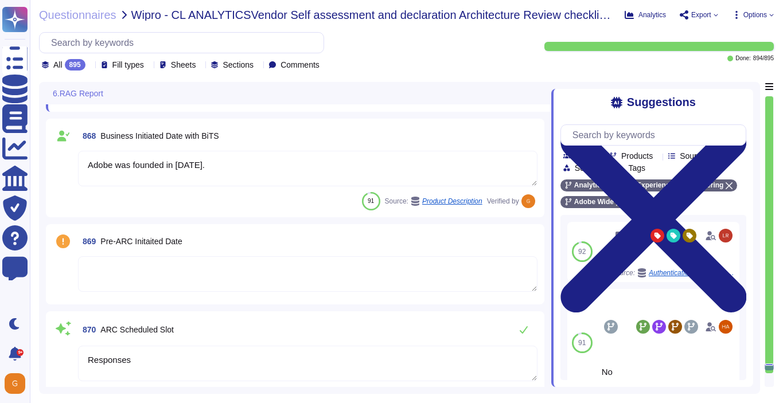
click at [260, 276] on textarea at bounding box center [307, 274] width 459 height 36
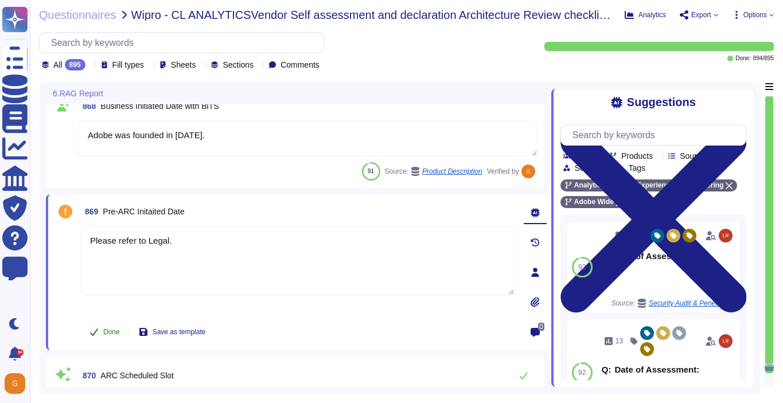
click at [102, 332] on button "Done" at bounding box center [104, 332] width 49 height 23
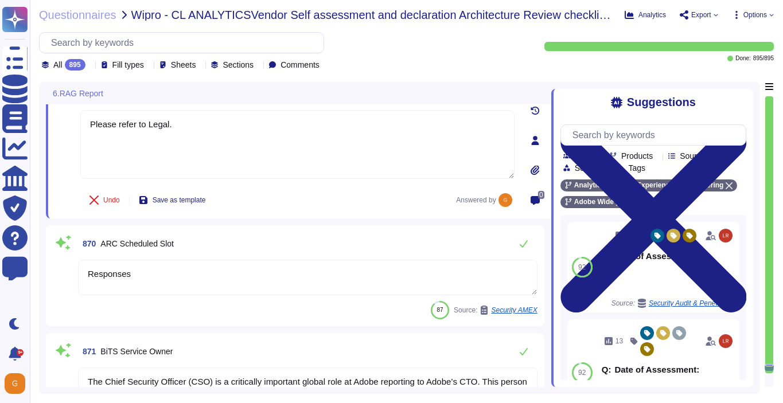
scroll to position [158131, 0]
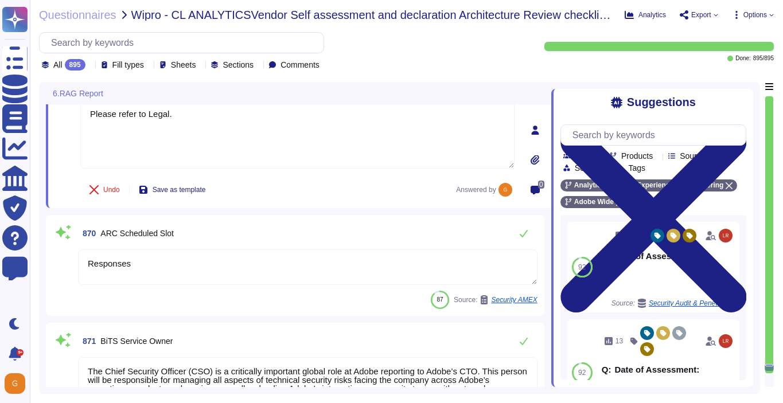
click at [146, 267] on textarea "Responses" at bounding box center [307, 267] width 459 height 36
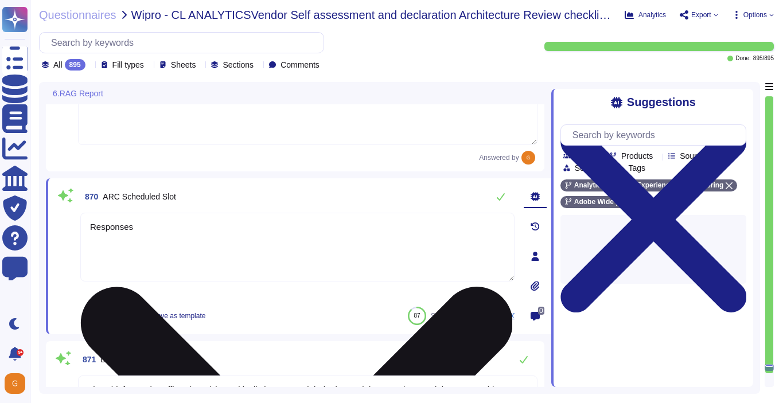
drag, startPoint x: 150, startPoint y: 236, endPoint x: 85, endPoint y: 217, distance: 67.5
click at [85, 217] on textarea "Responses" at bounding box center [297, 247] width 434 height 69
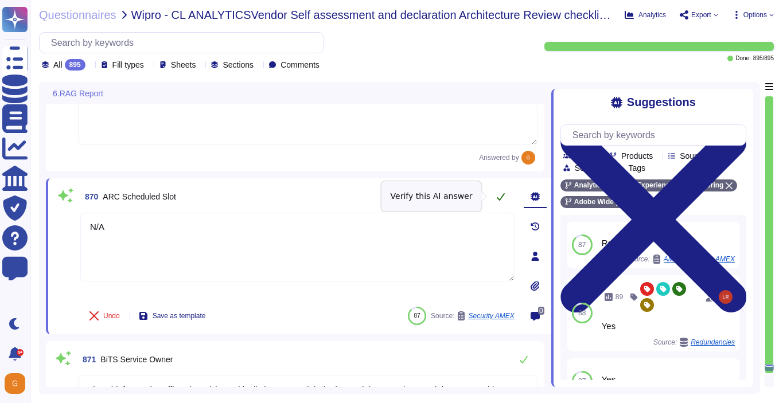
click at [505, 199] on button at bounding box center [501, 196] width 28 height 23
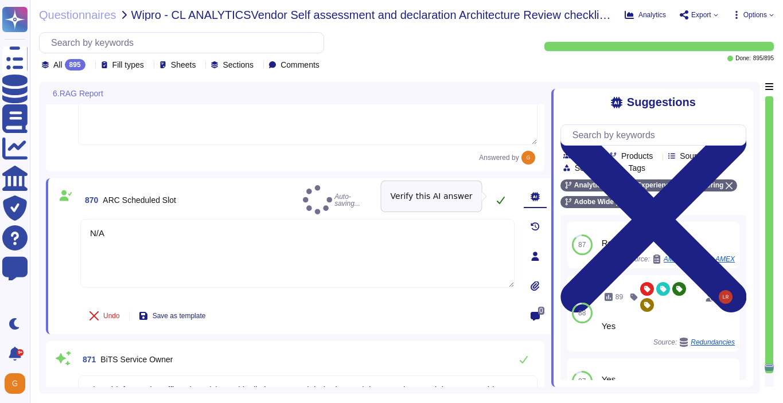
click at [498, 197] on icon at bounding box center [500, 200] width 9 height 9
click at [499, 196] on icon at bounding box center [500, 200] width 9 height 9
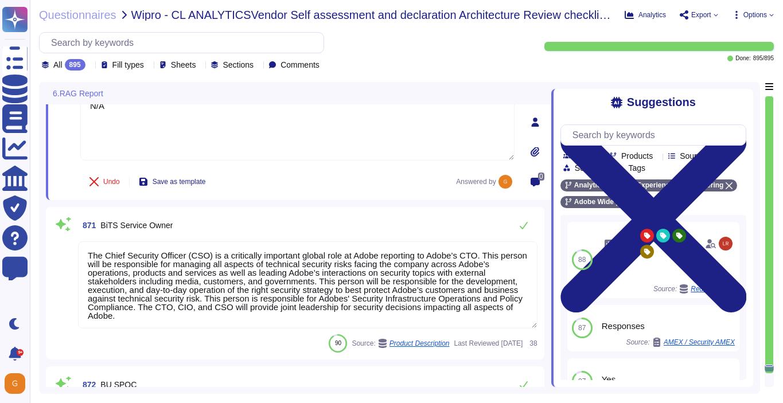
scroll to position [158275, 0]
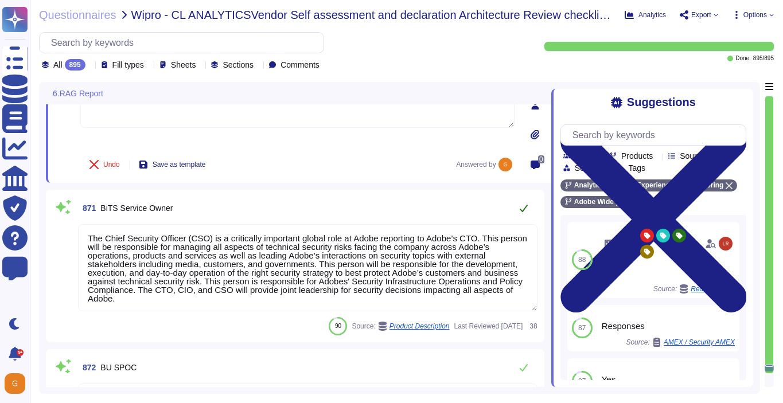
click at [520, 206] on icon at bounding box center [523, 208] width 9 height 9
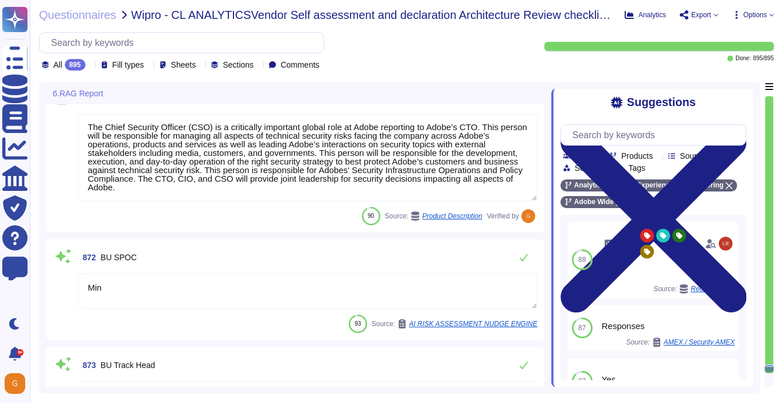
scroll to position [158400, 0]
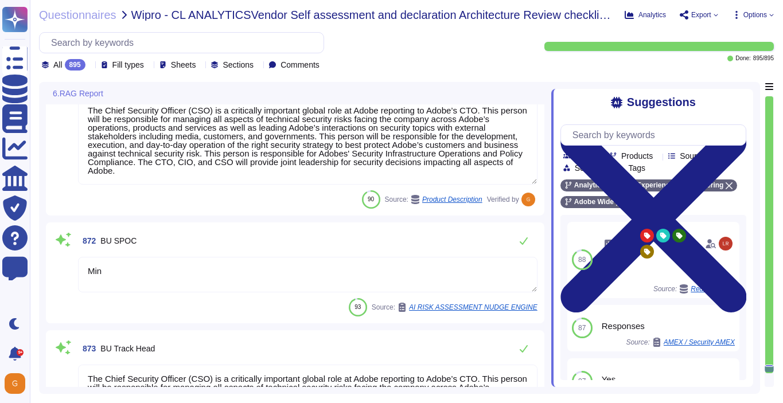
click at [322, 274] on textarea "Min" at bounding box center [307, 275] width 459 height 36
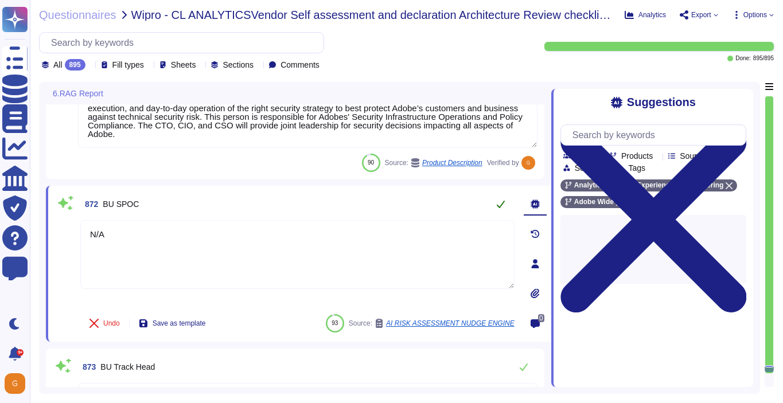
click at [498, 205] on icon at bounding box center [500, 204] width 9 height 9
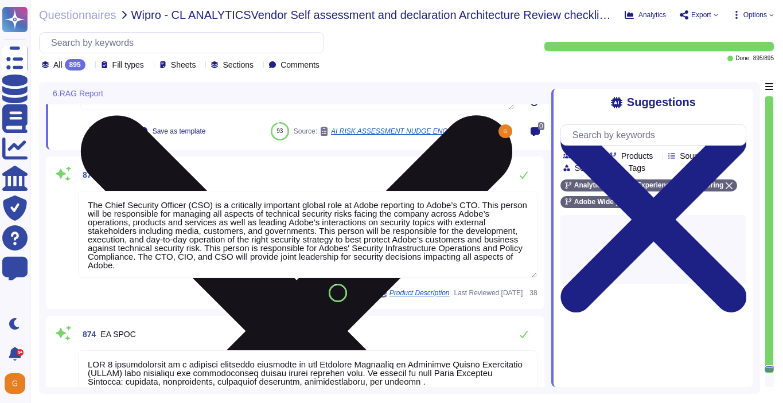
scroll to position [158575, 0]
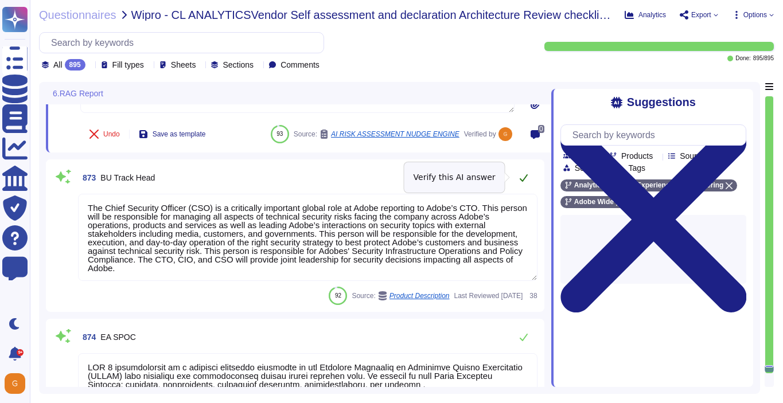
click at [520, 178] on icon at bounding box center [524, 177] width 8 height 7
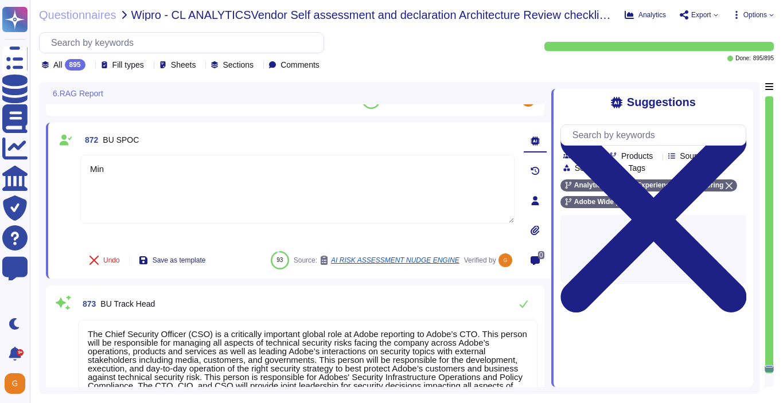
scroll to position [158384, 0]
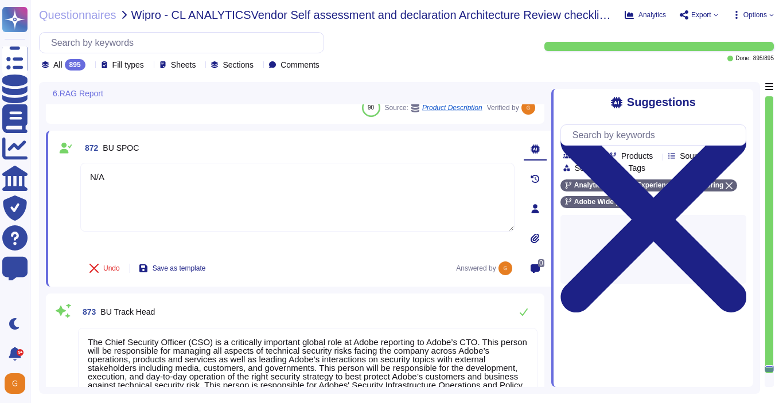
drag, startPoint x: 291, startPoint y: 201, endPoint x: 65, endPoint y: 170, distance: 227.5
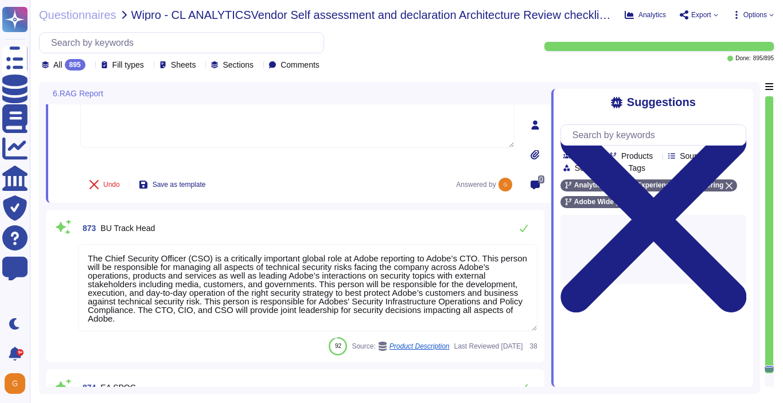
scroll to position [158492, 0]
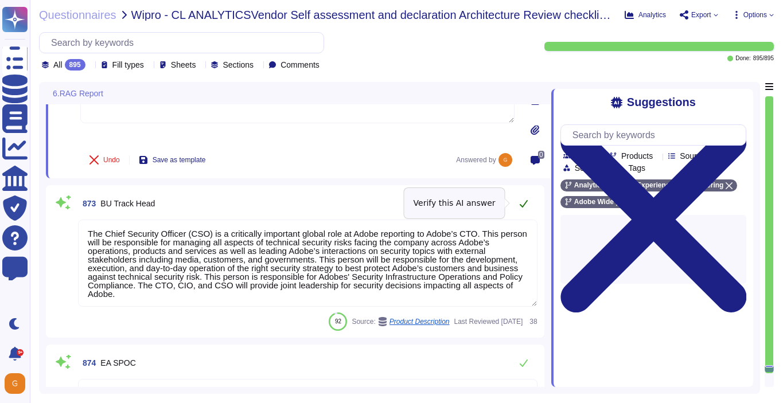
click at [518, 208] on button at bounding box center [524, 203] width 28 height 23
click at [517, 205] on button at bounding box center [524, 203] width 28 height 23
click at [522, 204] on icon at bounding box center [523, 203] width 9 height 9
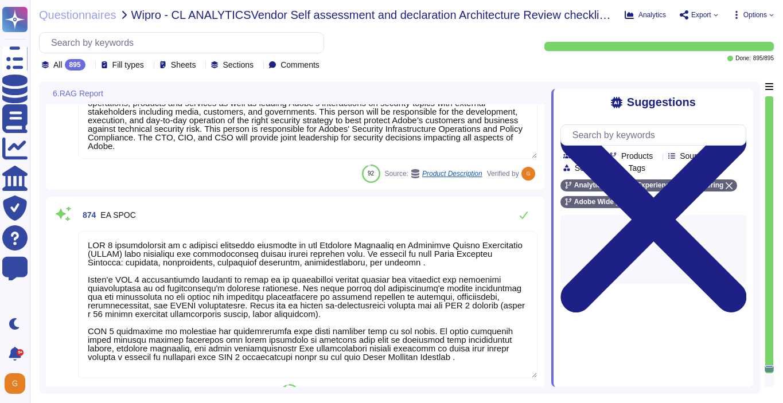
scroll to position [158666, 0]
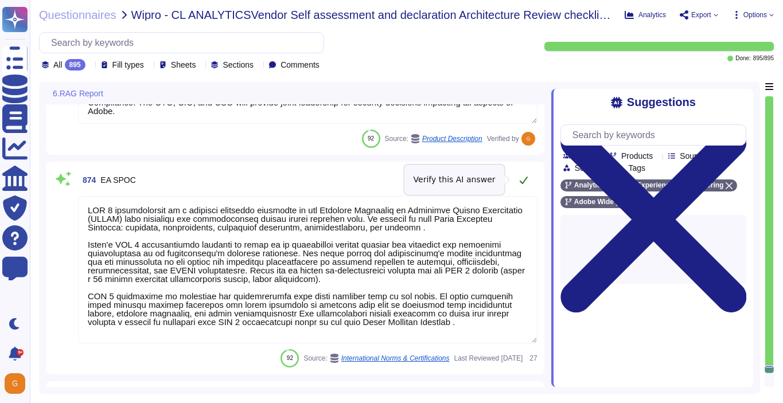
click at [517, 184] on button at bounding box center [524, 180] width 28 height 23
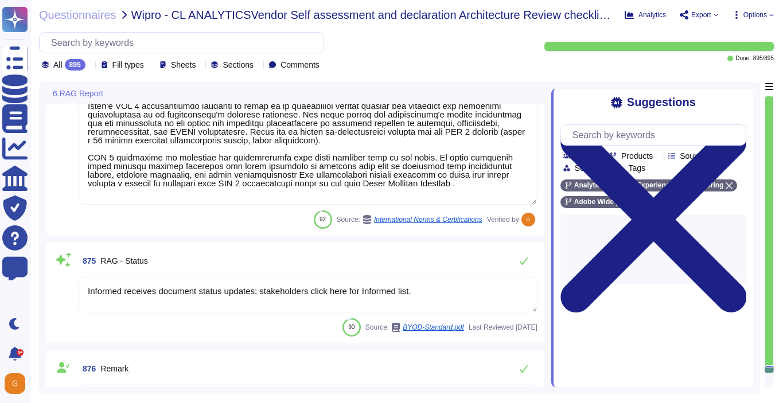
scroll to position [158802, 0]
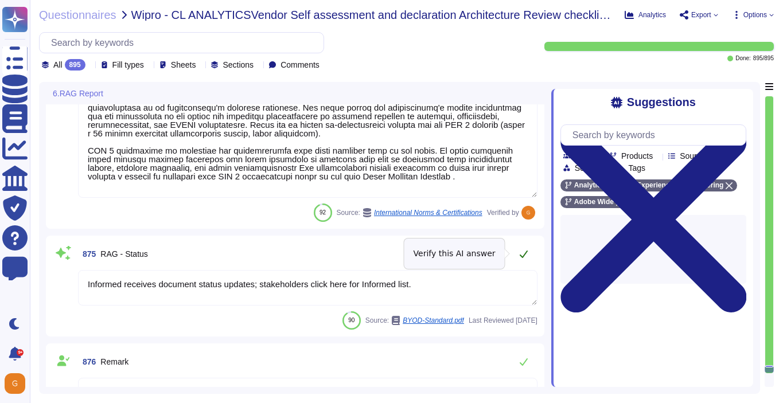
click at [522, 253] on icon at bounding box center [523, 253] width 9 height 9
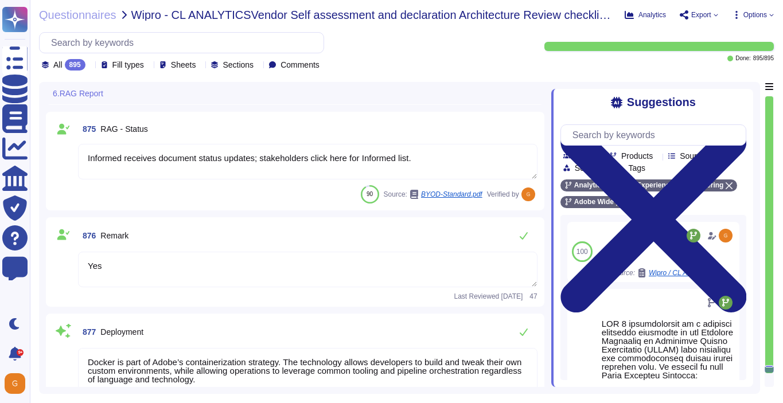
scroll to position [158917, 0]
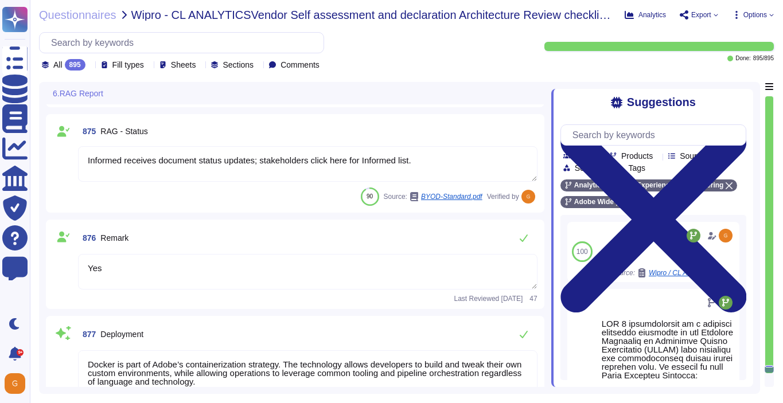
click at [338, 275] on textarea "Yes" at bounding box center [307, 272] width 459 height 36
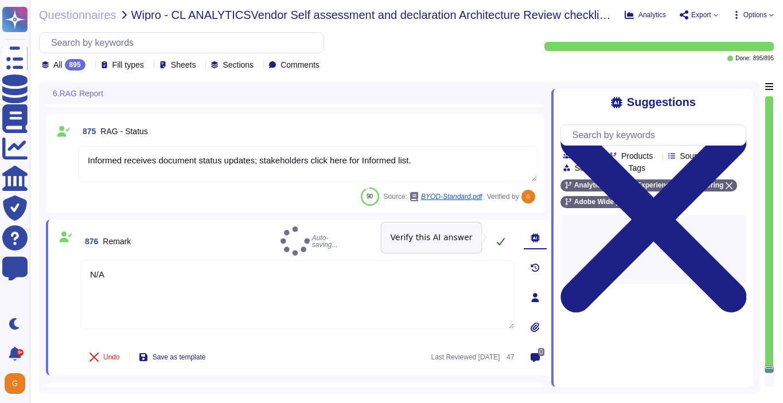
click at [501, 237] on icon at bounding box center [500, 241] width 9 height 9
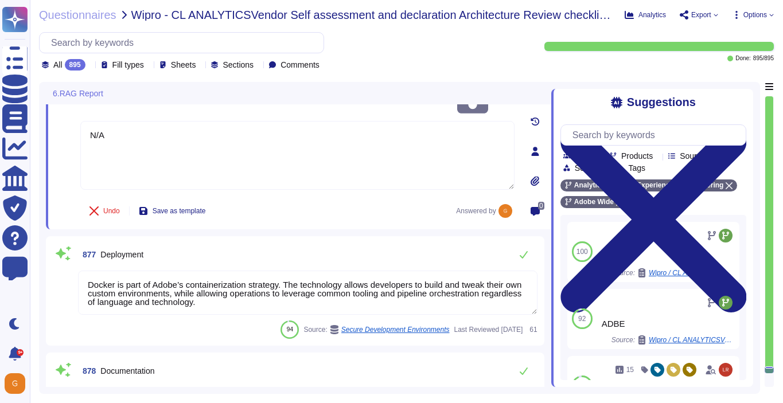
scroll to position [159057, 0]
click at [523, 252] on icon at bounding box center [523, 253] width 9 height 9
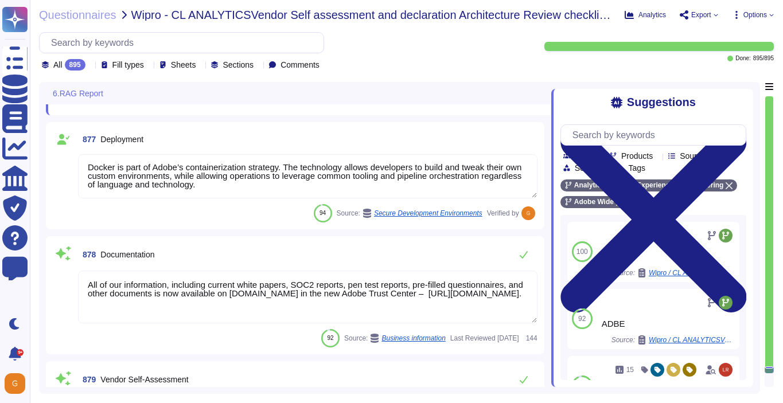
scroll to position [159182, 0]
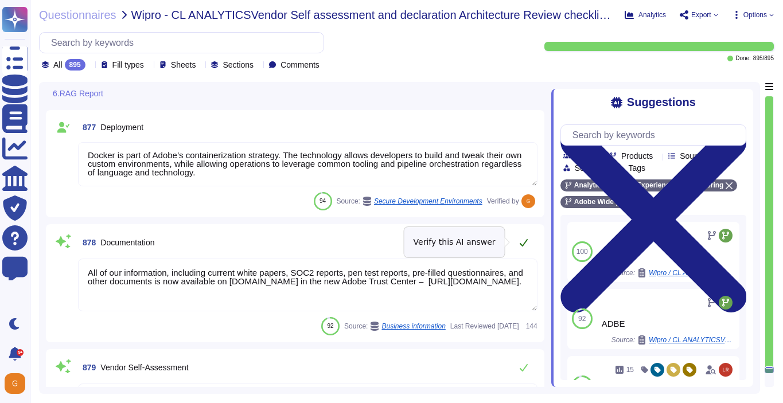
click at [524, 242] on icon at bounding box center [524, 242] width 8 height 7
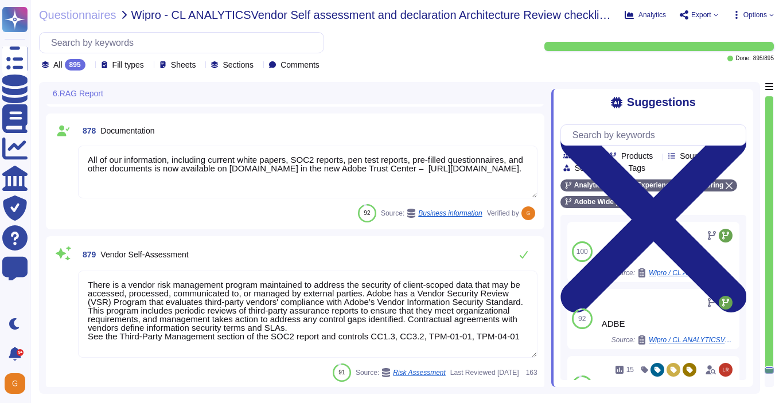
scroll to position [159305, 0]
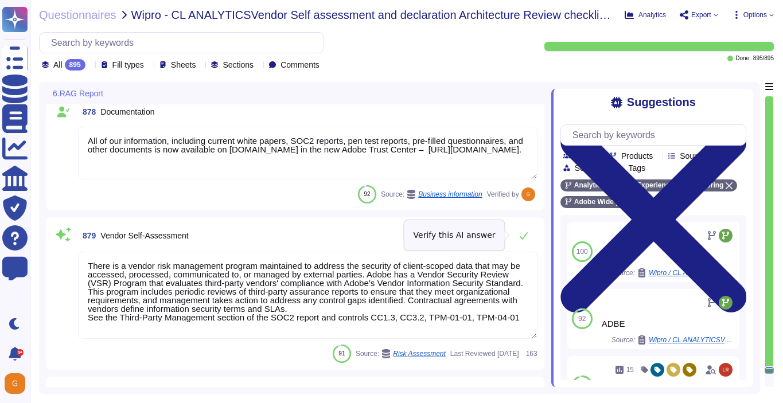
click at [524, 242] on button at bounding box center [524, 235] width 28 height 23
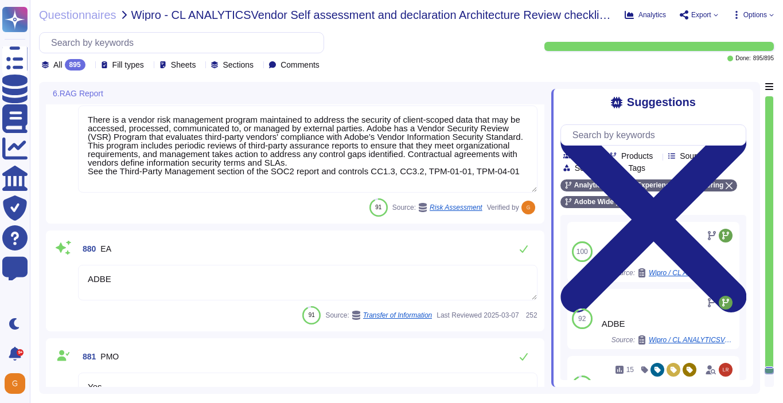
scroll to position [159435, 0]
click at [524, 242] on button at bounding box center [524, 249] width 28 height 23
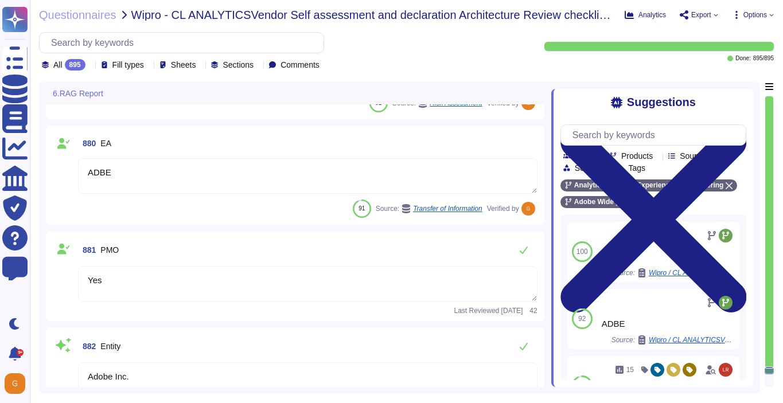
scroll to position [159547, 0]
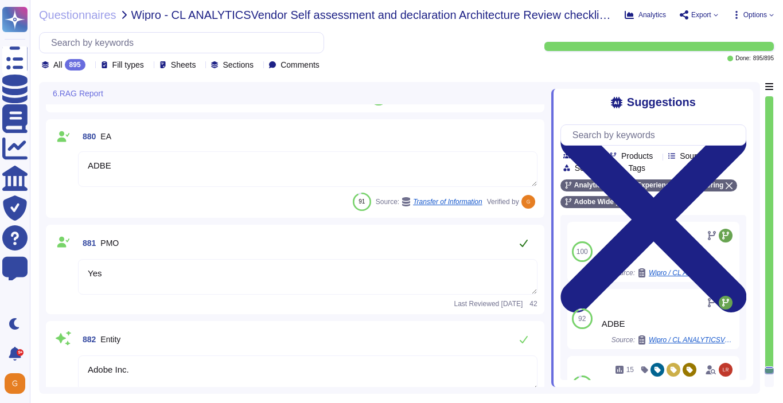
click at [526, 244] on icon at bounding box center [523, 243] width 9 height 9
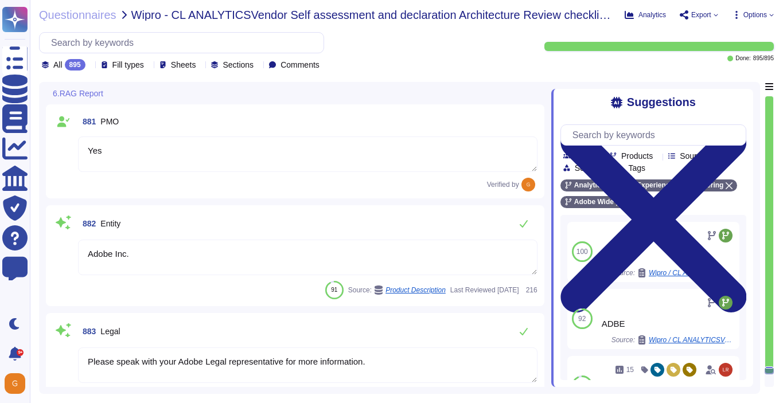
scroll to position [159672, 0]
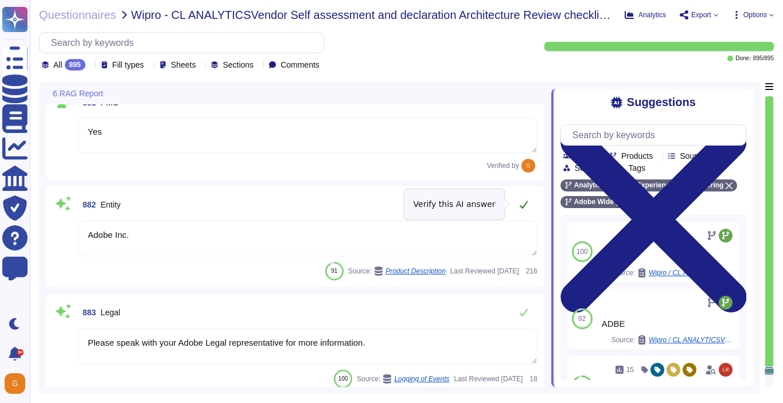
click at [518, 204] on button at bounding box center [524, 204] width 28 height 23
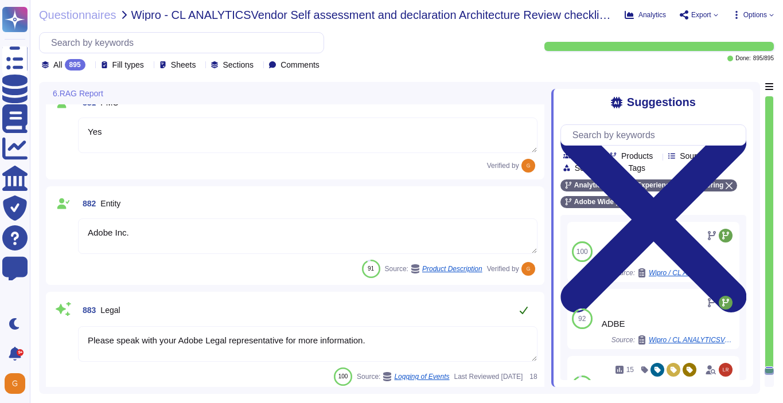
click at [526, 304] on button at bounding box center [524, 310] width 28 height 23
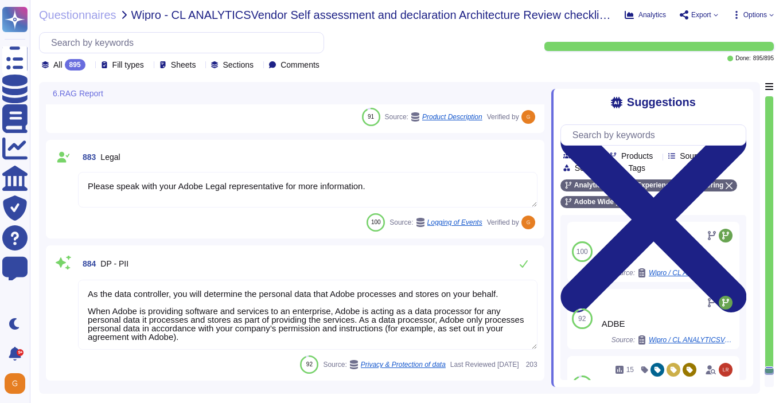
scroll to position [159855, 0]
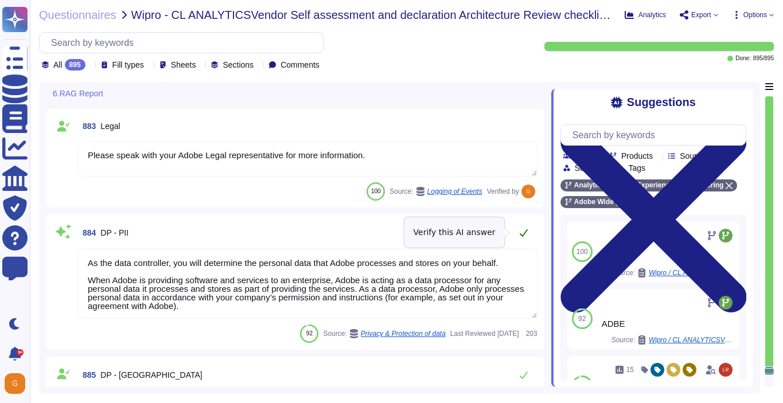
click at [520, 233] on icon at bounding box center [524, 232] width 8 height 7
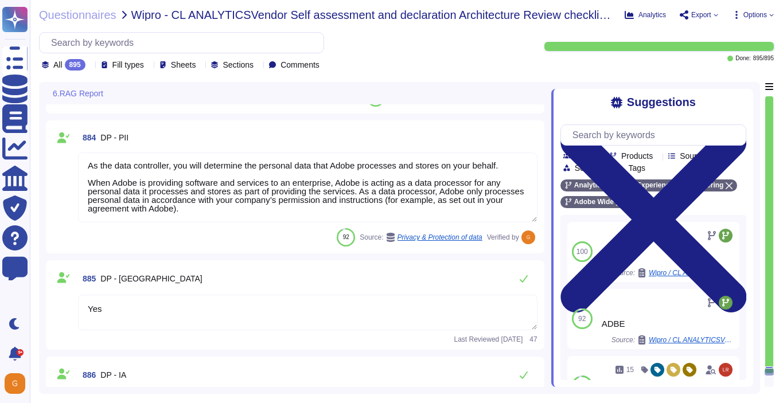
scroll to position [159960, 0]
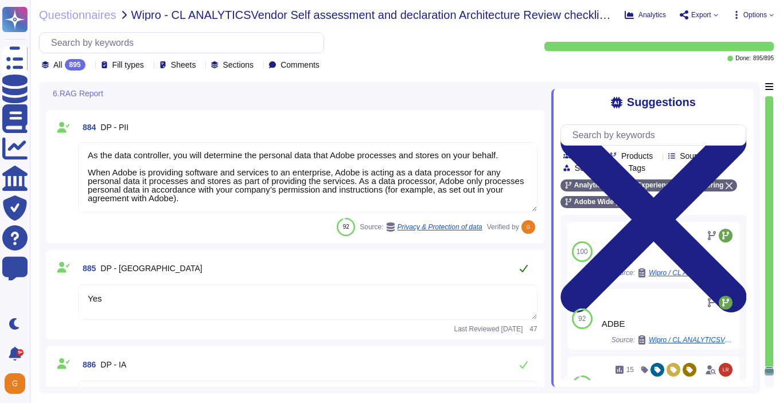
click at [522, 264] on icon at bounding box center [523, 268] width 9 height 9
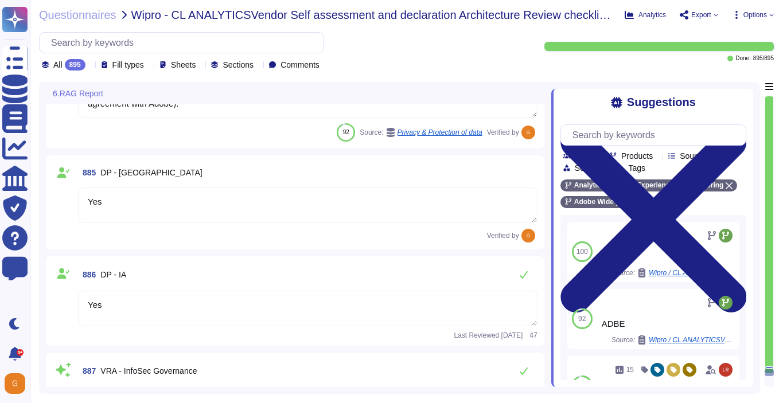
scroll to position [160055, 0]
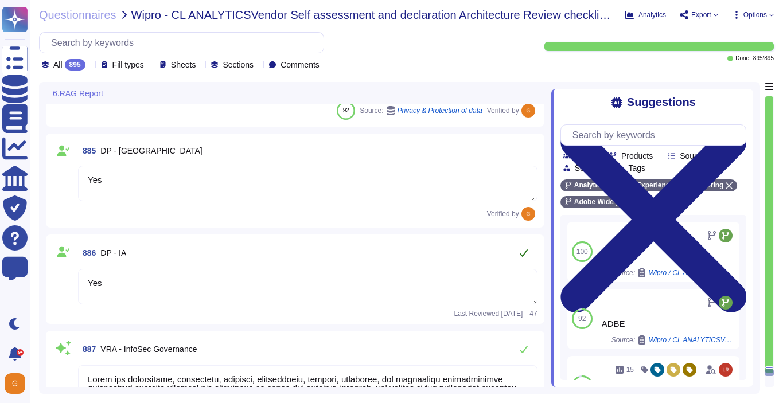
click at [522, 255] on icon at bounding box center [524, 252] width 8 height 7
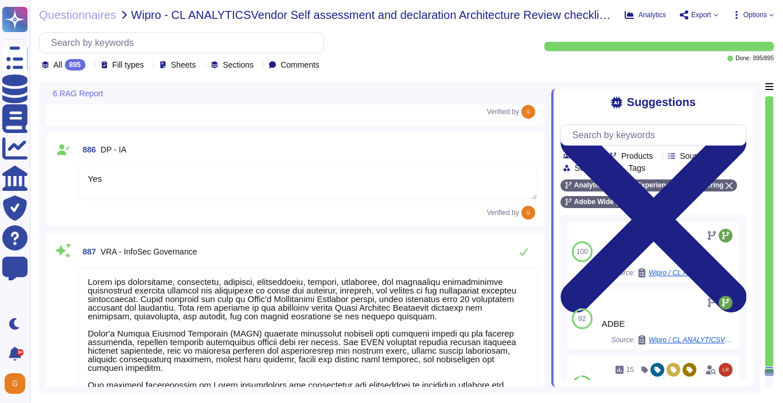
scroll to position [160168, 0]
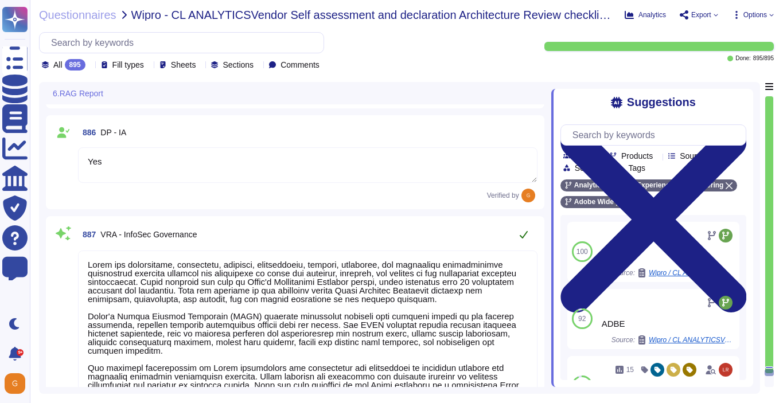
click at [522, 233] on icon at bounding box center [523, 234] width 9 height 9
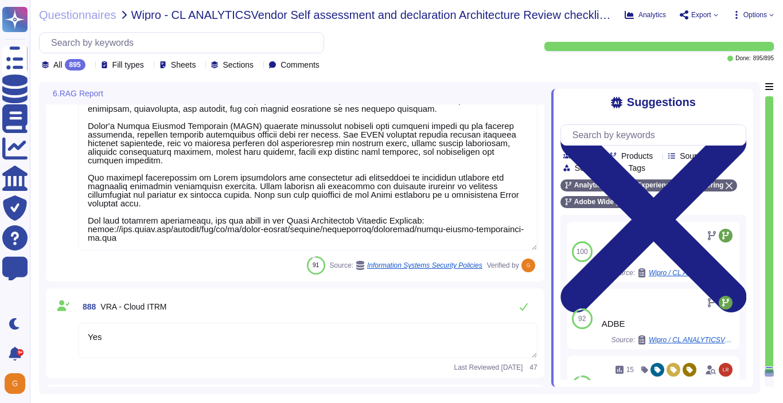
scroll to position [160348, 0]
click at [522, 307] on icon at bounding box center [523, 307] width 9 height 9
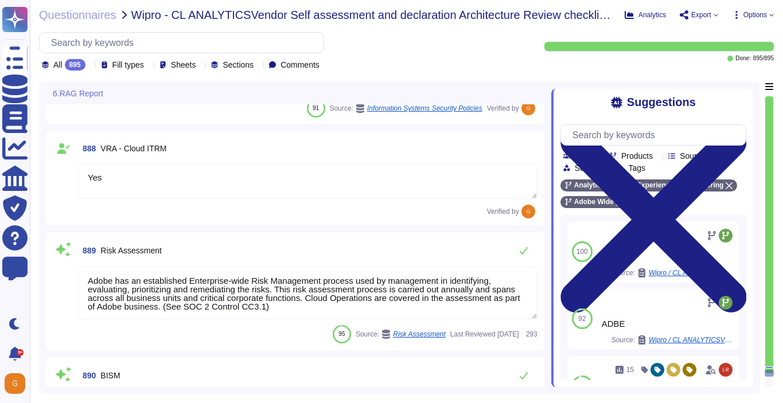
scroll to position [160501, 0]
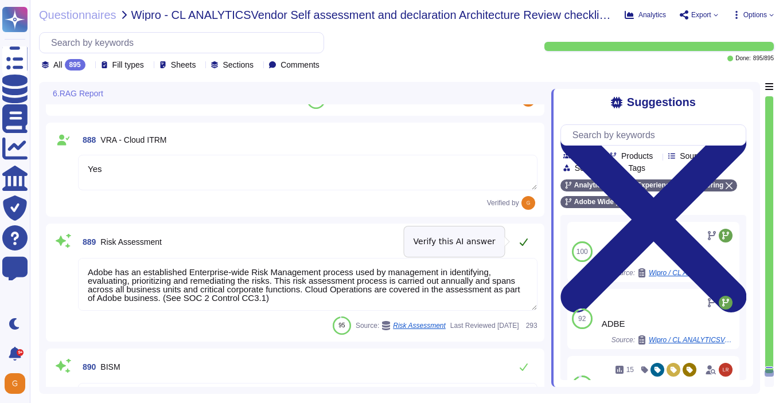
click at [522, 248] on button at bounding box center [524, 242] width 28 height 23
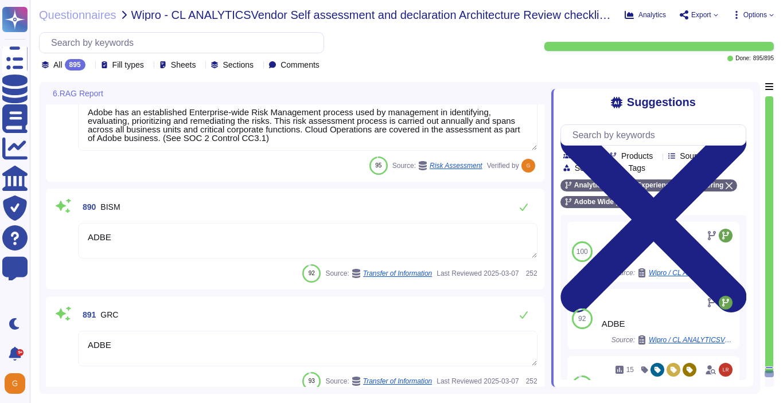
scroll to position [160653, 0]
click at [522, 203] on icon at bounding box center [523, 205] width 9 height 9
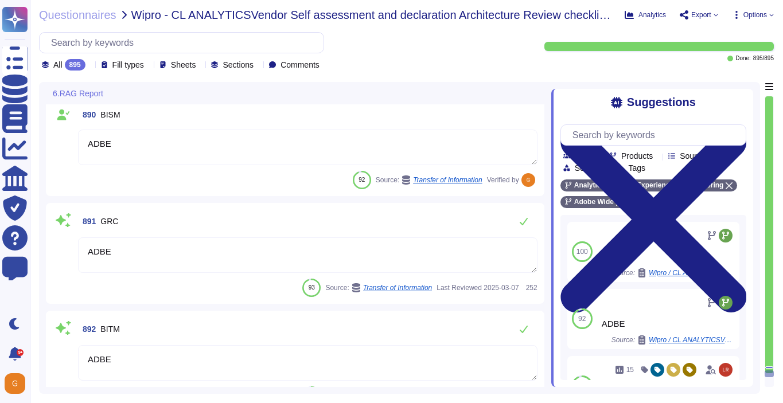
scroll to position [160750, 0]
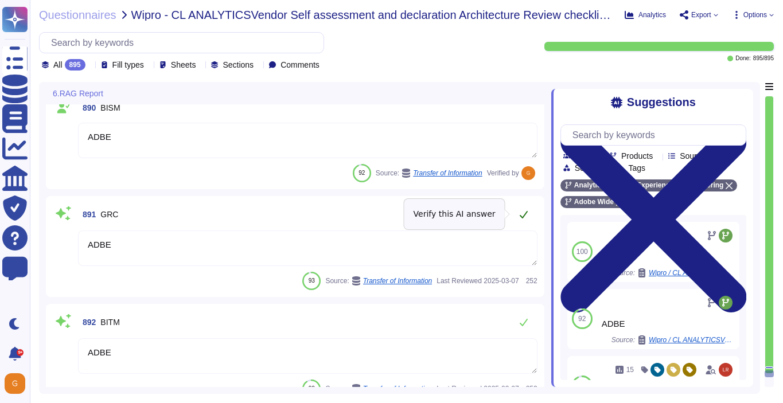
click at [522, 213] on icon at bounding box center [523, 214] width 9 height 9
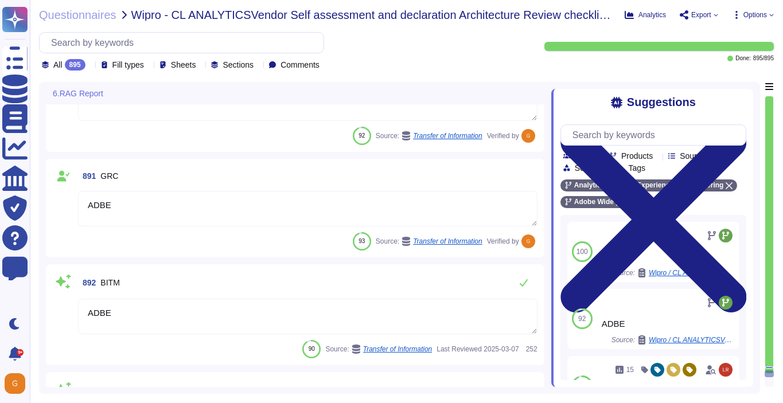
scroll to position [160851, 0]
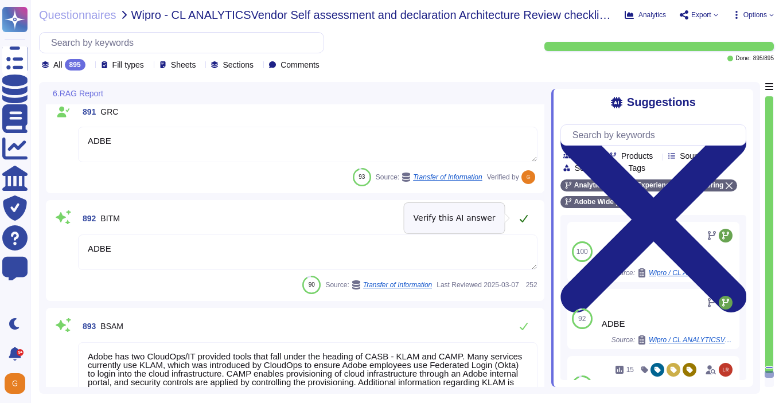
click at [522, 224] on button at bounding box center [524, 218] width 28 height 23
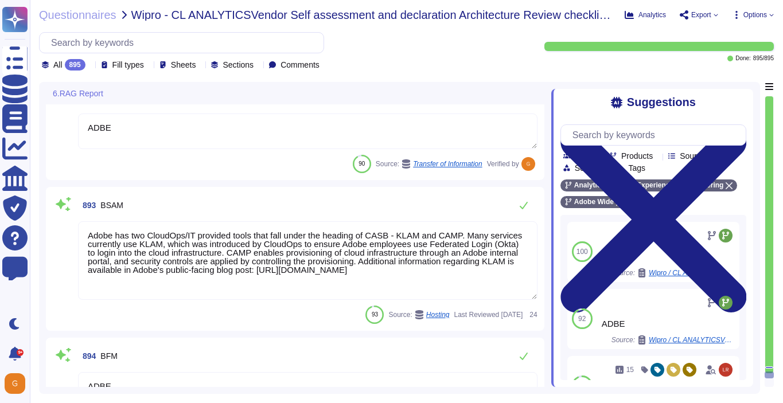
scroll to position [160956, 0]
click at [527, 200] on button at bounding box center [524, 205] width 28 height 23
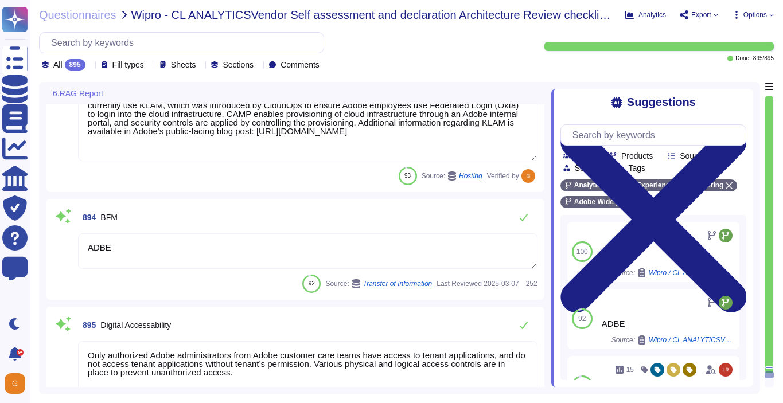
scroll to position [161080, 0]
click at [525, 214] on icon at bounding box center [524, 216] width 8 height 7
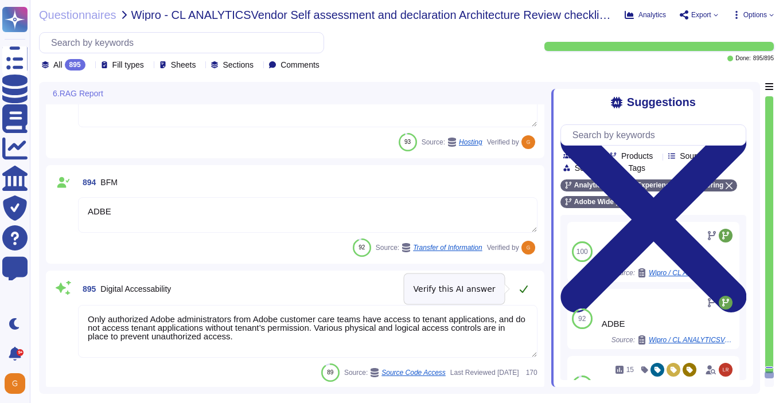
click at [525, 294] on button at bounding box center [524, 289] width 28 height 23
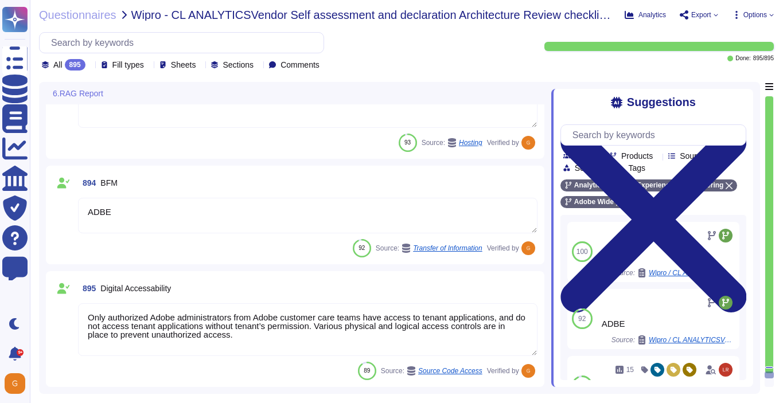
scroll to position [161111, 0]
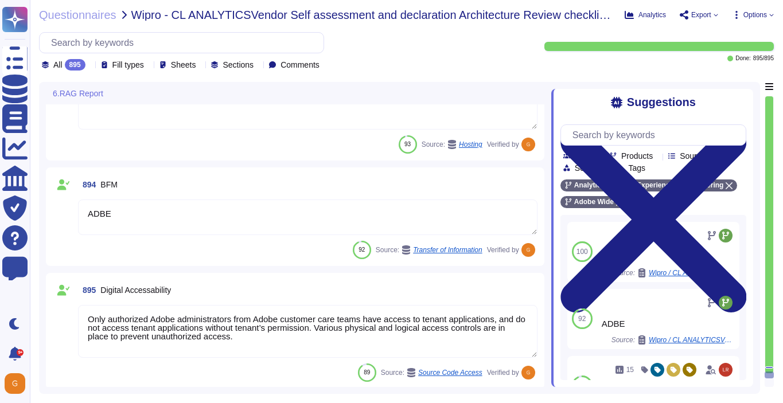
click at [767, 14] on span "Options" at bounding box center [753, 14] width 42 height 9
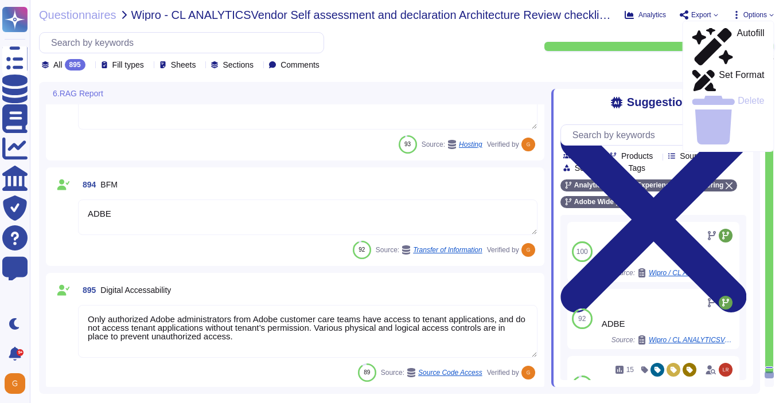
click at [713, 16] on icon at bounding box center [715, 15] width 5 height 5
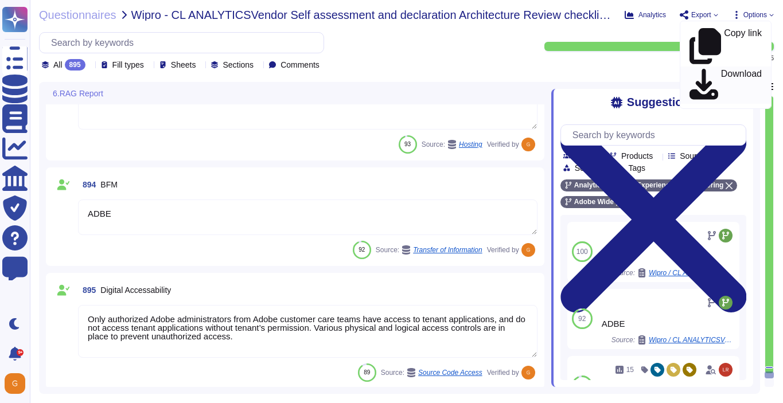
click at [721, 69] on p "Download" at bounding box center [741, 85] width 41 height 32
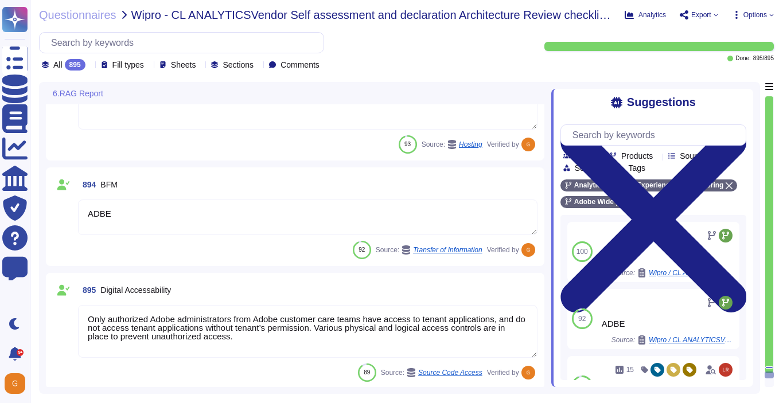
scroll to position [161112, 0]
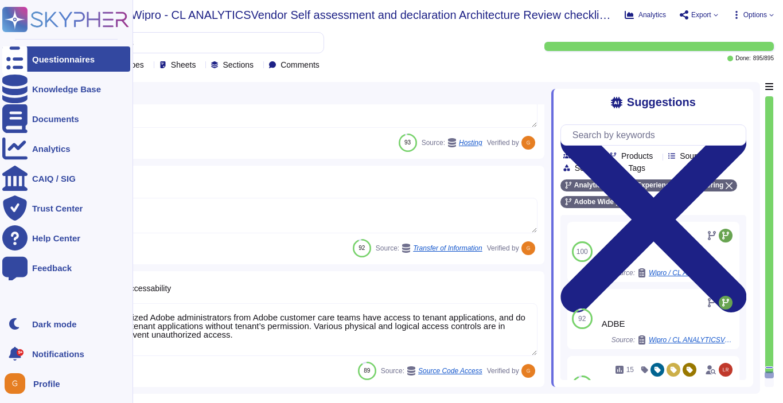
click at [43, 56] on div "Questionnaires" at bounding box center [63, 59] width 63 height 9
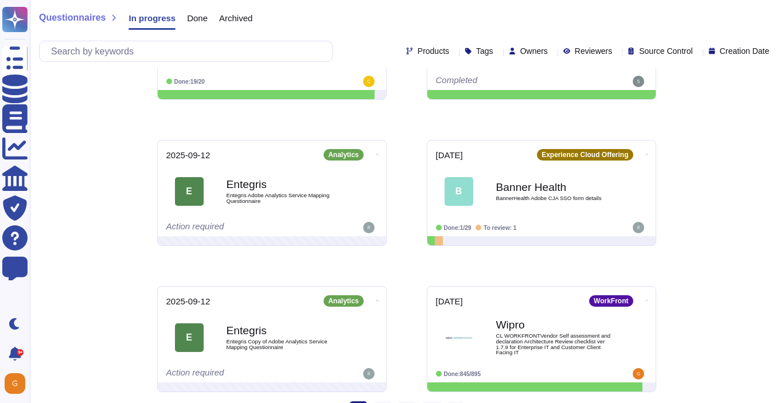
scroll to position [548, 0]
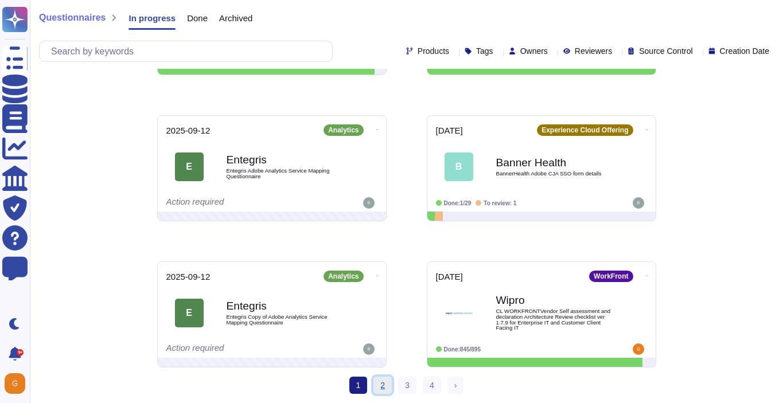
click at [384, 384] on link "2" at bounding box center [382, 385] width 18 height 17
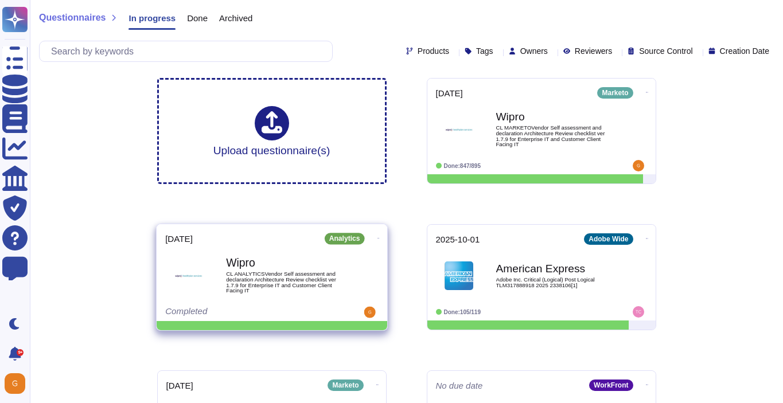
click at [377, 237] on icon at bounding box center [378, 238] width 2 height 3
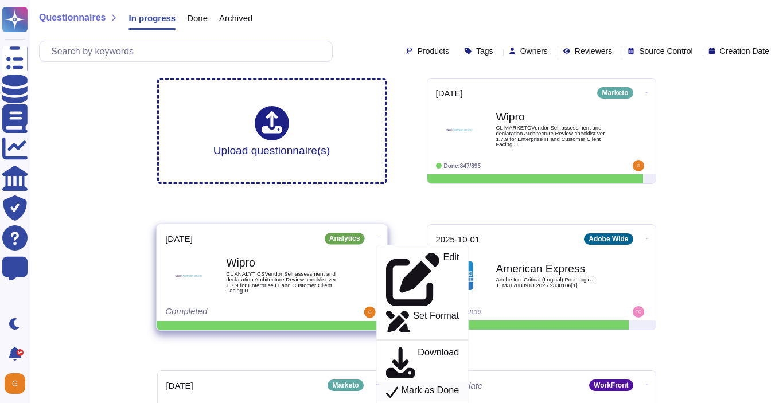
click at [404, 385] on p "Mark as Done" at bounding box center [430, 392] width 58 height 14
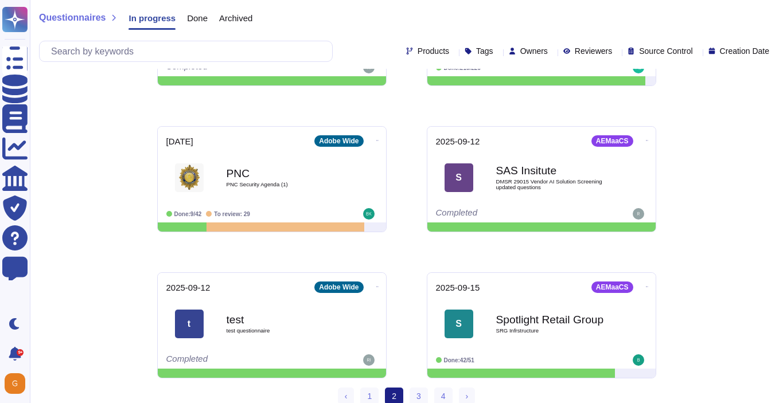
scroll to position [548, 0]
